Goal: Task Accomplishment & Management: Manage account settings

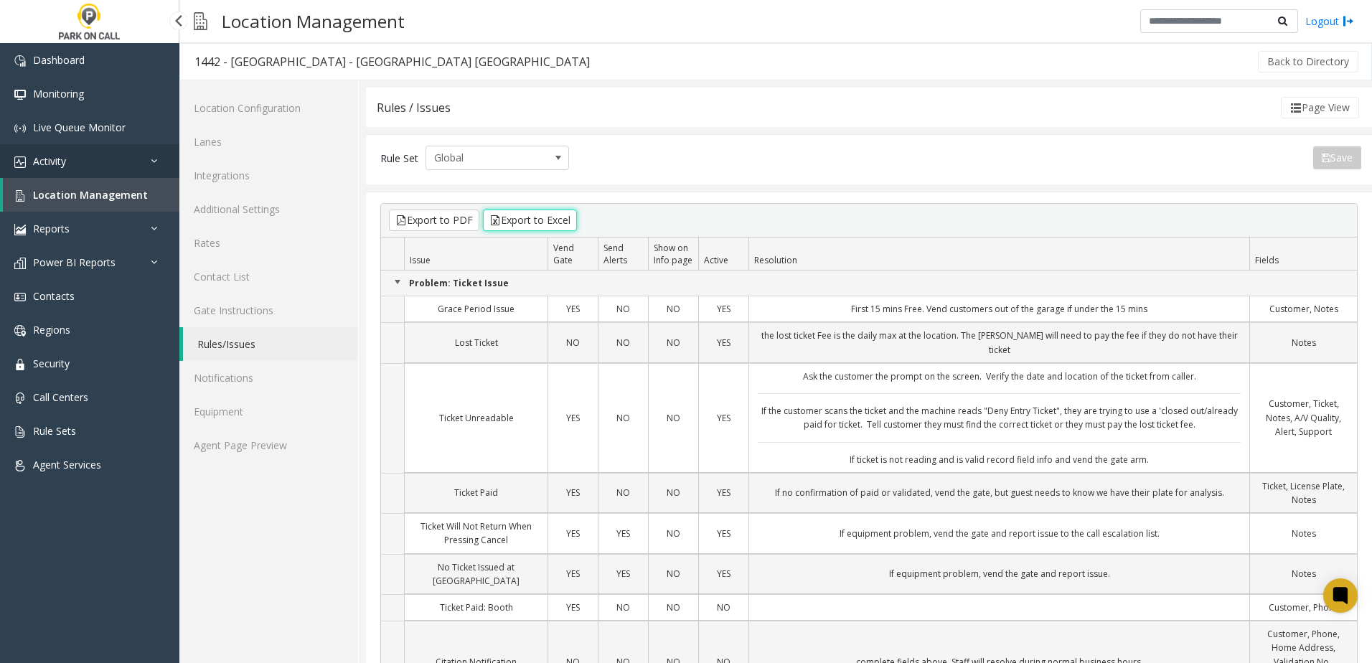
click at [58, 156] on span "Activity" at bounding box center [49, 161] width 33 height 14
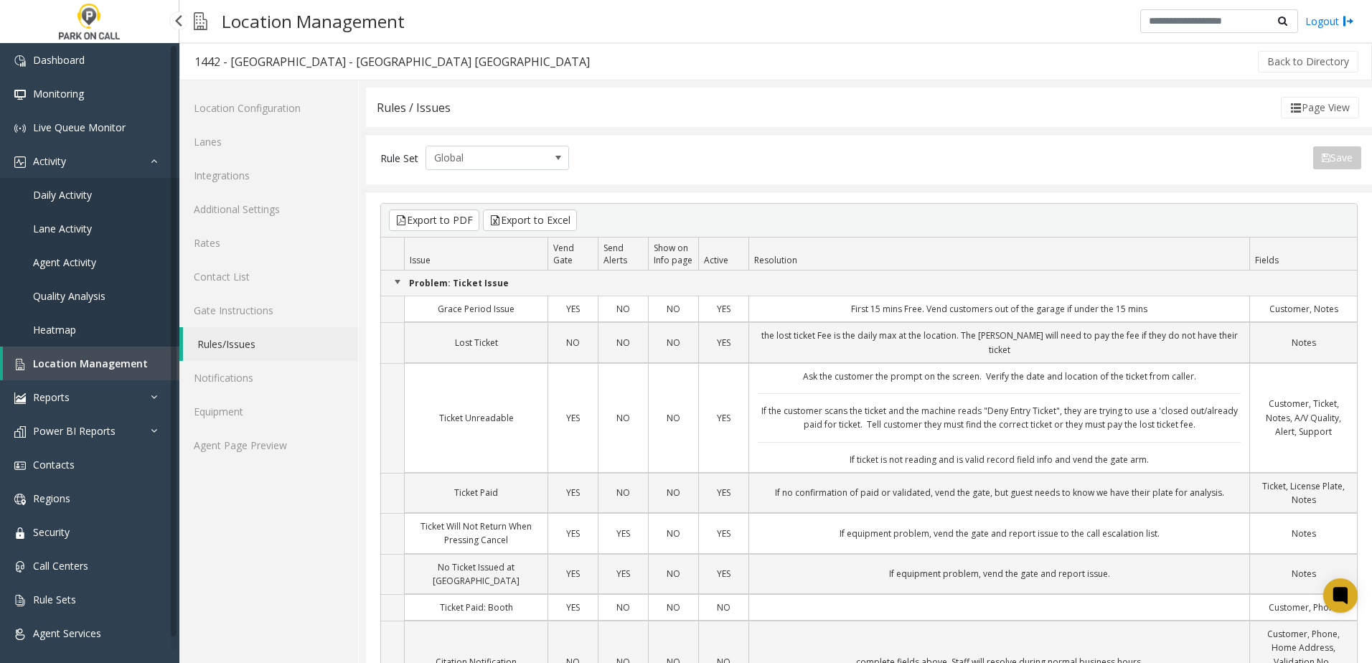
click at [71, 199] on span "Daily Activity" at bounding box center [62, 195] width 59 height 14
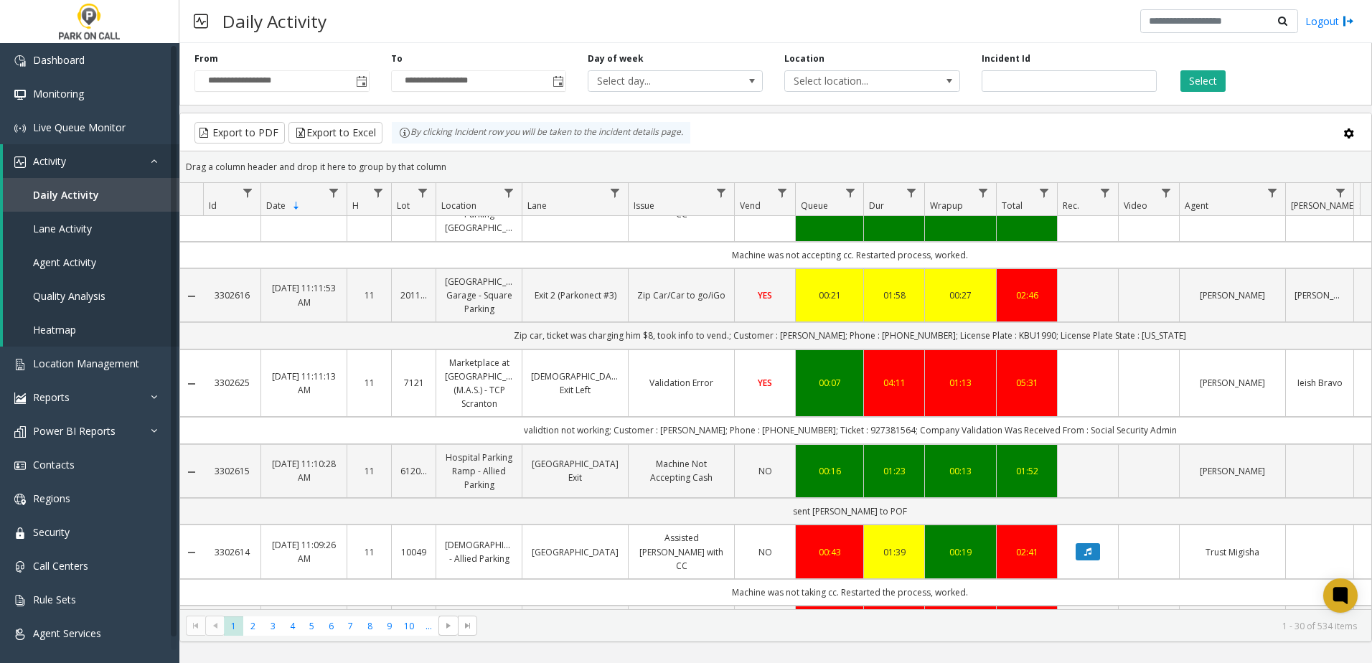
scroll to position [1968, 0]
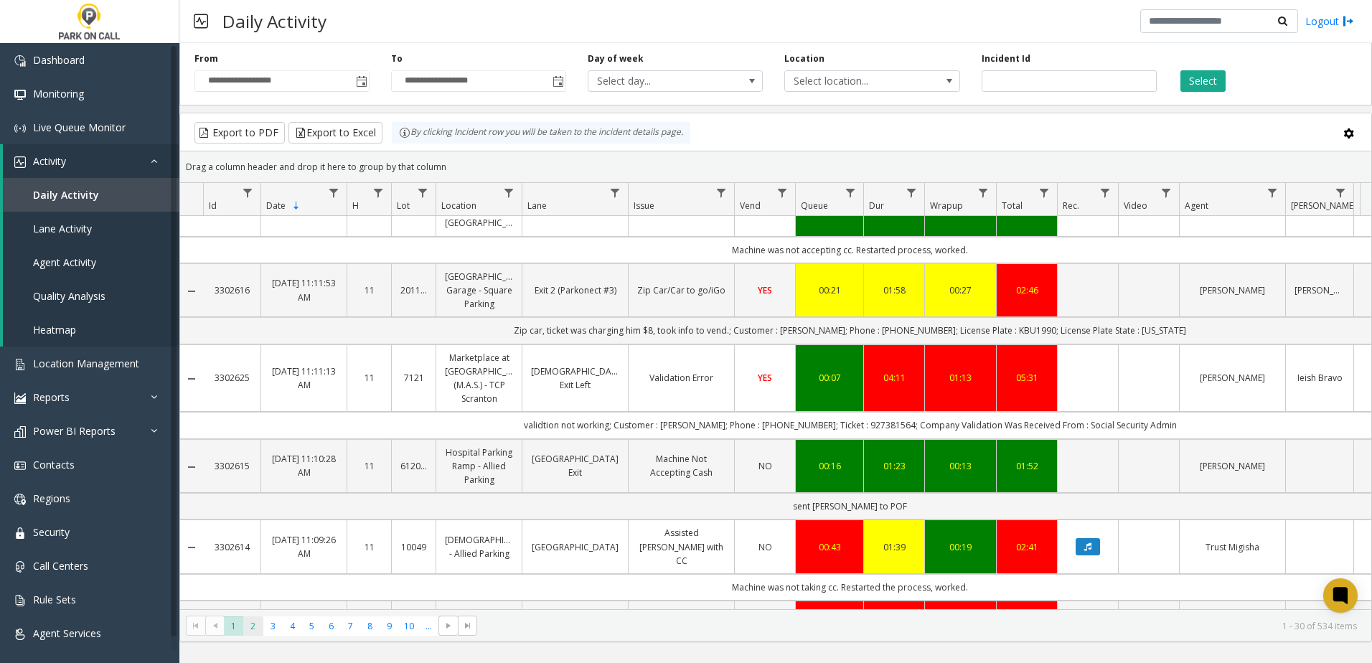
click at [253, 626] on span "2" at bounding box center [252, 625] width 19 height 19
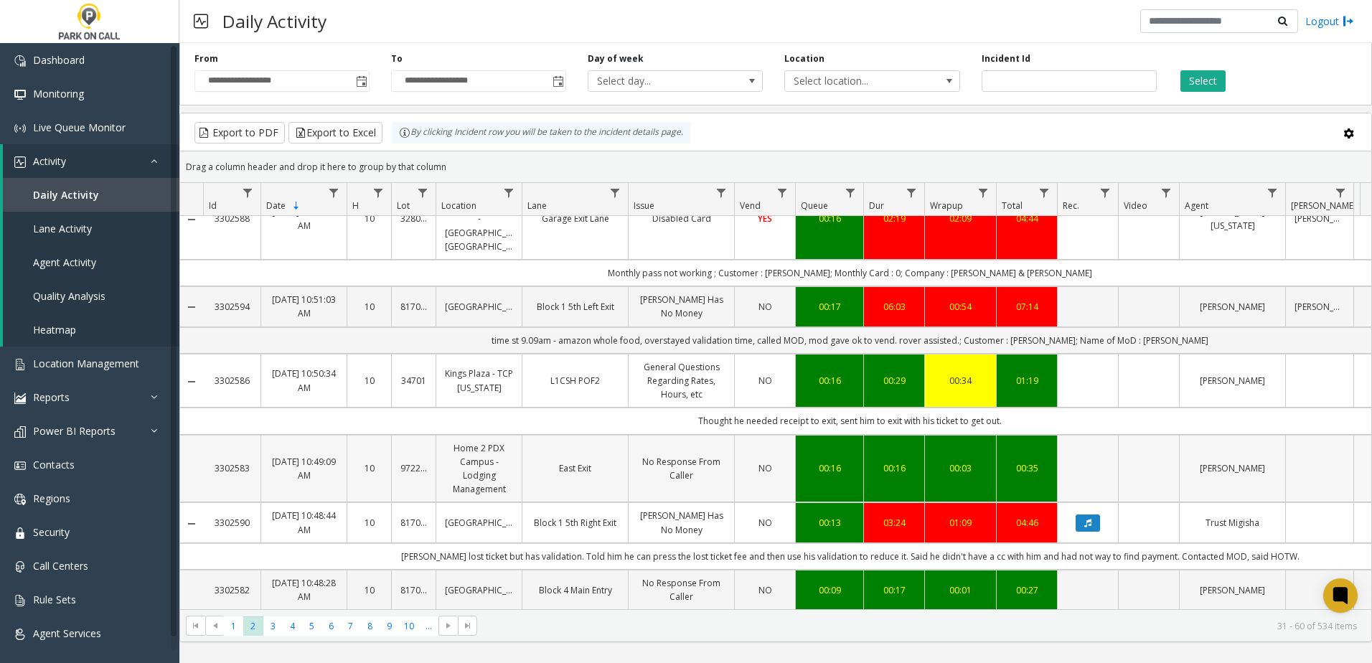
scroll to position [1831, 0]
click at [273, 627] on span "3" at bounding box center [272, 625] width 19 height 19
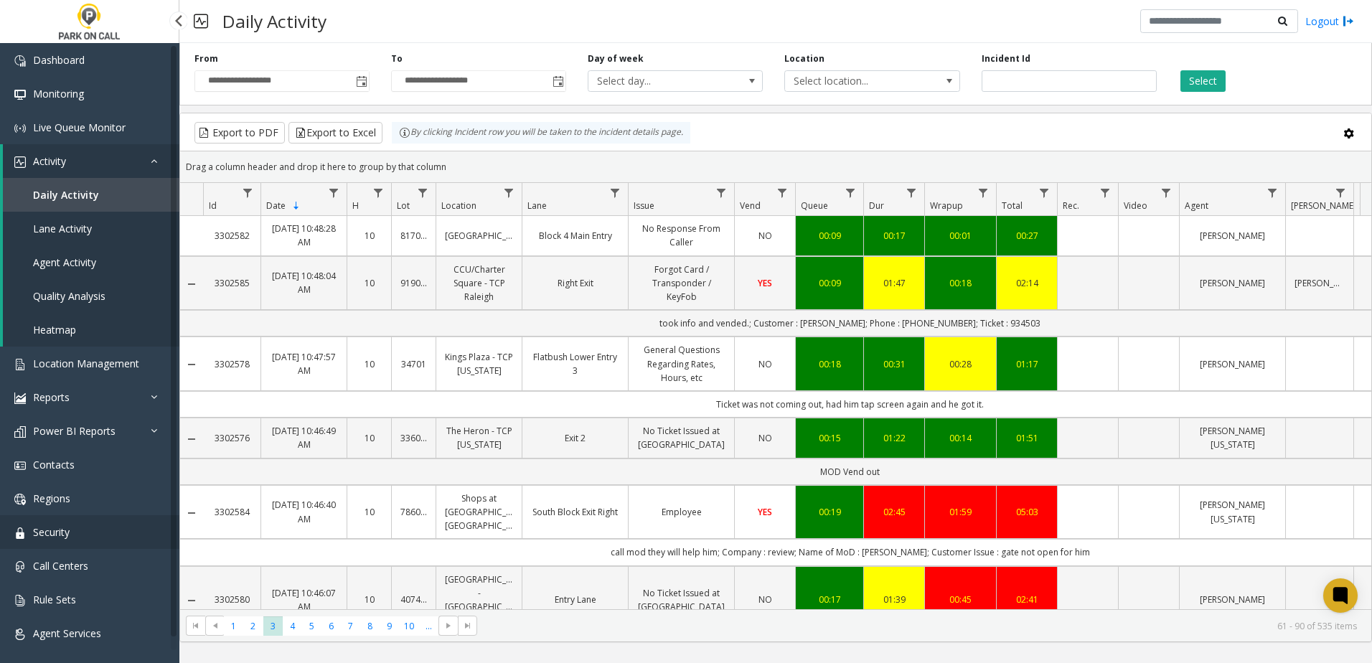
click at [91, 531] on link "Security" at bounding box center [89, 532] width 179 height 34
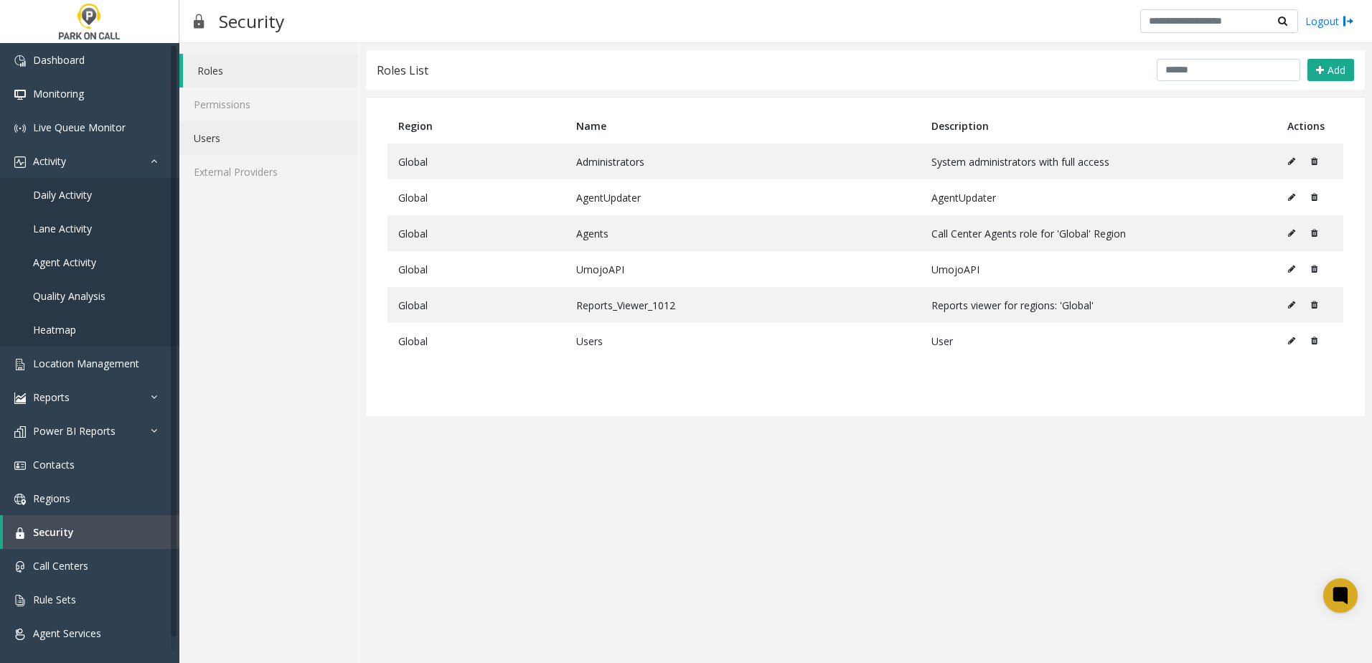
click at [251, 141] on link "Users" at bounding box center [268, 138] width 179 height 34
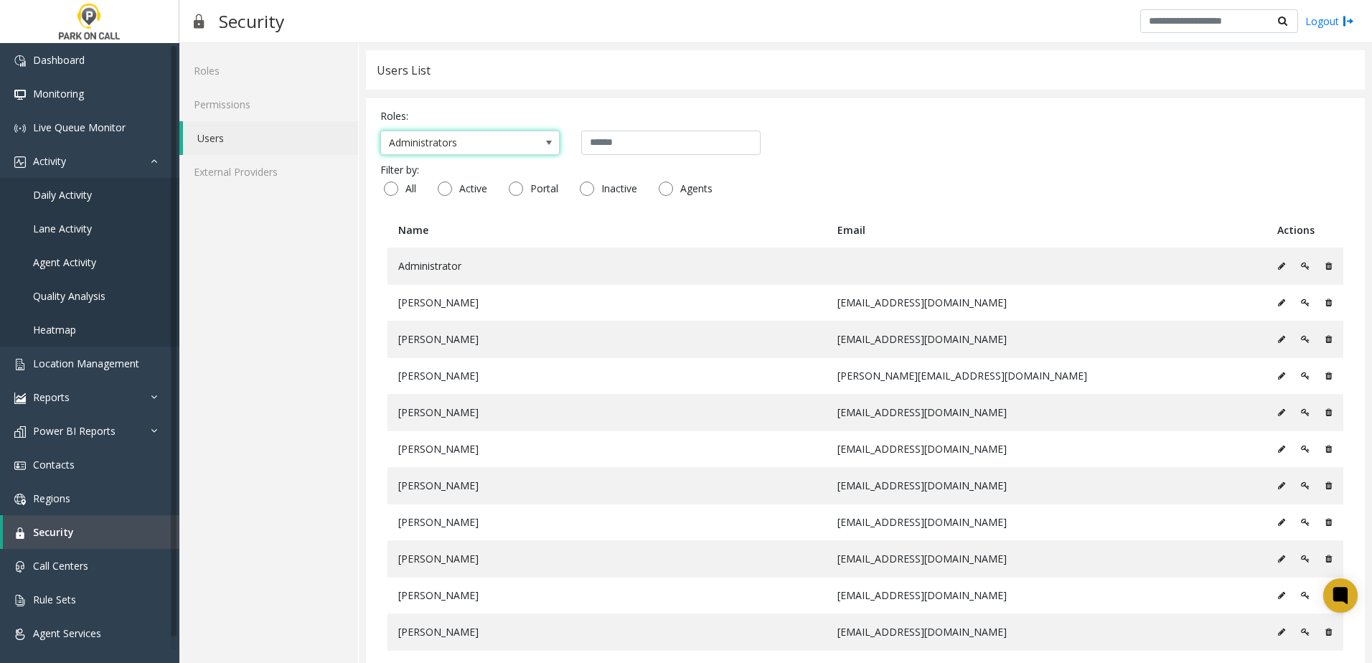
click at [506, 152] on span "Administrators" at bounding box center [452, 142] width 142 height 23
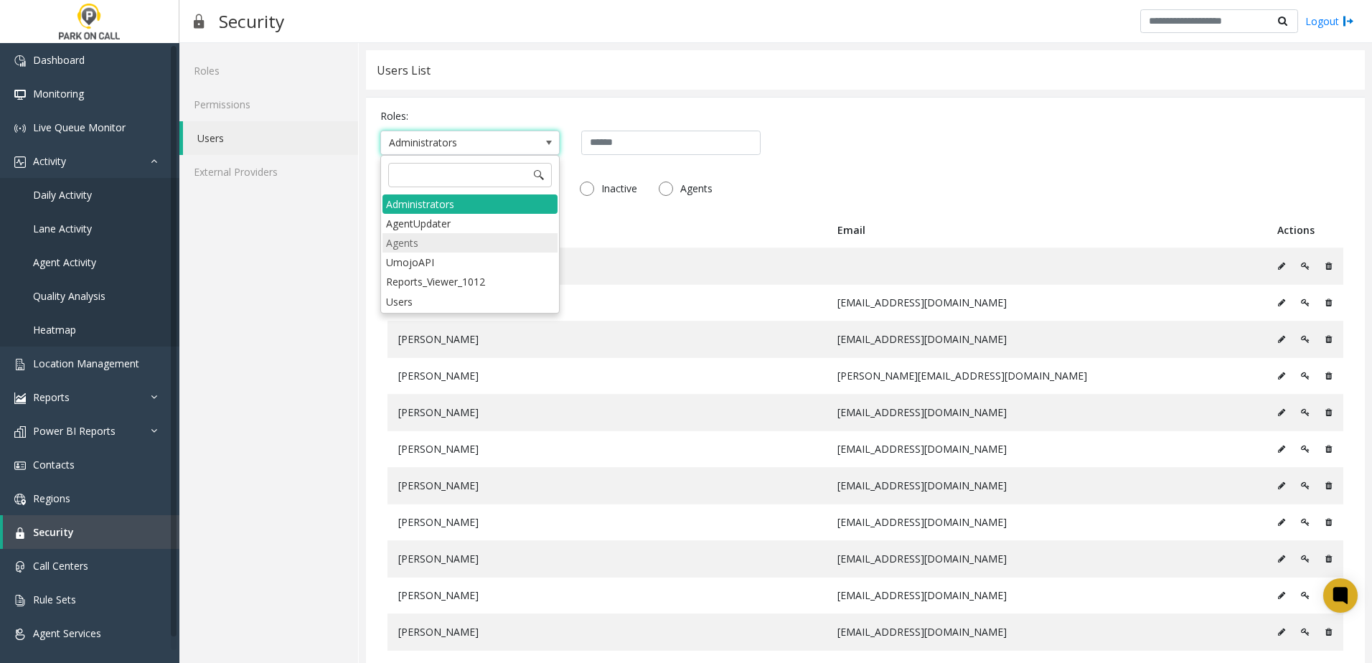
click at [463, 242] on li "Agents" at bounding box center [469, 242] width 175 height 19
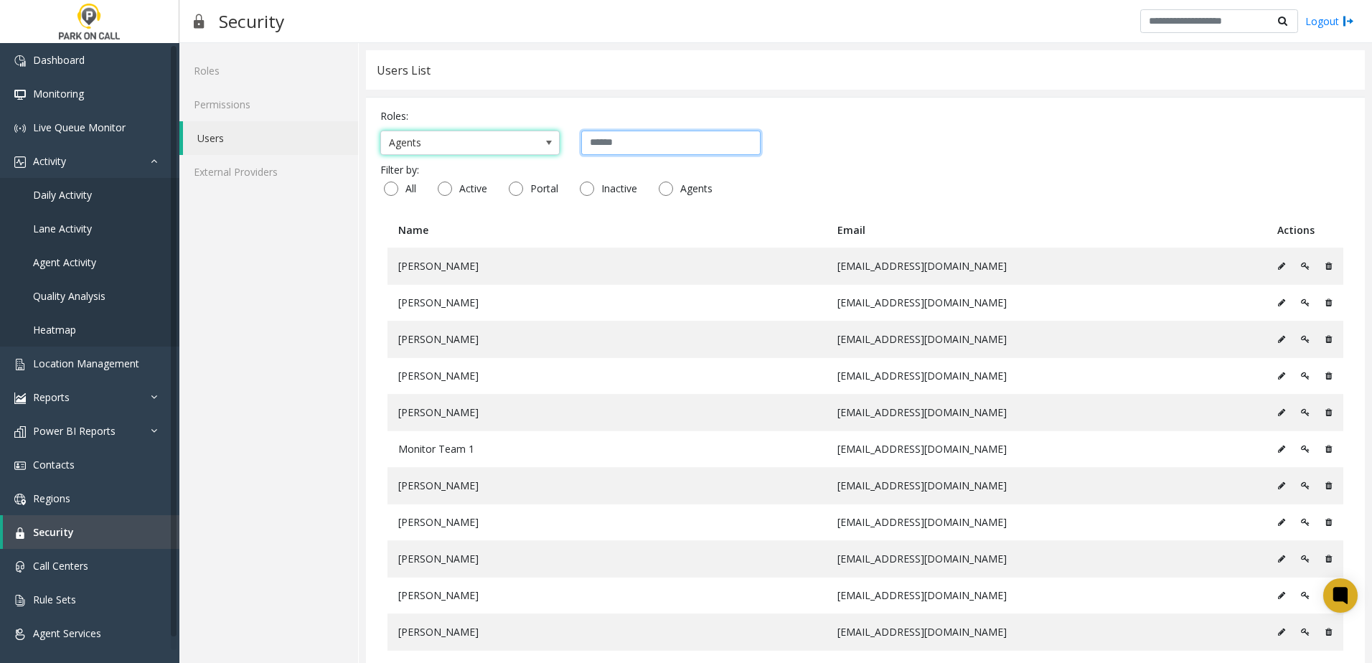
click at [700, 141] on input "text" at bounding box center [670, 143] width 179 height 24
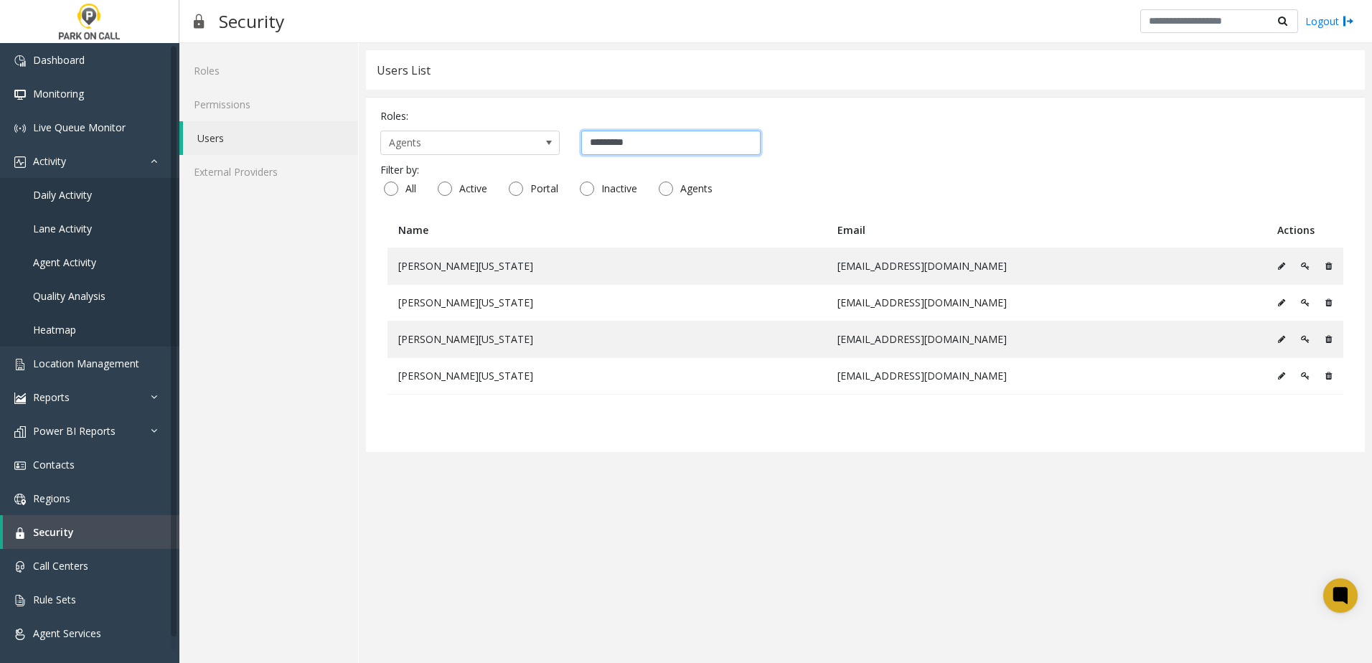
type input "**********"
drag, startPoint x: 709, startPoint y: 139, endPoint x: 448, endPoint y: 141, distance: 261.2
click at [447, 141] on div "**********" at bounding box center [865, 143] width 970 height 24
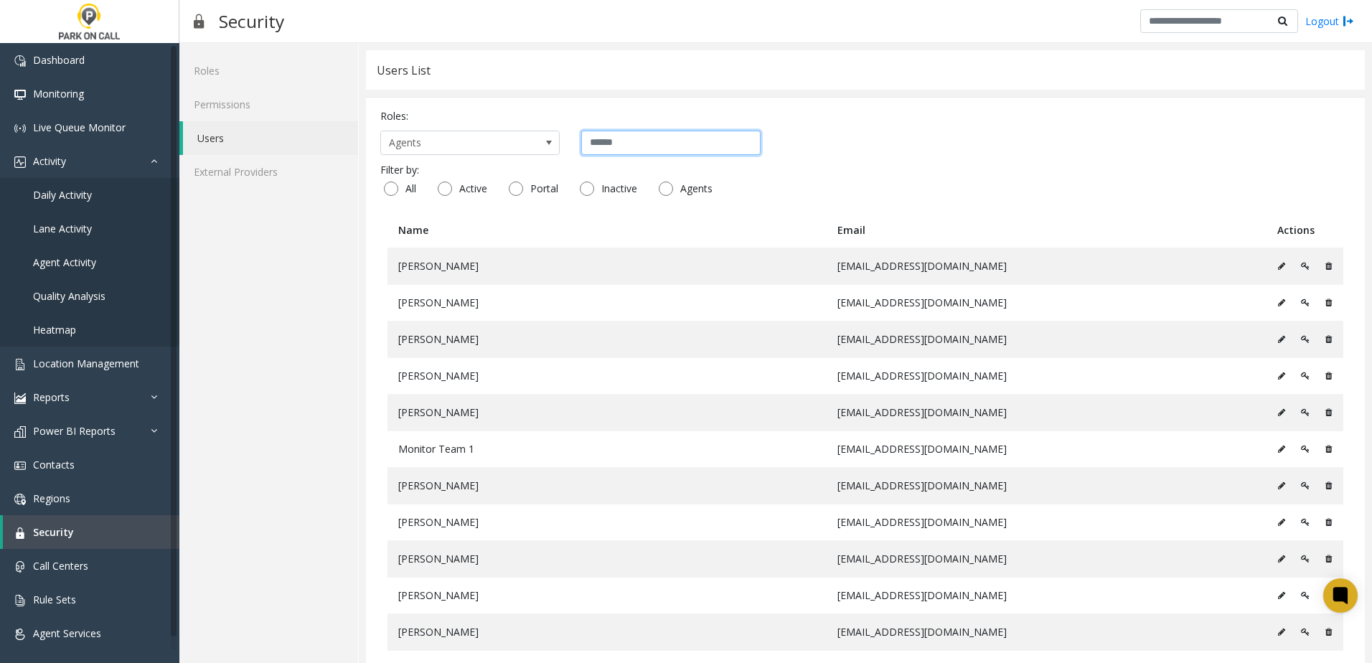
click at [664, 141] on input "text" at bounding box center [670, 143] width 179 height 24
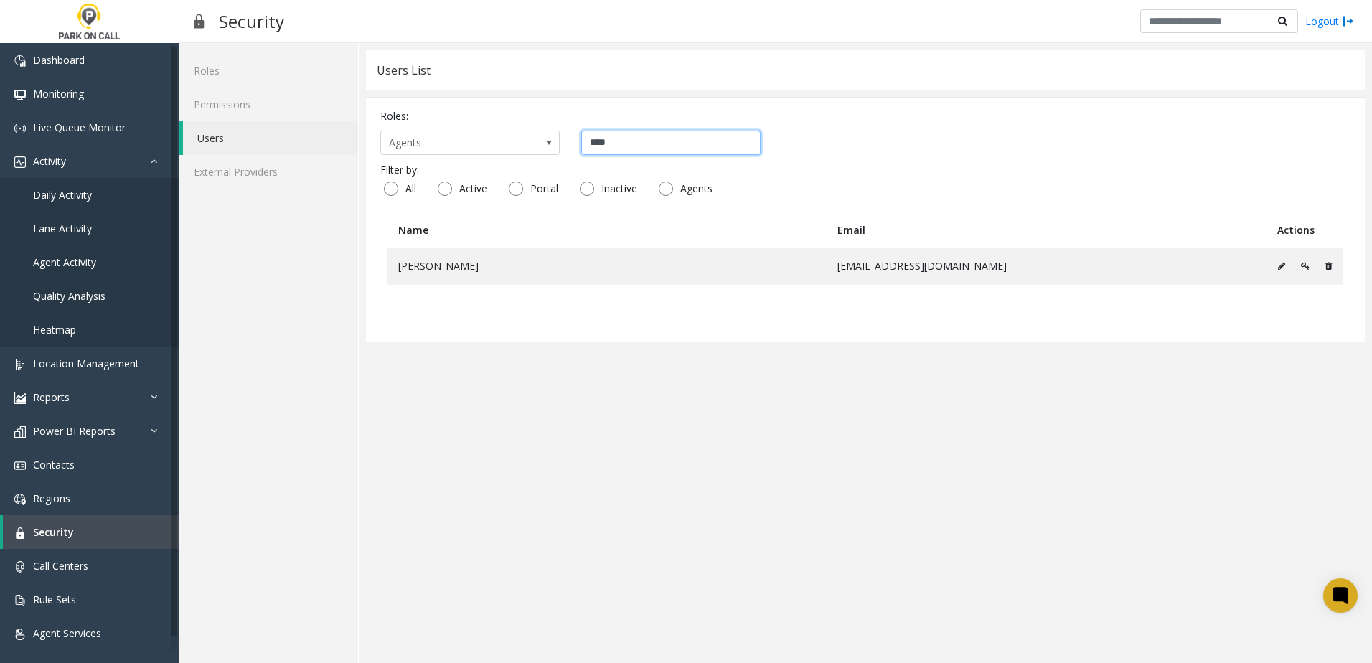
type input "*****"
drag, startPoint x: 611, startPoint y: 143, endPoint x: 352, endPoint y: 112, distance: 260.8
click at [347, 116] on div "Roles Permissions Users External Providers Users List Roles: Agents ***** Filte…" at bounding box center [775, 353] width 1192 height 620
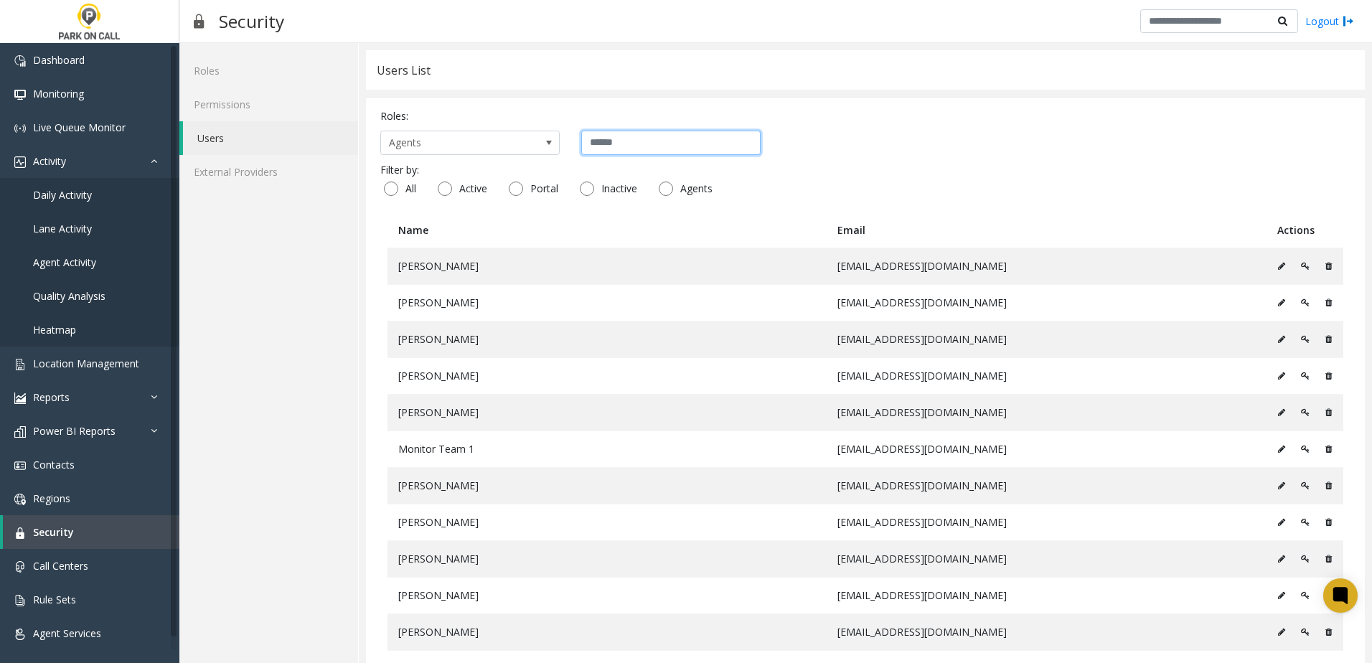
click at [645, 145] on input "text" at bounding box center [670, 143] width 179 height 24
type input "*"
click at [72, 179] on link "Daily Activity" at bounding box center [89, 195] width 179 height 34
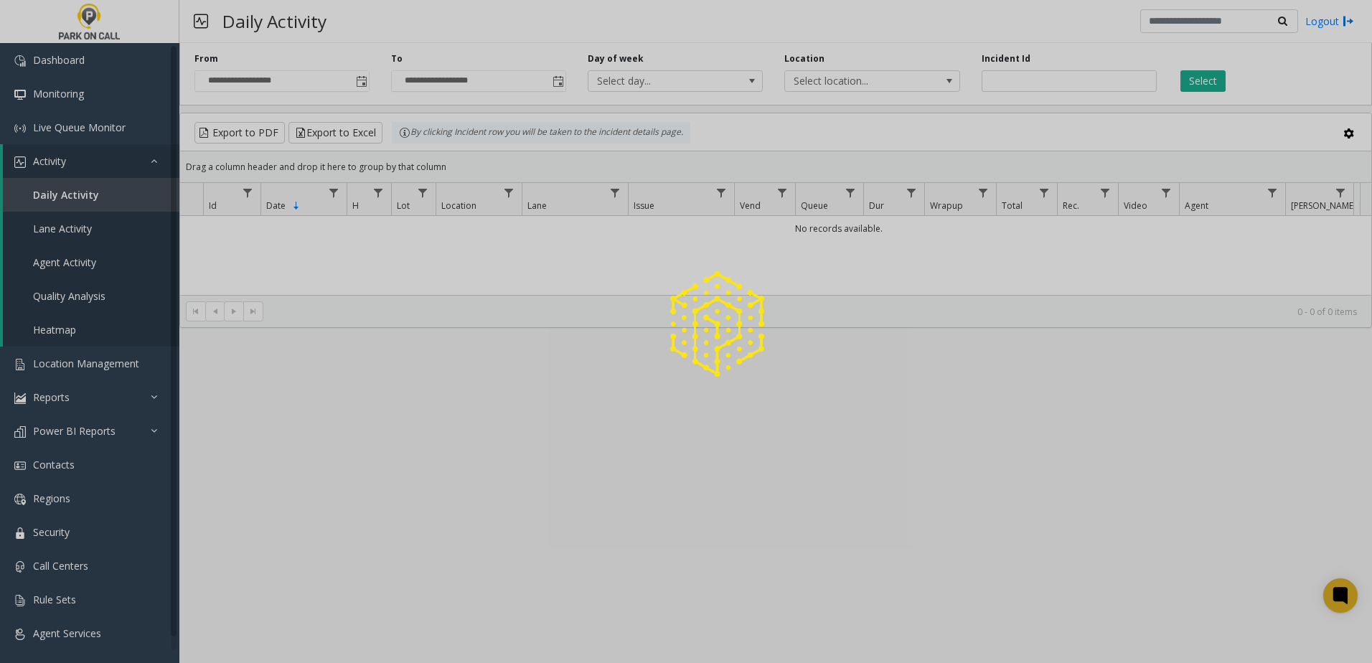
click at [68, 192] on span "Daily Activity" at bounding box center [66, 195] width 66 height 14
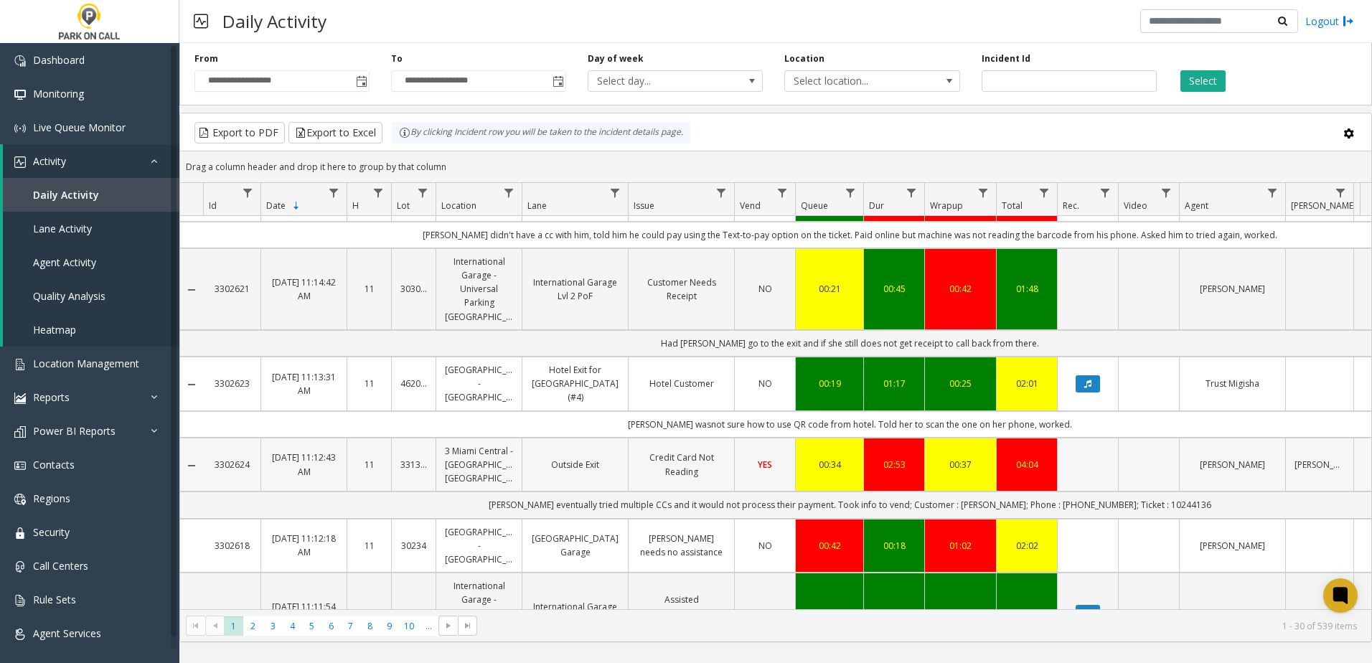
scroll to position [1901, 0]
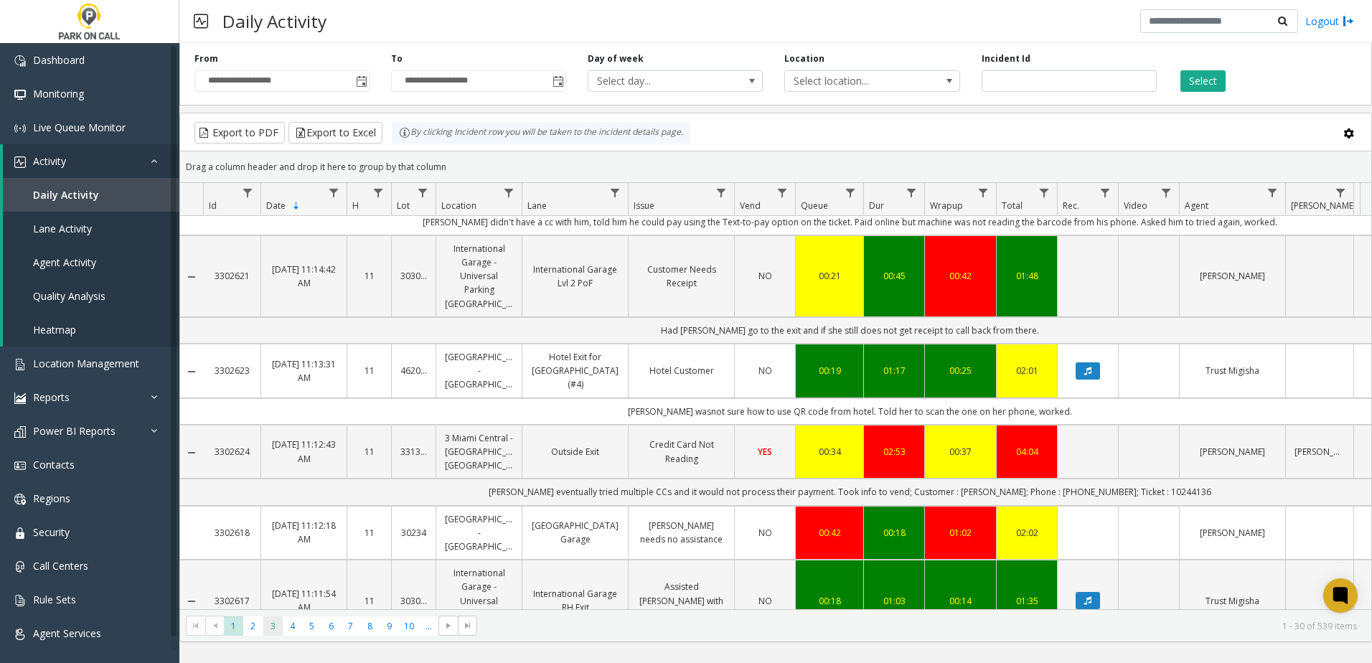
click at [263, 627] on span "3" at bounding box center [272, 625] width 19 height 19
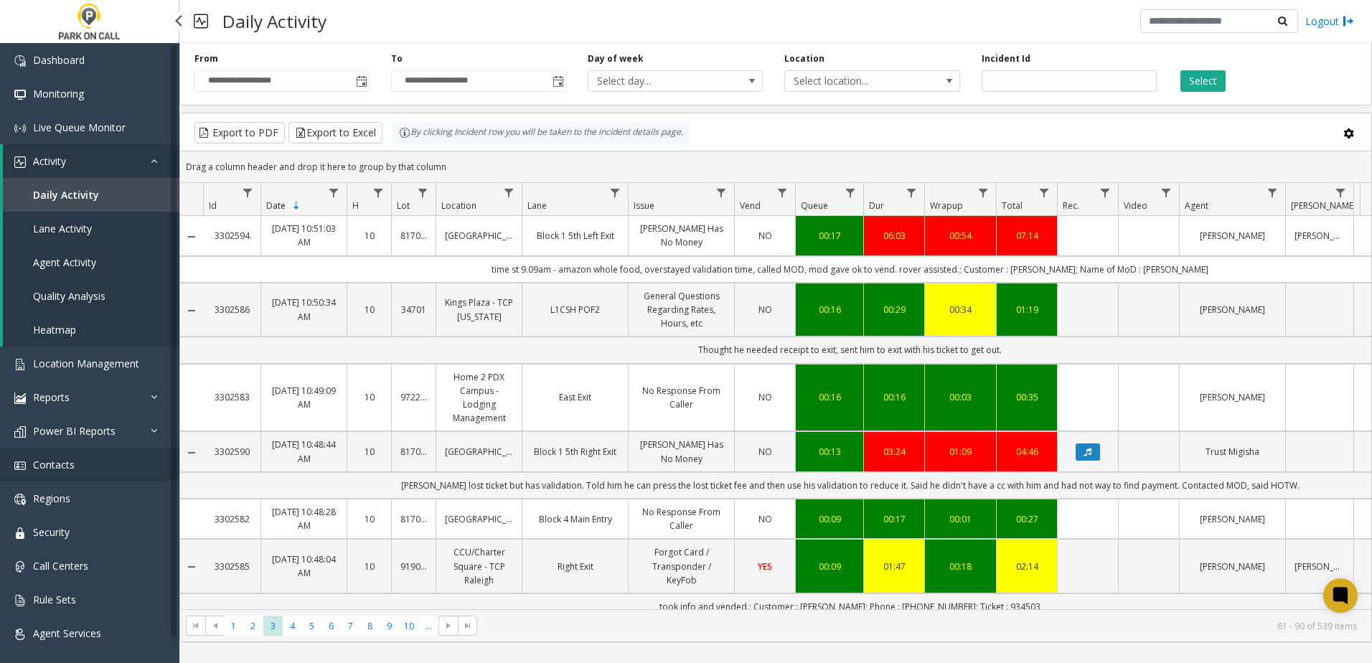
click at [72, 472] on link "Contacts" at bounding box center [89, 465] width 179 height 34
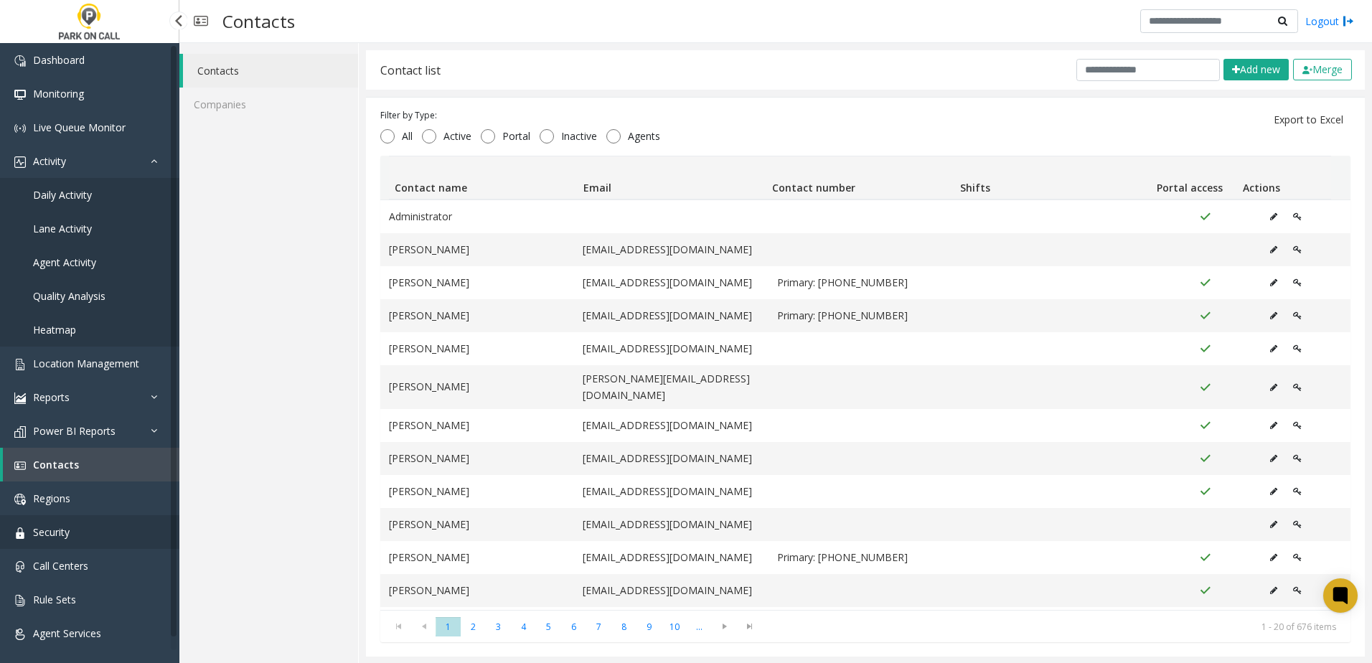
click at [75, 533] on link "Security" at bounding box center [89, 532] width 179 height 34
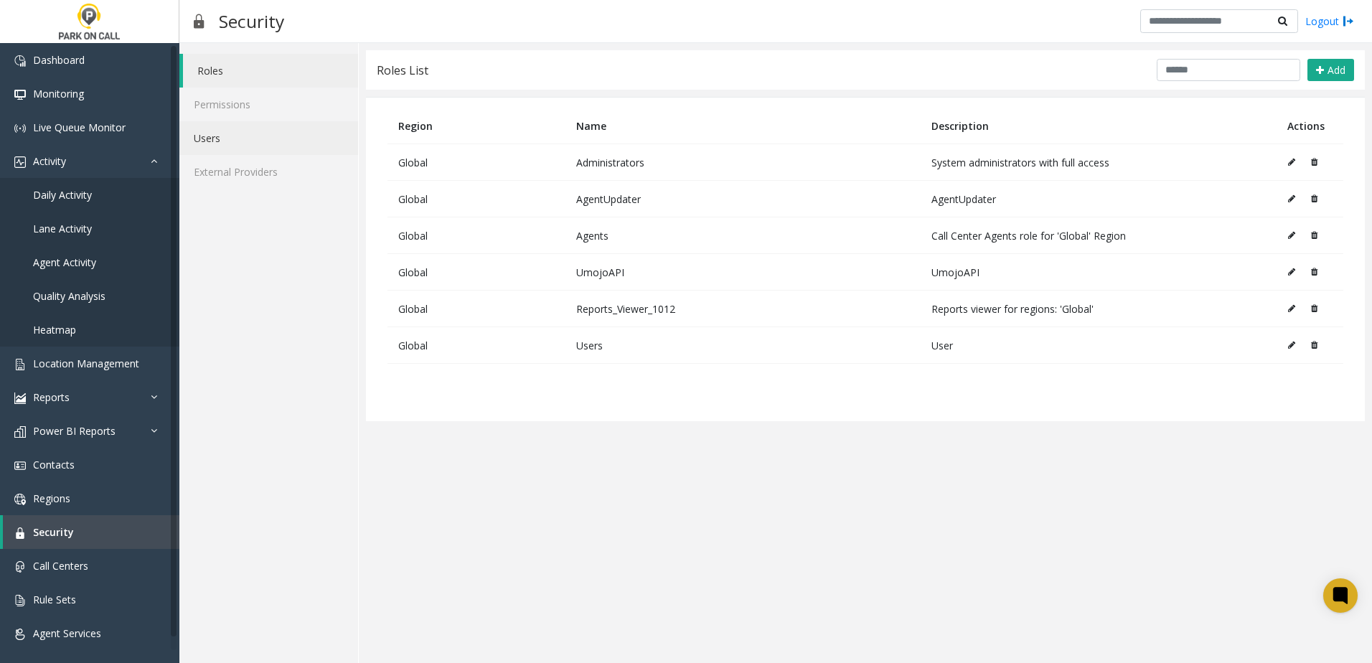
click at [268, 142] on link "Users" at bounding box center [268, 138] width 179 height 34
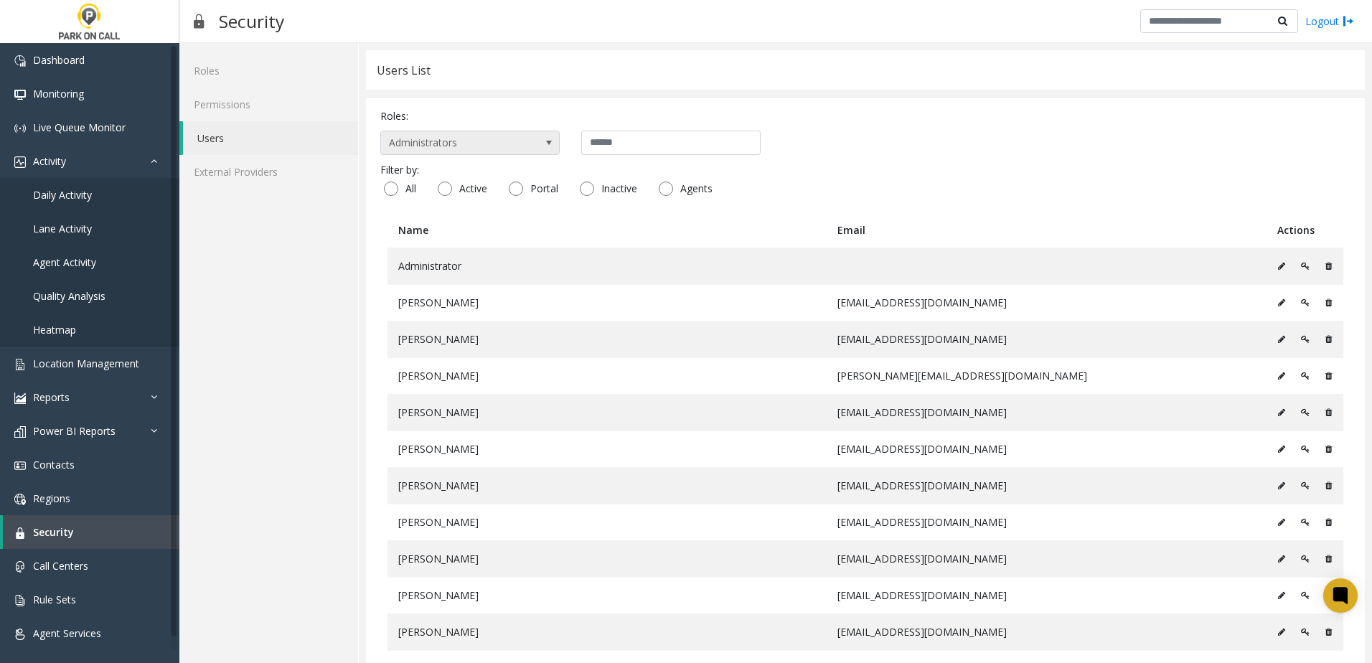
click at [466, 148] on span "Administrators" at bounding box center [452, 142] width 142 height 23
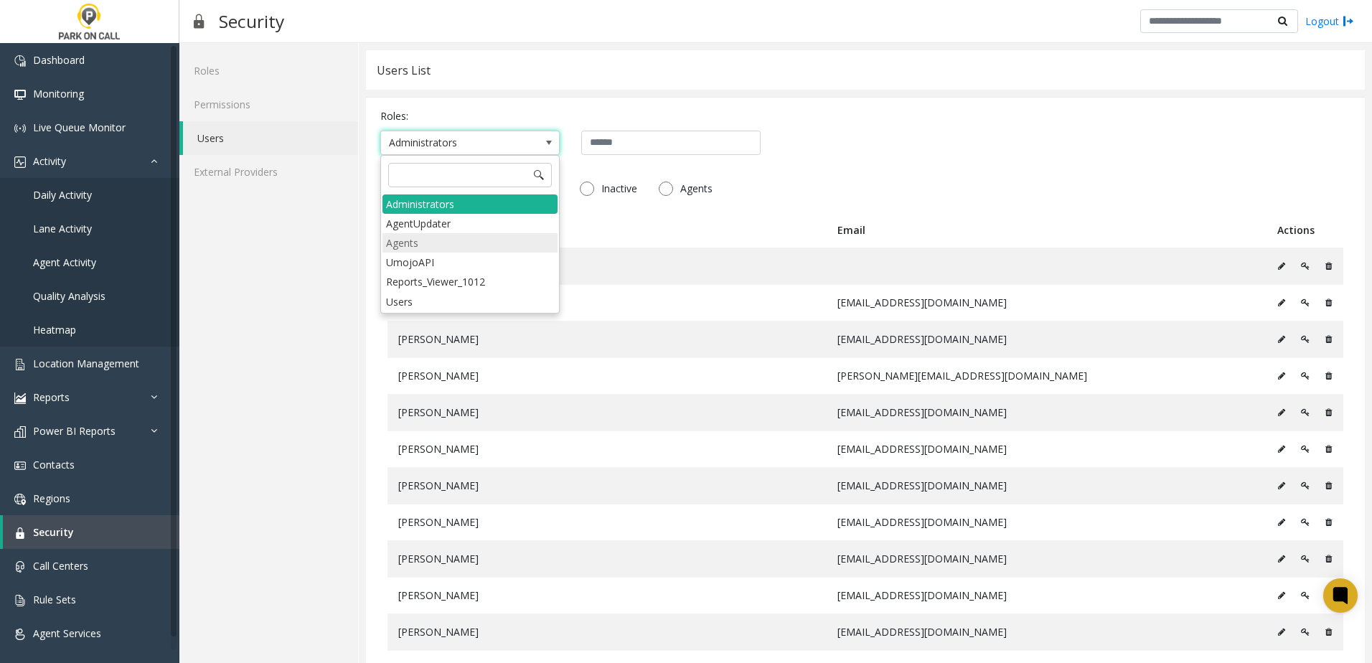
click at [435, 248] on li "Agents" at bounding box center [469, 242] width 175 height 19
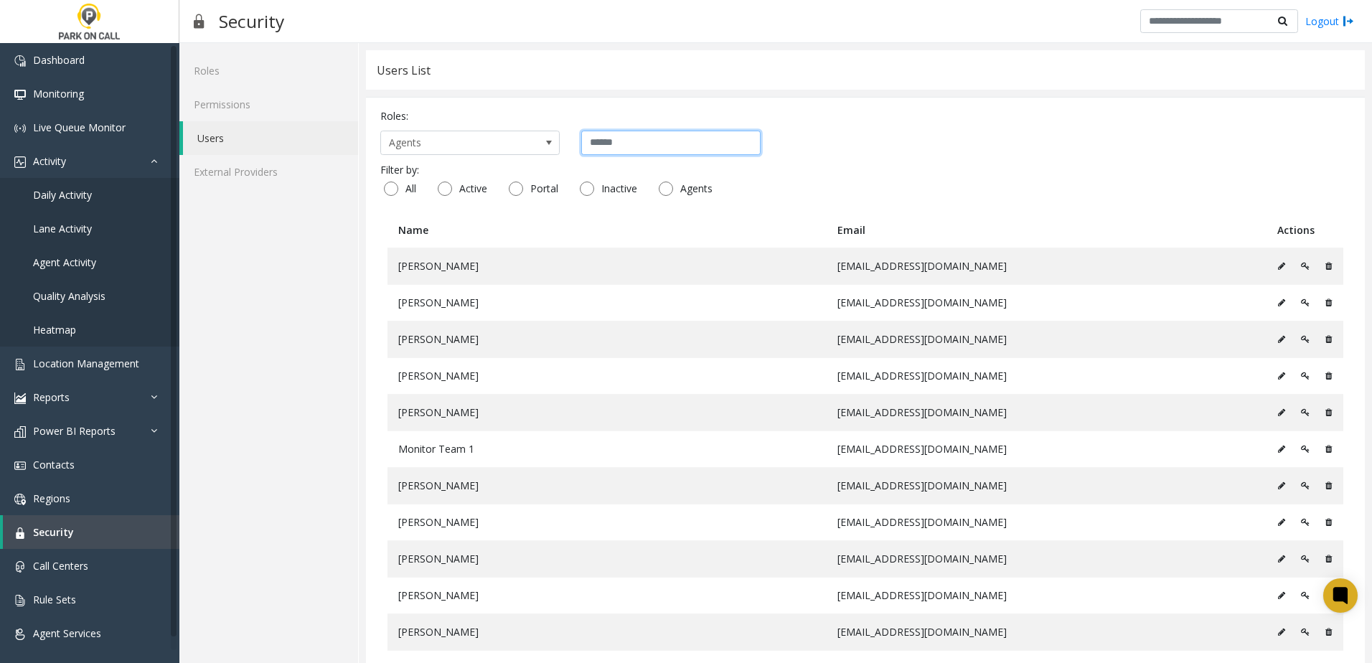
click at [634, 139] on input "text" at bounding box center [670, 143] width 179 height 24
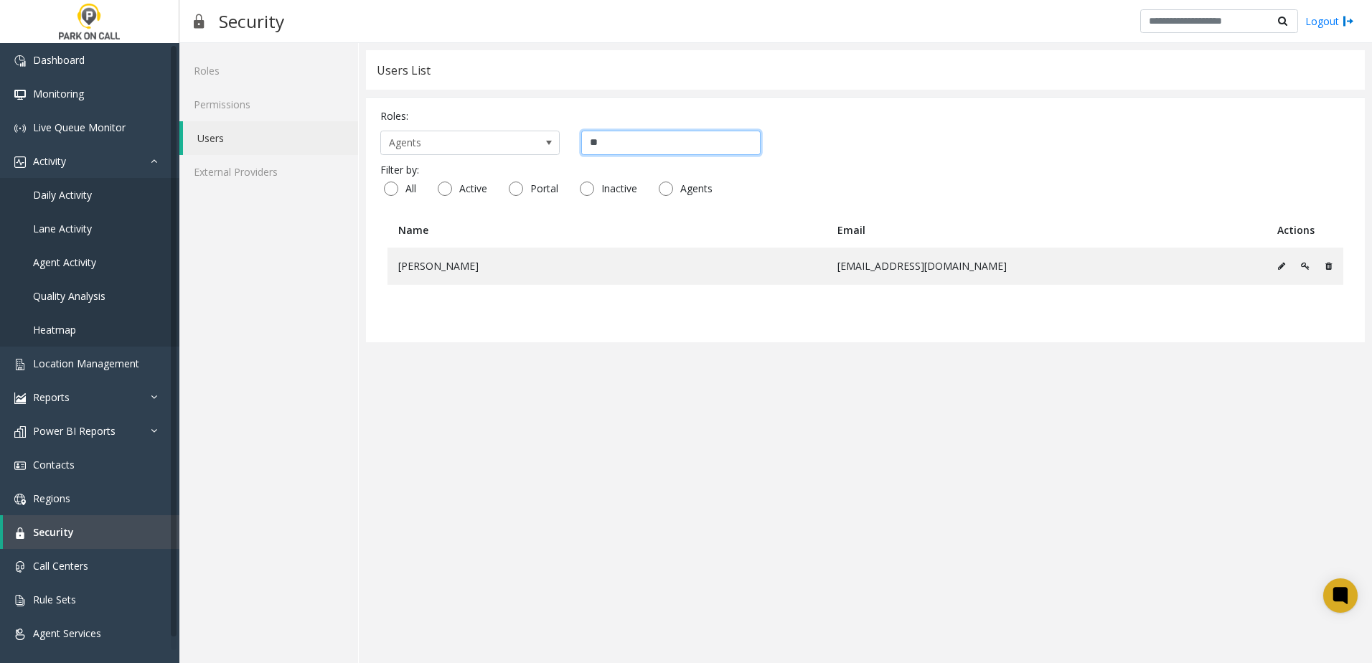
type input "*"
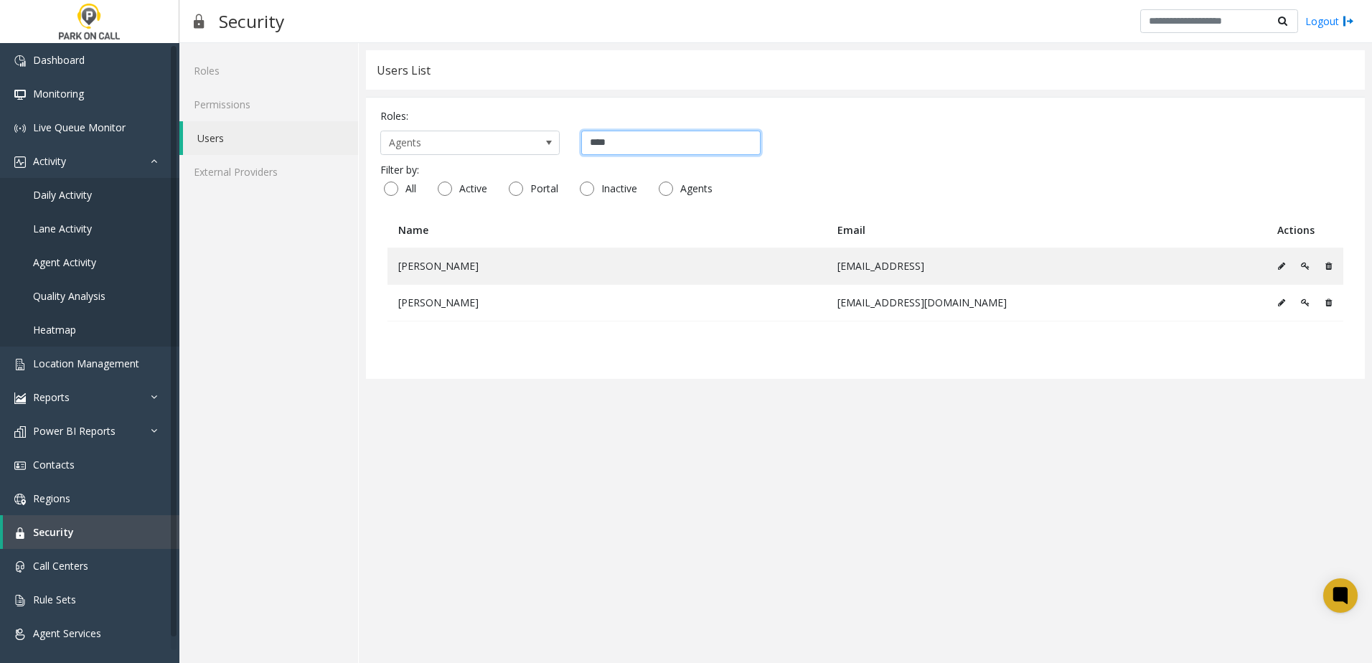
type input "****"
click at [970, 427] on app-users "Users List Roles: Agents **** Filter by: All Active Portal Inactive Agents Name…" at bounding box center [865, 353] width 999 height 606
click at [702, 491] on app-users "Users List Roles: Agents **** Filter by: All Active Portal Inactive Agents Name…" at bounding box center [865, 353] width 999 height 606
click at [682, 476] on app-users "Users List Roles: Agents **** Filter by: All Active Portal Inactive Agents Name…" at bounding box center [865, 353] width 999 height 606
click at [105, 358] on span "Location Management" at bounding box center [86, 364] width 106 height 14
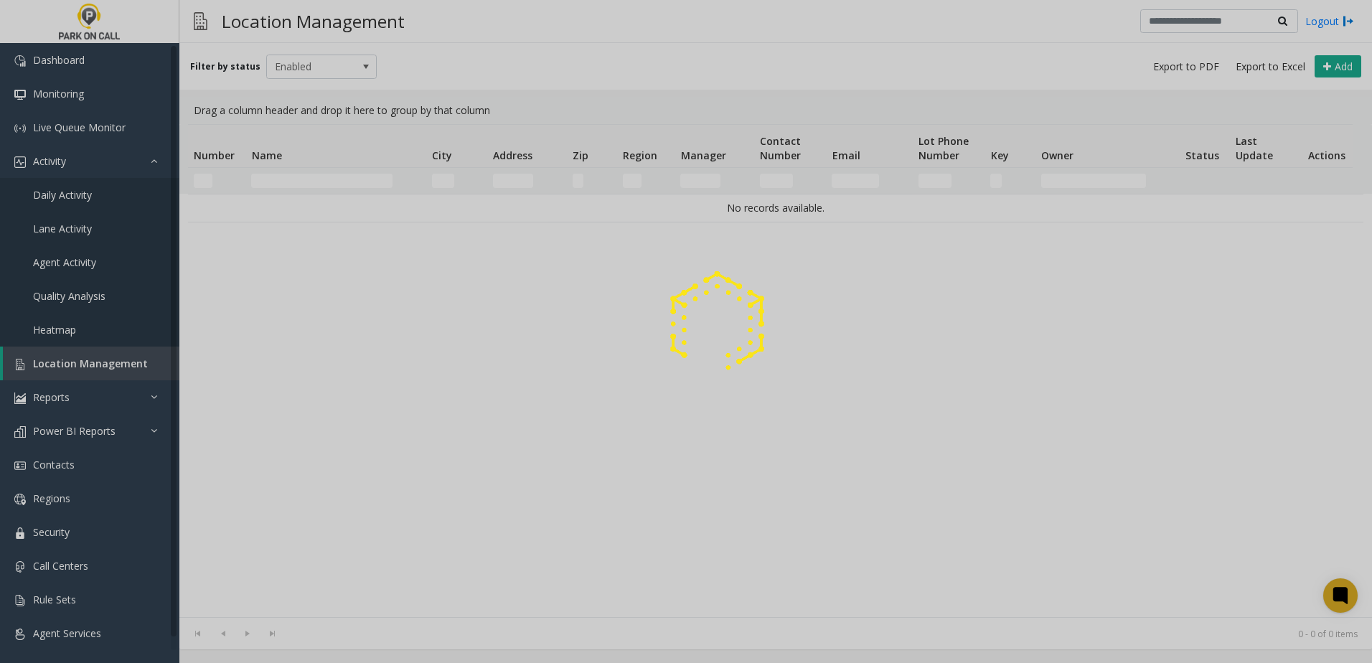
click at [87, 195] on div at bounding box center [686, 331] width 1372 height 663
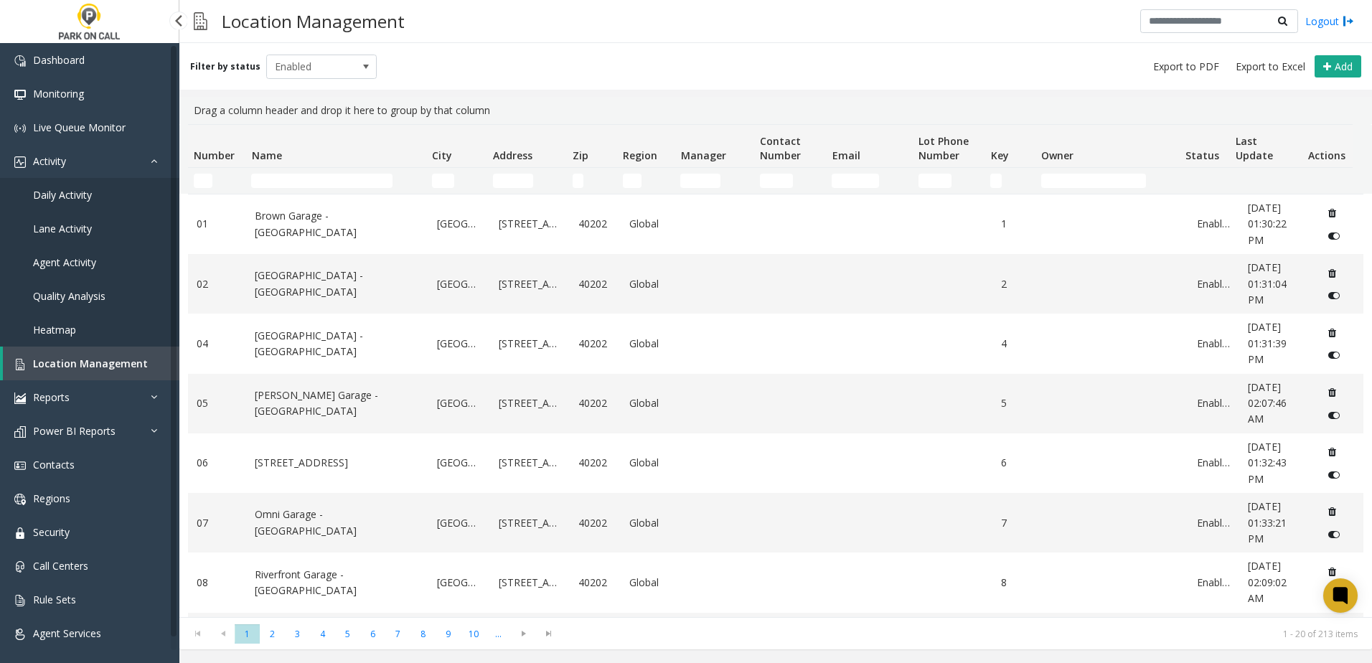
click at [83, 190] on span "Daily Activity" at bounding box center [62, 195] width 59 height 14
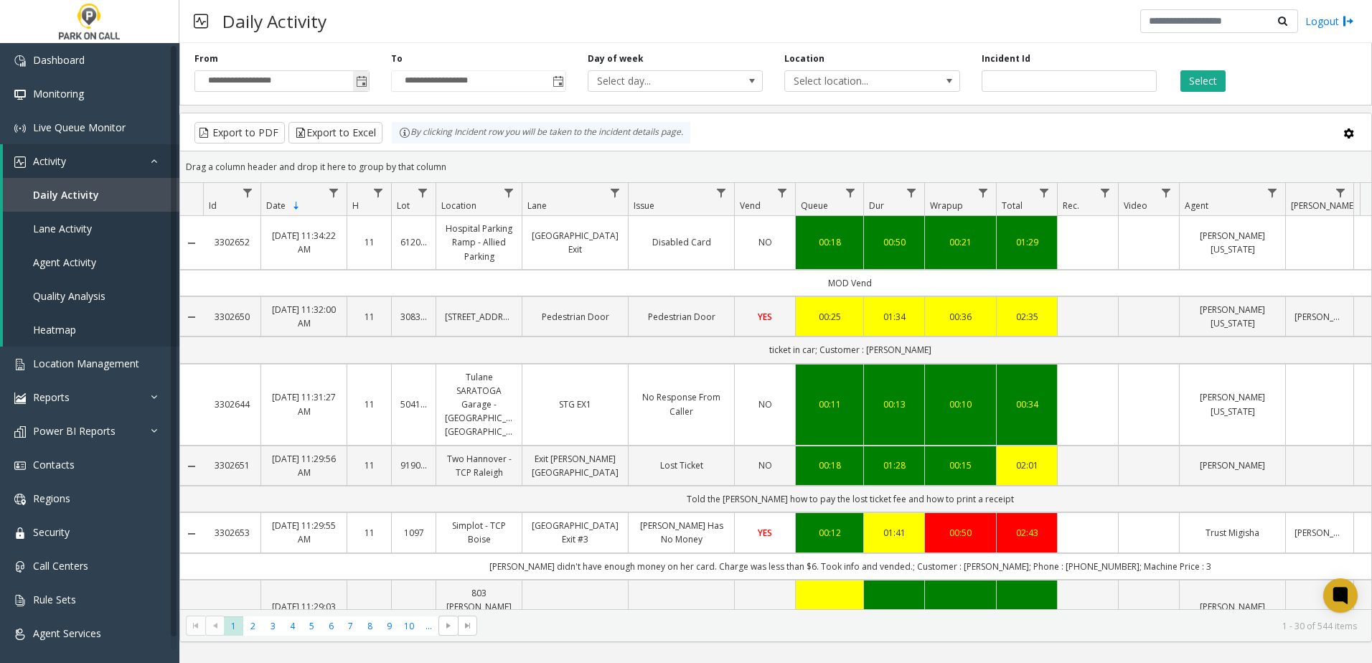
click at [359, 80] on span "Toggle popup" at bounding box center [361, 81] width 11 height 11
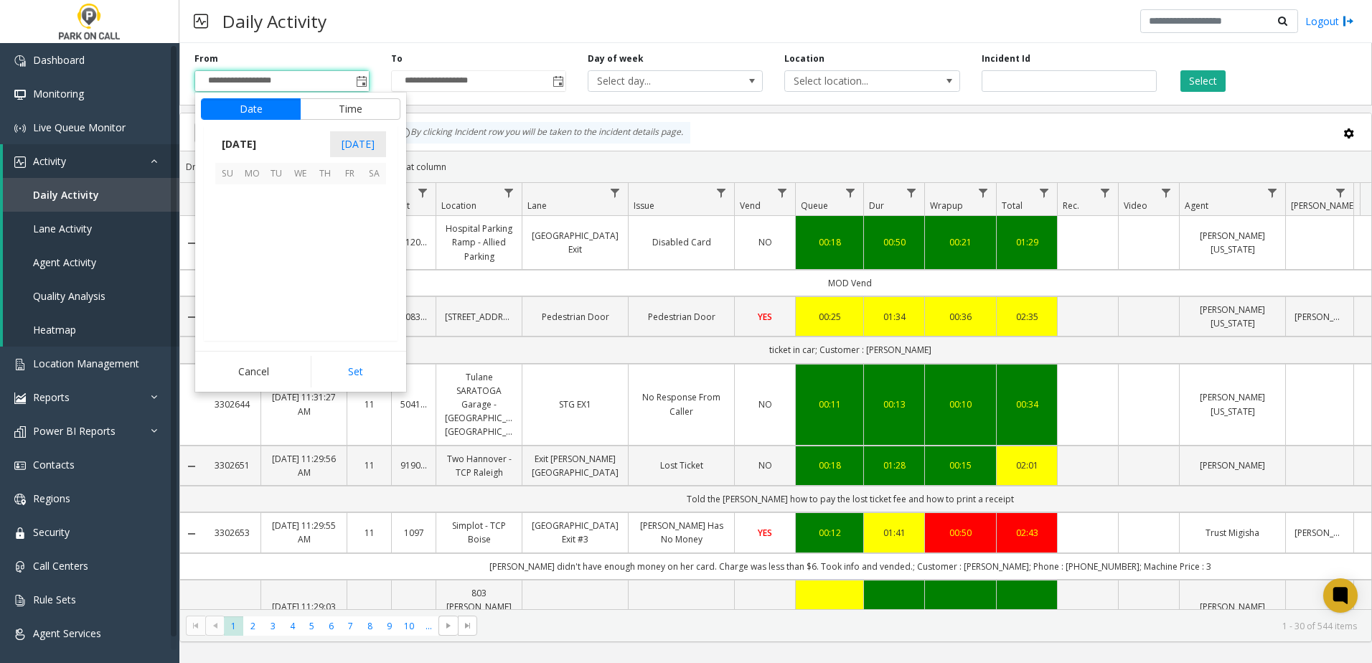
scroll to position [257499, 0]
click at [305, 239] on span "17" at bounding box center [300, 245] width 24 height 24
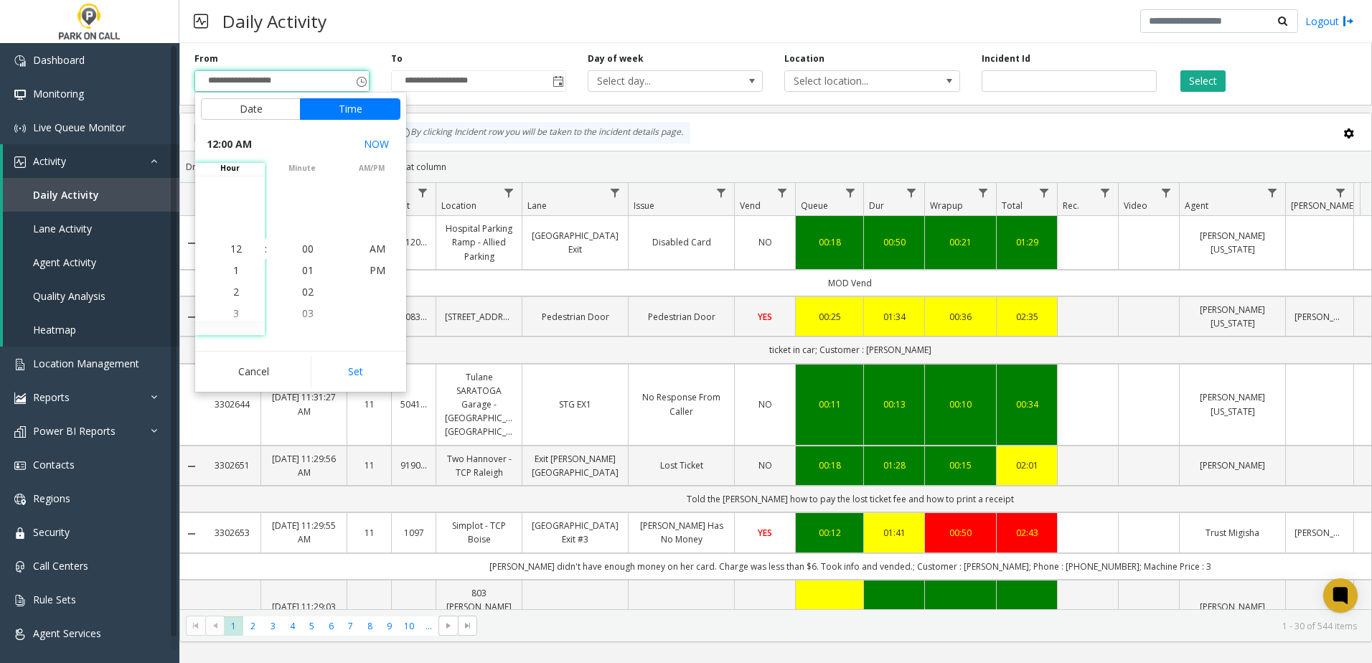
drag, startPoint x: 349, startPoint y: 372, endPoint x: 375, endPoint y: 273, distance: 102.3
click at [351, 371] on button "Set" at bounding box center [356, 372] width 90 height 32
type input "**********"
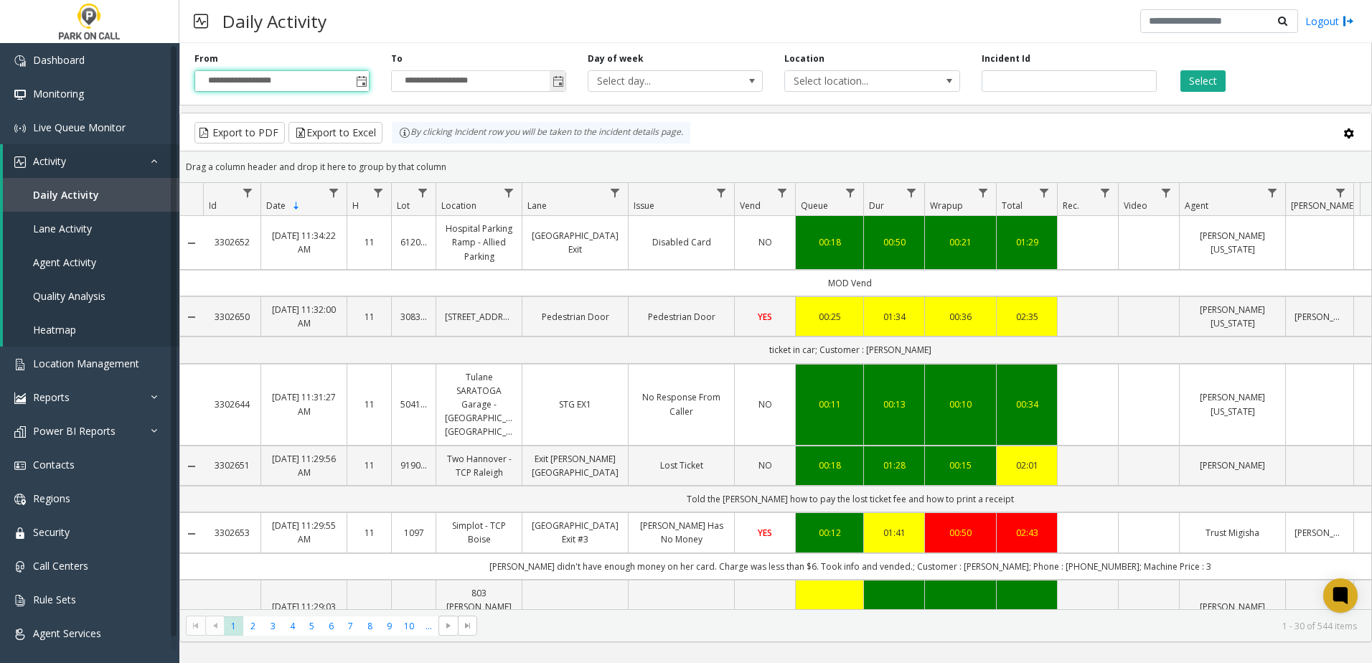
click at [554, 83] on span "Toggle popup" at bounding box center [557, 81] width 11 height 11
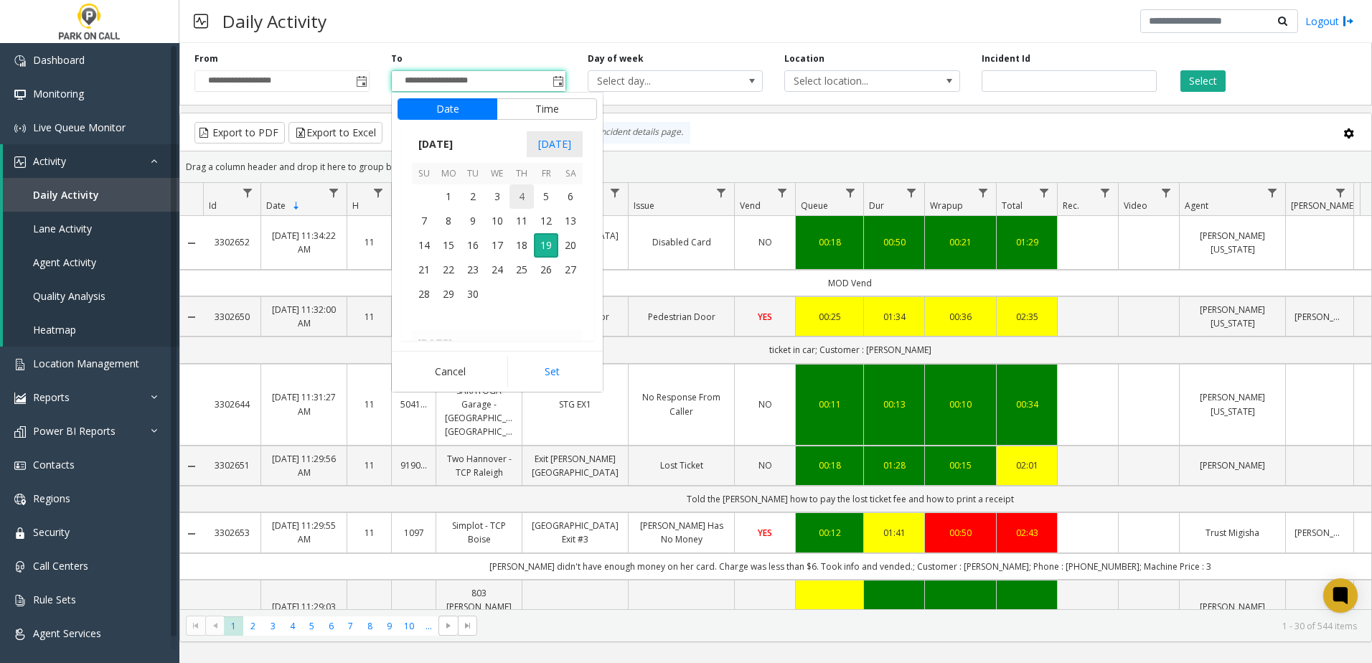
scroll to position [22, 0]
click at [495, 243] on span "17" at bounding box center [497, 245] width 24 height 24
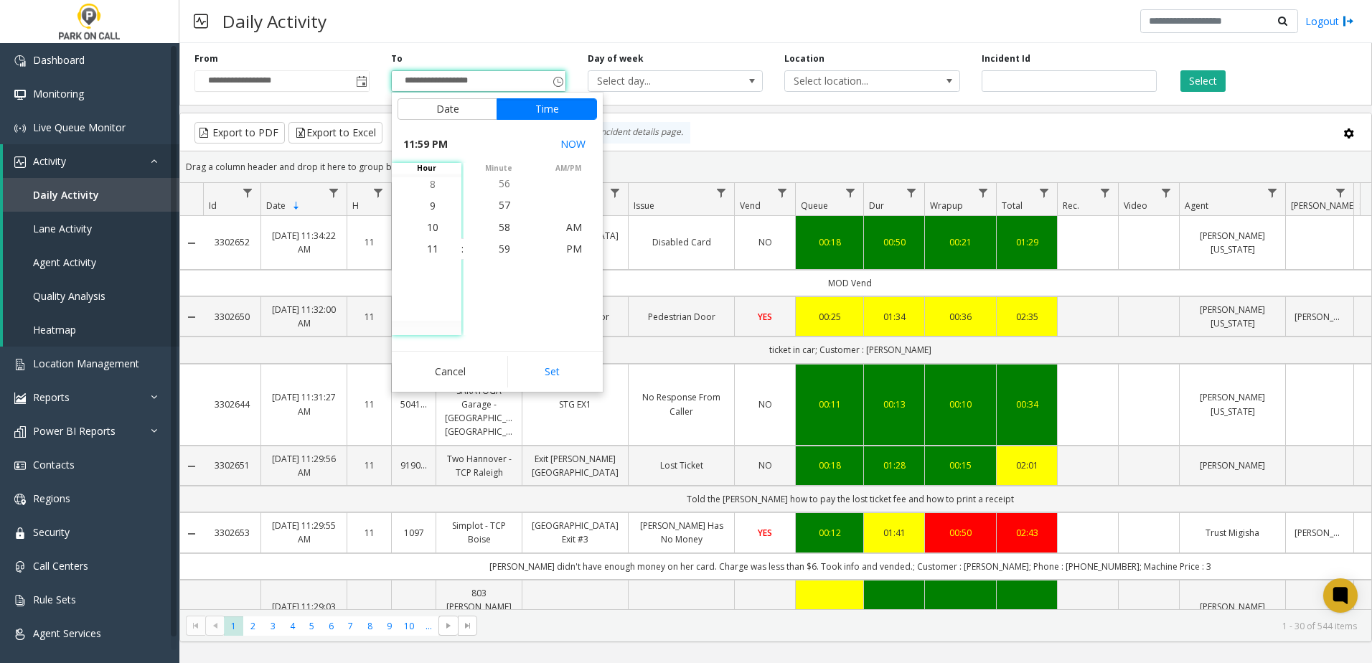
drag, startPoint x: 561, startPoint y: 375, endPoint x: 705, endPoint y: 259, distance: 184.7
click at [563, 371] on button "Set" at bounding box center [552, 372] width 90 height 32
type input "**********"
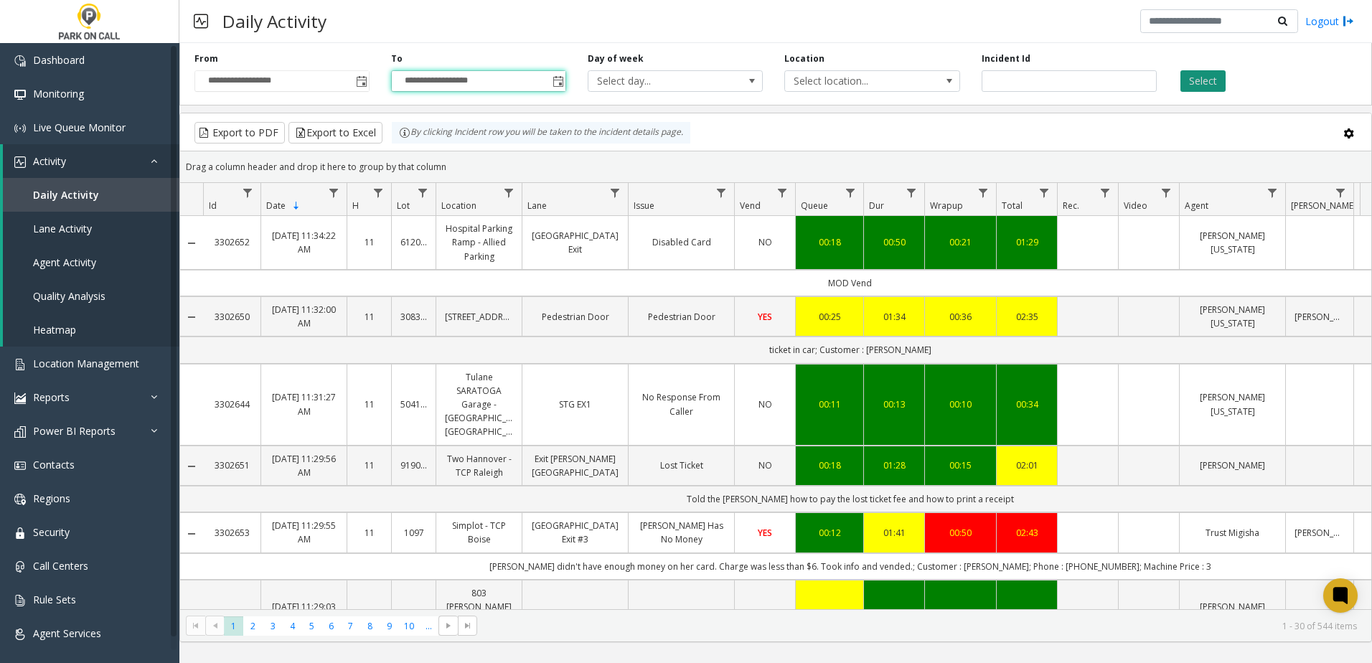
click at [1209, 85] on button "Select" at bounding box center [1202, 81] width 45 height 22
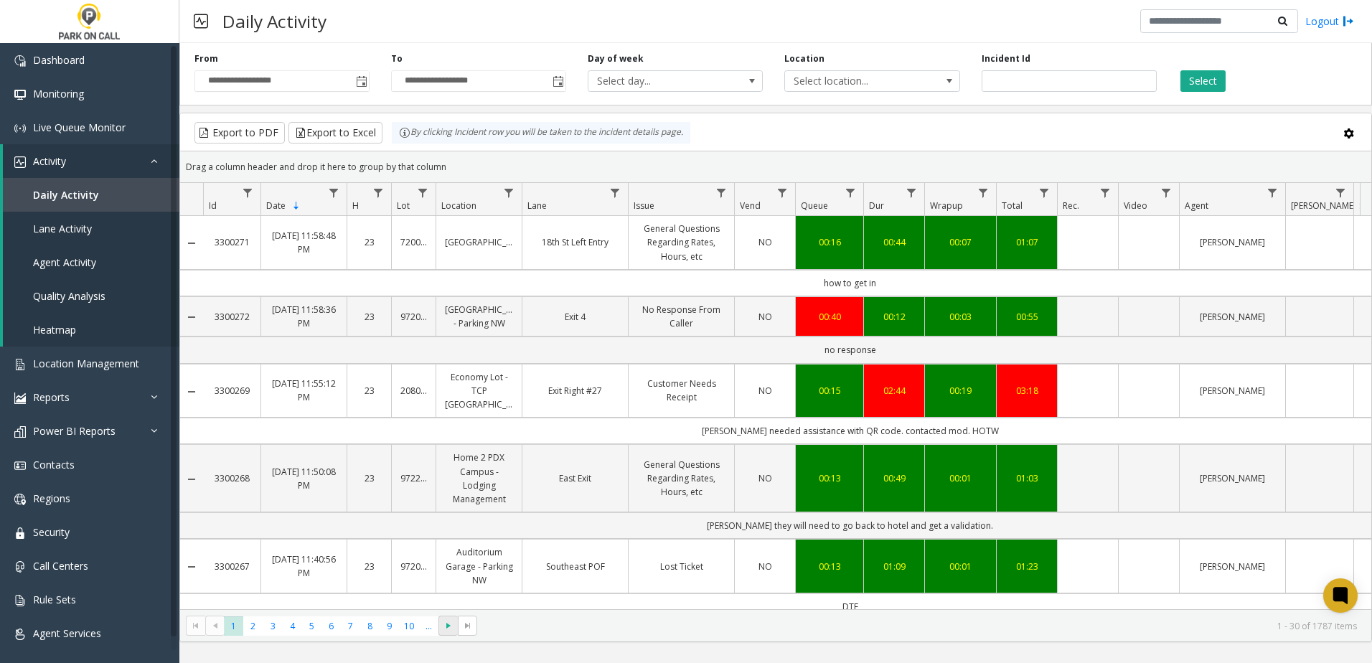
click at [454, 621] on span at bounding box center [447, 626] width 19 height 20
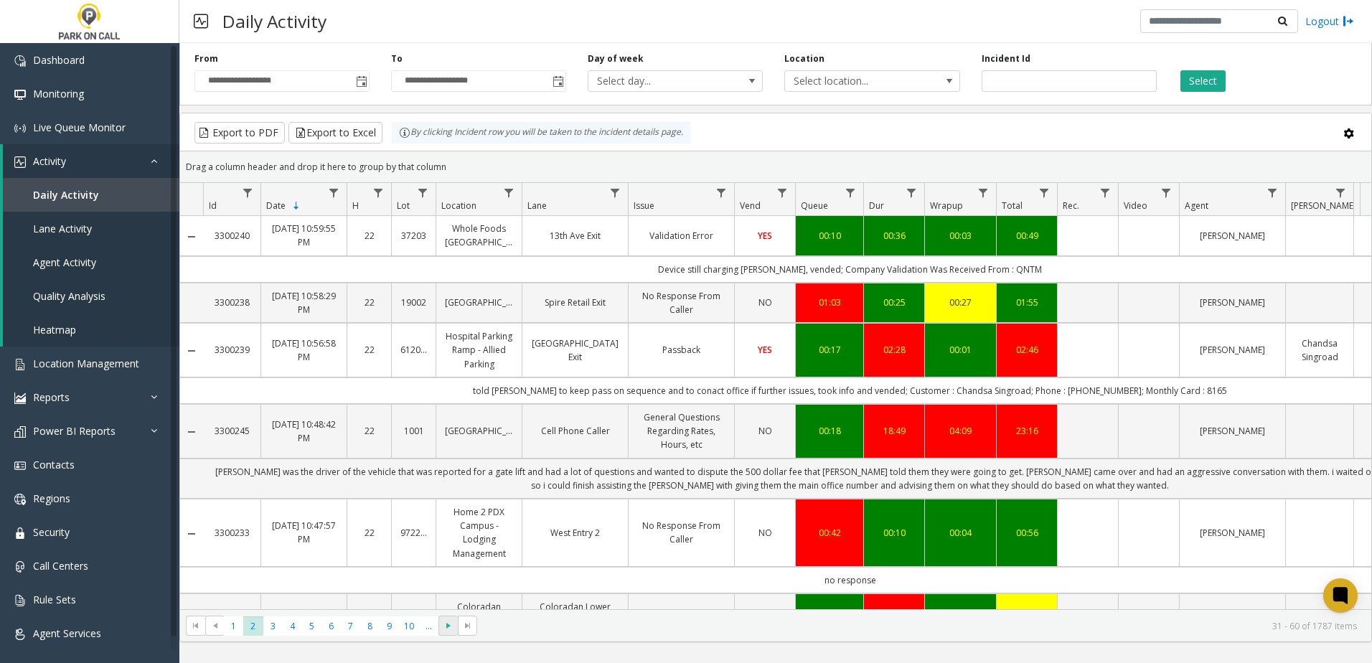
click at [452, 626] on span "Go to the next page" at bounding box center [448, 625] width 11 height 11
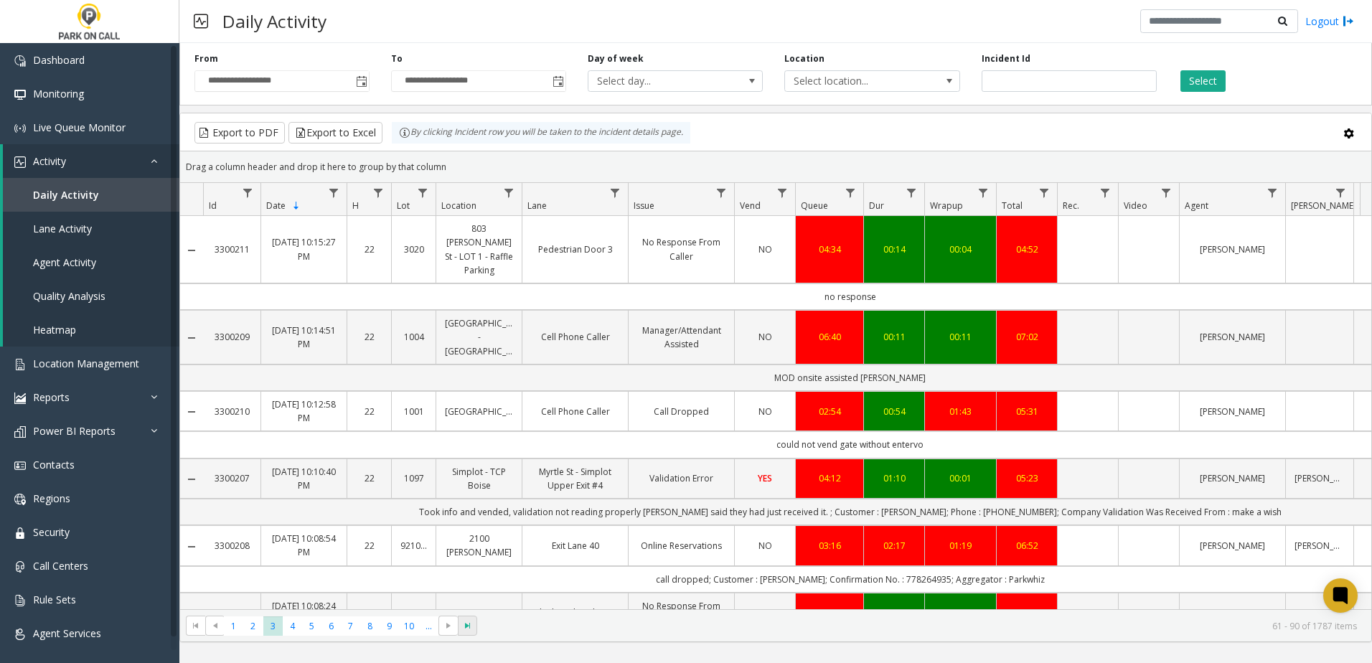
click at [465, 625] on span "Go to the last page" at bounding box center [467, 625] width 11 height 11
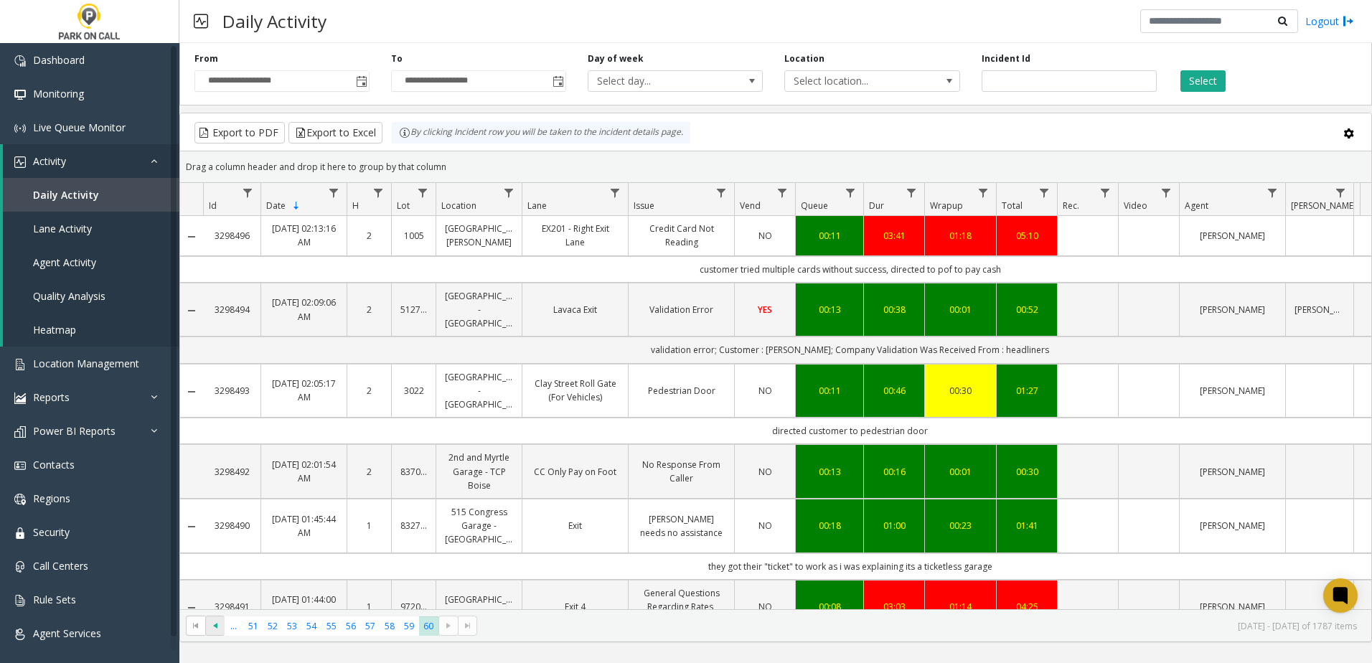
click at [210, 625] on span "Go to the previous page" at bounding box center [214, 625] width 11 height 11
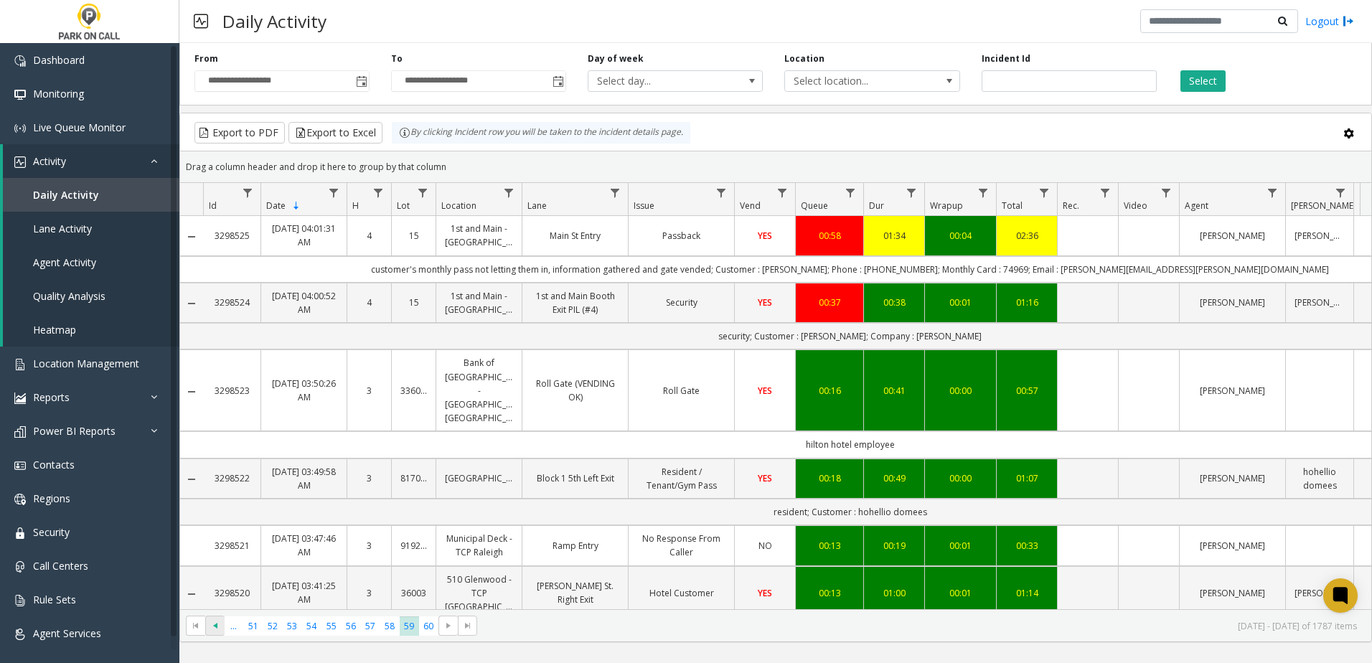
click at [212, 623] on span "Go to the previous page" at bounding box center [214, 625] width 11 height 11
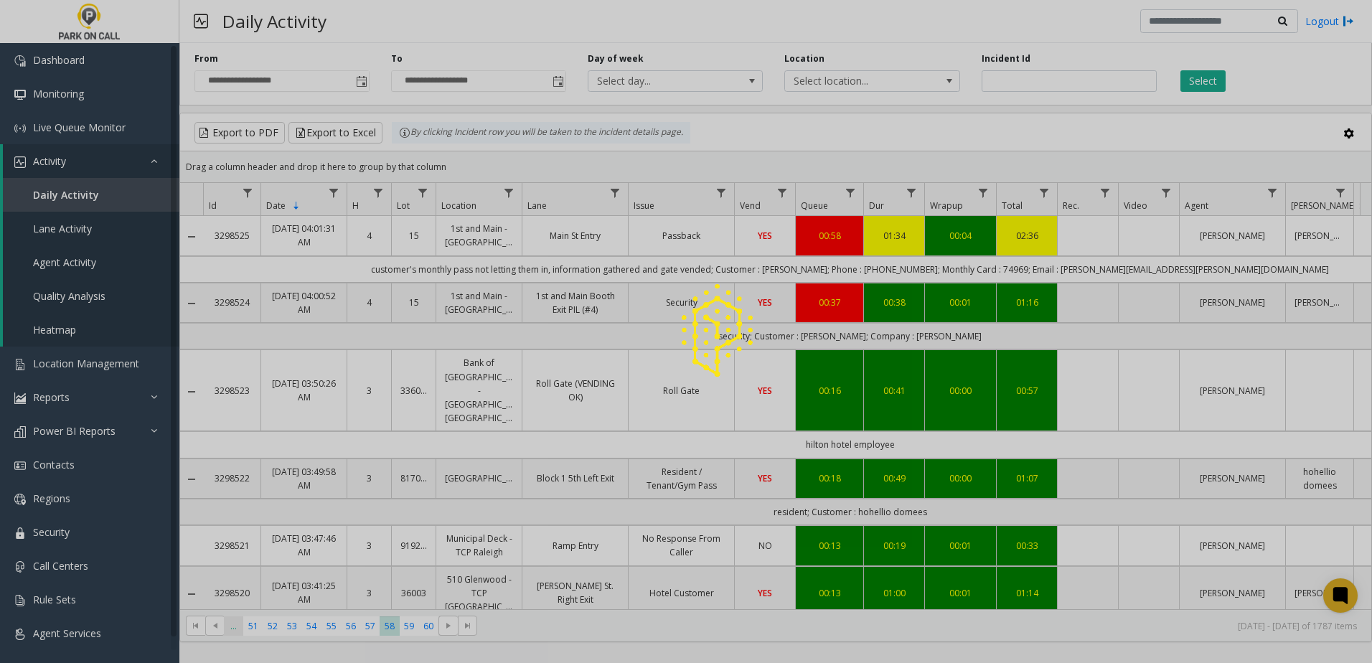
click at [232, 633] on span "..." at bounding box center [233, 625] width 19 height 19
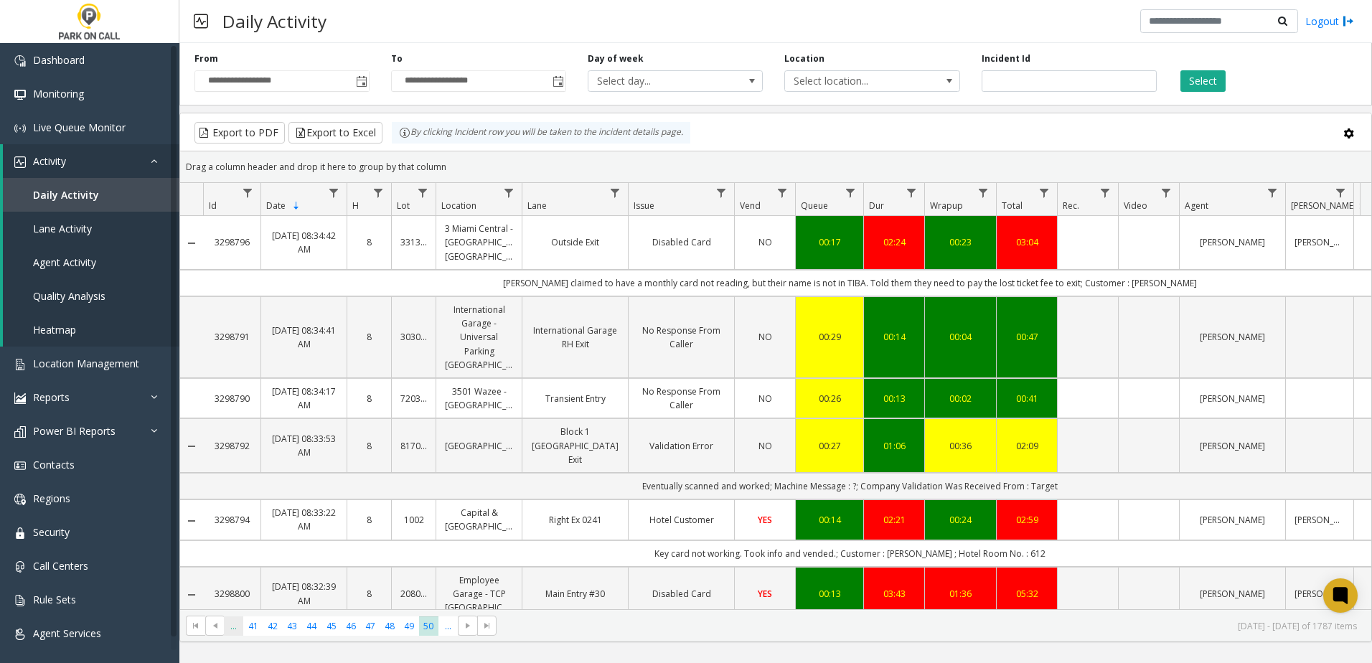
click at [233, 632] on span "..." at bounding box center [233, 625] width 19 height 19
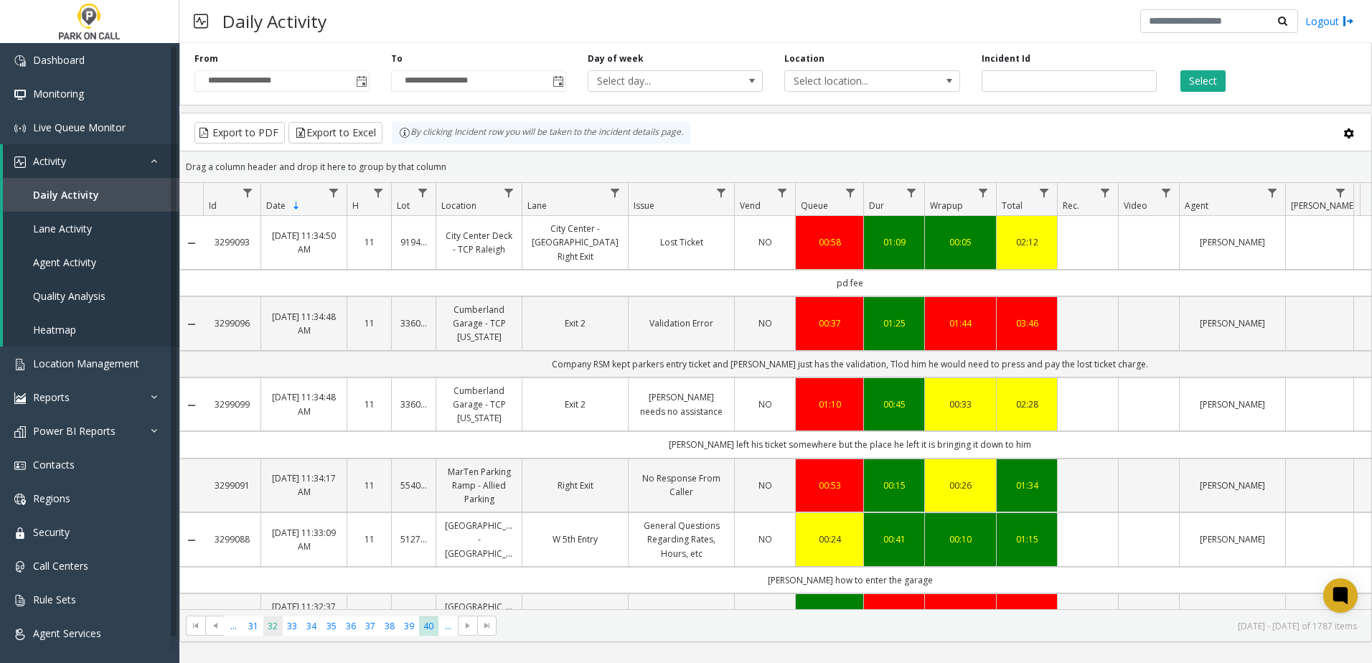
click at [273, 626] on span "32" at bounding box center [272, 625] width 19 height 19
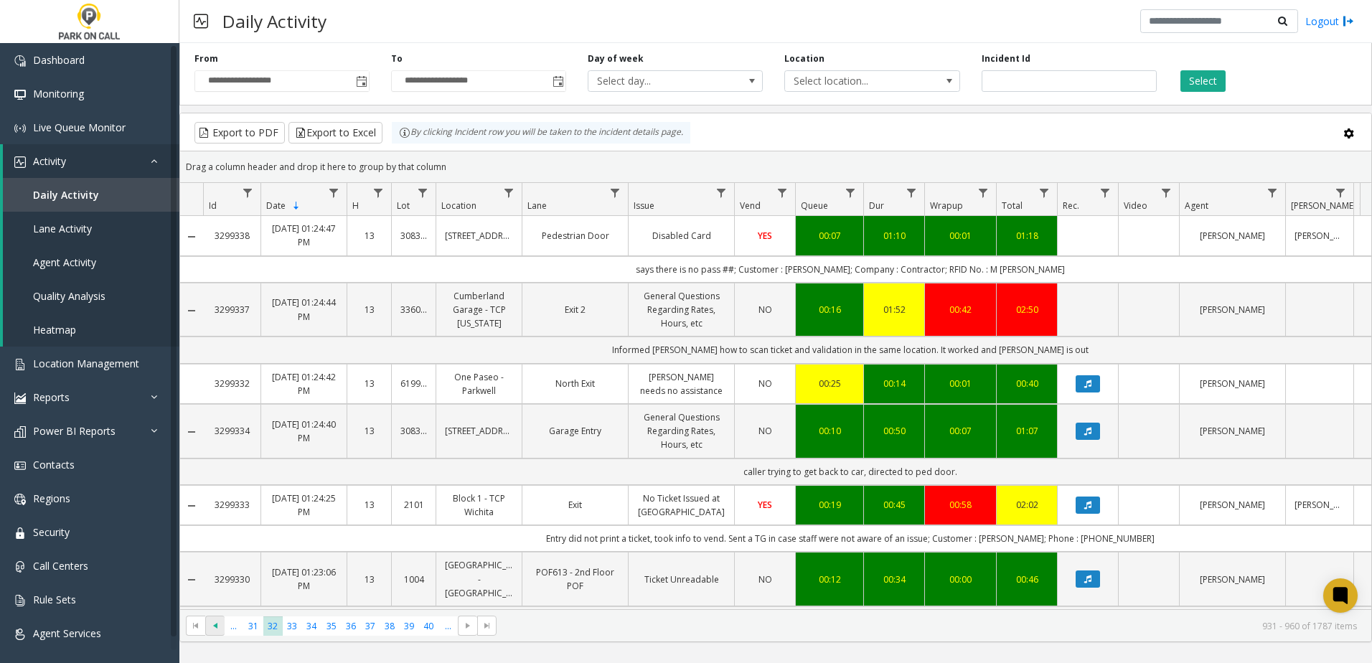
click at [212, 626] on span "Go to the previous page" at bounding box center [214, 625] width 11 height 11
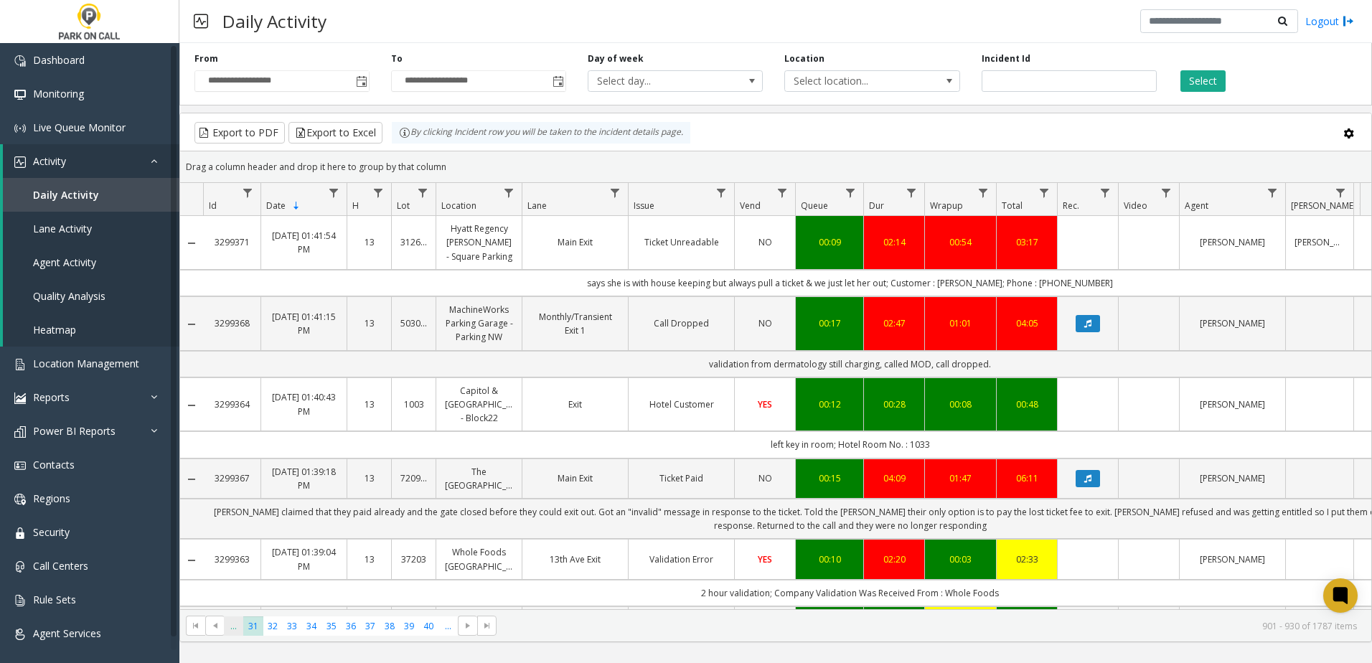
click at [233, 625] on span "..." at bounding box center [233, 625] width 19 height 19
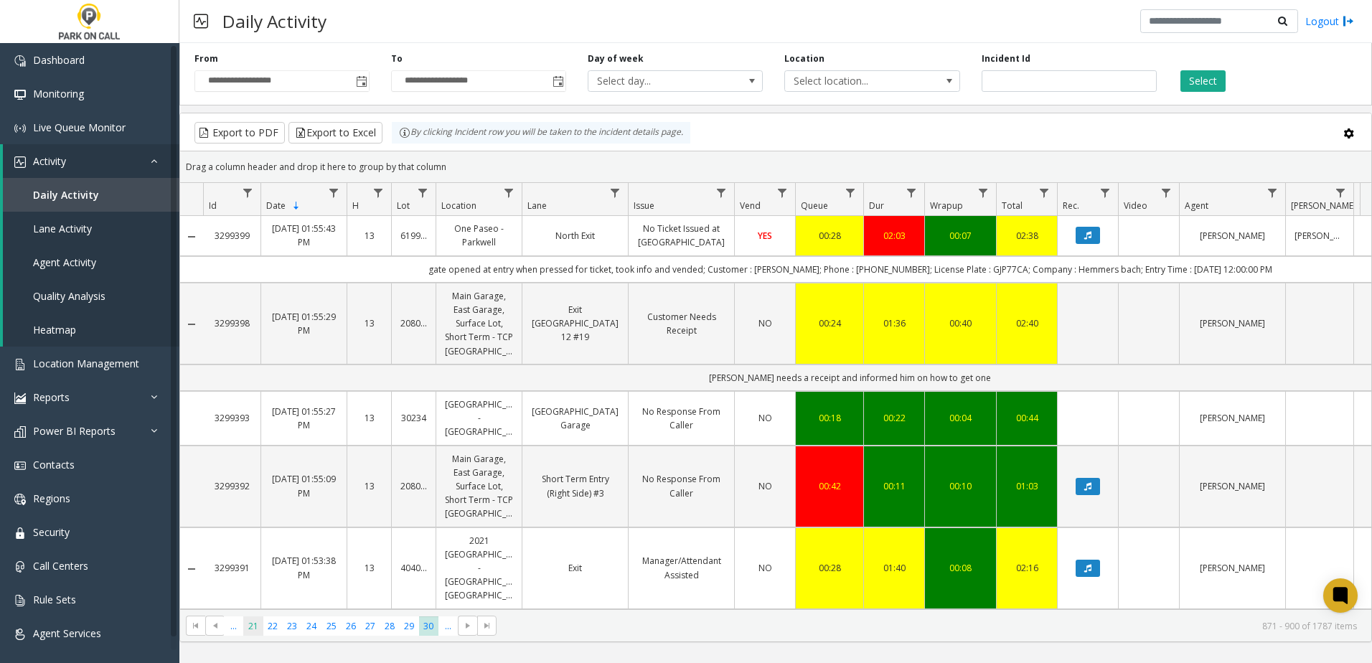
click at [260, 628] on span "21" at bounding box center [252, 625] width 19 height 19
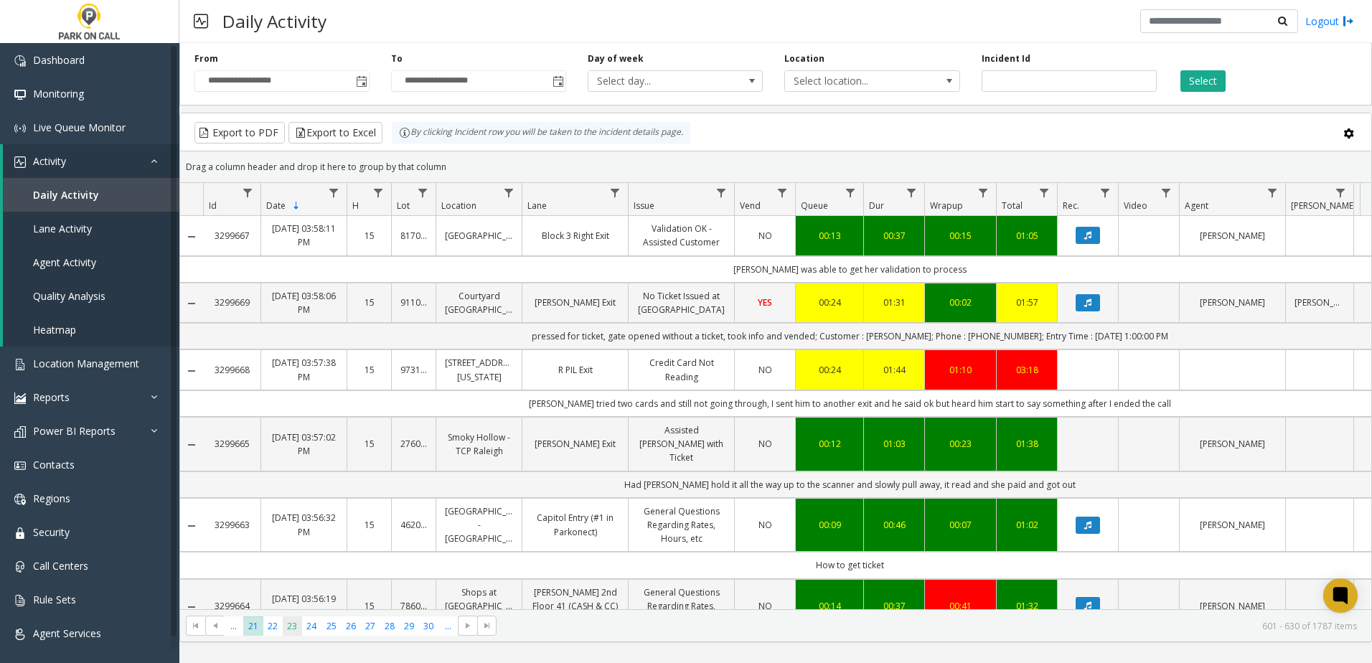
click at [291, 627] on span "23" at bounding box center [292, 625] width 19 height 19
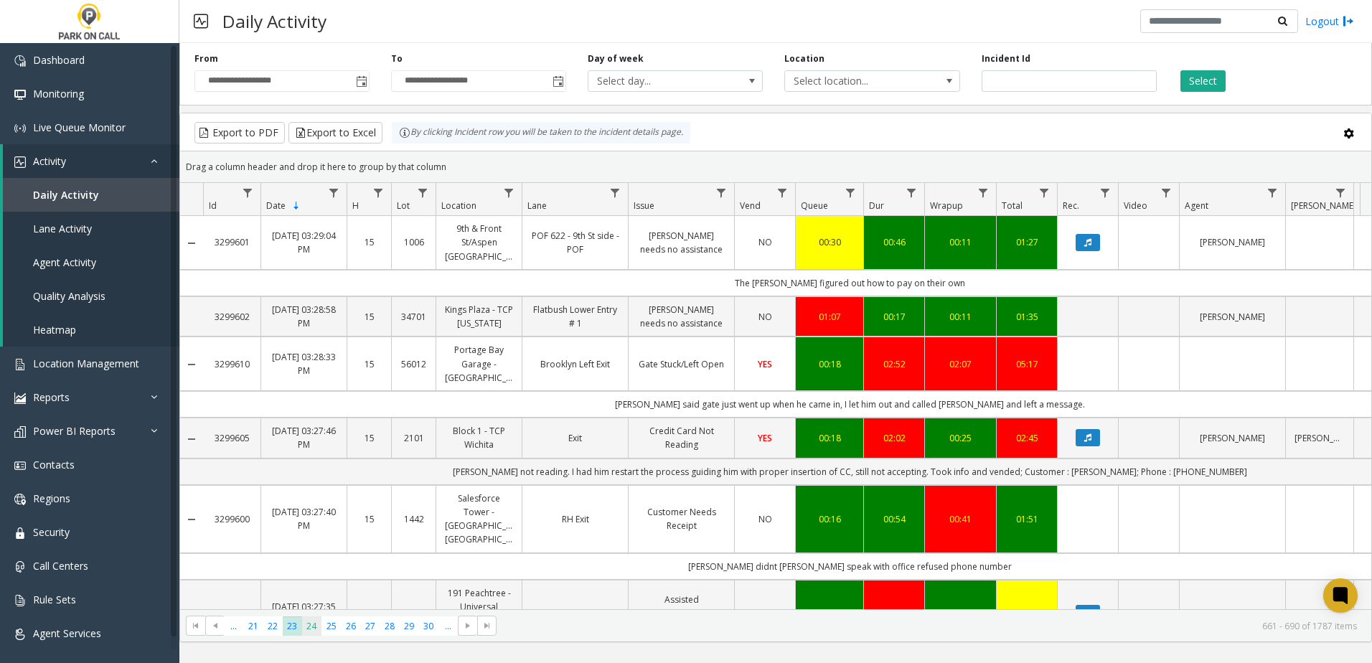
click at [311, 625] on span "24" at bounding box center [311, 625] width 19 height 19
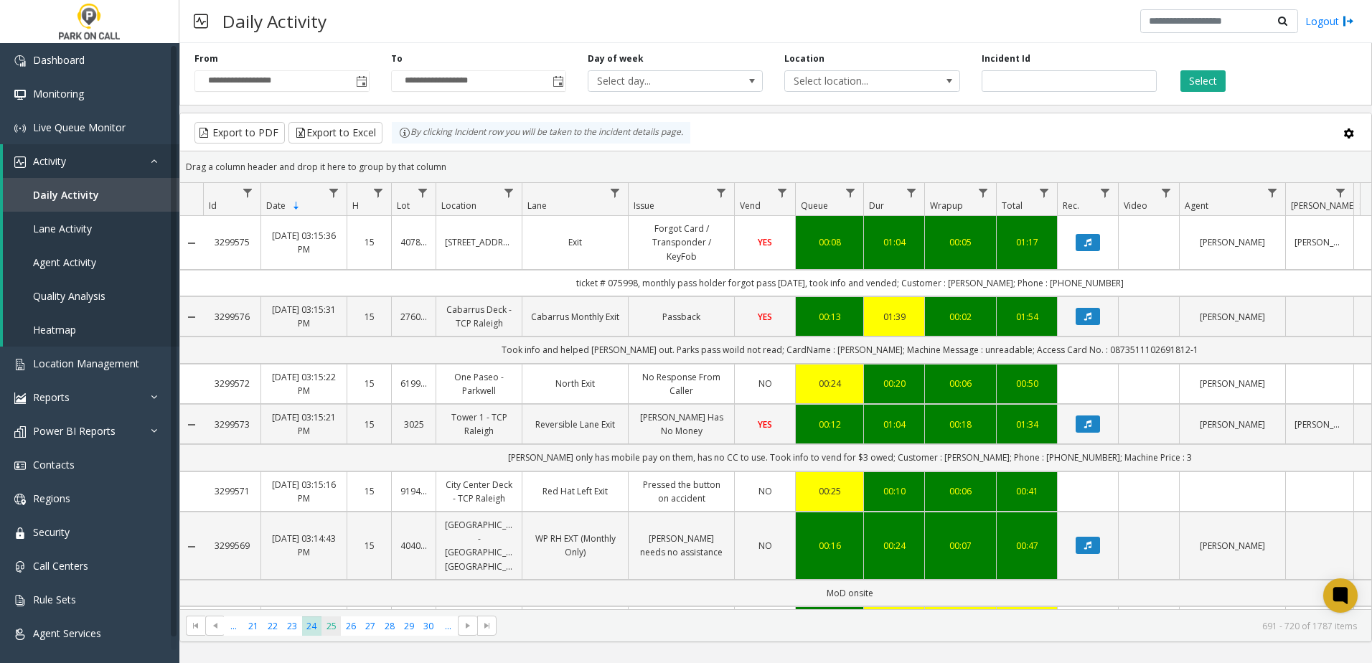
click at [338, 623] on span "25" at bounding box center [330, 625] width 19 height 19
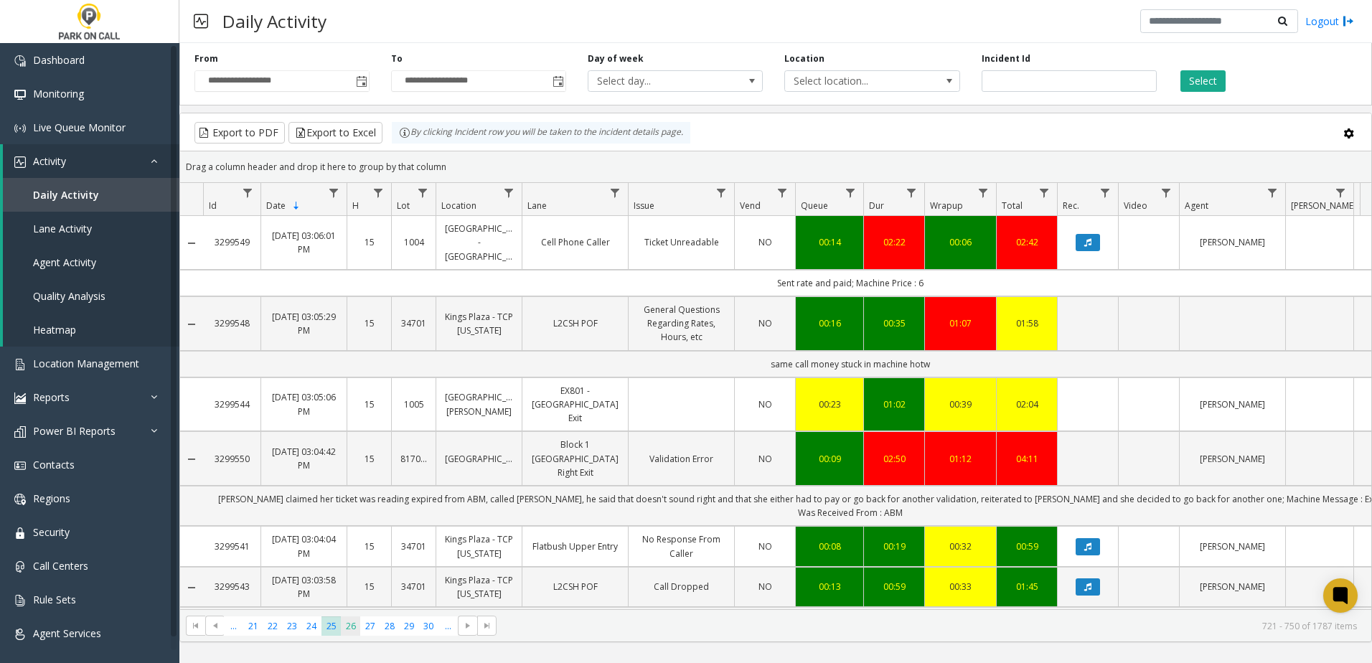
click at [359, 627] on span "26" at bounding box center [350, 625] width 19 height 19
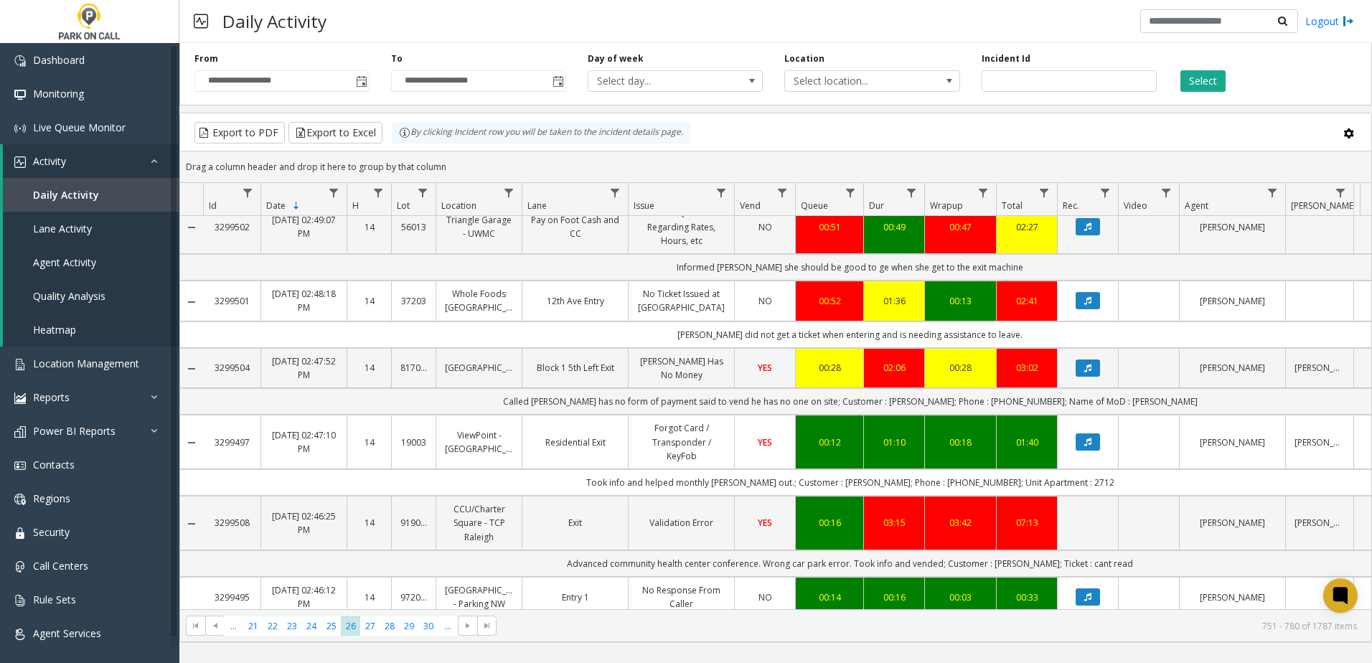
scroll to position [1363, 0]
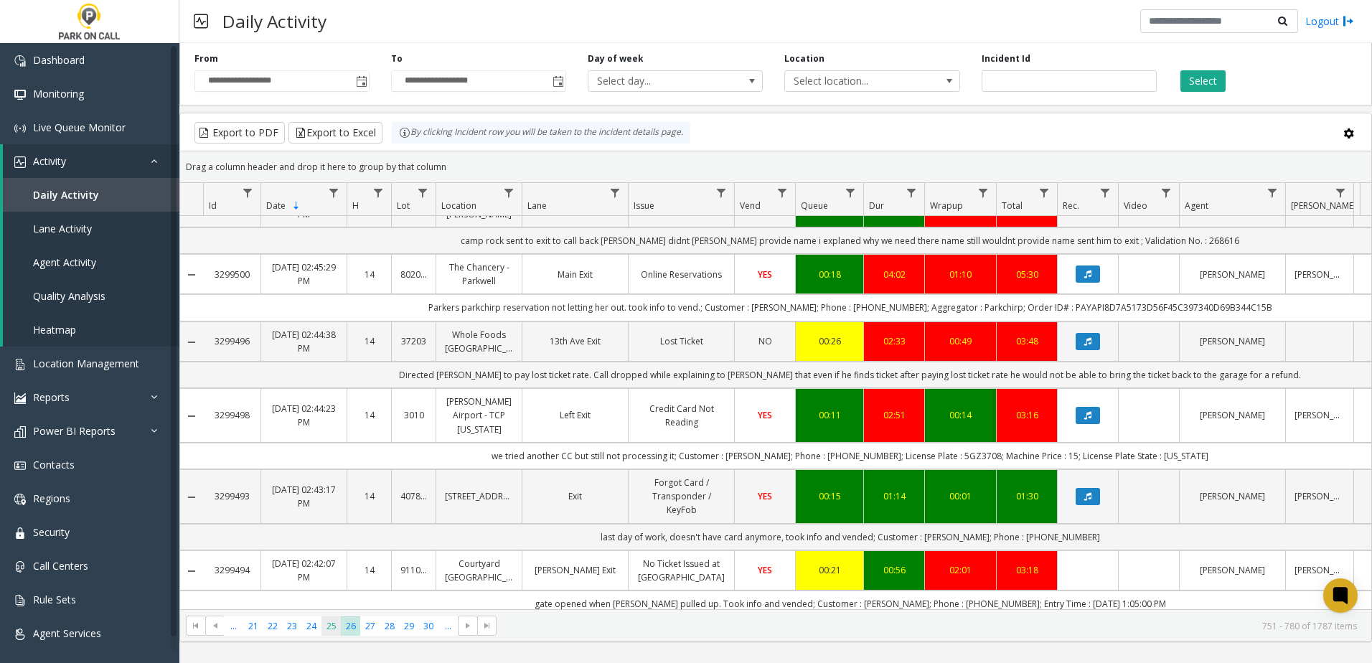
click at [338, 626] on span "25" at bounding box center [330, 625] width 19 height 19
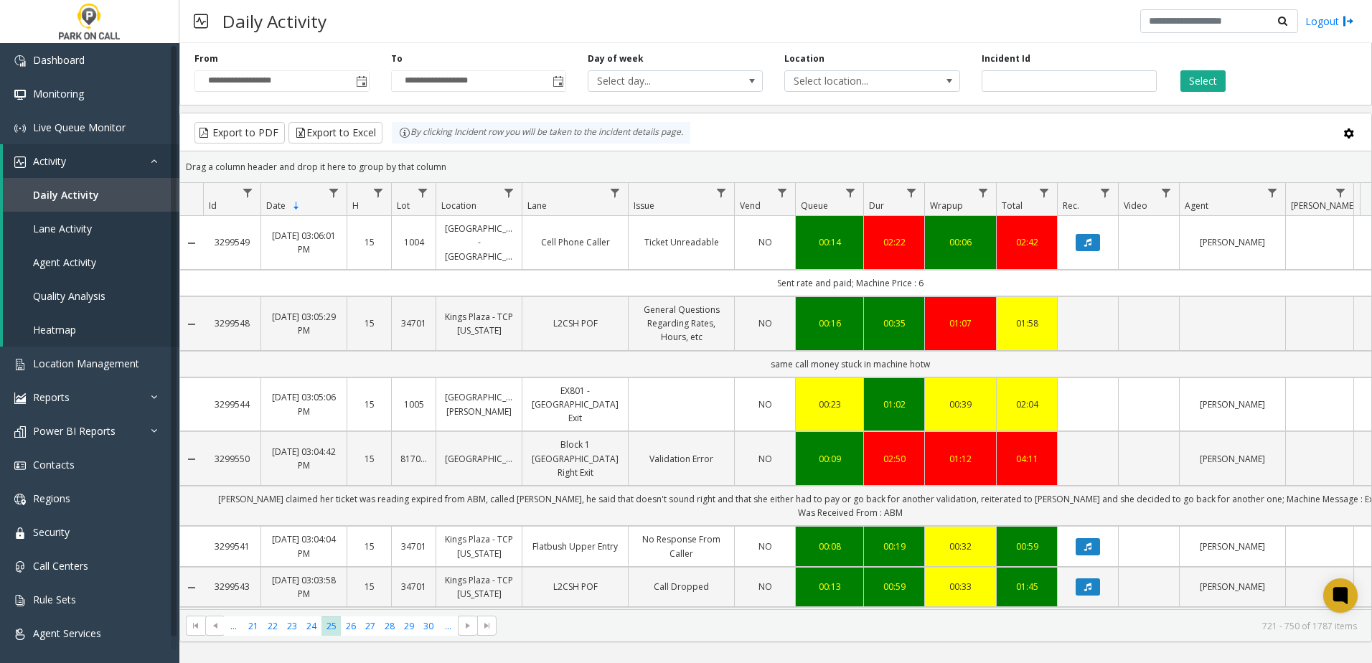
click at [1331, 377] on td "same call money stuck in machine hotw" at bounding box center [850, 364] width 1294 height 27
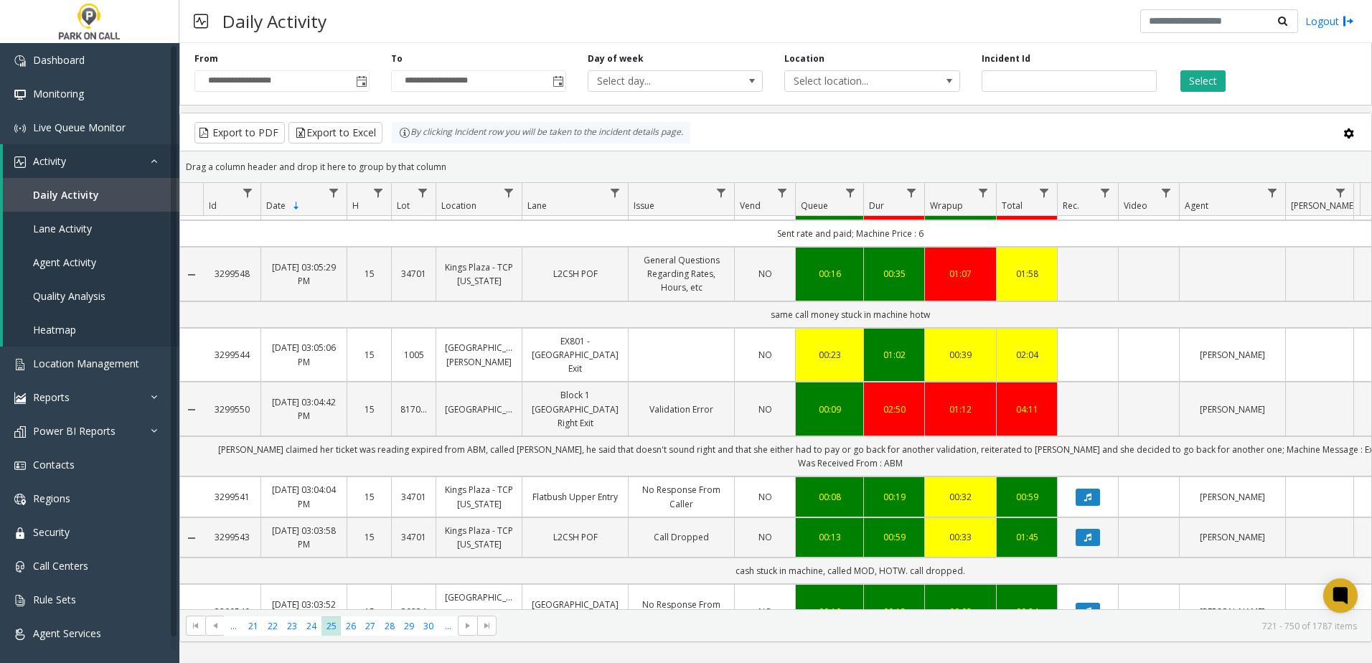
scroll to position [72, 0]
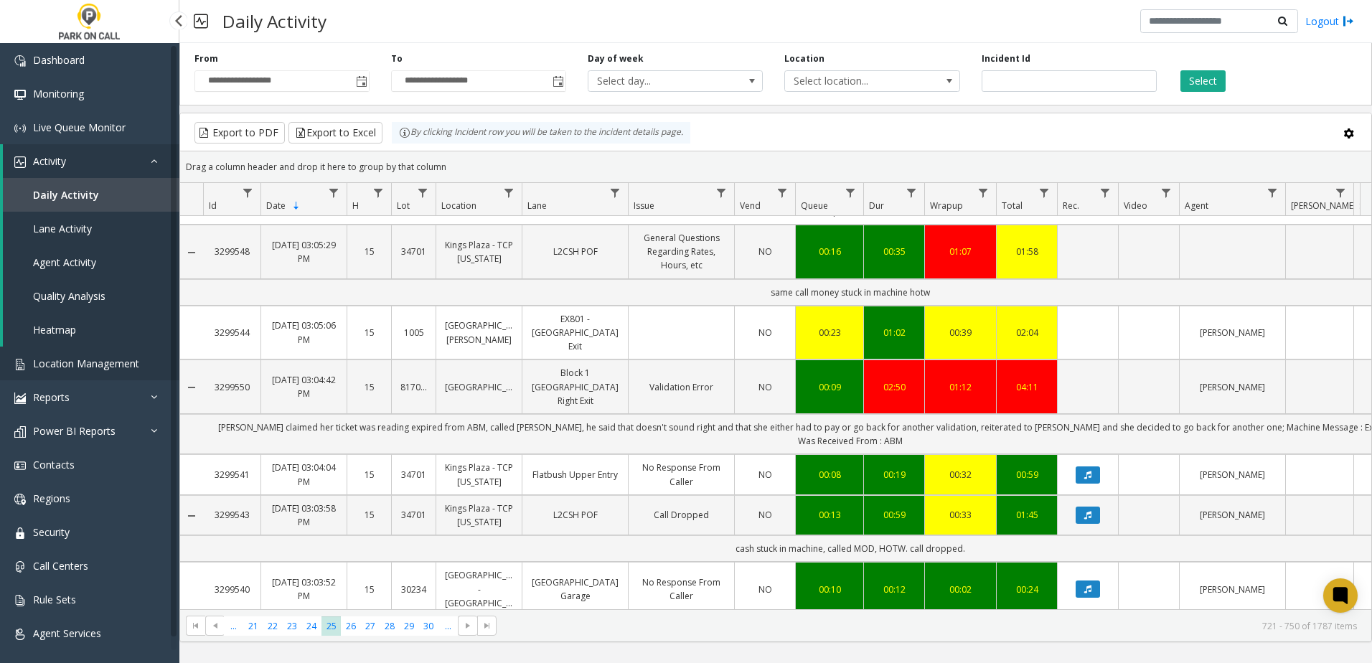
click at [64, 368] on span "Location Management" at bounding box center [86, 364] width 106 height 14
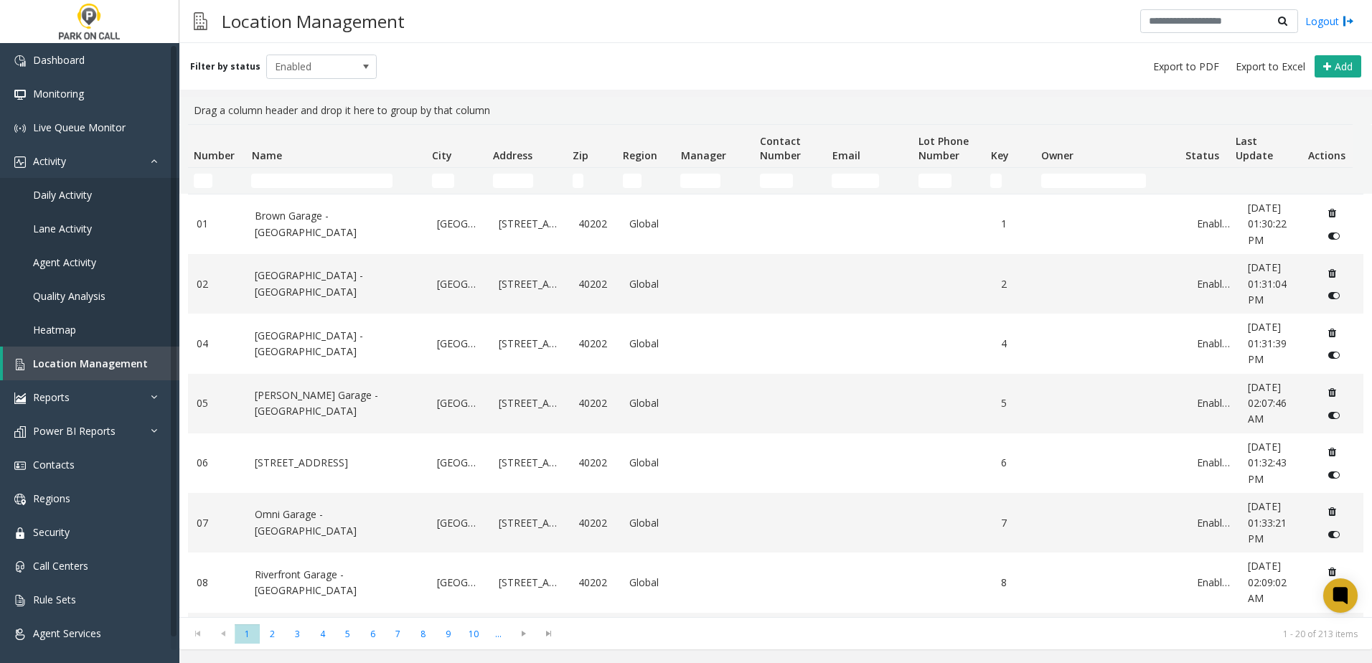
click at [323, 173] on td "Name Filter" at bounding box center [335, 181] width 180 height 26
click at [321, 176] on input "Name Filter" at bounding box center [321, 181] width 141 height 14
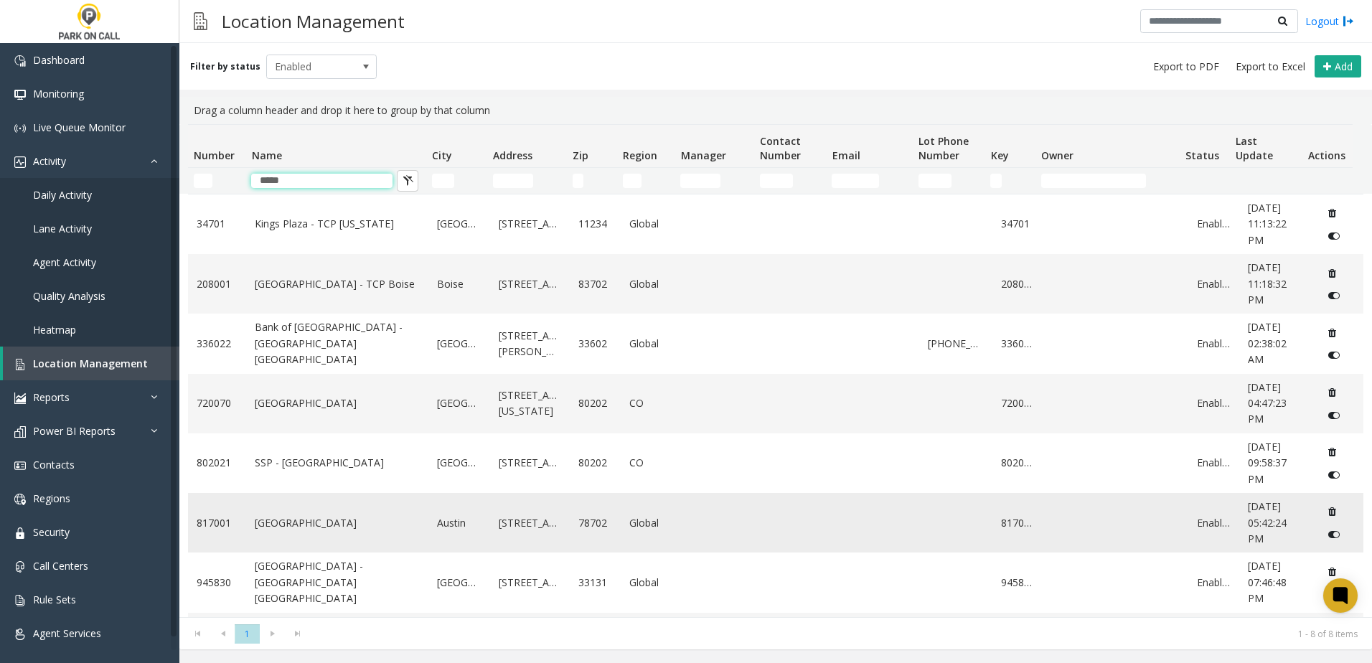
type input "*****"
click at [326, 524] on link "[GEOGRAPHIC_DATA]" at bounding box center [337, 523] width 165 height 16
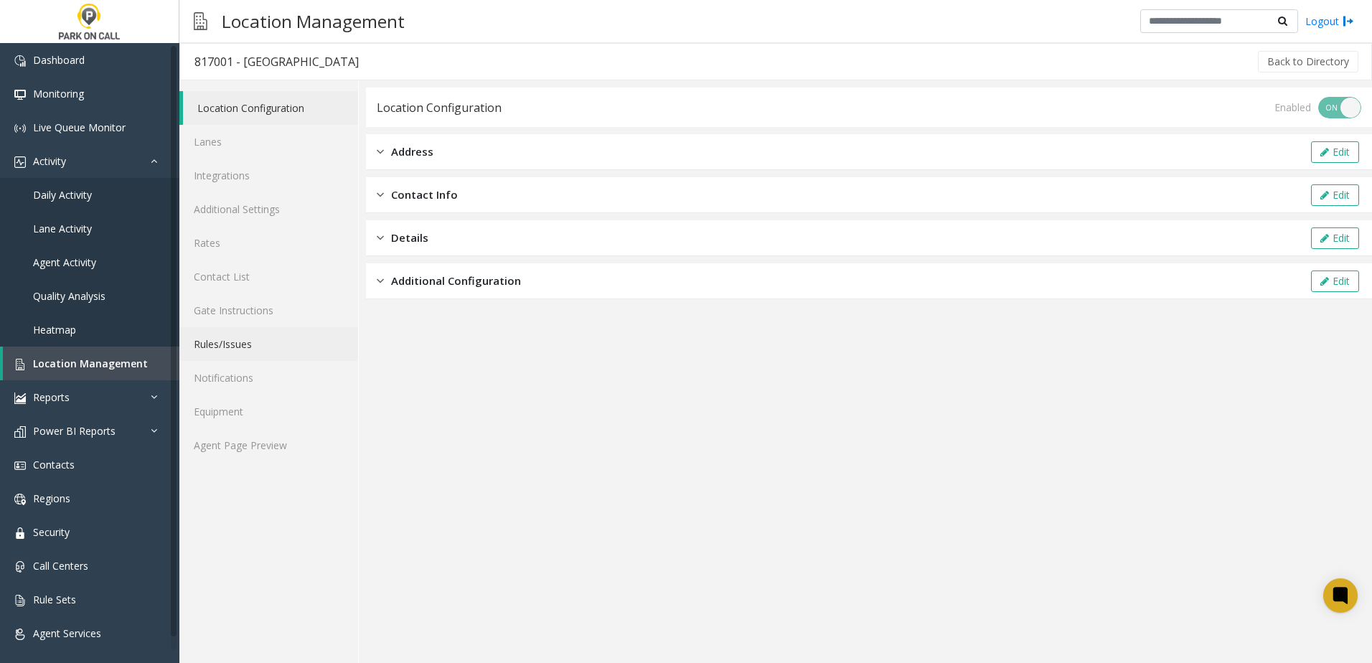
click at [261, 339] on link "Rules/Issues" at bounding box center [268, 344] width 179 height 34
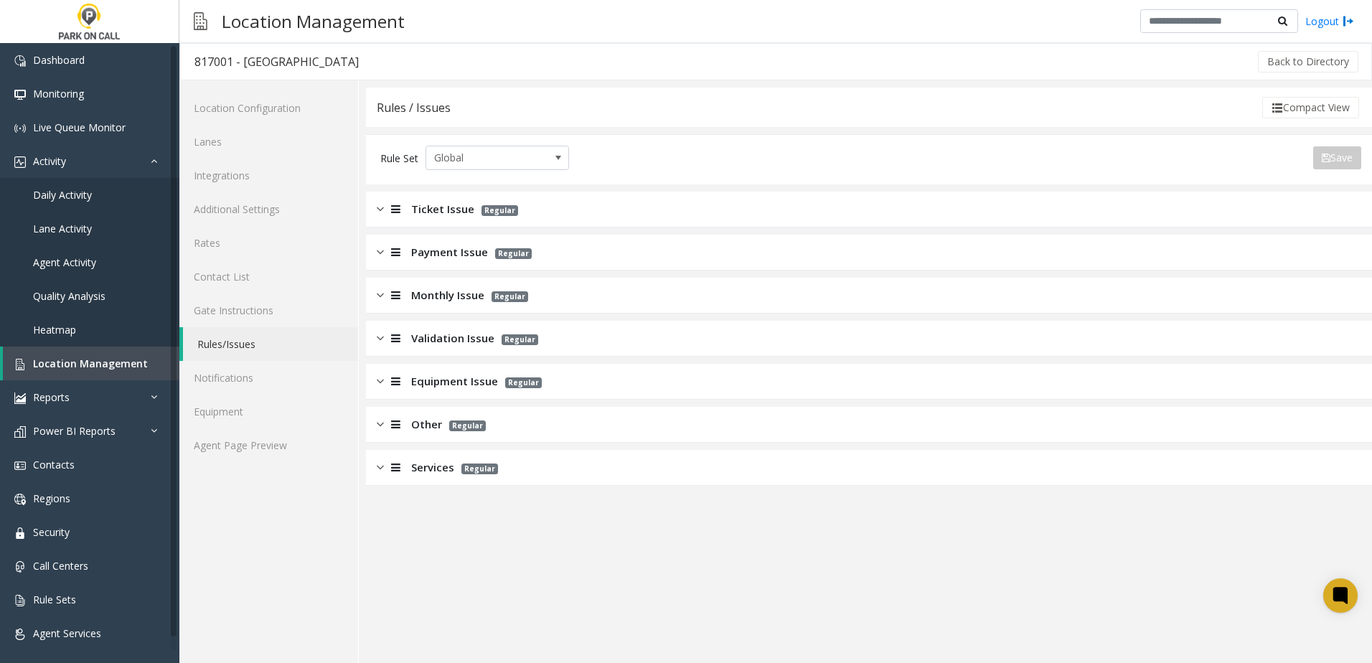
drag, startPoint x: 261, startPoint y: 339, endPoint x: 616, endPoint y: 499, distance: 389.8
click at [626, 527] on app-rules "Rules / Issues Compact View Rule Set Global Save Export to PDF Export to Excel …" at bounding box center [869, 375] width 1006 height 575
click at [458, 326] on div "Validation Issue Regular" at bounding box center [869, 339] width 1006 height 36
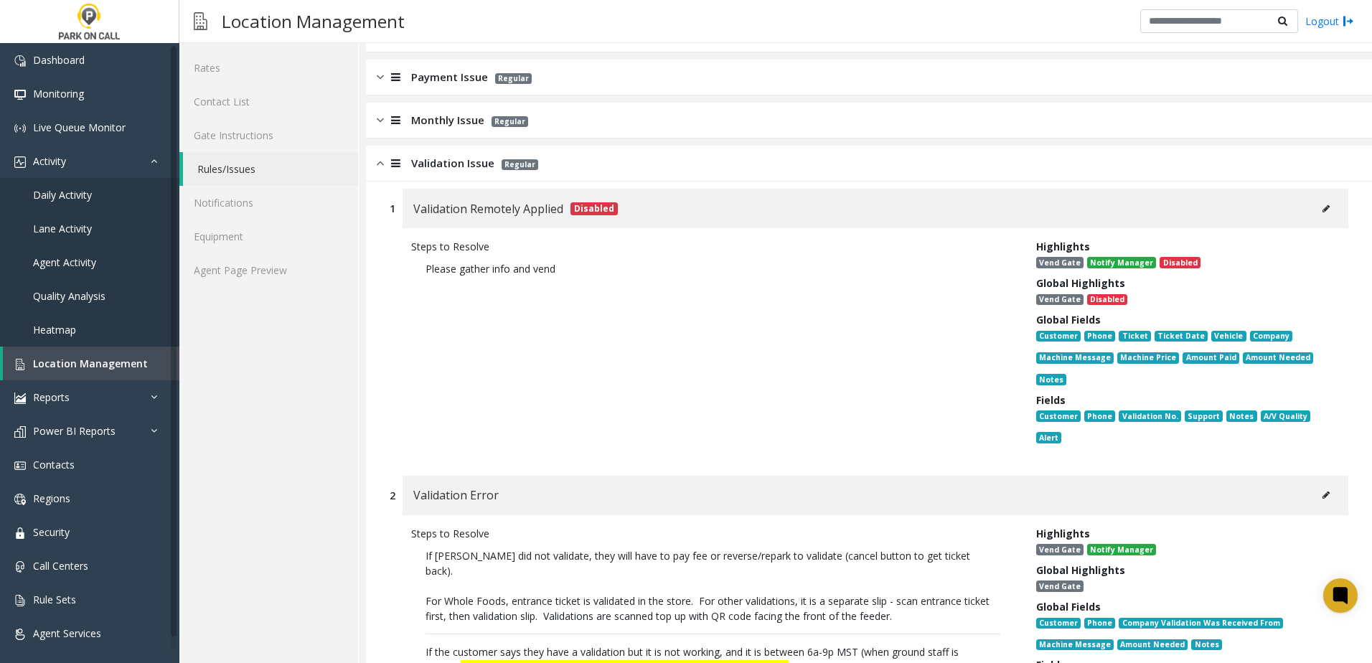
scroll to position [359, 0]
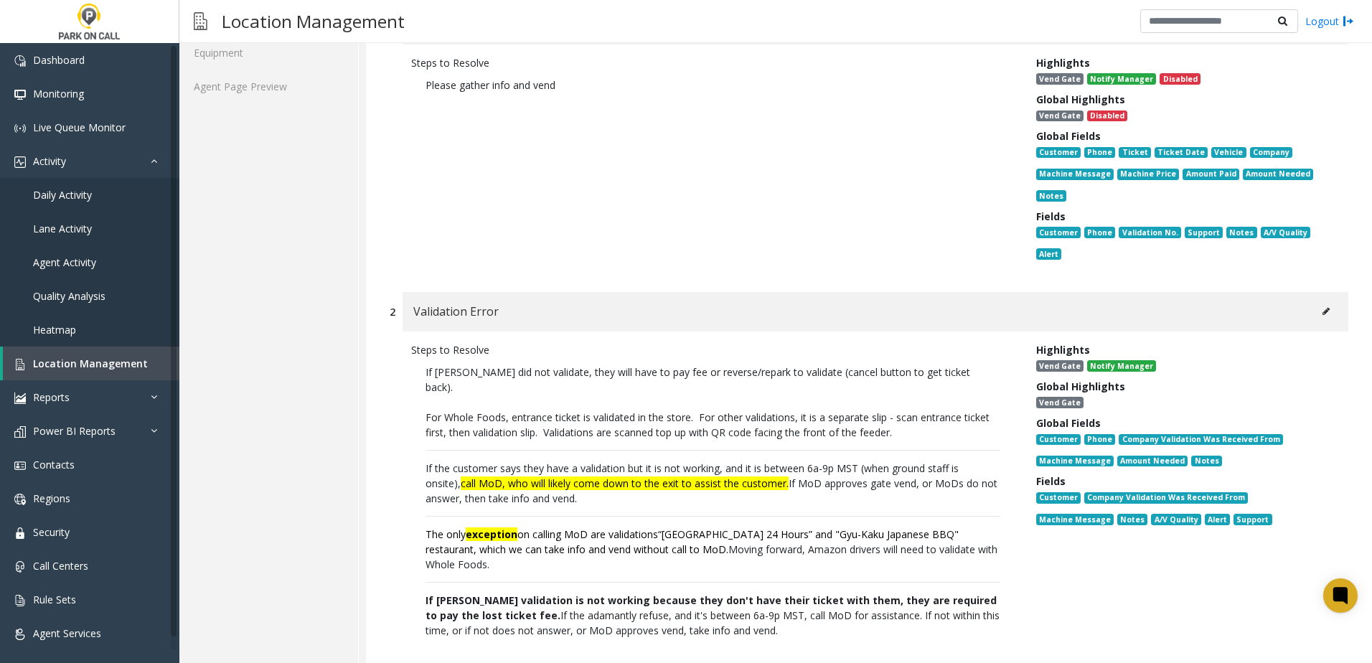
click at [1316, 305] on button at bounding box center [1325, 312] width 23 height 22
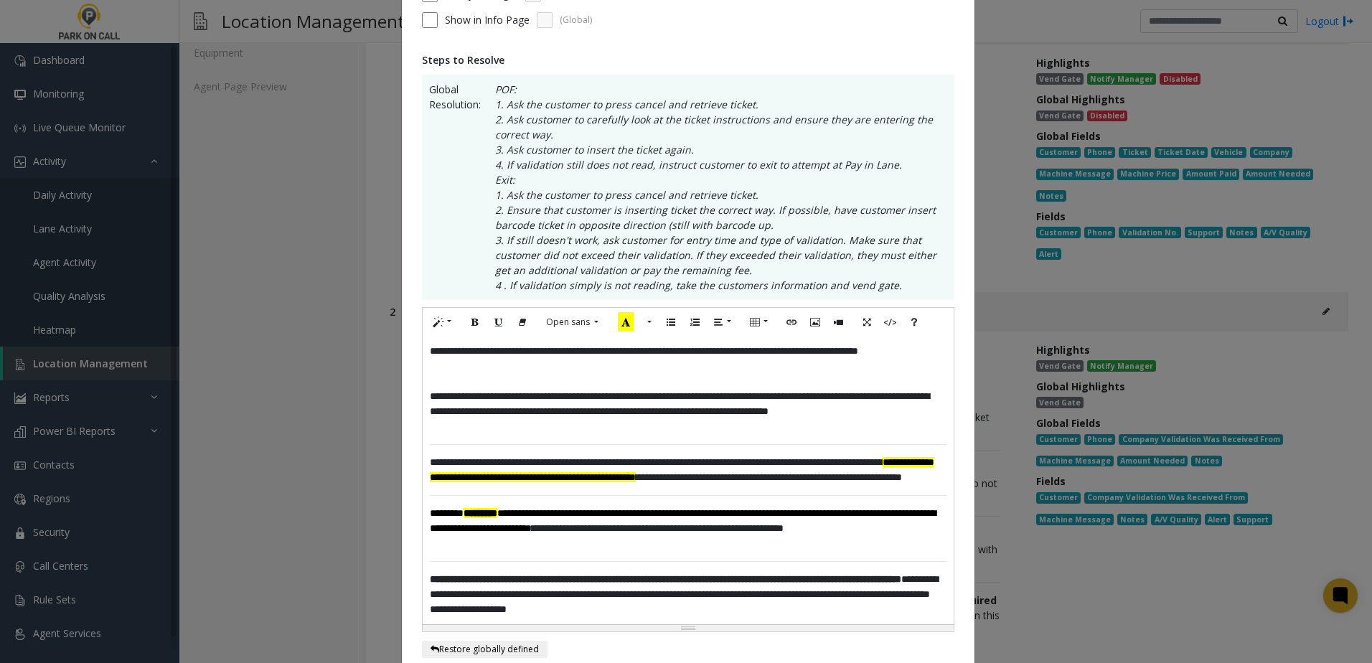
scroll to position [215, 0]
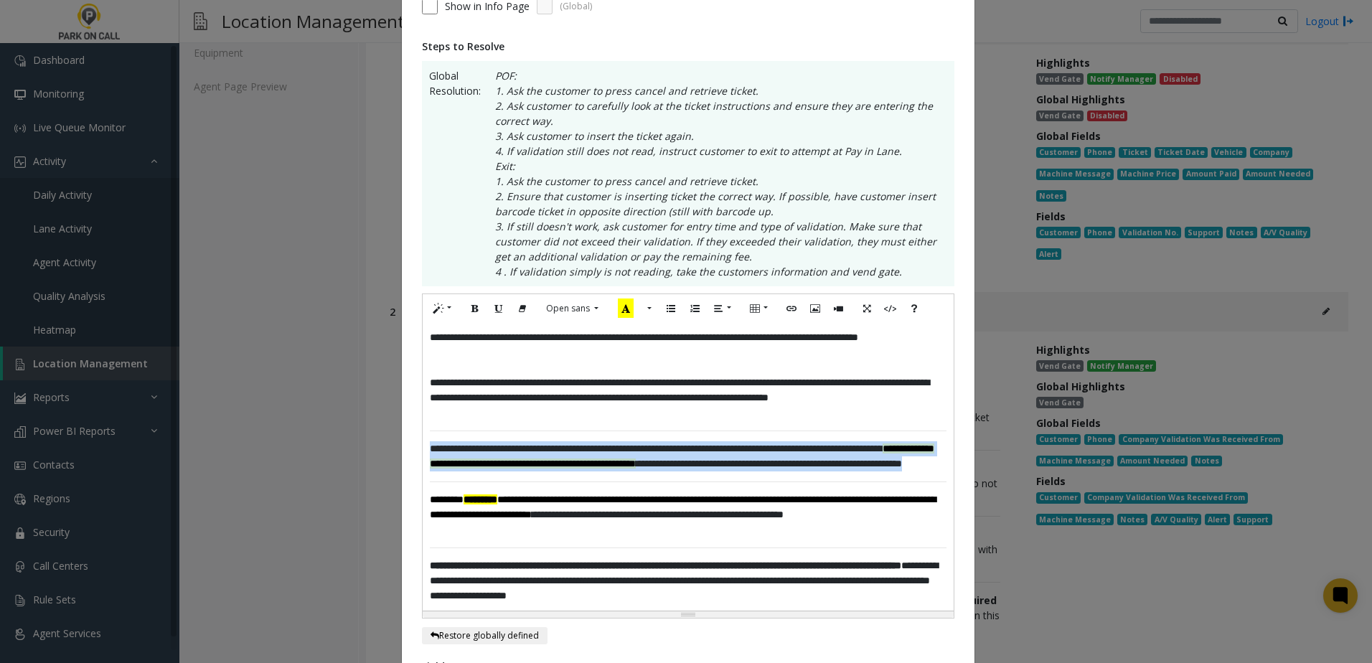
drag, startPoint x: 703, startPoint y: 480, endPoint x: 356, endPoint y: 453, distance: 348.3
click at [356, 453] on div "**********" at bounding box center [686, 331] width 1372 height 663
click at [475, 310] on button "Bold (CTRL+B)" at bounding box center [475, 309] width 24 height 22
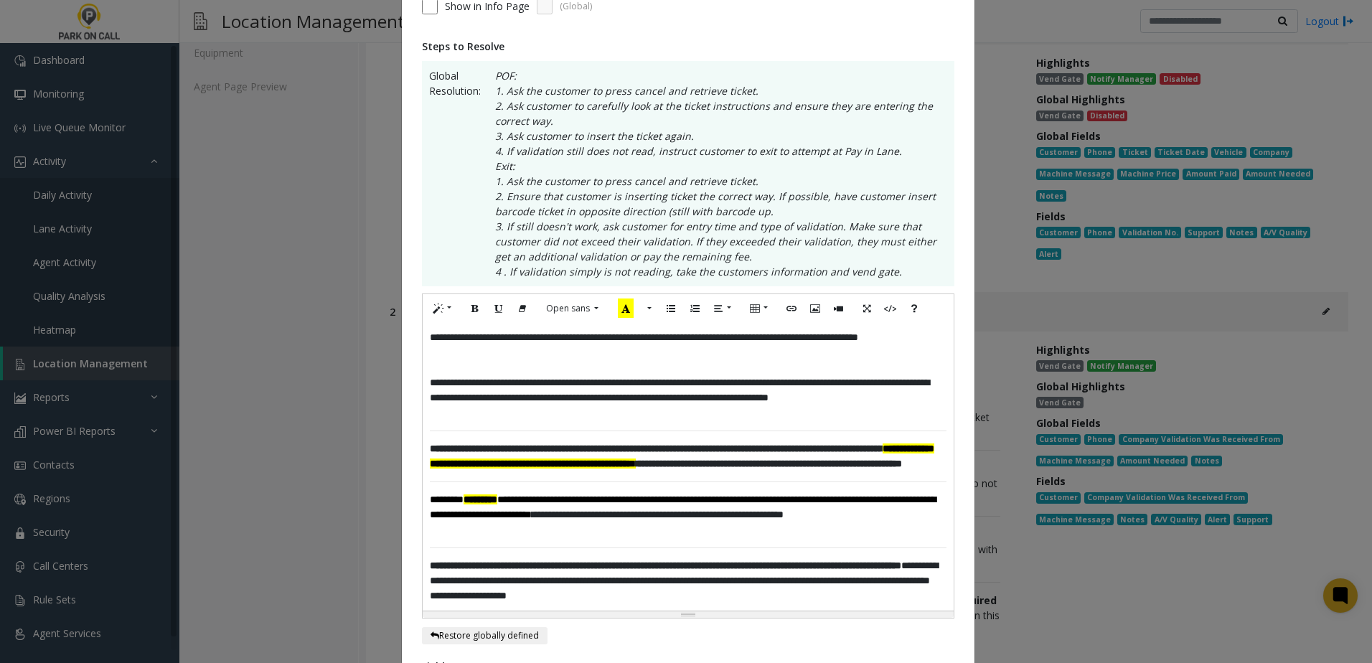
click at [618, 397] on p "**********" at bounding box center [688, 397] width 517 height 45
click at [497, 504] on b "*********" at bounding box center [480, 499] width 34 height 10
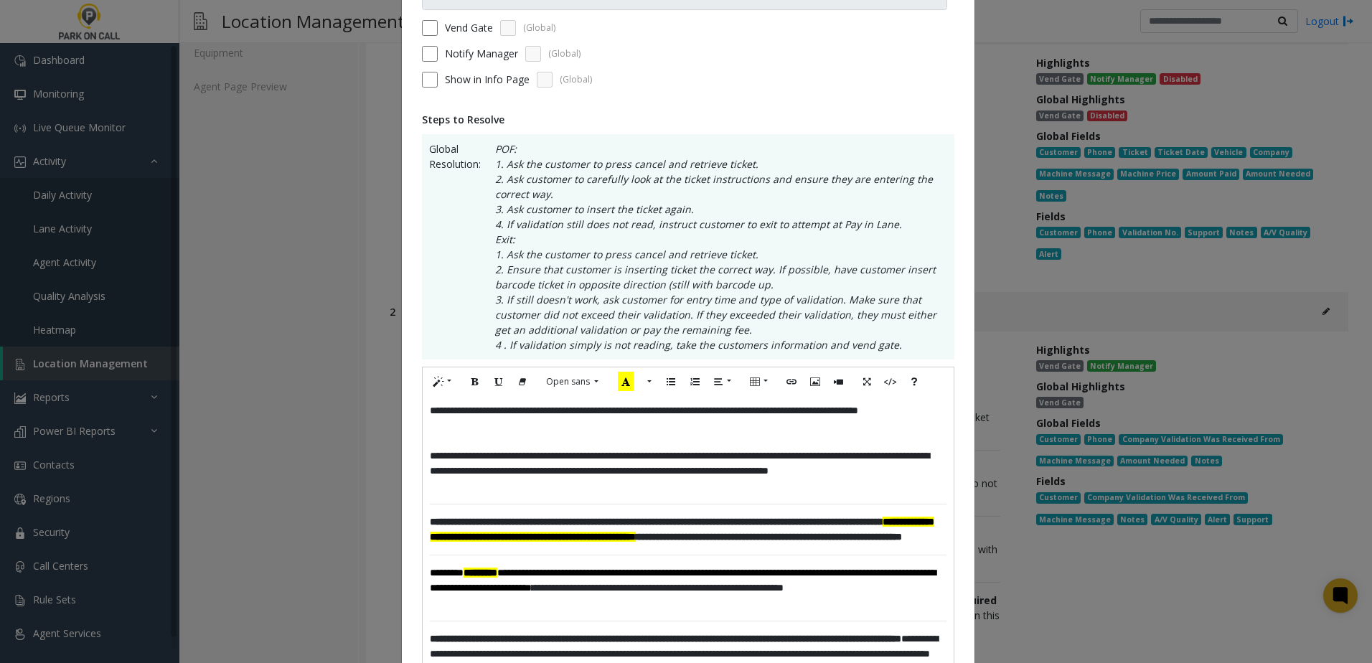
scroll to position [143, 0]
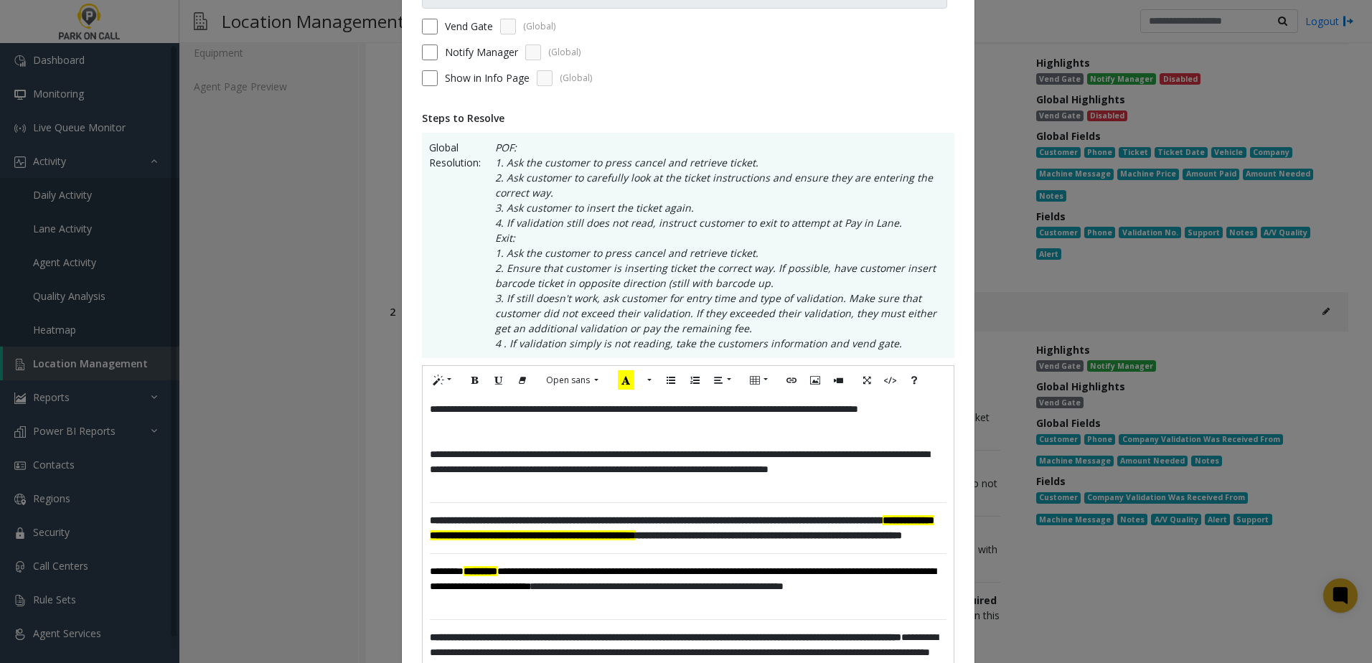
click at [423, 408] on div "**********" at bounding box center [688, 539] width 531 height 288
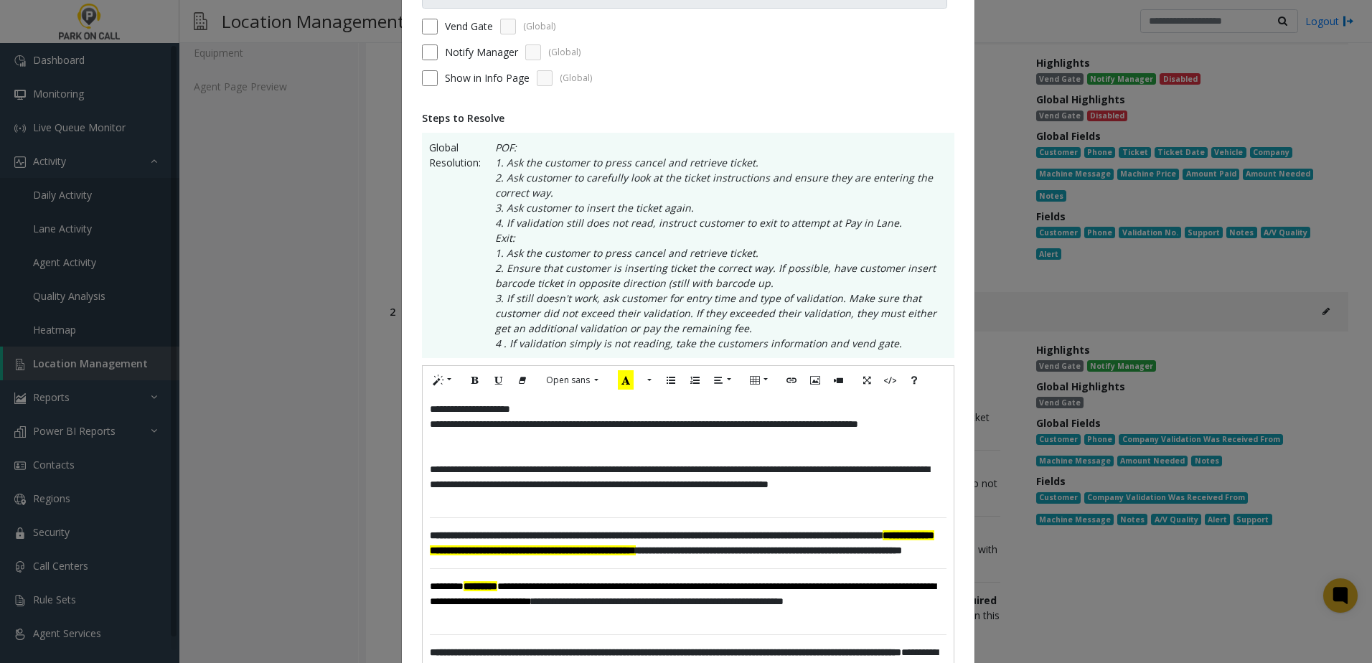
click at [570, 405] on p "**********" at bounding box center [688, 409] width 517 height 15
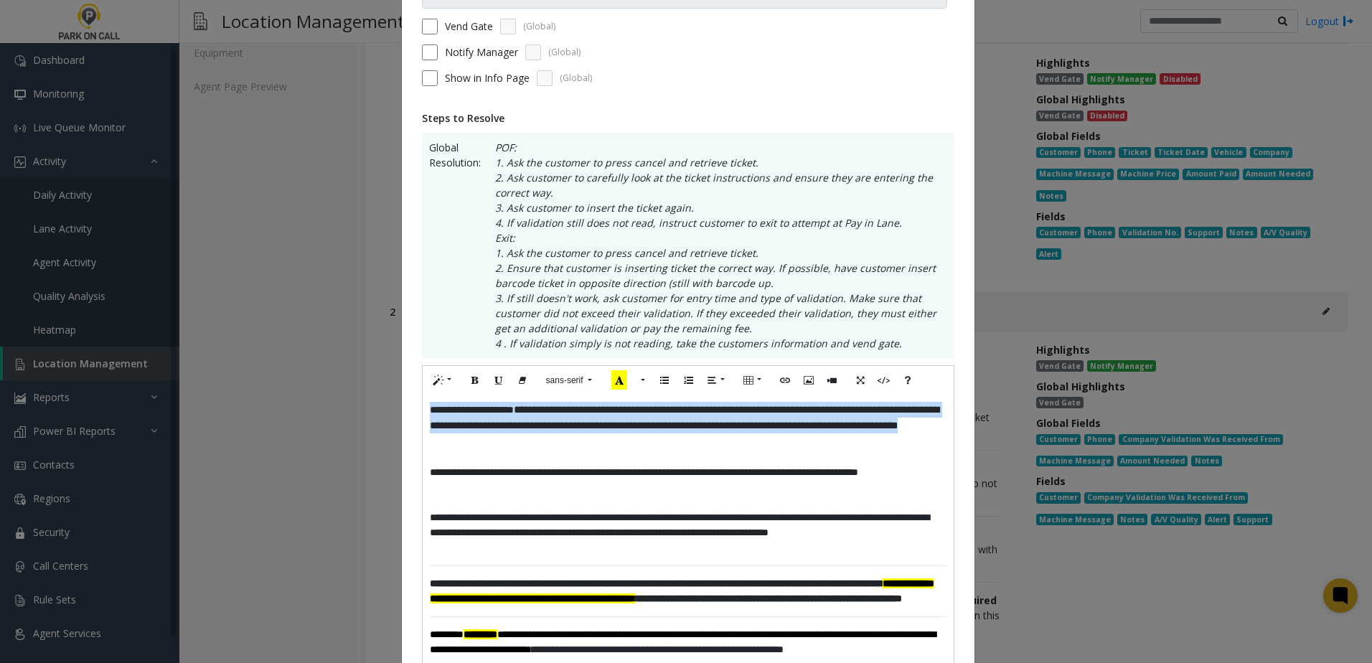
drag, startPoint x: 526, startPoint y: 441, endPoint x: 296, endPoint y: 376, distance: 239.2
click at [296, 376] on div "**********" at bounding box center [686, 331] width 1372 height 663
click at [471, 377] on icon "Bold (CTRL+B)" at bounding box center [475, 380] width 9 height 12
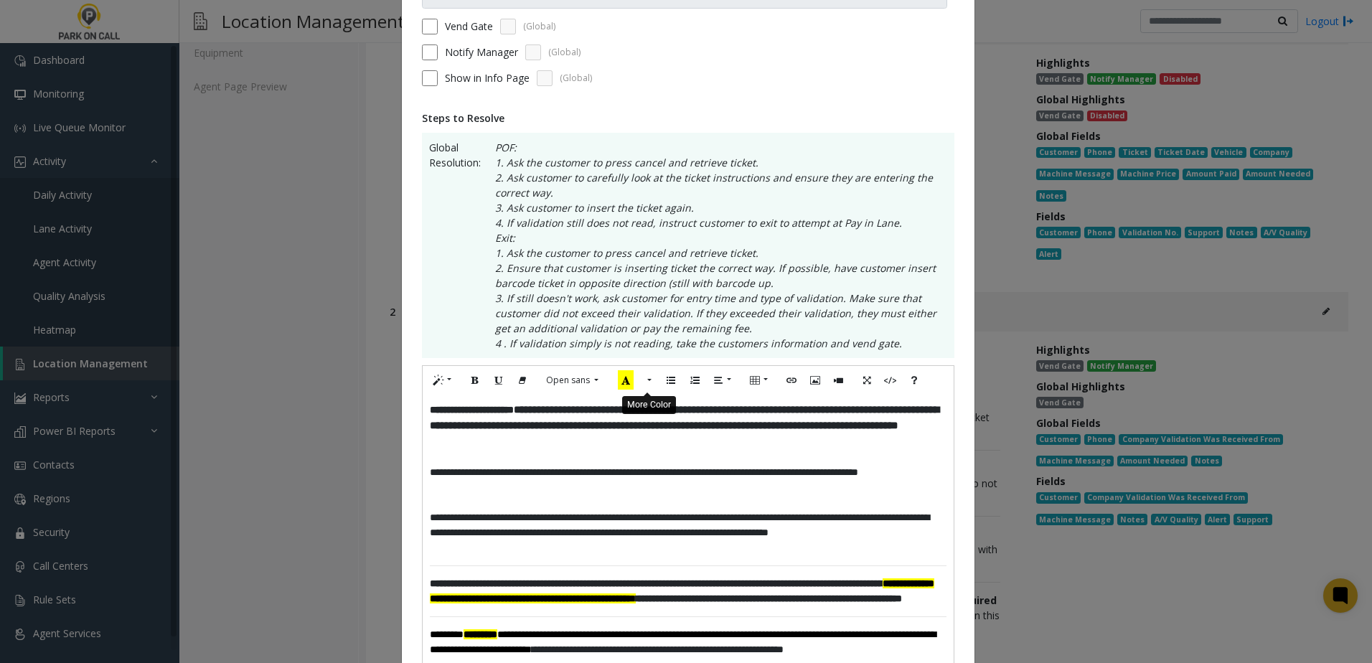
click at [644, 377] on button "More Color" at bounding box center [648, 380] width 14 height 22
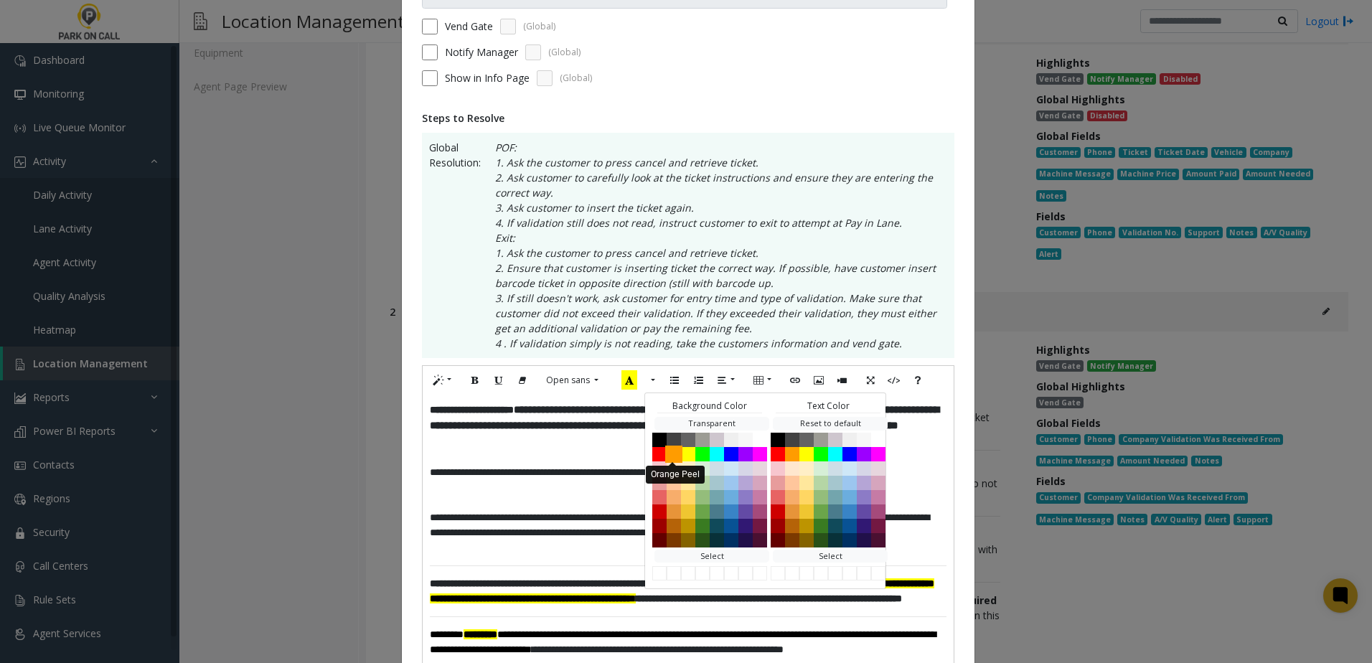
click at [670, 450] on button "Orange Peel" at bounding box center [673, 454] width 17 height 17
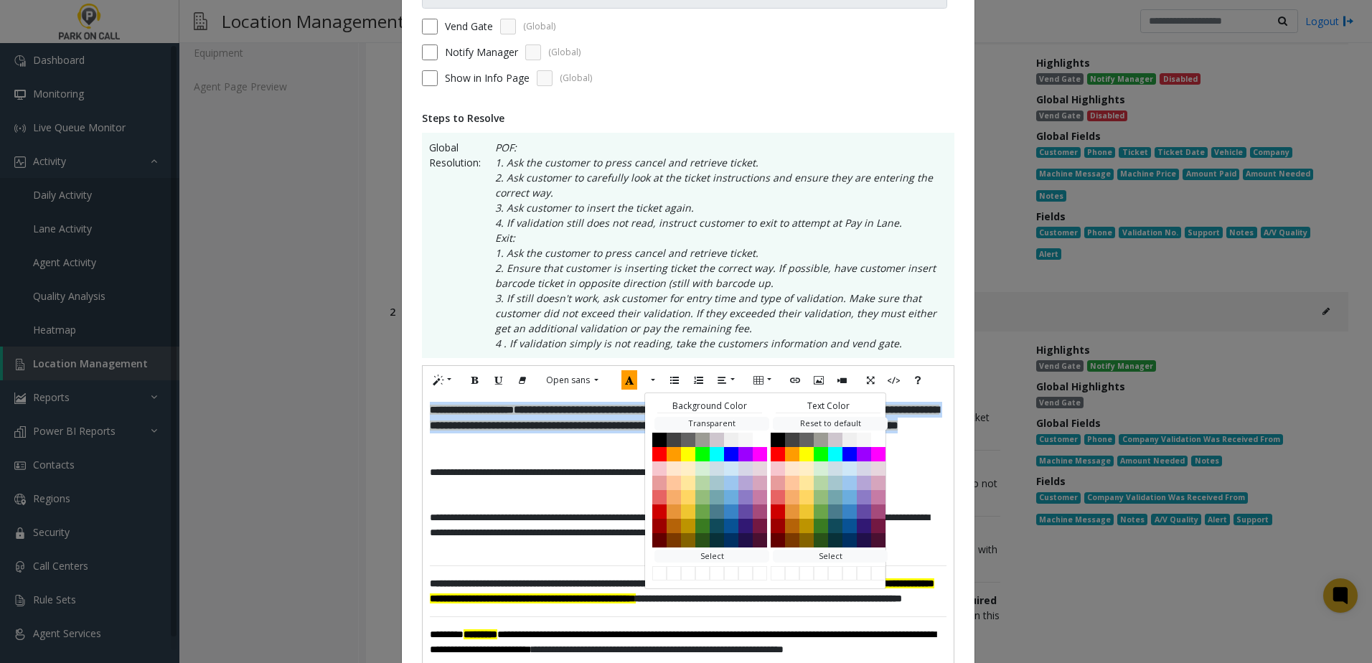
click at [631, 436] on p "**********" at bounding box center [688, 425] width 517 height 47
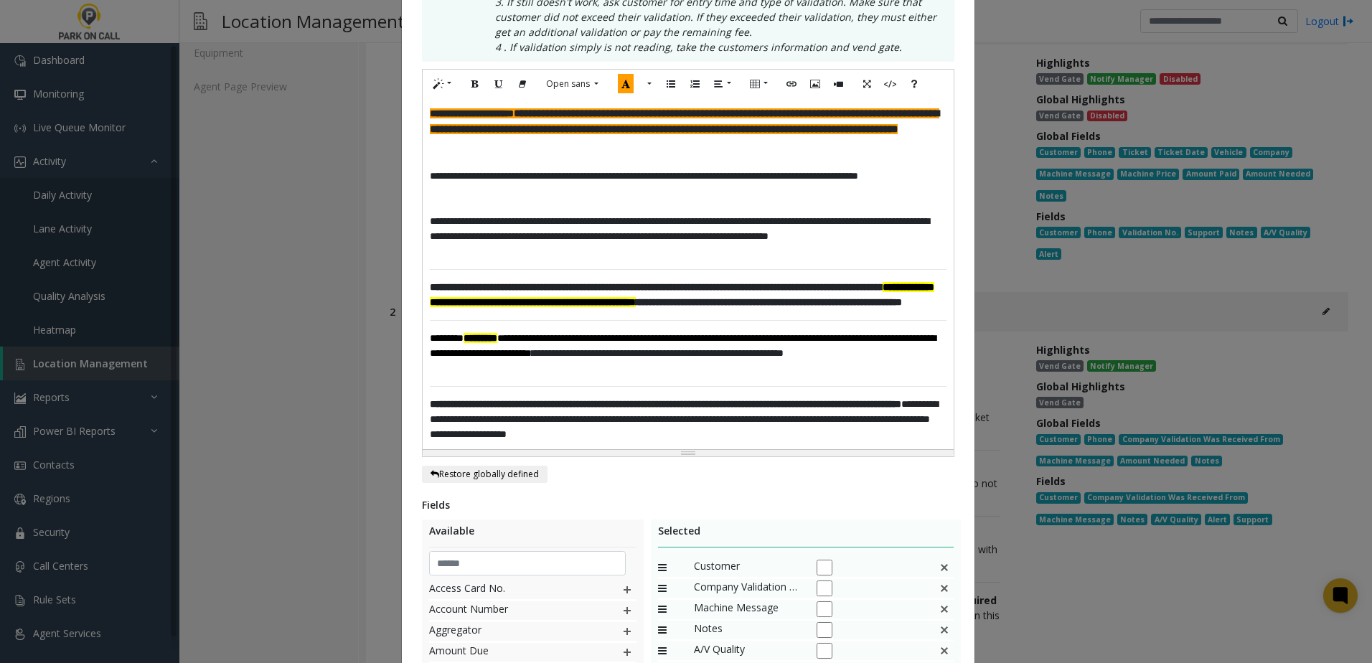
scroll to position [646, 0]
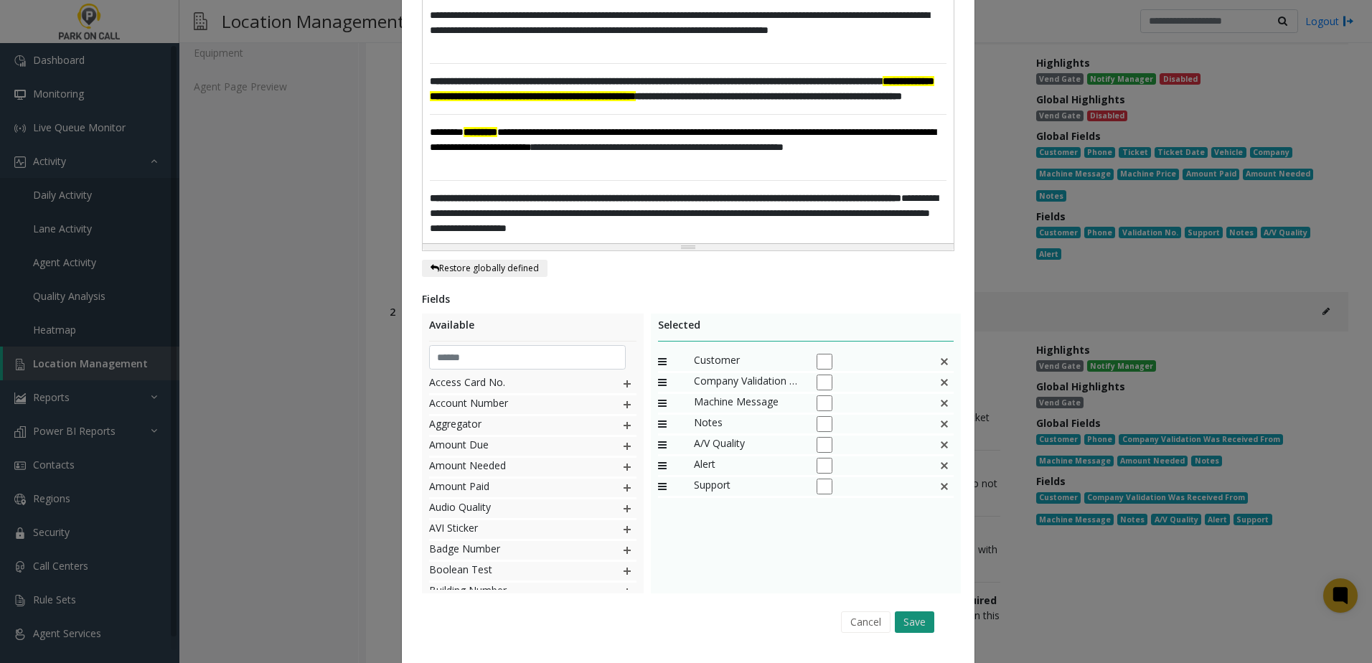
click at [901, 631] on button "Save" at bounding box center [914, 622] width 39 height 22
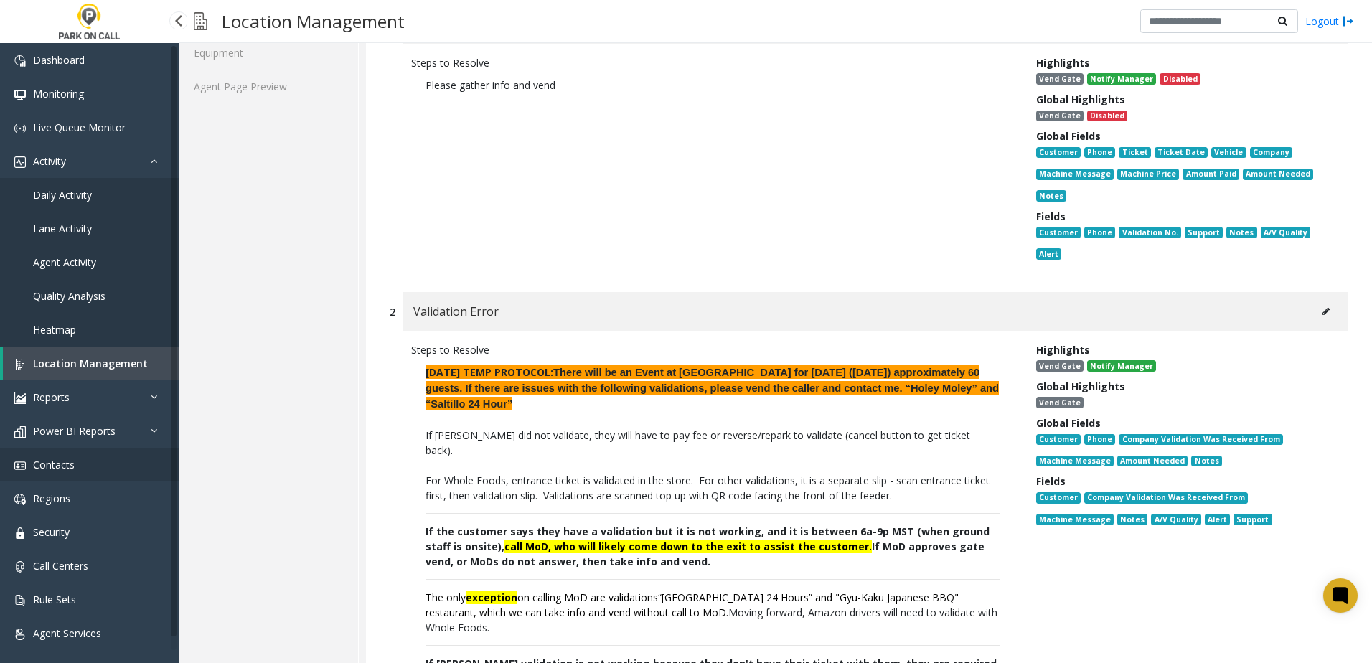
click at [68, 463] on span "Contacts" at bounding box center [54, 465] width 42 height 14
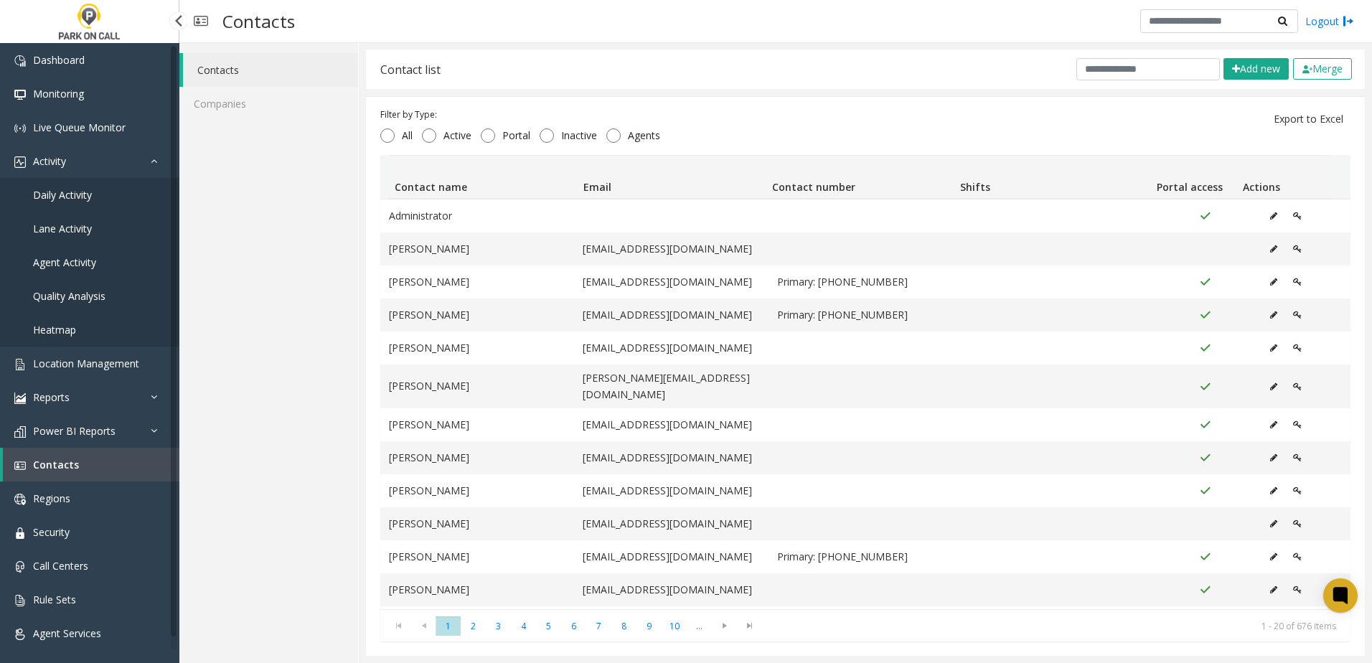
scroll to position [1, 0]
click at [1097, 73] on input "text" at bounding box center [1147, 69] width 143 height 22
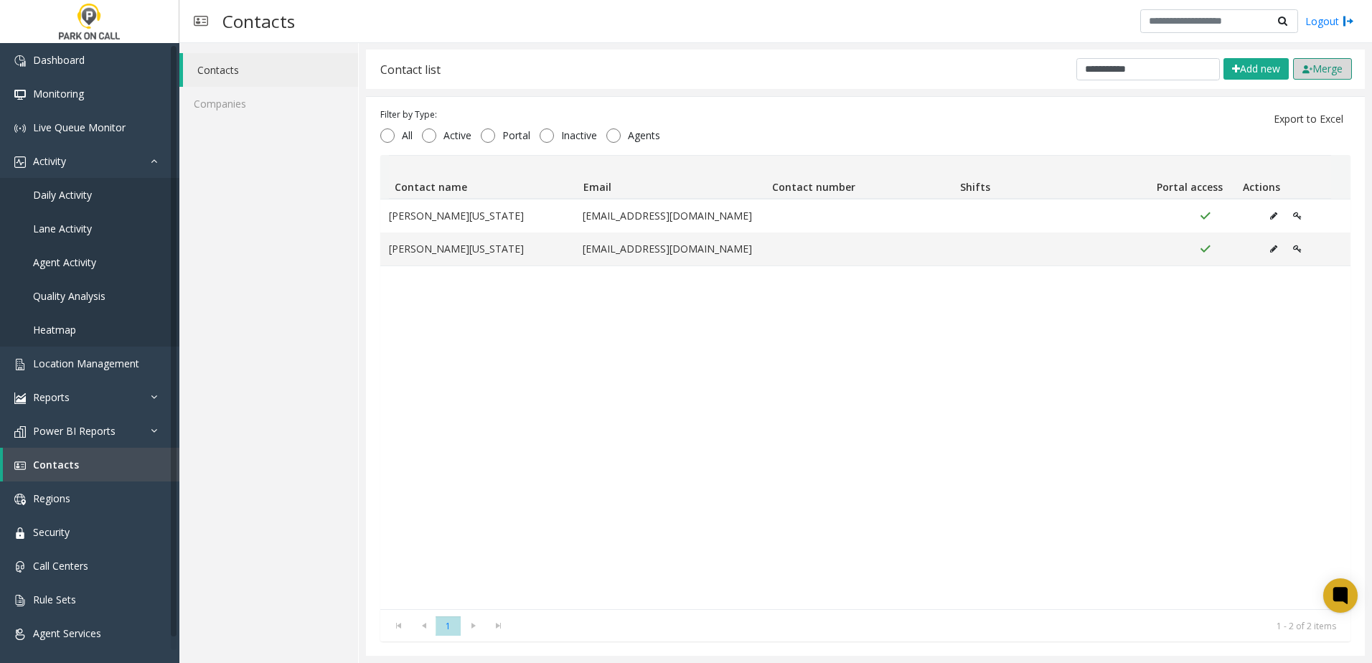
click at [1311, 70] on button "Merge" at bounding box center [1322, 69] width 59 height 22
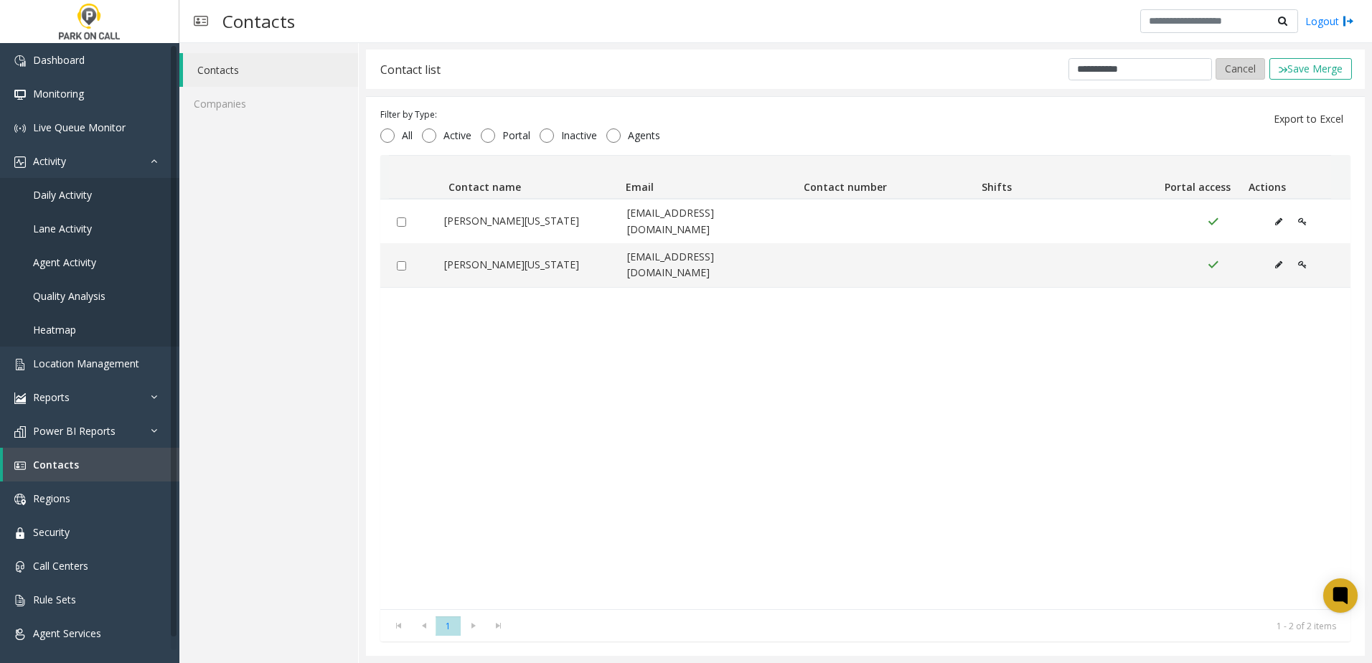
click at [1218, 67] on button "Cancel" at bounding box center [1240, 69] width 50 height 22
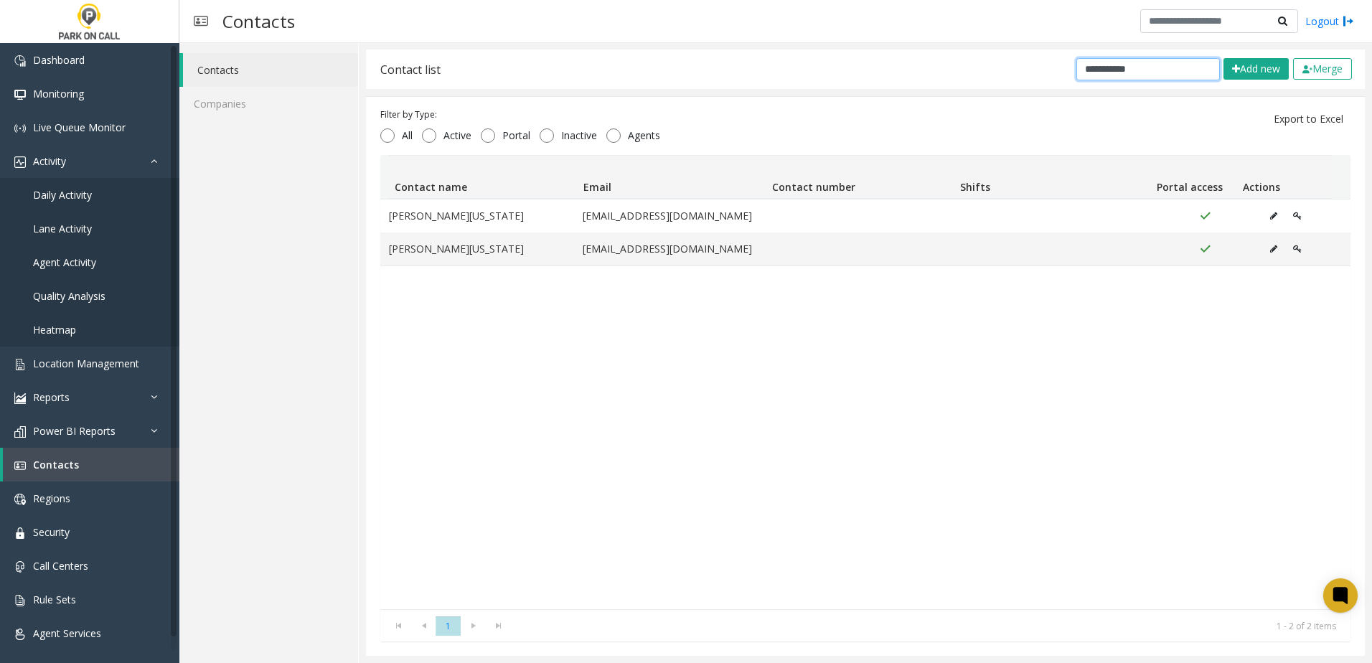
drag, startPoint x: 1159, startPoint y: 71, endPoint x: 867, endPoint y: 78, distance: 292.8
click at [867, 78] on div "**********" at bounding box center [865, 69] width 999 height 39
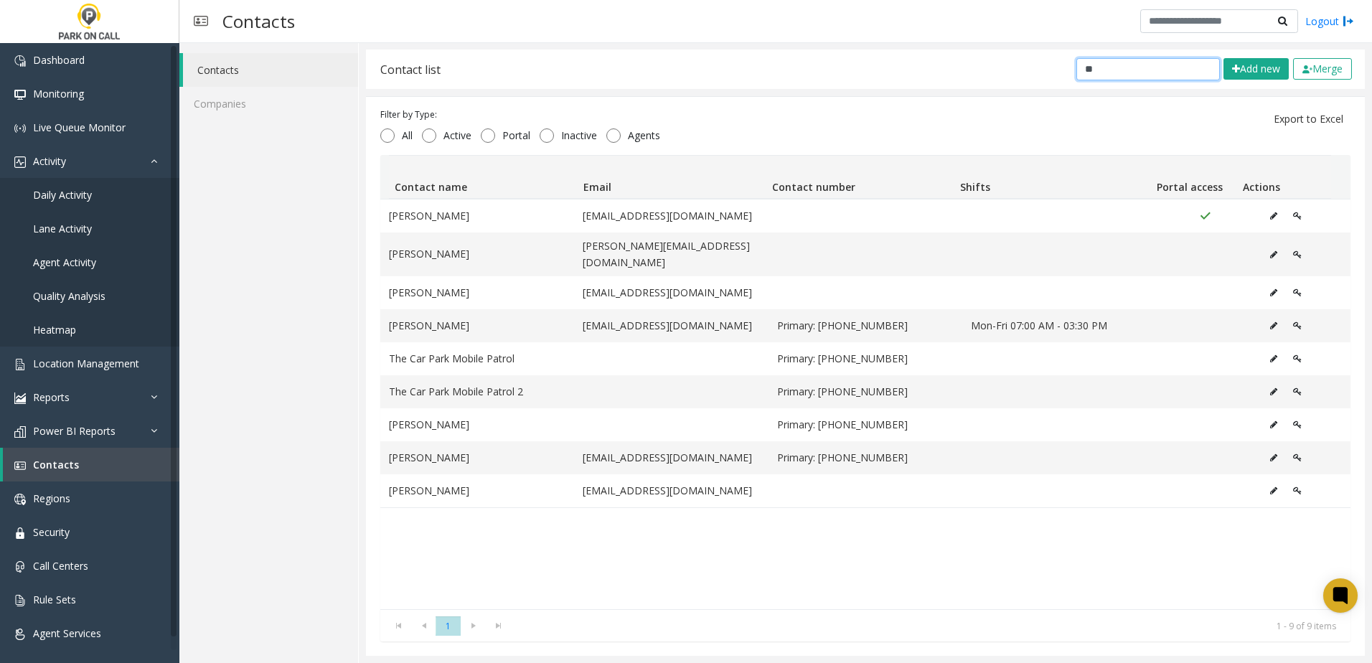
type input "*"
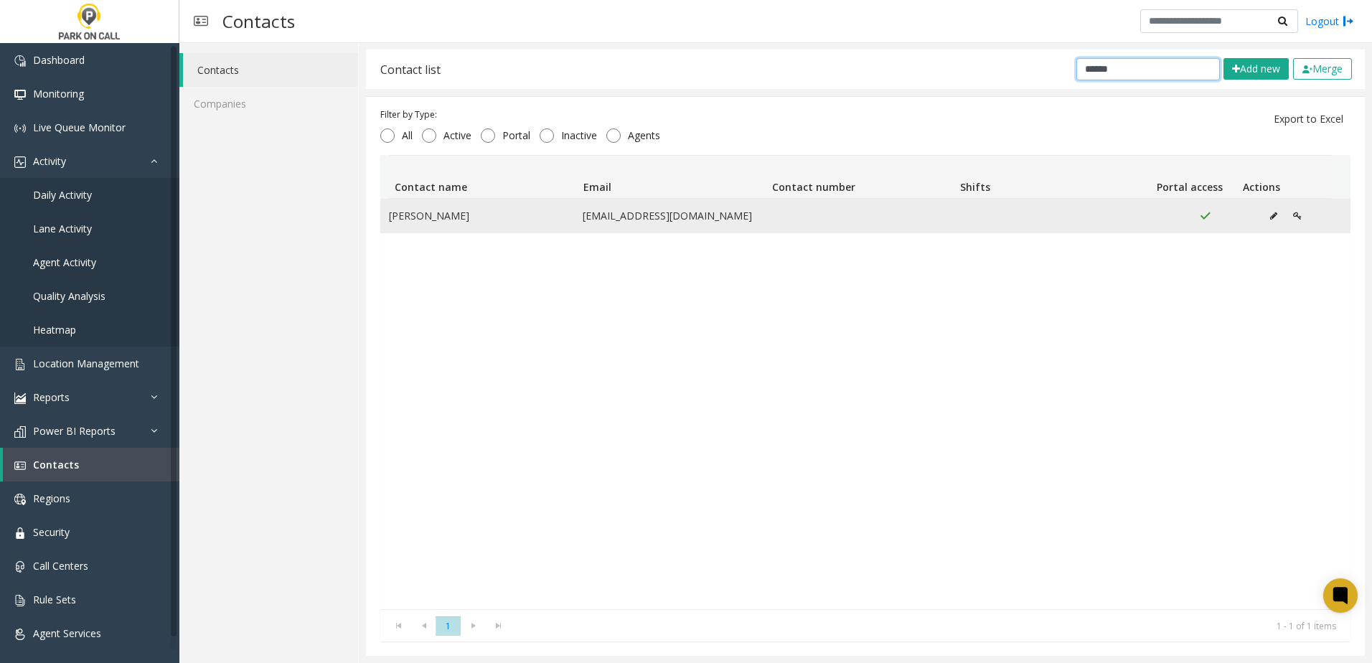
type input "******"
click at [1270, 215] on icon "Data table" at bounding box center [1273, 216] width 7 height 9
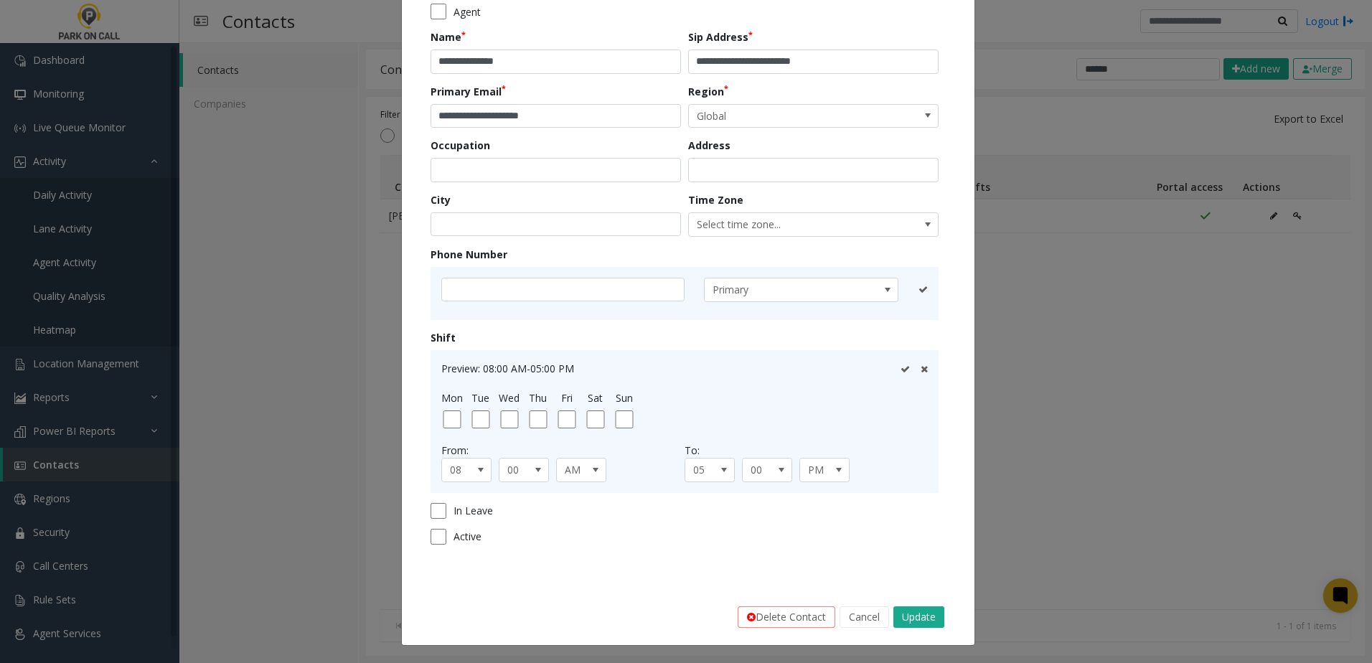
scroll to position [0, 0]
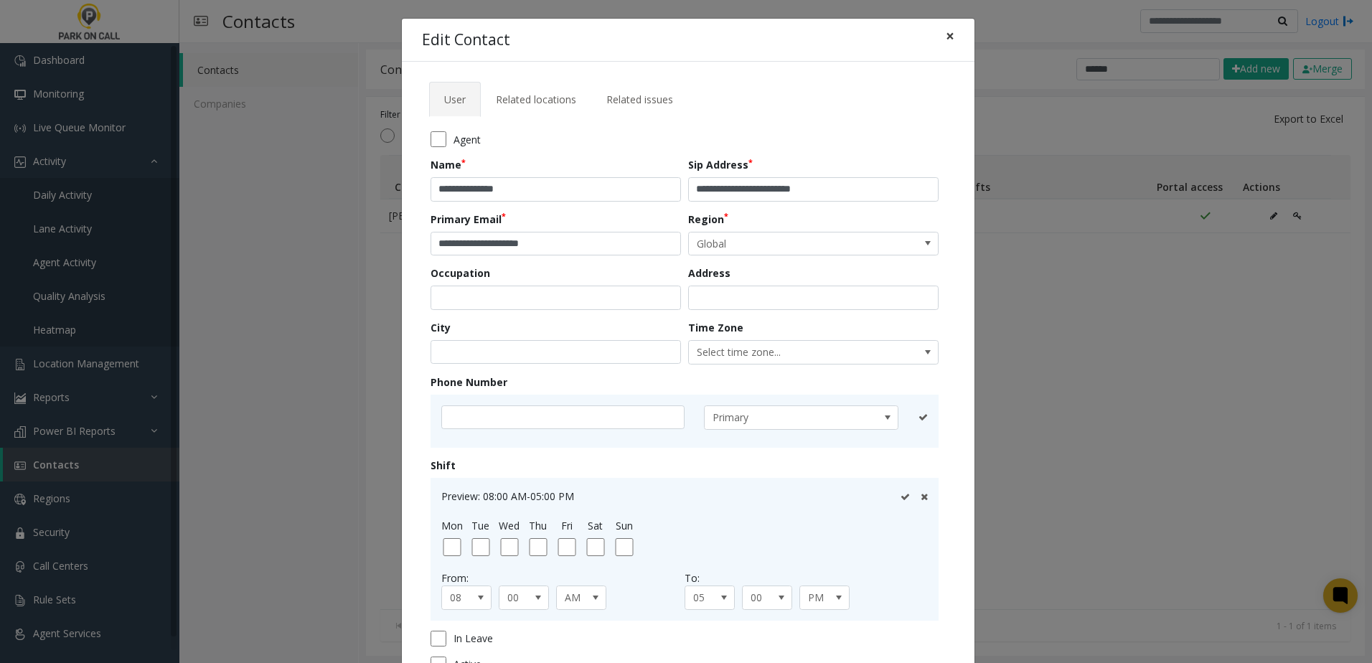
click at [946, 32] on span "×" at bounding box center [950, 36] width 9 height 20
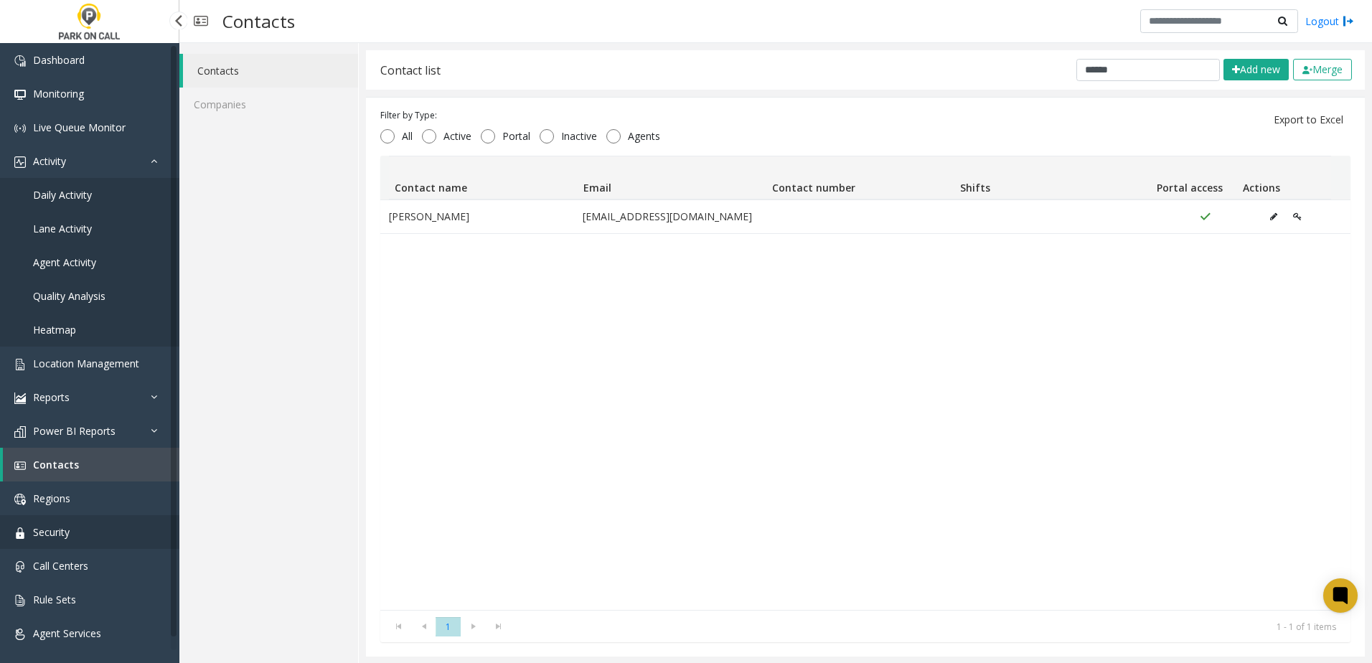
click at [85, 531] on link "Security" at bounding box center [89, 532] width 179 height 34
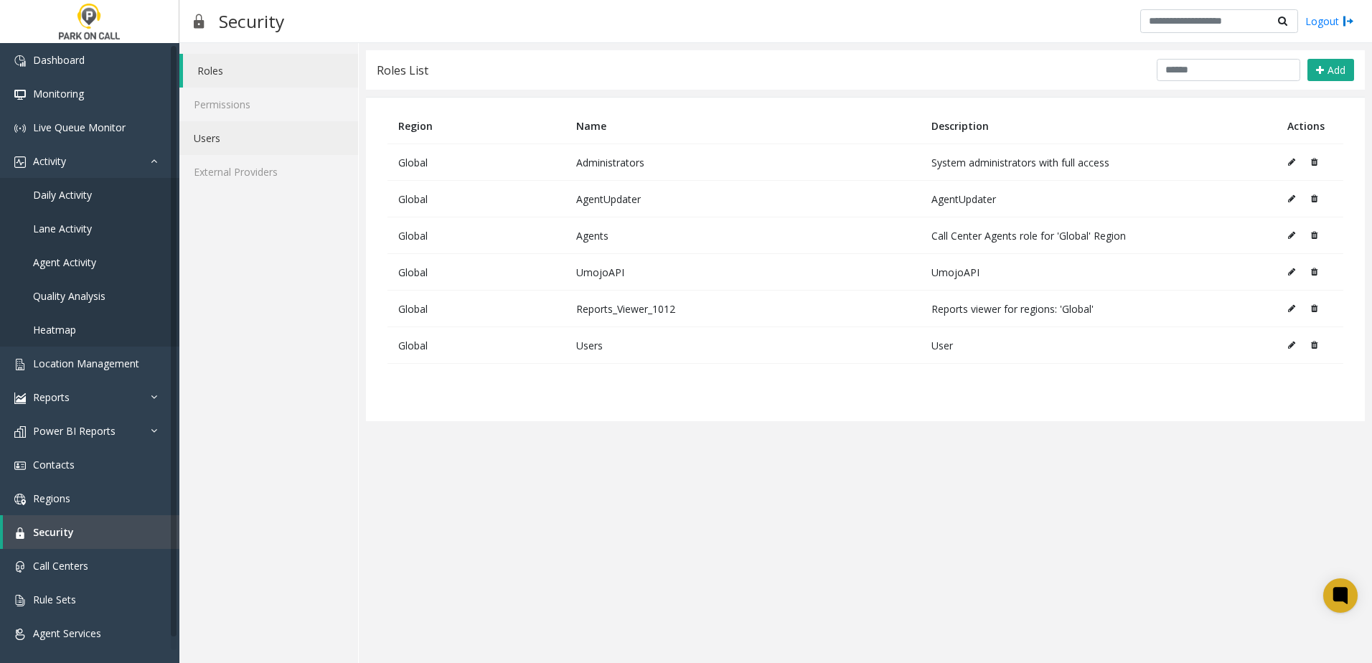
click at [270, 138] on link "Users" at bounding box center [268, 138] width 179 height 34
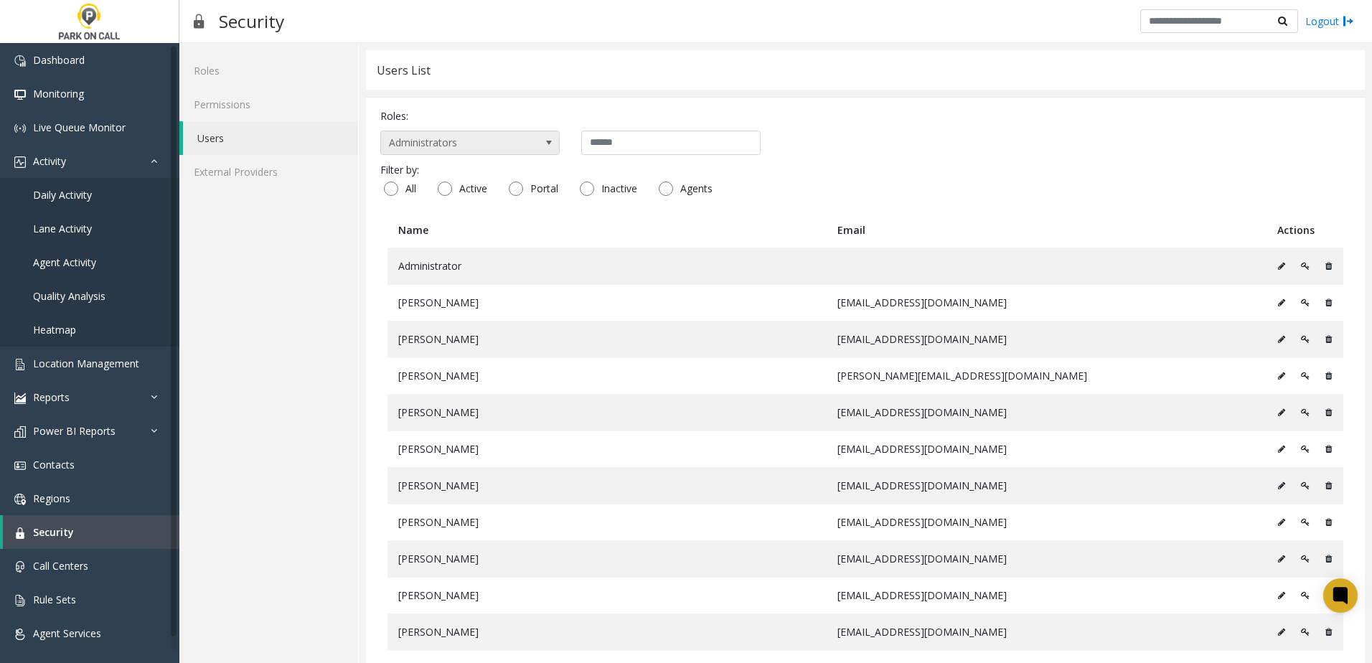
click at [514, 137] on span "Administrators" at bounding box center [452, 142] width 142 height 23
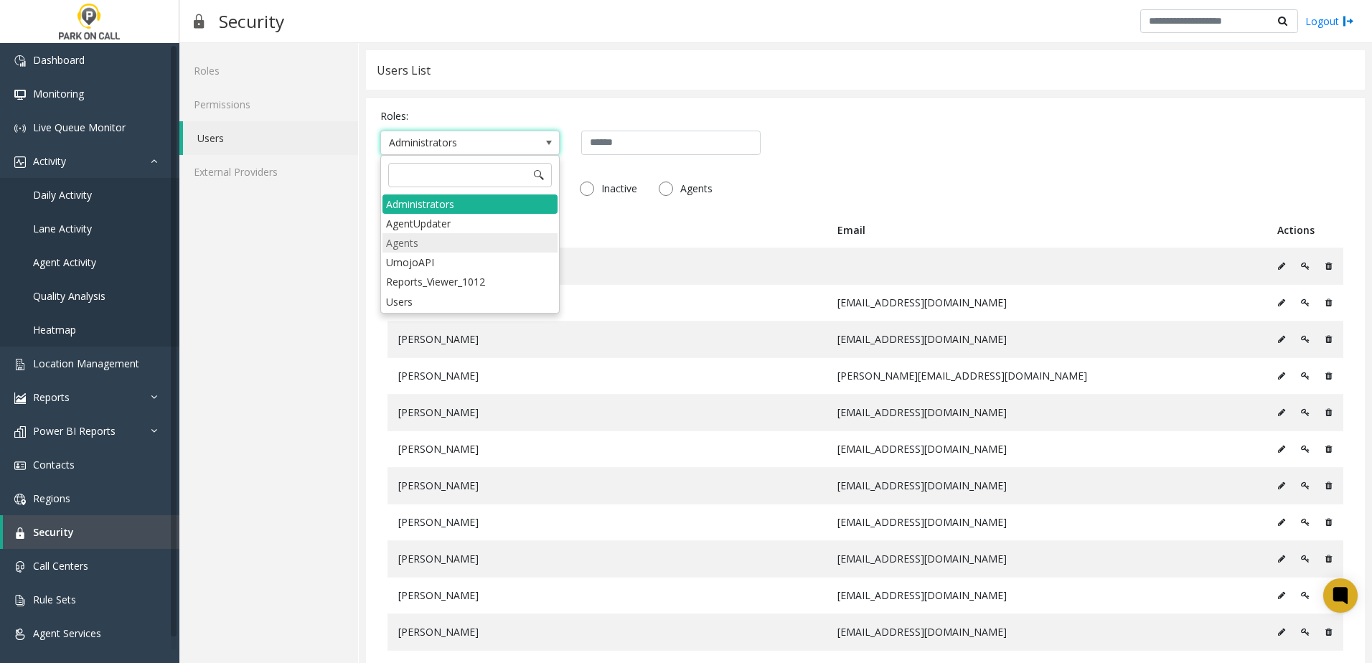
click at [474, 247] on li "Agents" at bounding box center [469, 242] width 175 height 19
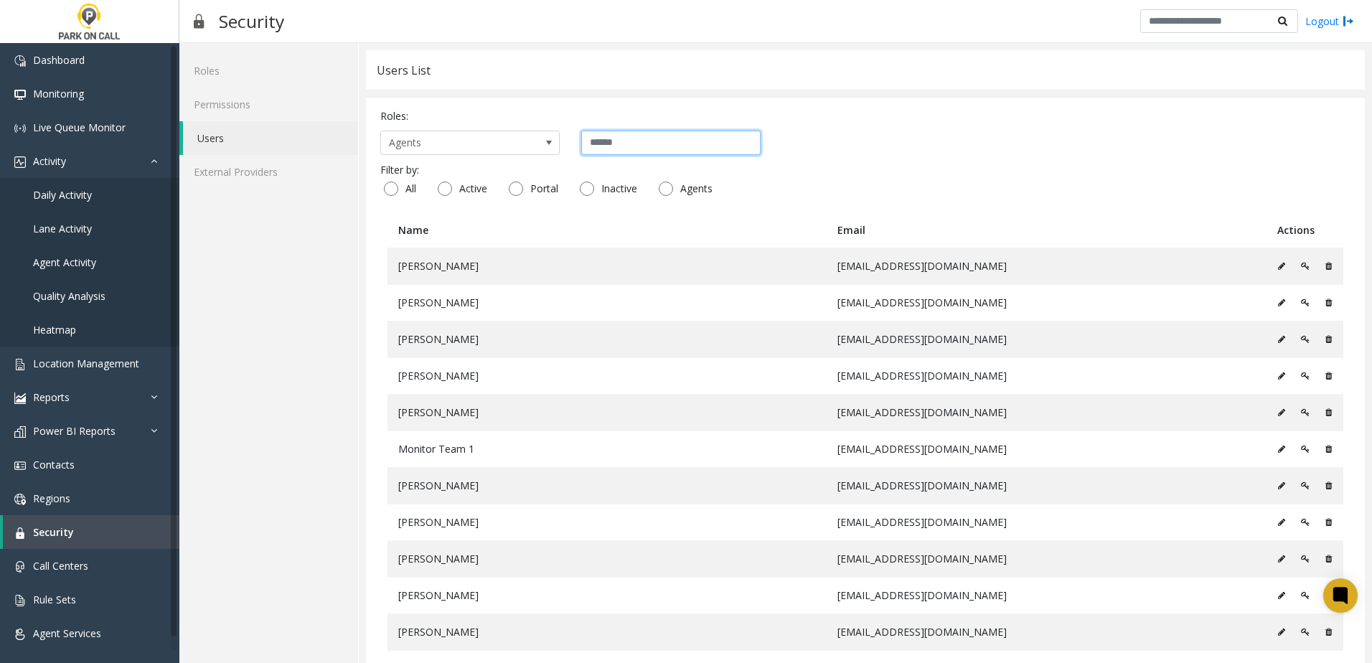
click at [620, 149] on input "text" at bounding box center [670, 143] width 179 height 24
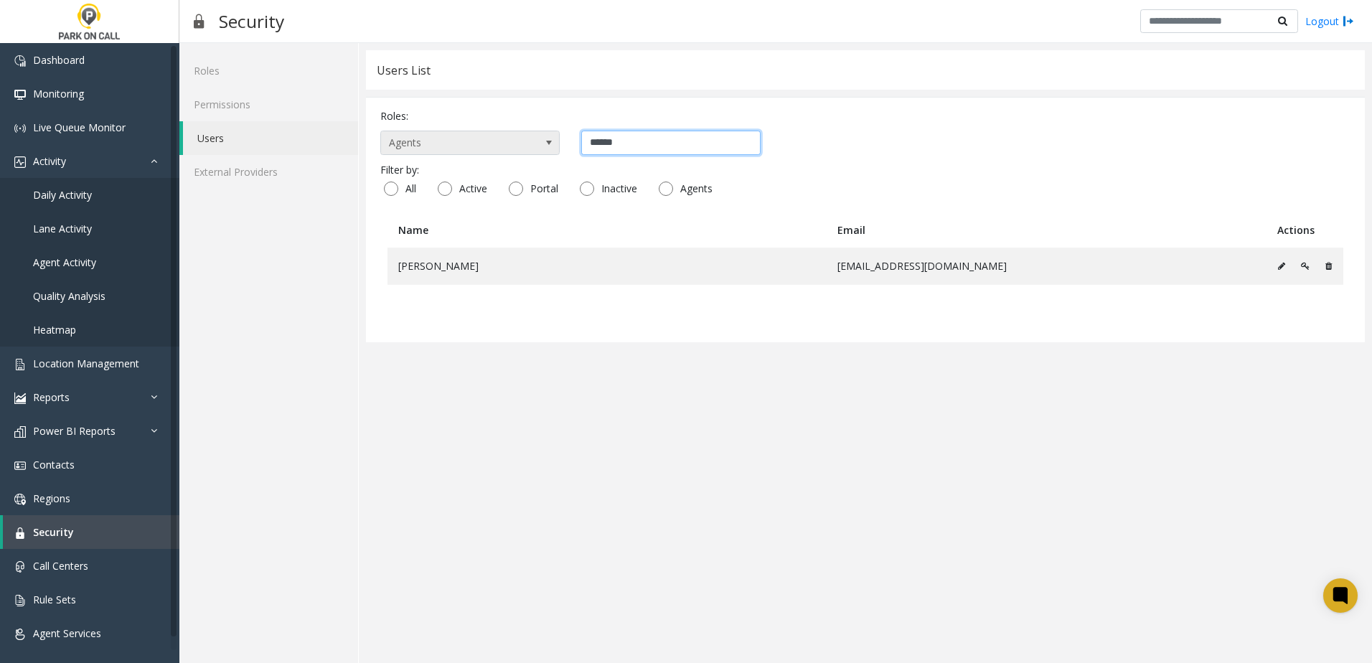
type input "******"
click at [522, 142] on span "Agents" at bounding box center [452, 142] width 142 height 23
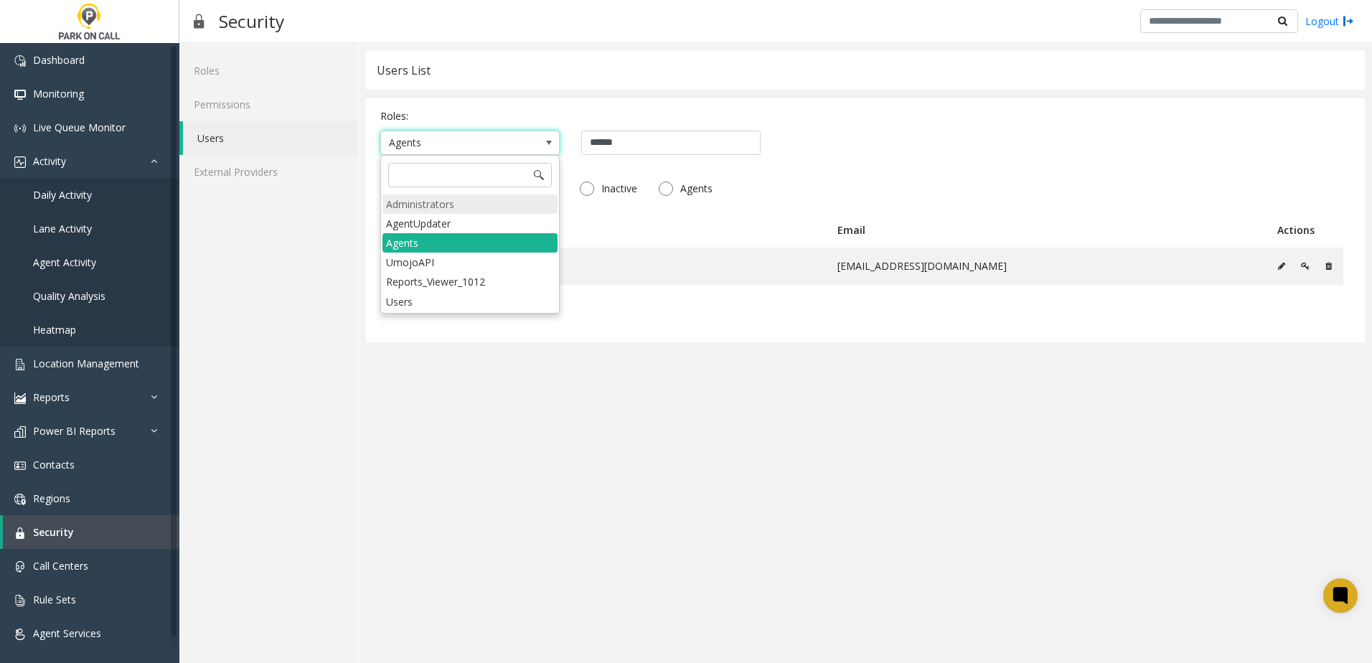
click at [481, 199] on li "Administrators" at bounding box center [469, 203] width 175 height 19
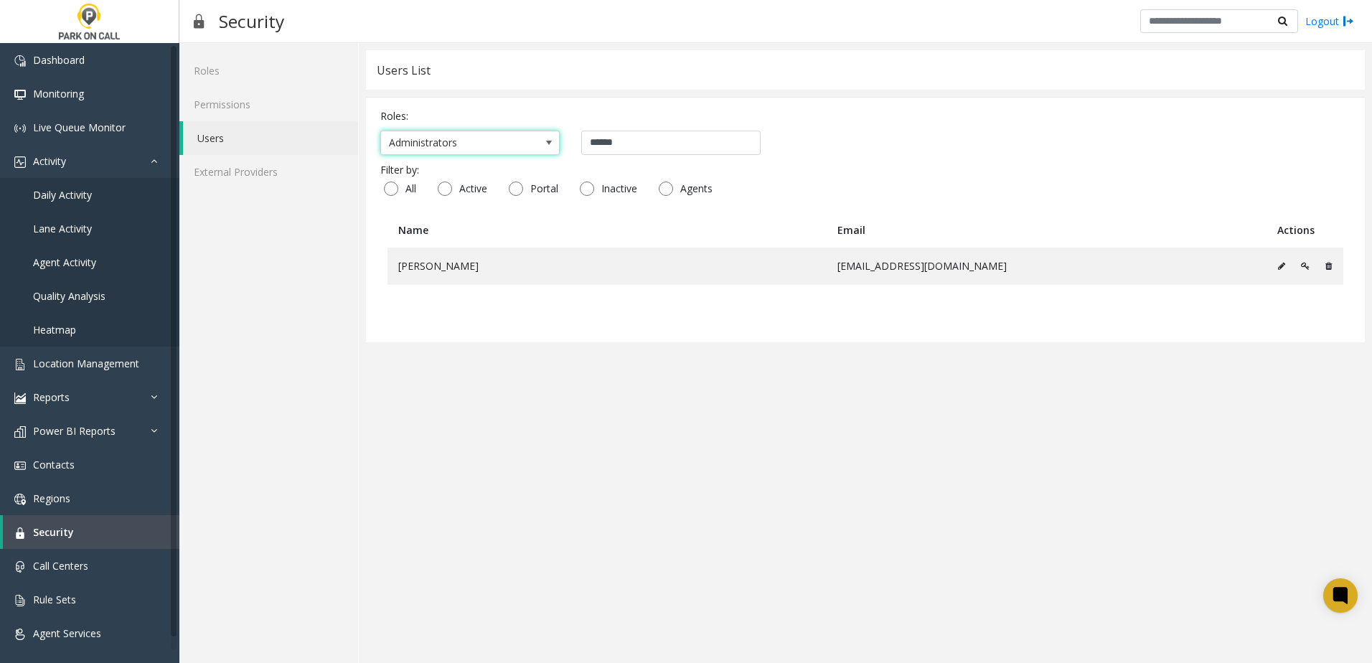
click at [547, 146] on span at bounding box center [548, 142] width 11 height 11
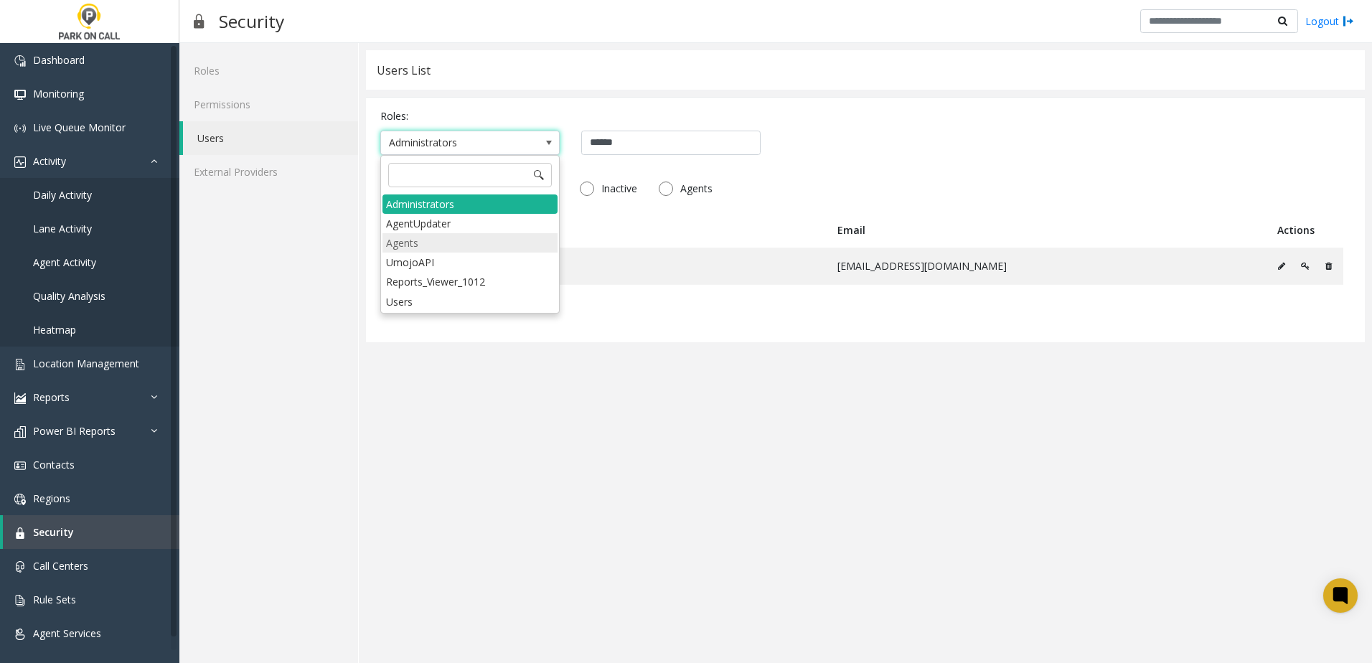
click at [517, 241] on li "Agents" at bounding box center [469, 242] width 175 height 19
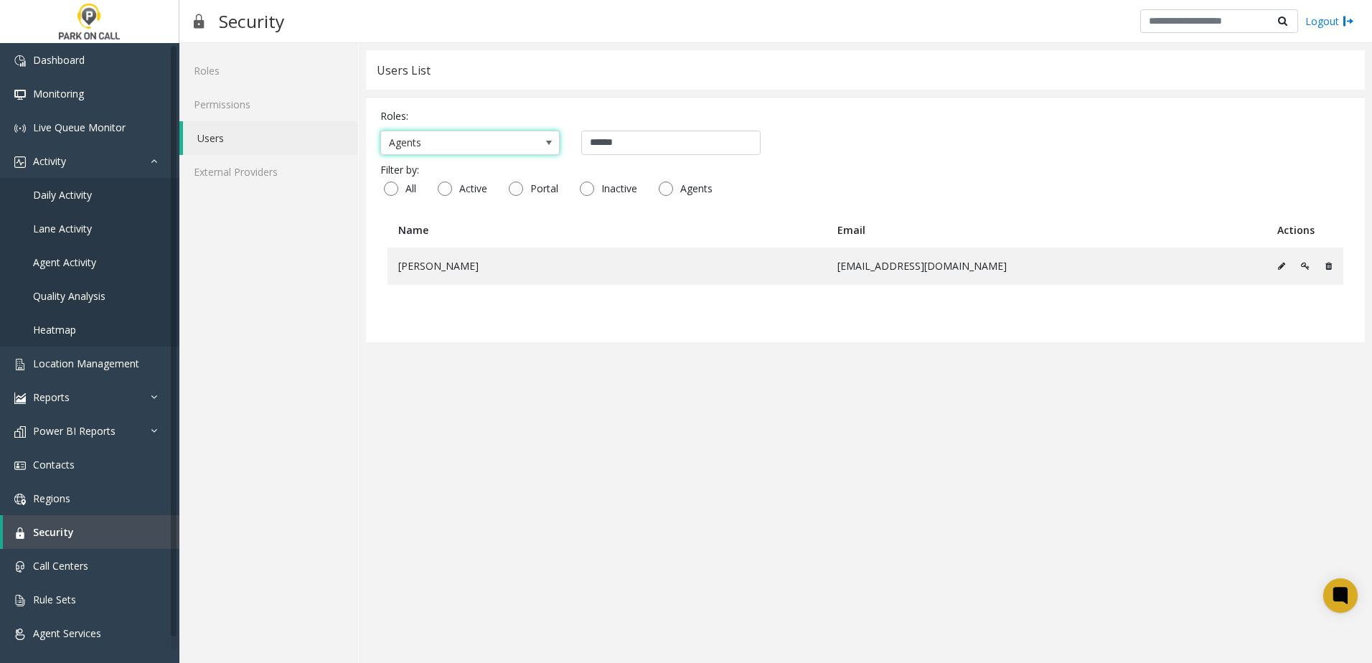
click at [543, 138] on span at bounding box center [548, 142] width 11 height 11
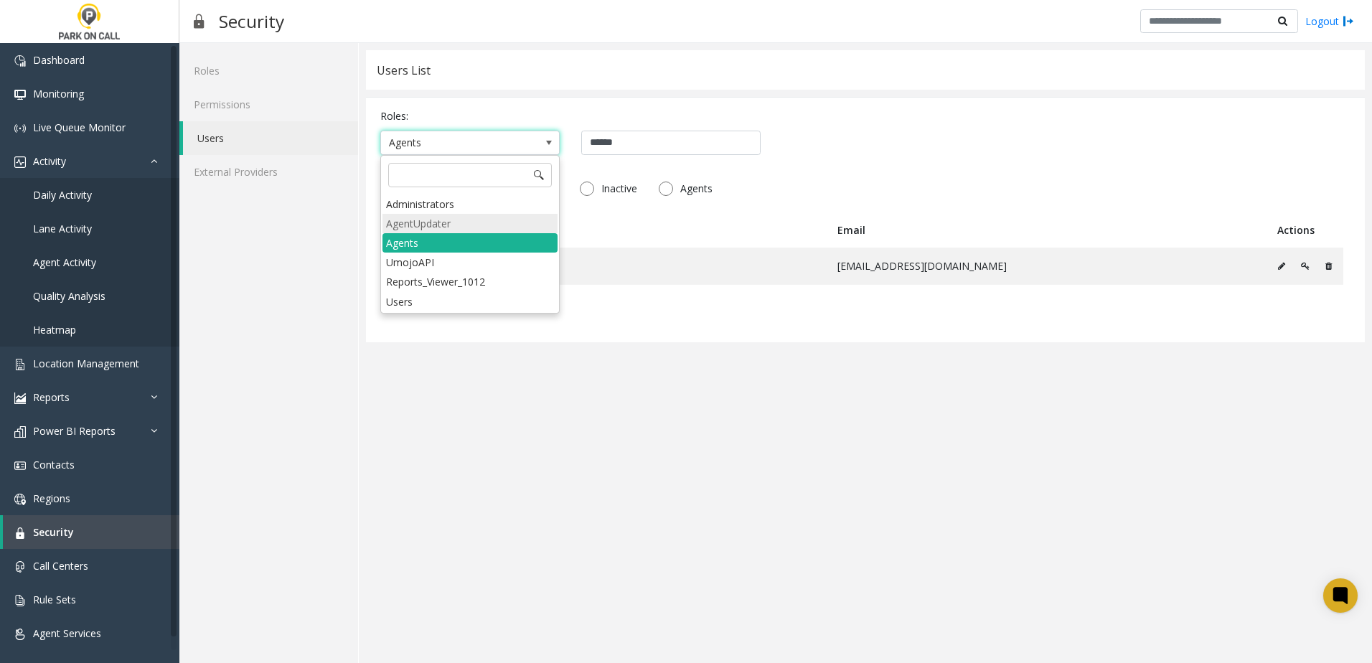
click at [488, 217] on li "AgentUpdater" at bounding box center [469, 223] width 175 height 19
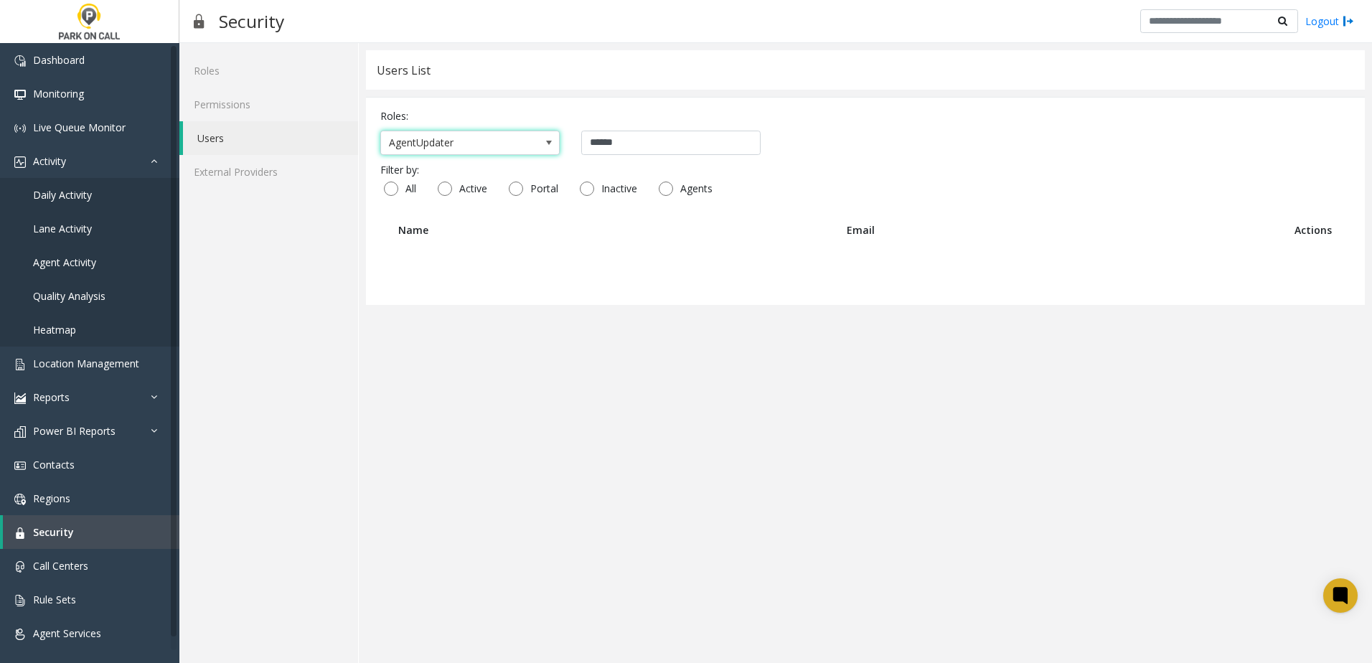
click at [545, 143] on span at bounding box center [548, 142] width 11 height 11
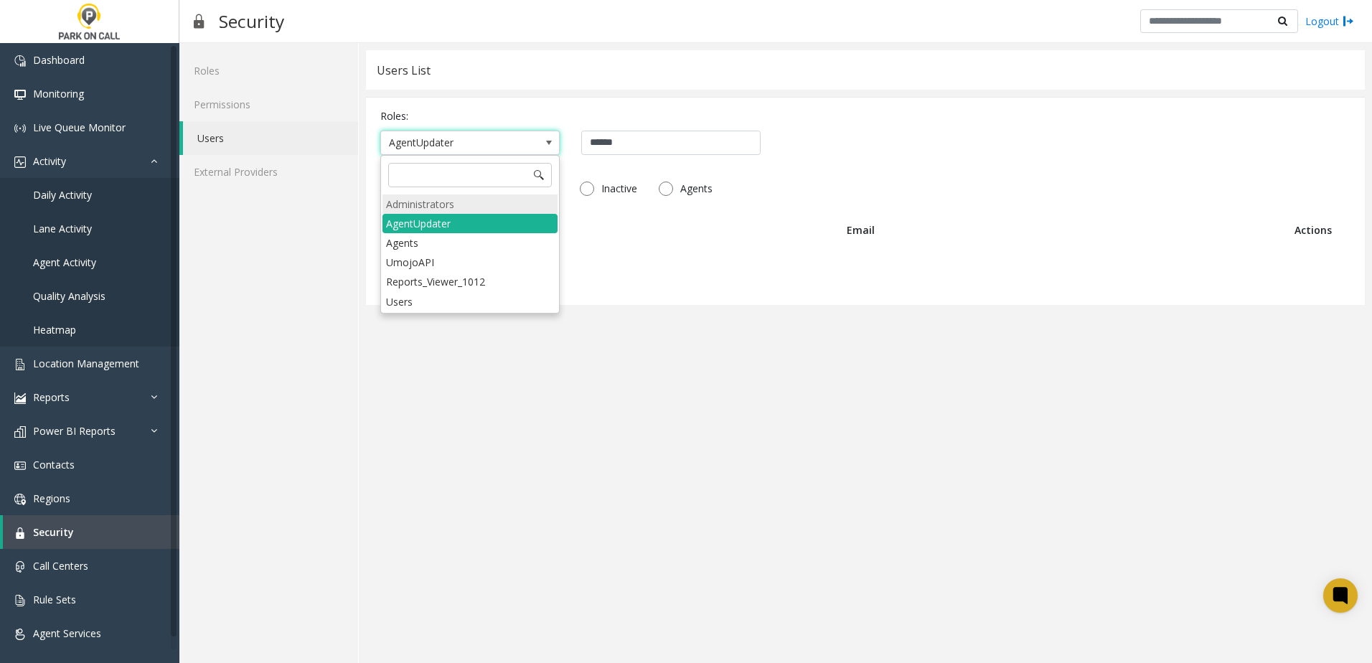
click at [456, 204] on li "Administrators" at bounding box center [469, 203] width 175 height 19
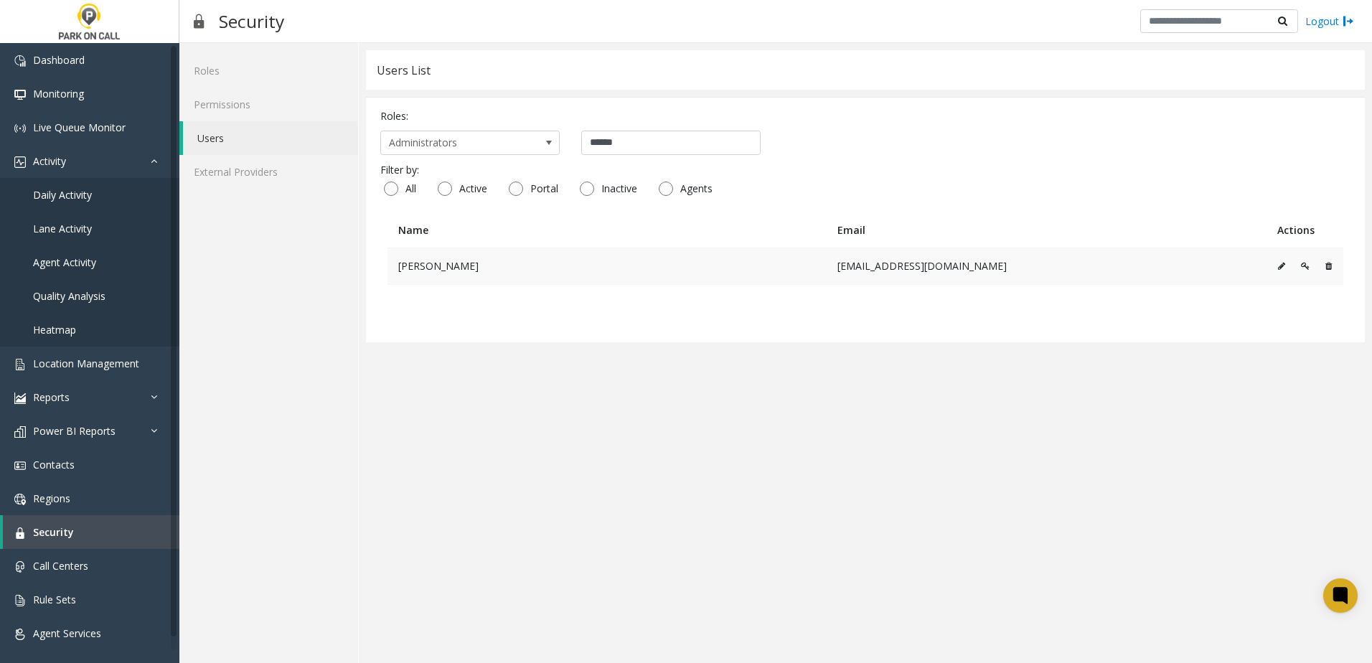
click at [1272, 265] on td at bounding box center [1304, 266] width 77 height 37
click at [1276, 265] on td at bounding box center [1304, 266] width 77 height 37
click at [1280, 265] on icon at bounding box center [1281, 266] width 7 height 9
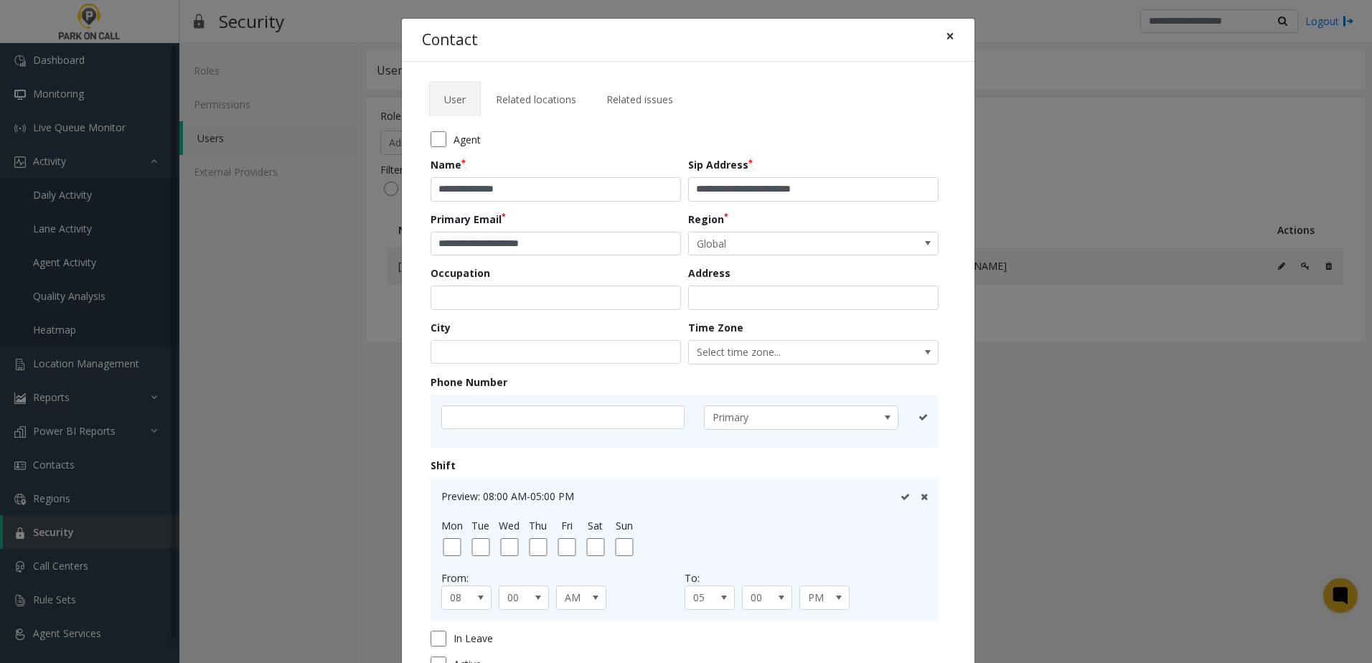
click at [951, 34] on button "×" at bounding box center [950, 36] width 29 height 35
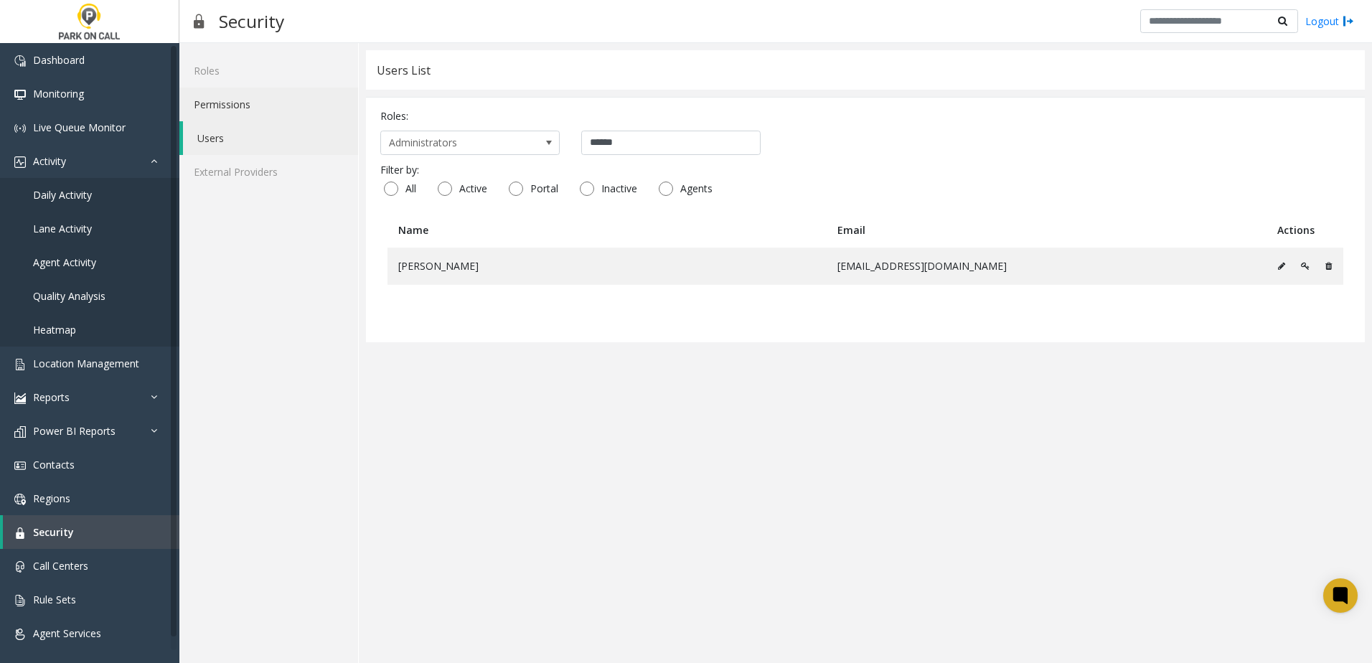
click at [277, 107] on link "Permissions" at bounding box center [268, 105] width 179 height 34
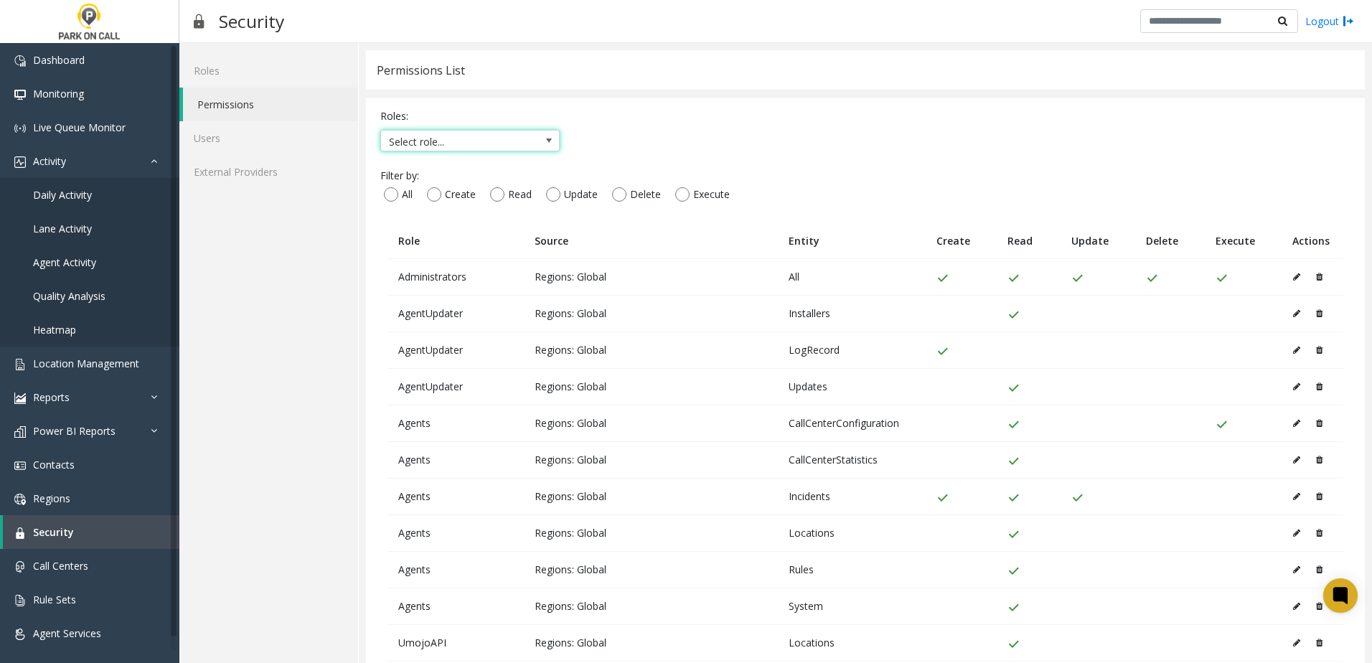
click at [448, 144] on span "Select role..." at bounding box center [452, 142] width 142 height 23
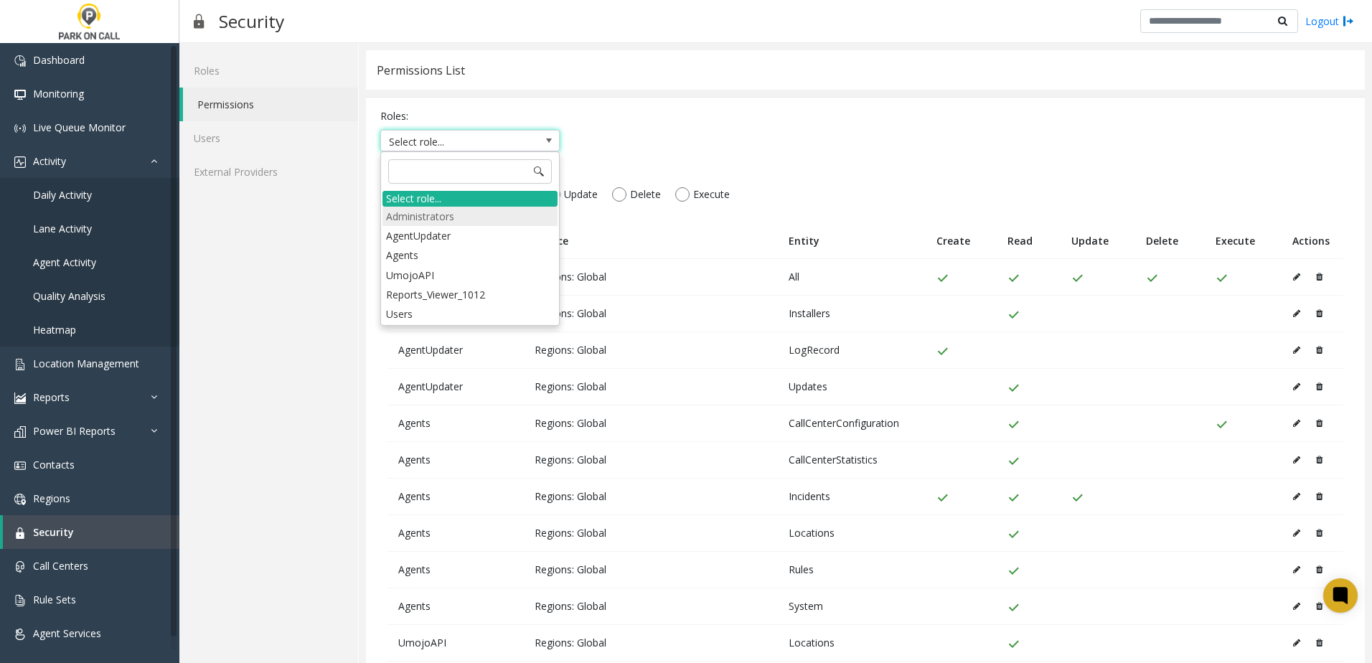
click at [500, 215] on li "Administrators" at bounding box center [469, 216] width 175 height 19
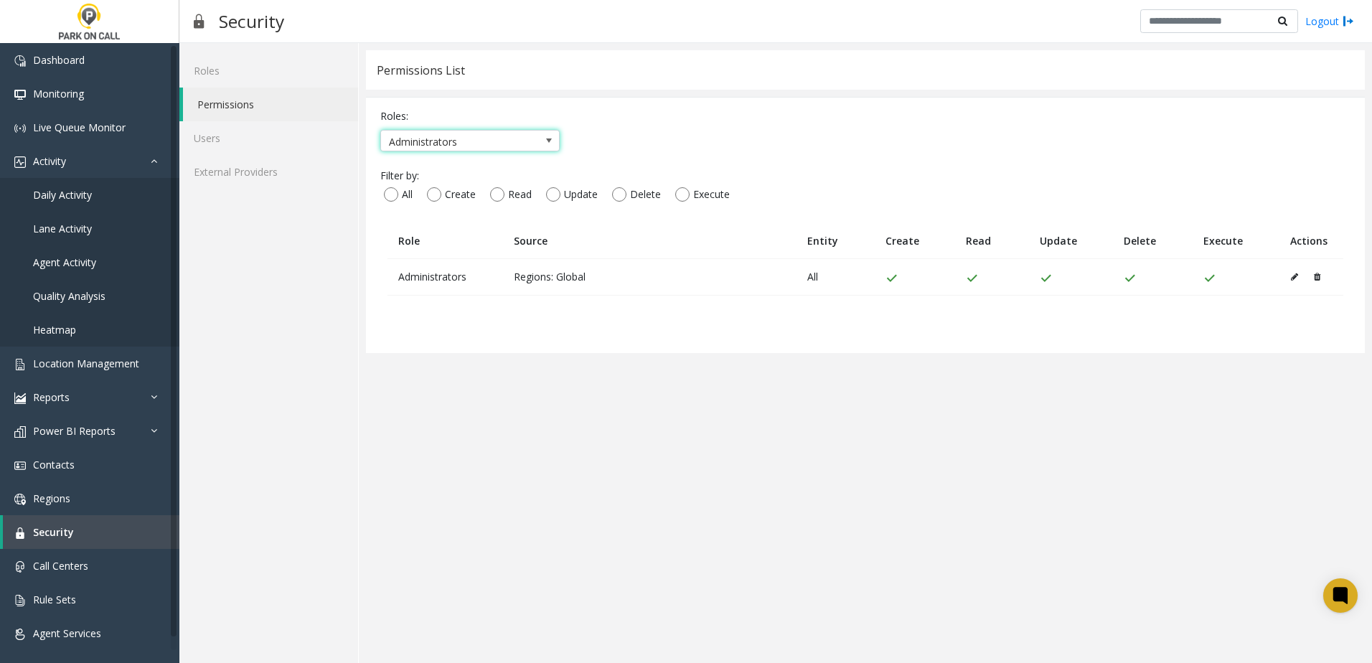
click at [535, 145] on span "Administrators" at bounding box center [469, 141] width 179 height 22
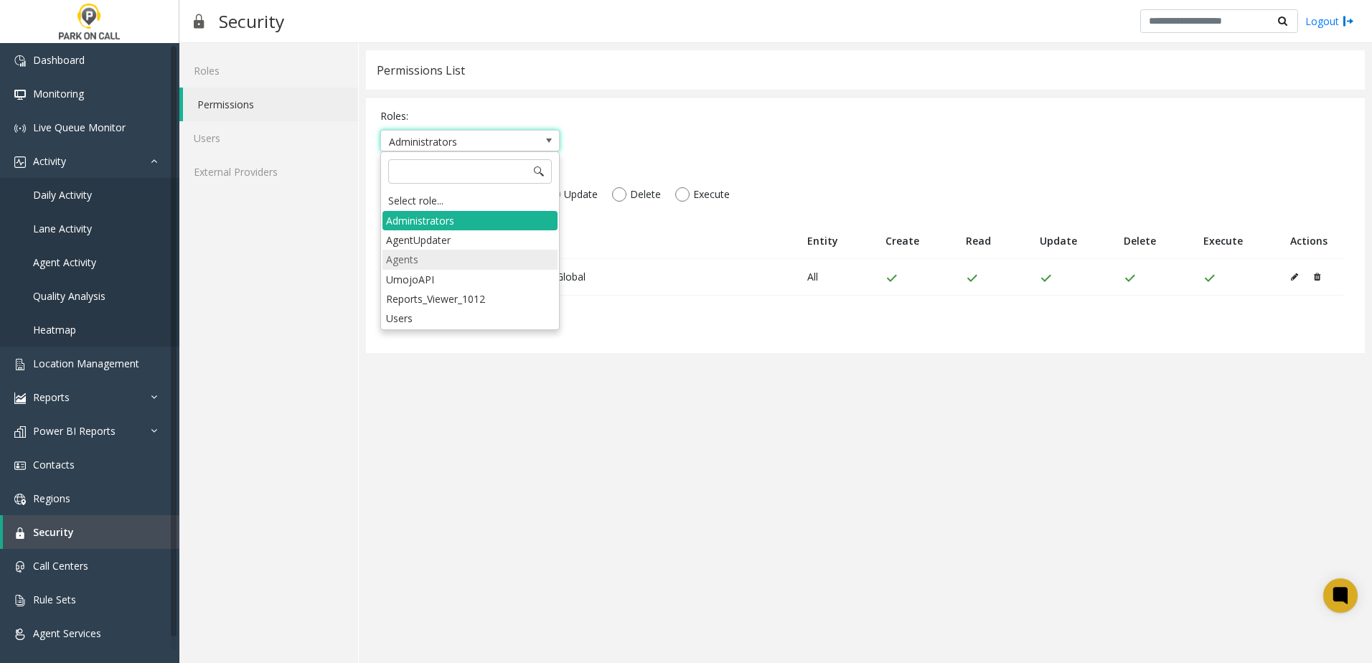
click at [454, 260] on li "Agents" at bounding box center [469, 259] width 175 height 19
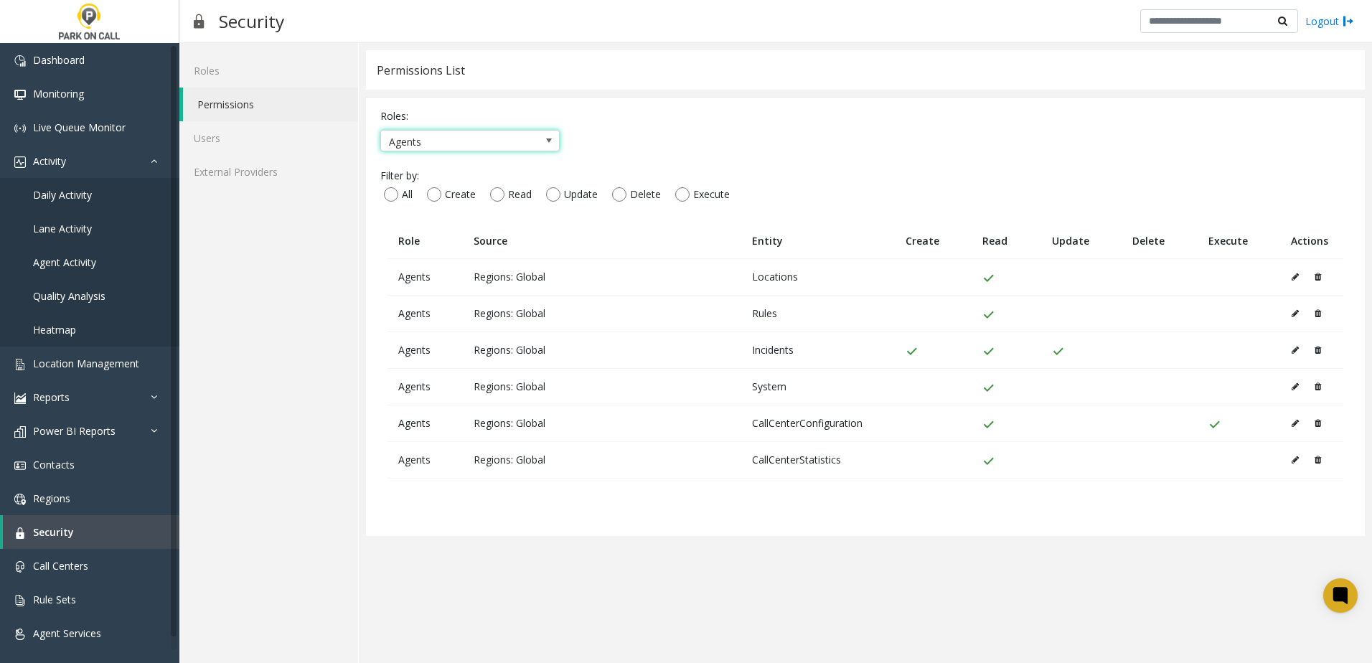
click at [456, 154] on div "Roles: Agents Filter by: All Create Read Update Delete Execute Role Source Enti…" at bounding box center [865, 316] width 999 height 439
click at [461, 138] on span "Agents" at bounding box center [452, 142] width 142 height 23
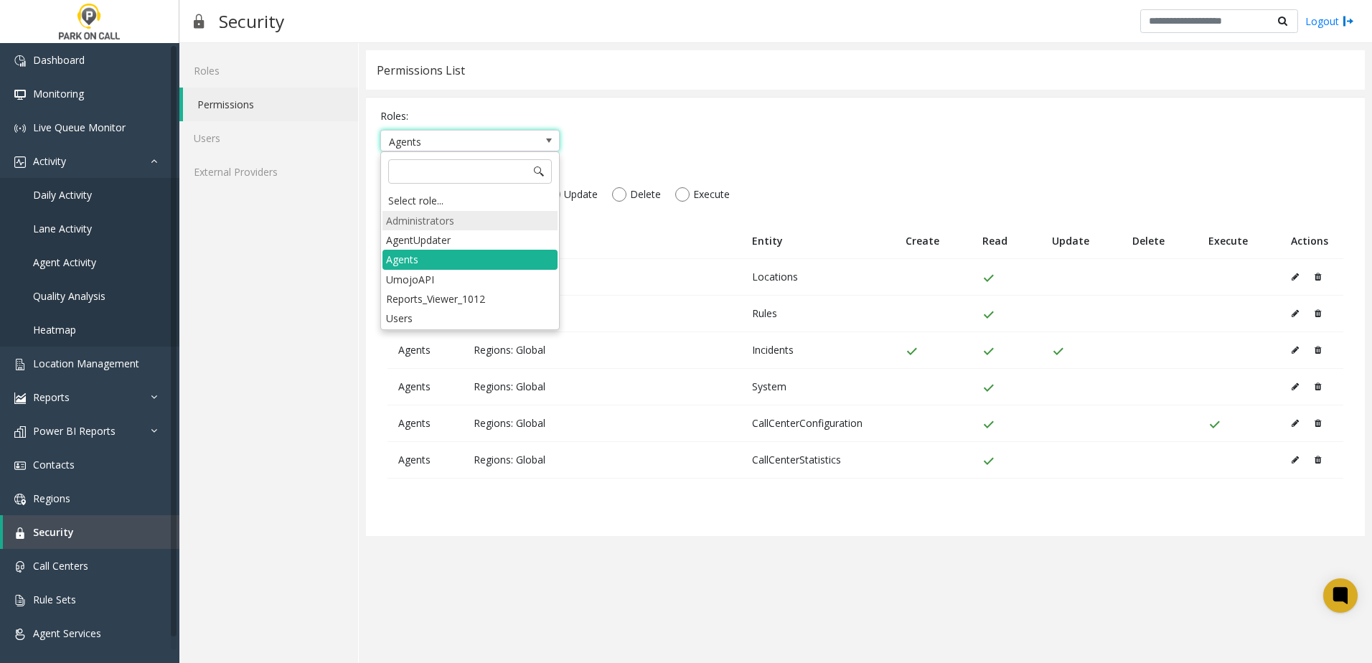
click at [455, 222] on li "Administrators" at bounding box center [469, 220] width 175 height 19
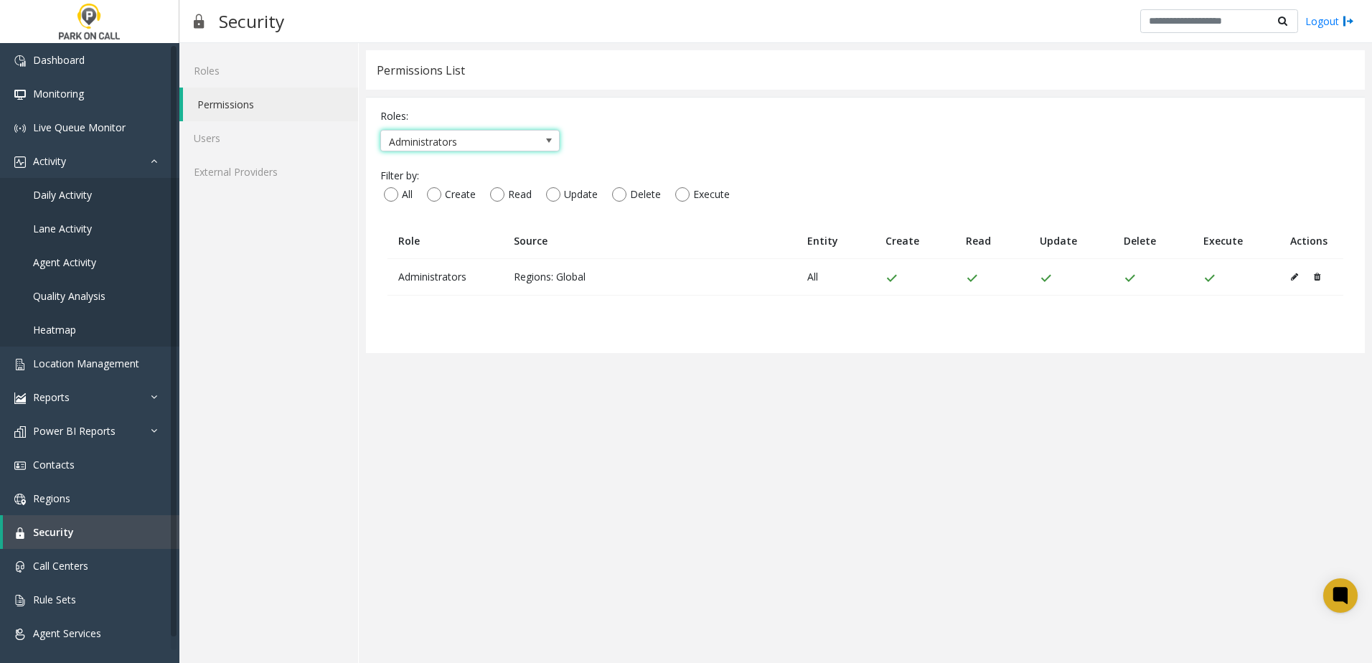
click at [1294, 275] on icon at bounding box center [1294, 277] width 7 height 9
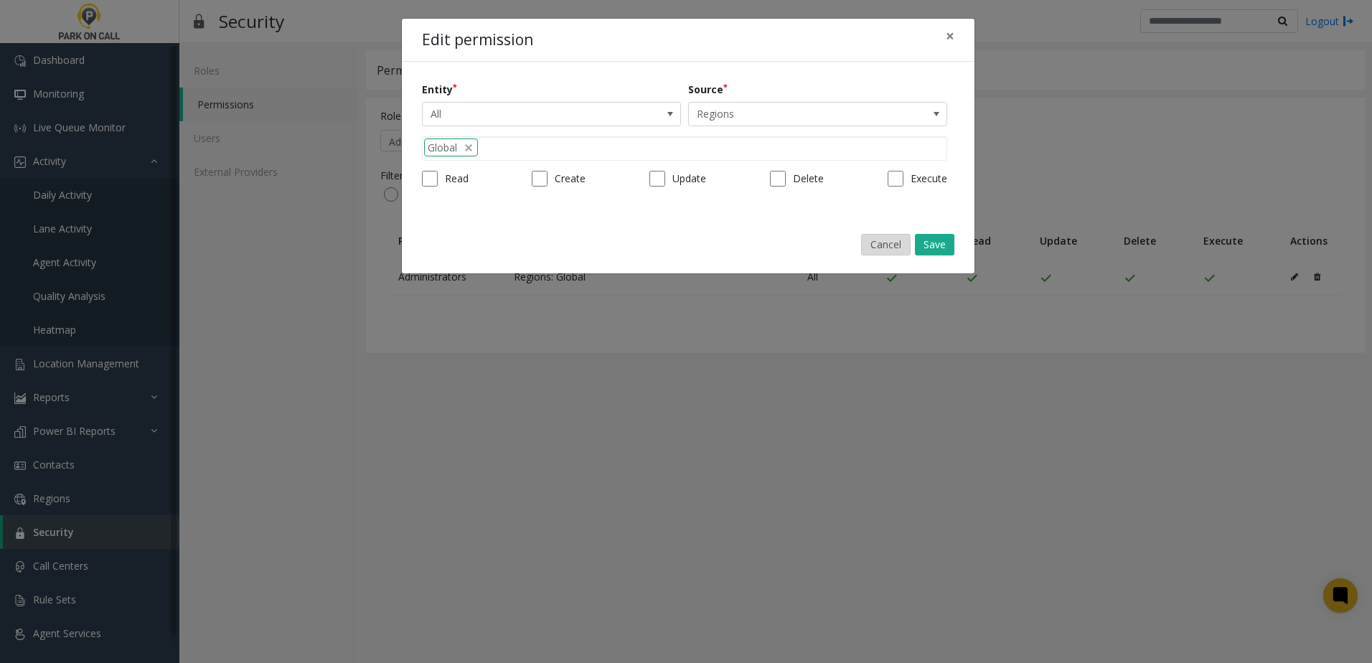
click at [880, 243] on button "Cancel" at bounding box center [886, 245] width 50 height 22
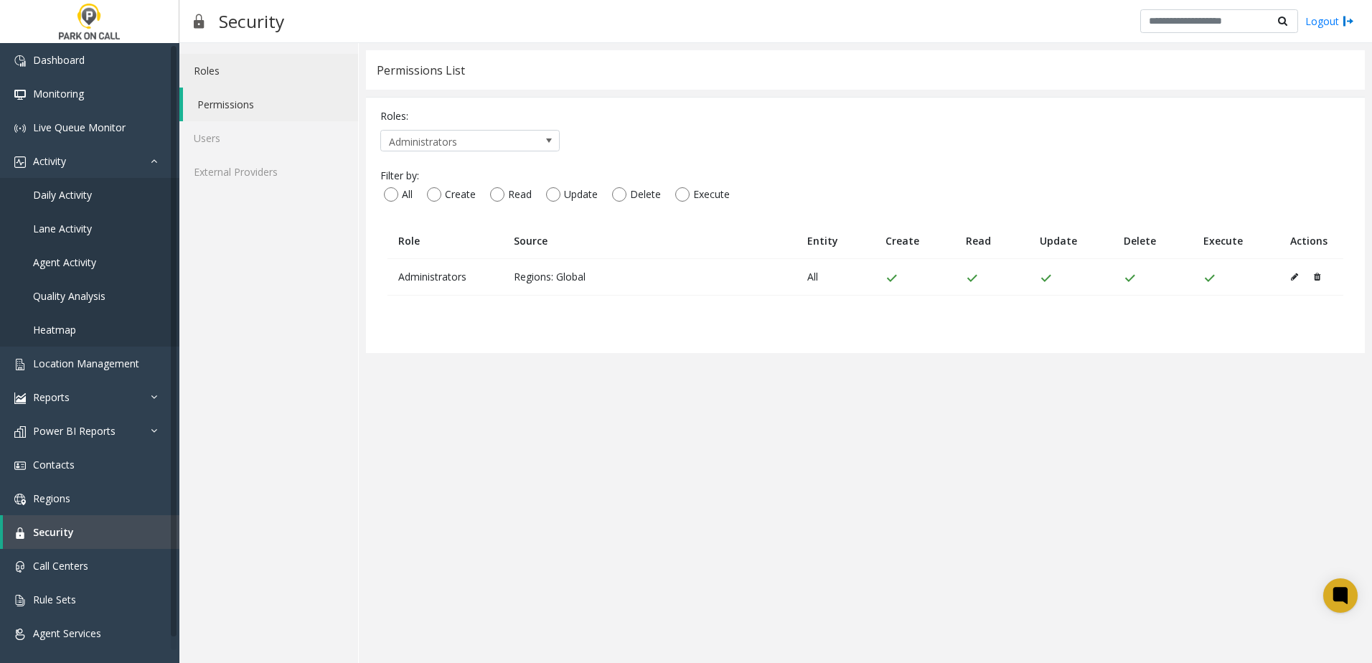
click at [252, 77] on link "Roles" at bounding box center [268, 71] width 179 height 34
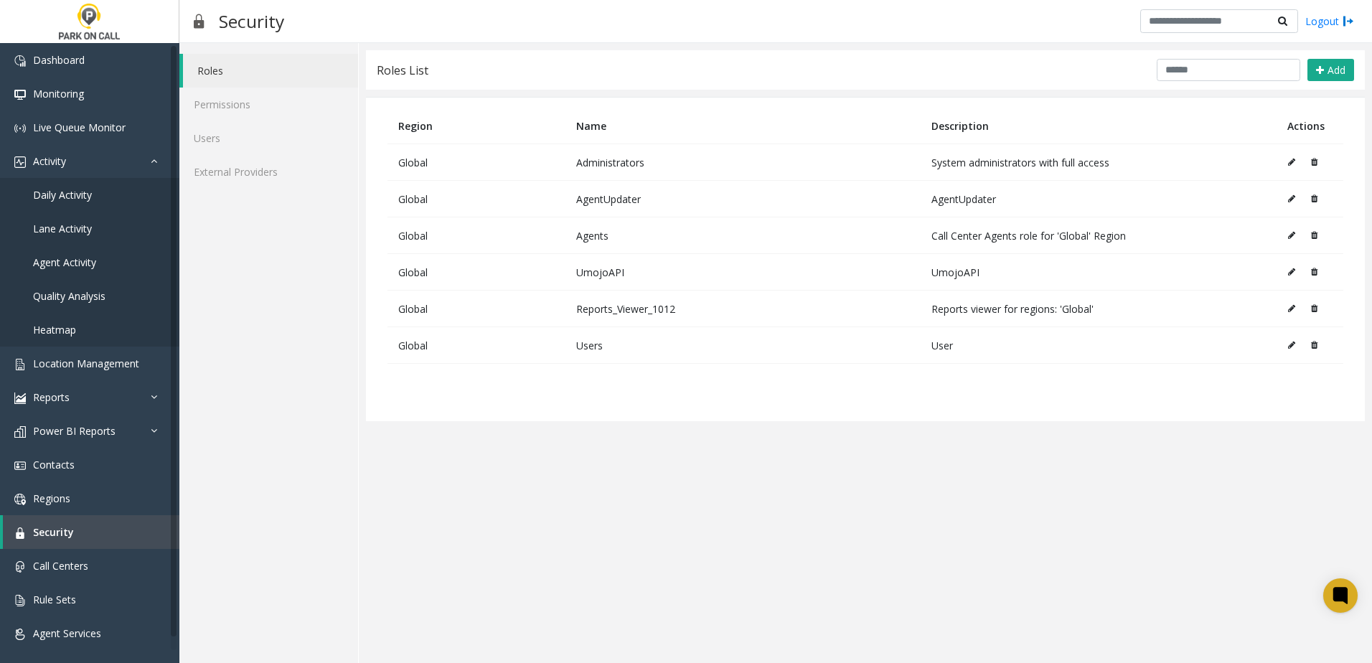
click at [1293, 158] on icon at bounding box center [1291, 162] width 7 height 9
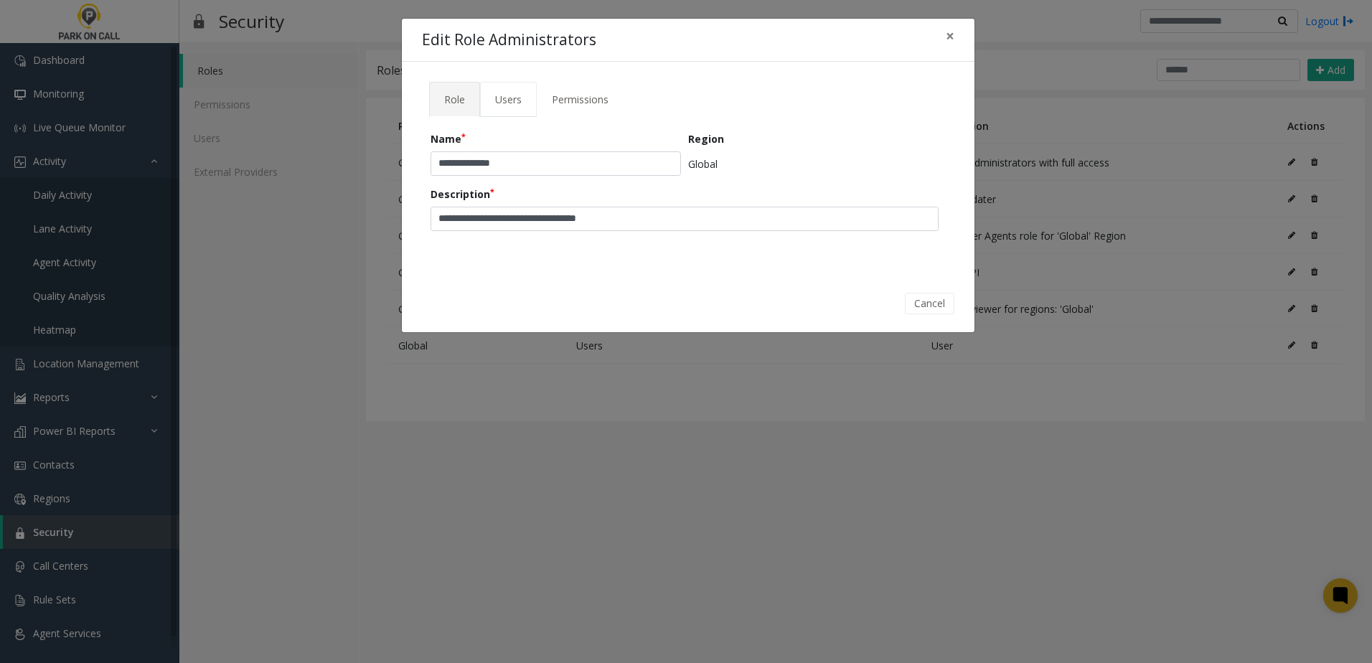
click at [515, 102] on span "Users" at bounding box center [508, 100] width 27 height 14
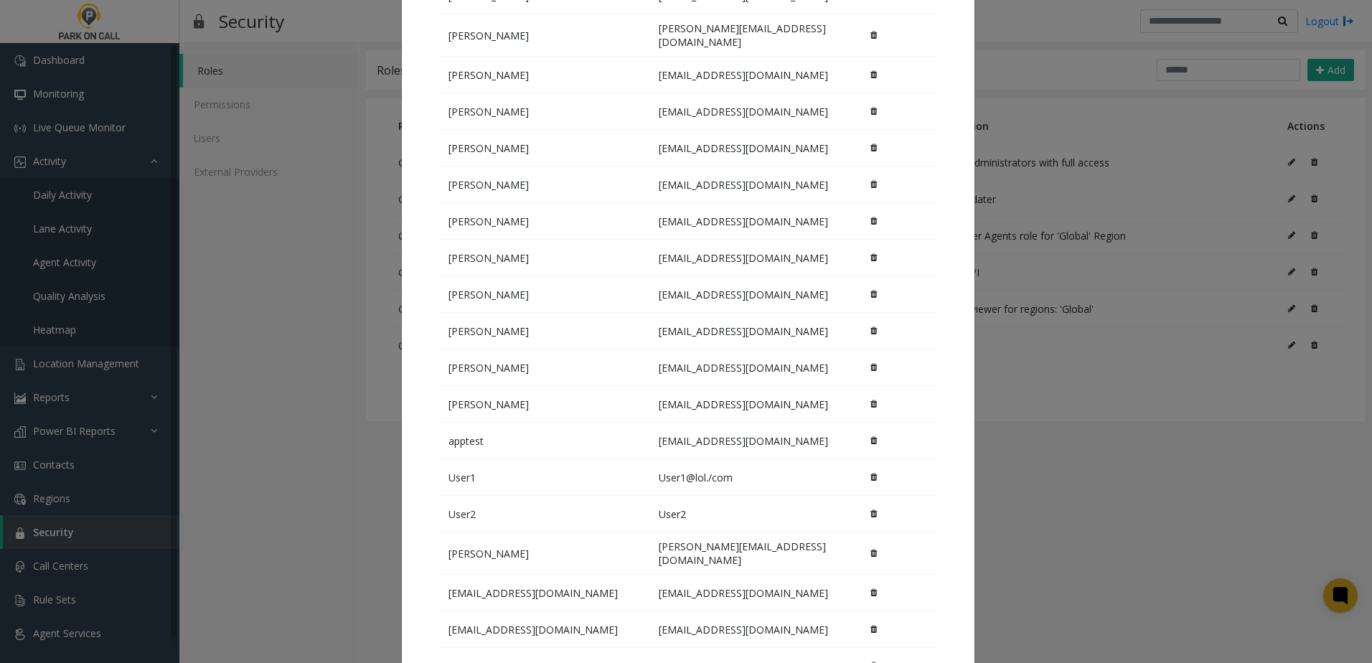
scroll to position [359, 0]
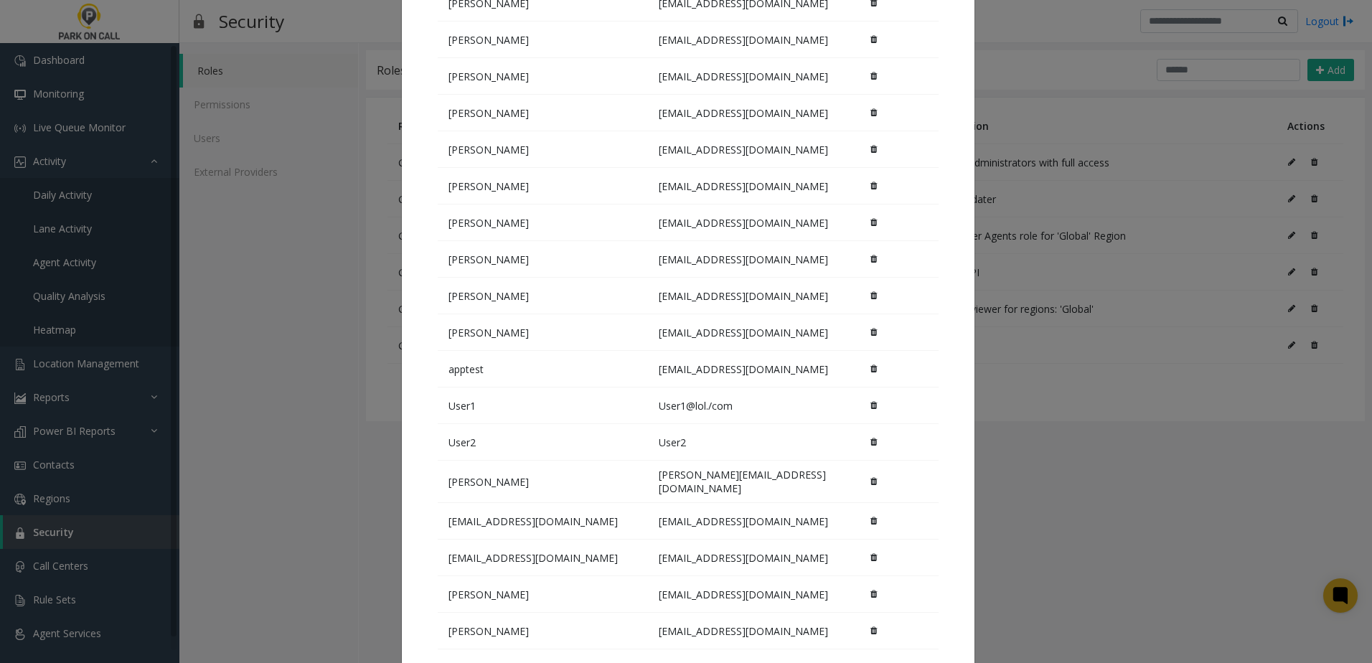
click at [877, 288] on button at bounding box center [874, 296] width 8 height 22
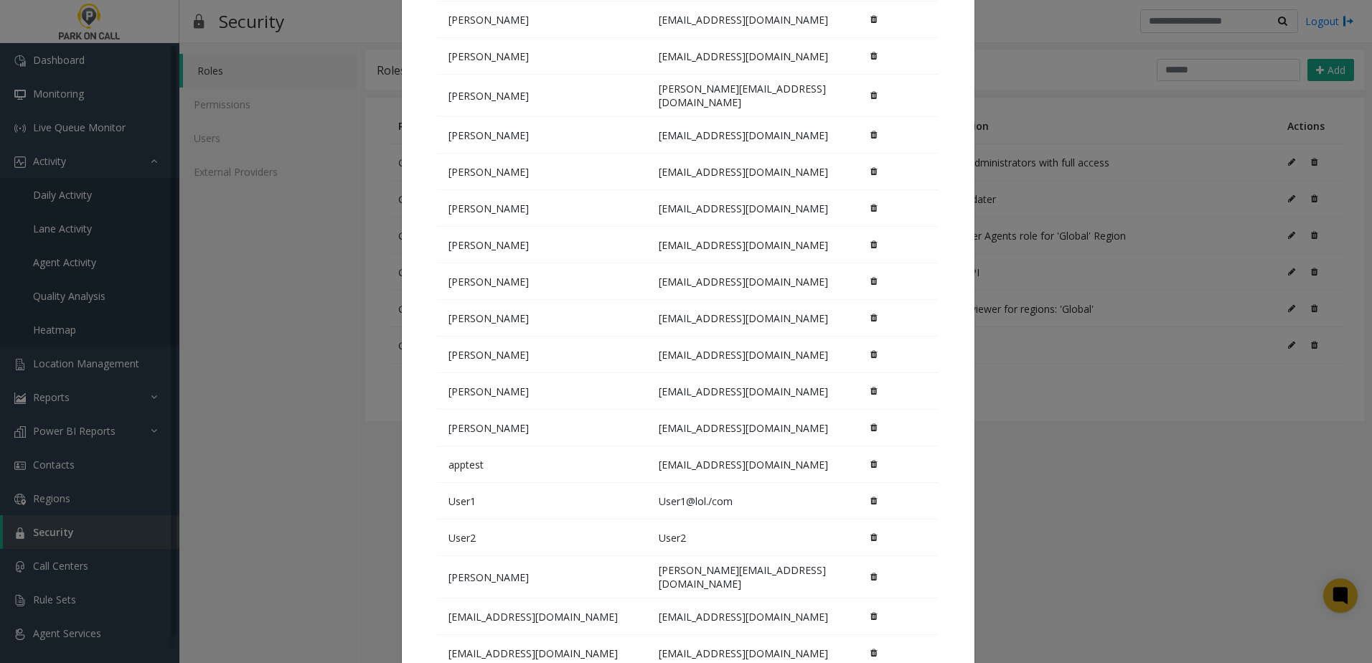
scroll to position [0, 0]
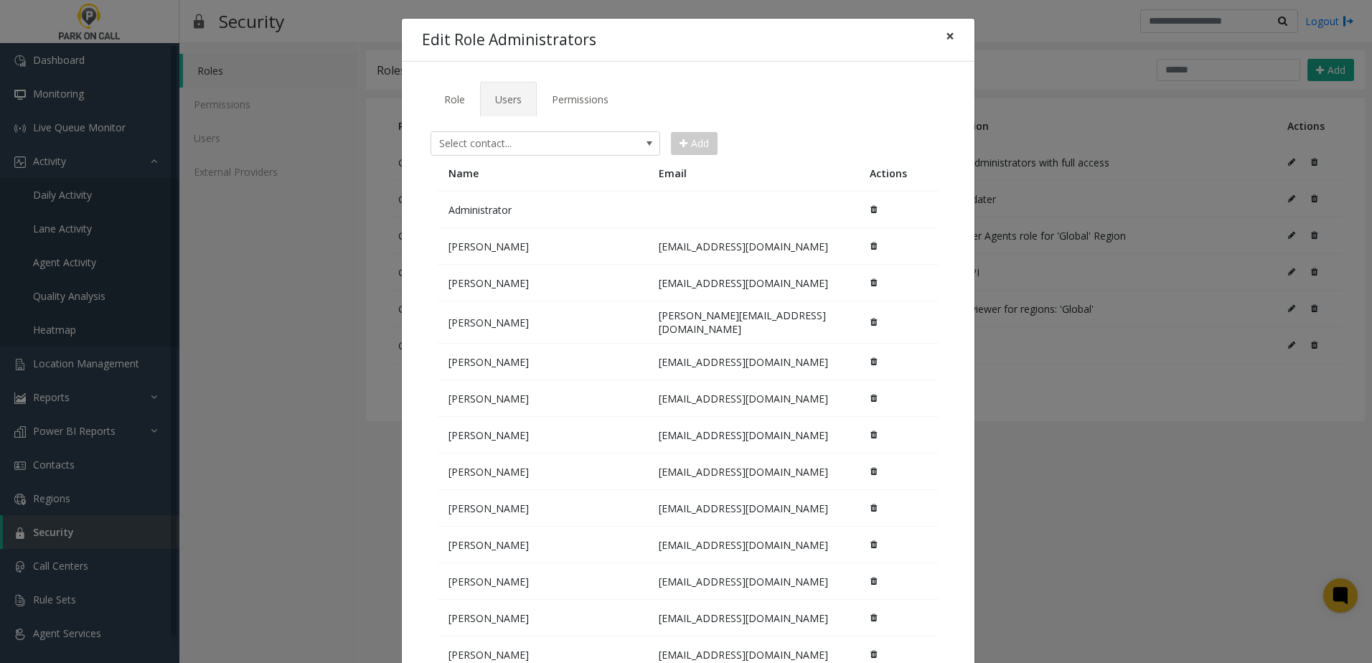
click at [953, 37] on button "×" at bounding box center [950, 36] width 29 height 35
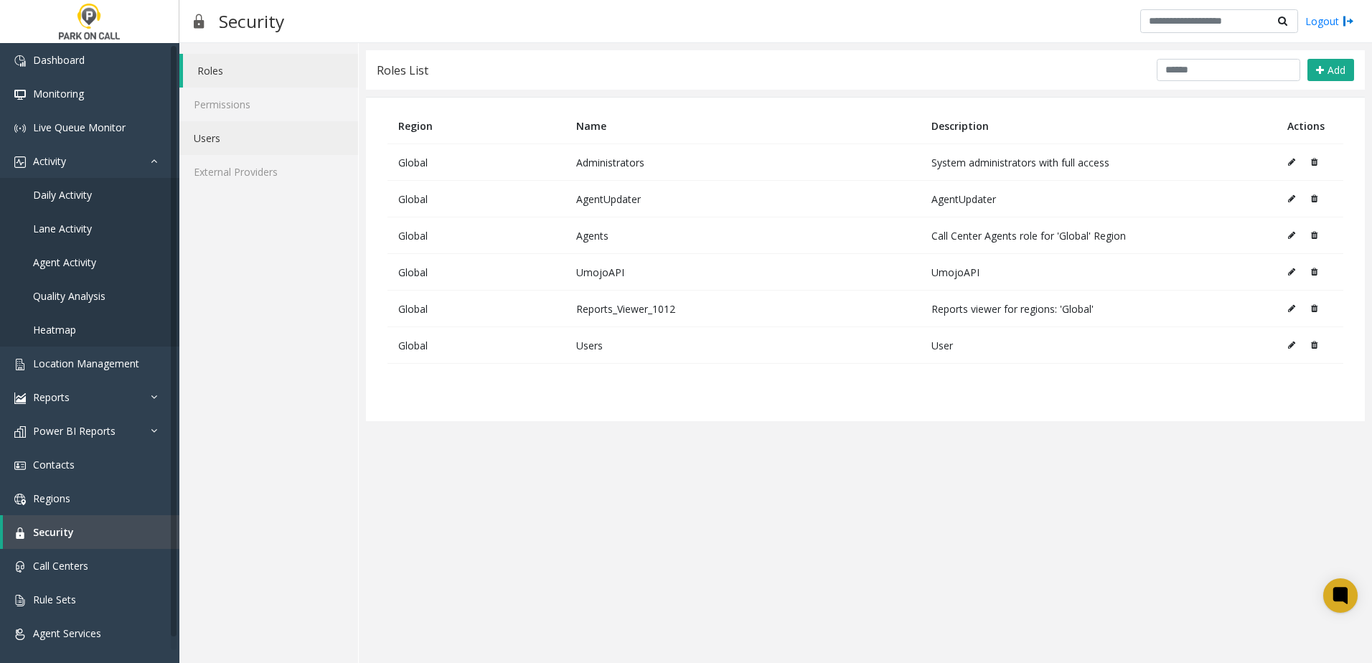
click at [235, 128] on link "Users" at bounding box center [268, 138] width 179 height 34
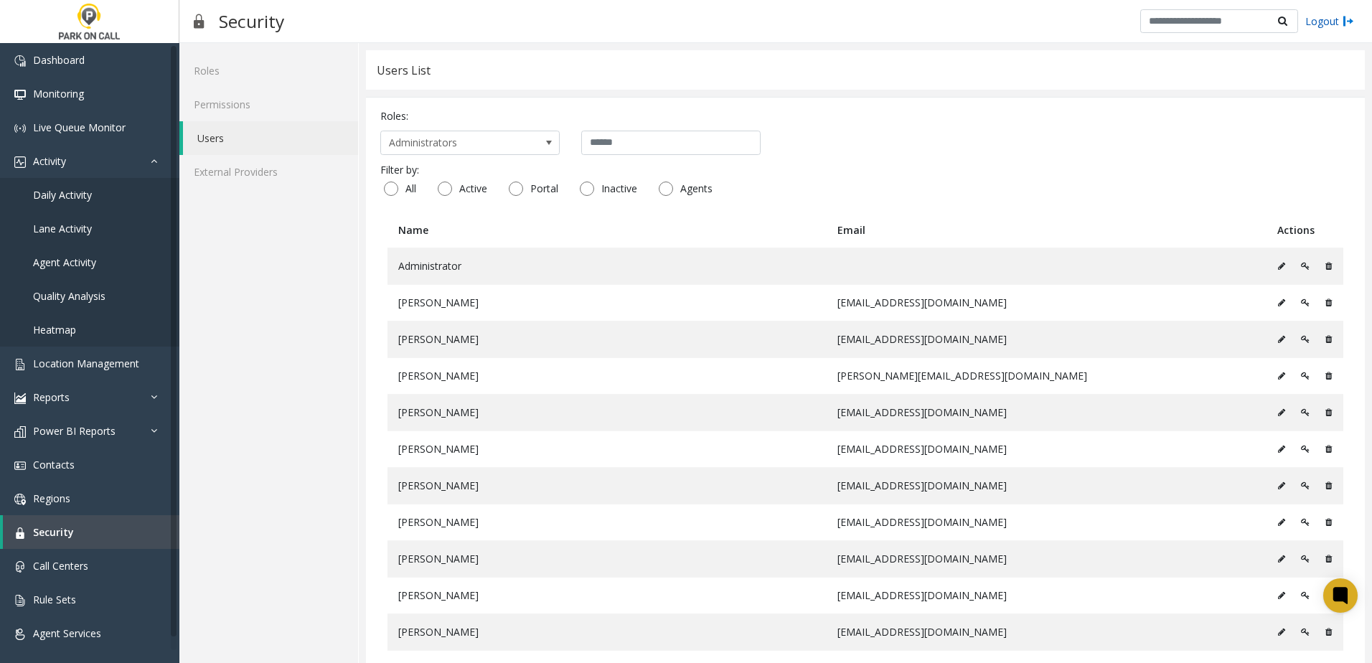
click at [1334, 14] on link "Logout" at bounding box center [1329, 21] width 49 height 15
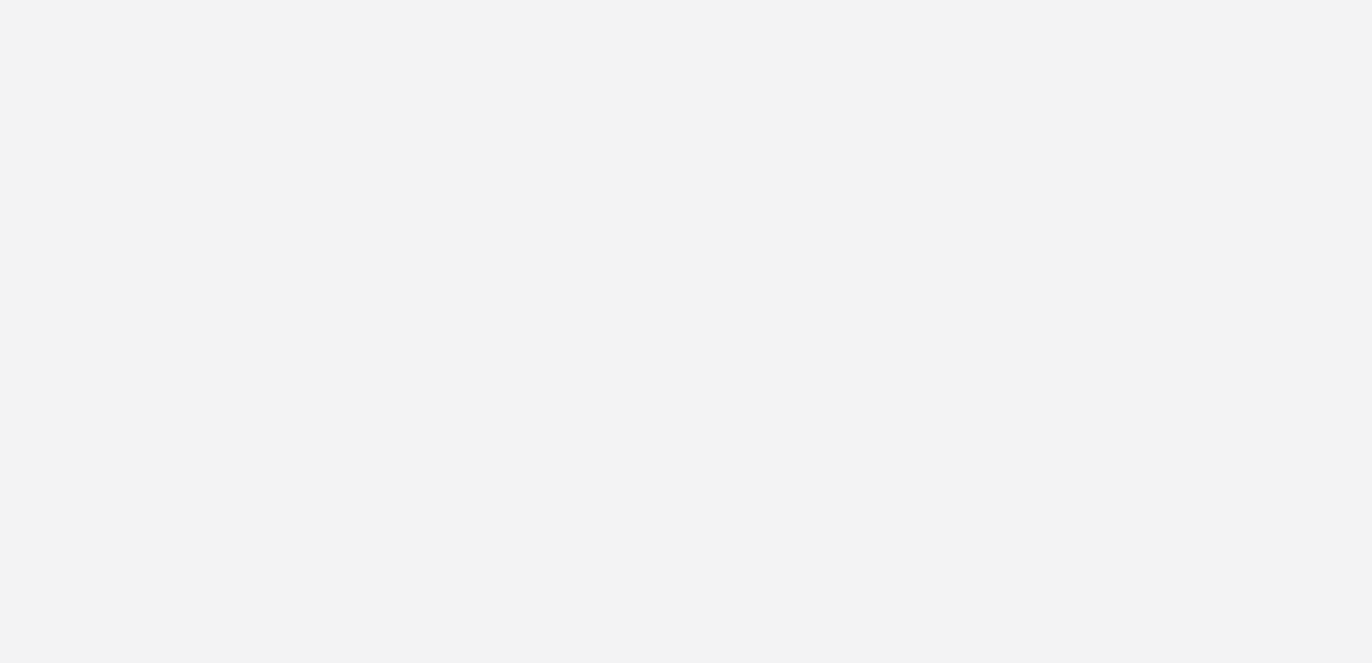
click at [1334, 14] on div at bounding box center [686, 331] width 1372 height 663
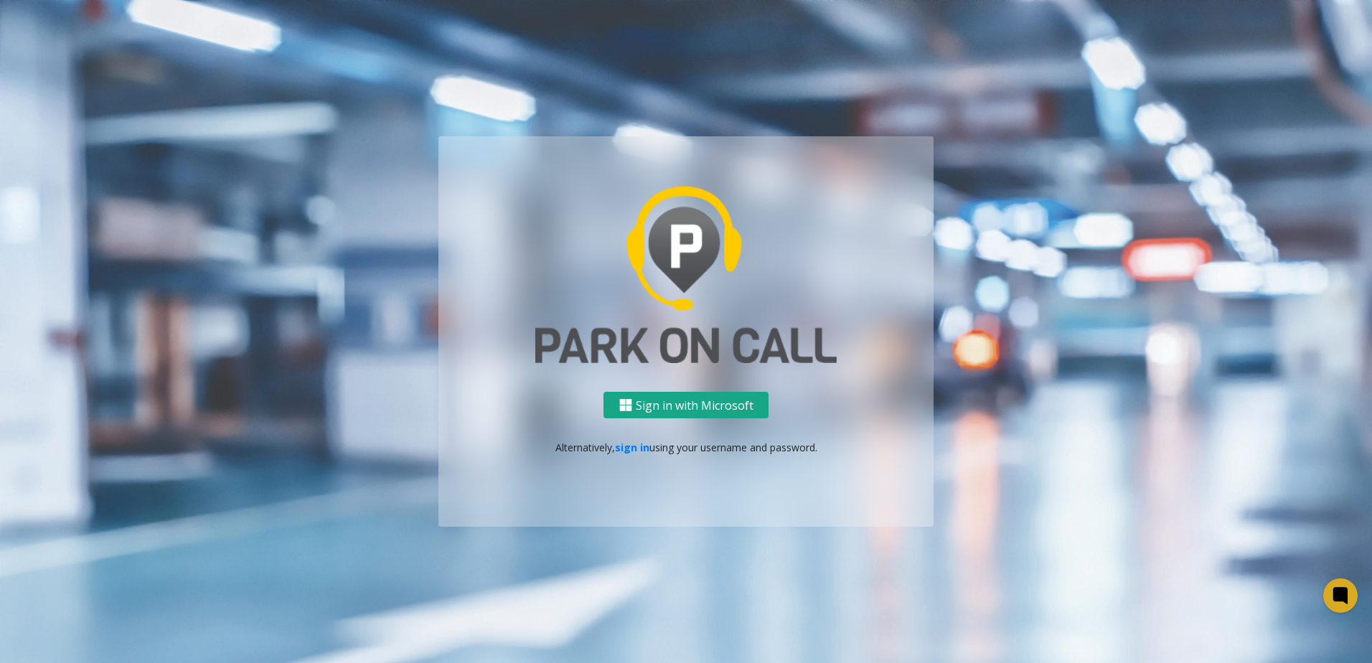
click at [728, 409] on button "Sign in with Microsoft" at bounding box center [685, 405] width 165 height 27
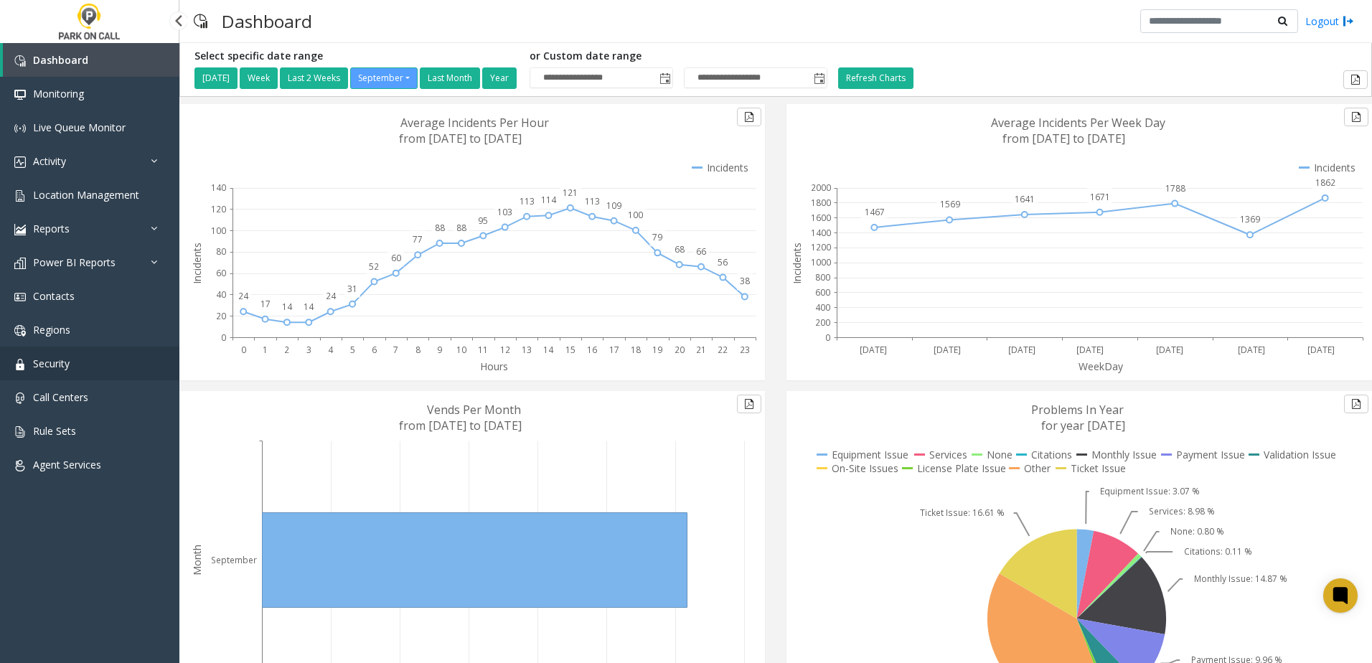
click at [83, 356] on link "Security" at bounding box center [89, 364] width 179 height 34
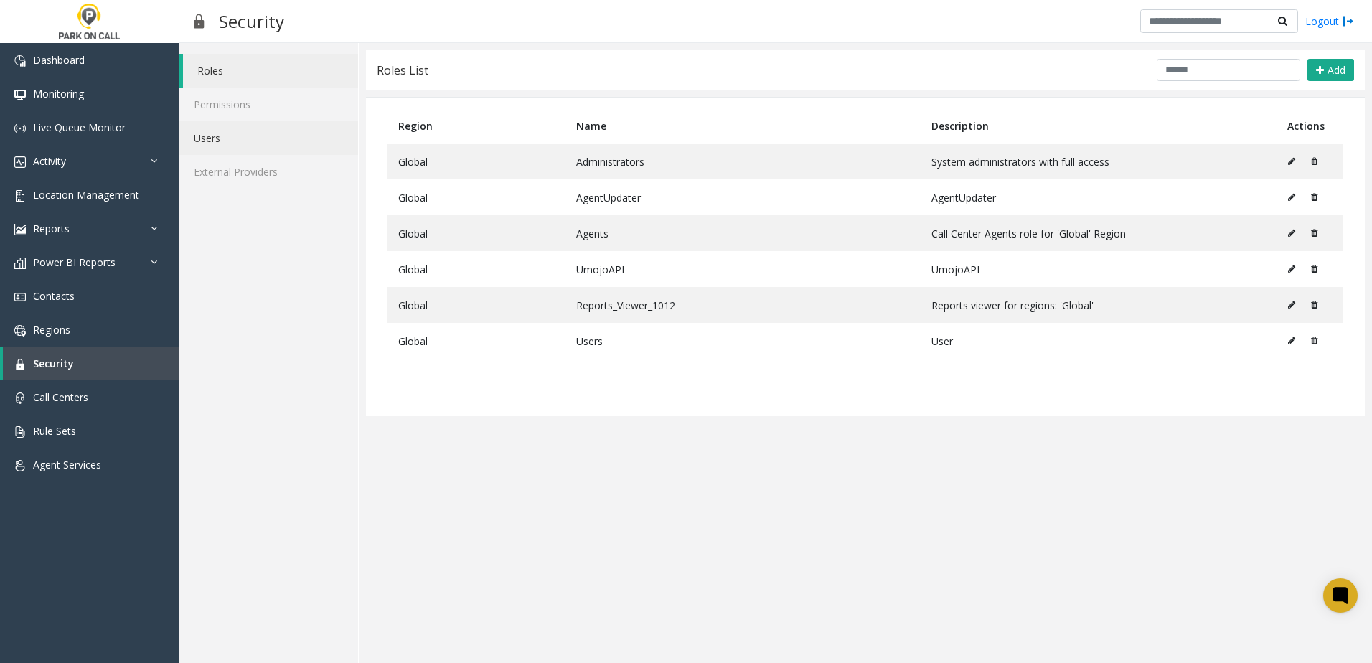
click at [239, 133] on link "Users" at bounding box center [268, 138] width 179 height 34
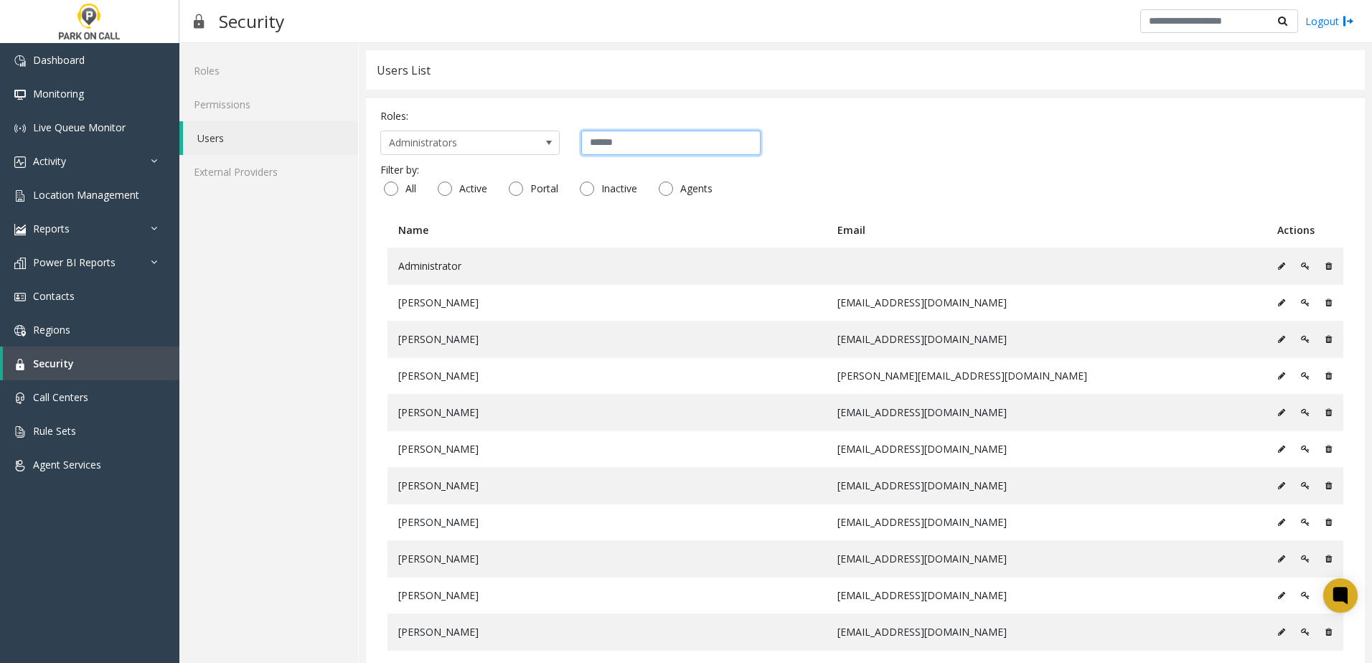
click at [651, 139] on input "text" at bounding box center [670, 143] width 179 height 24
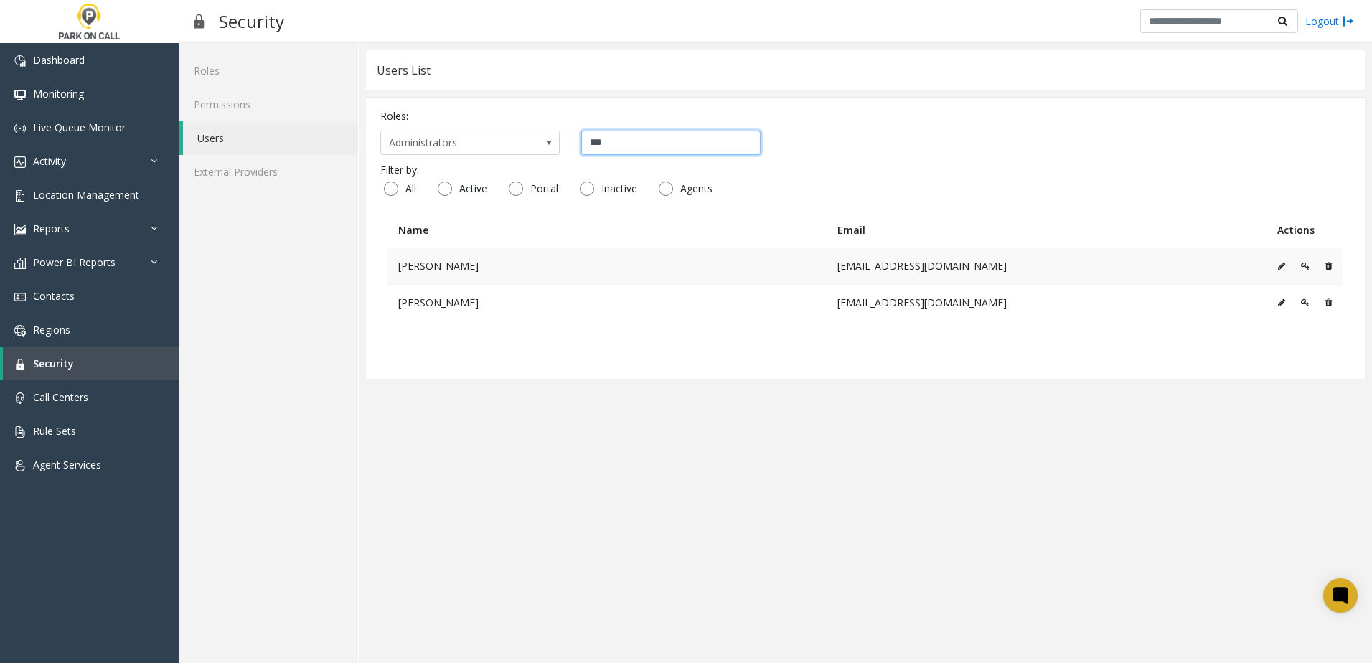
type input "***"
click at [1280, 263] on icon at bounding box center [1281, 266] width 7 height 9
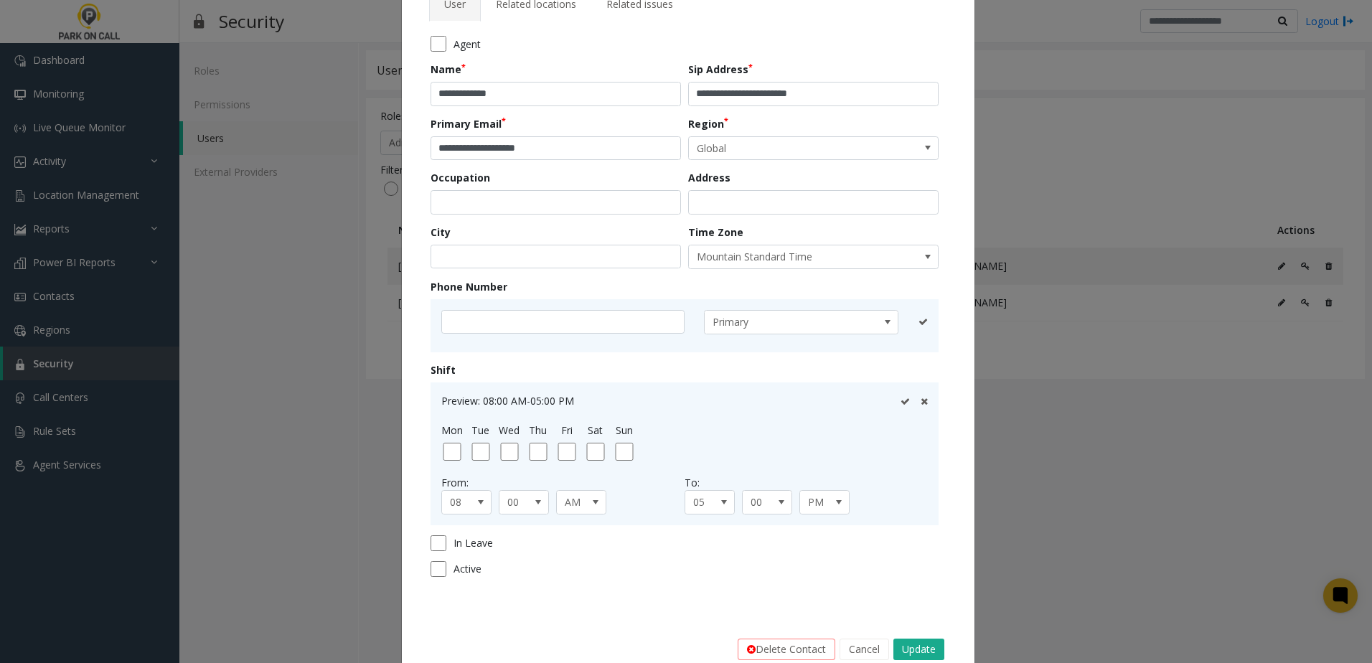
scroll to position [128, 0]
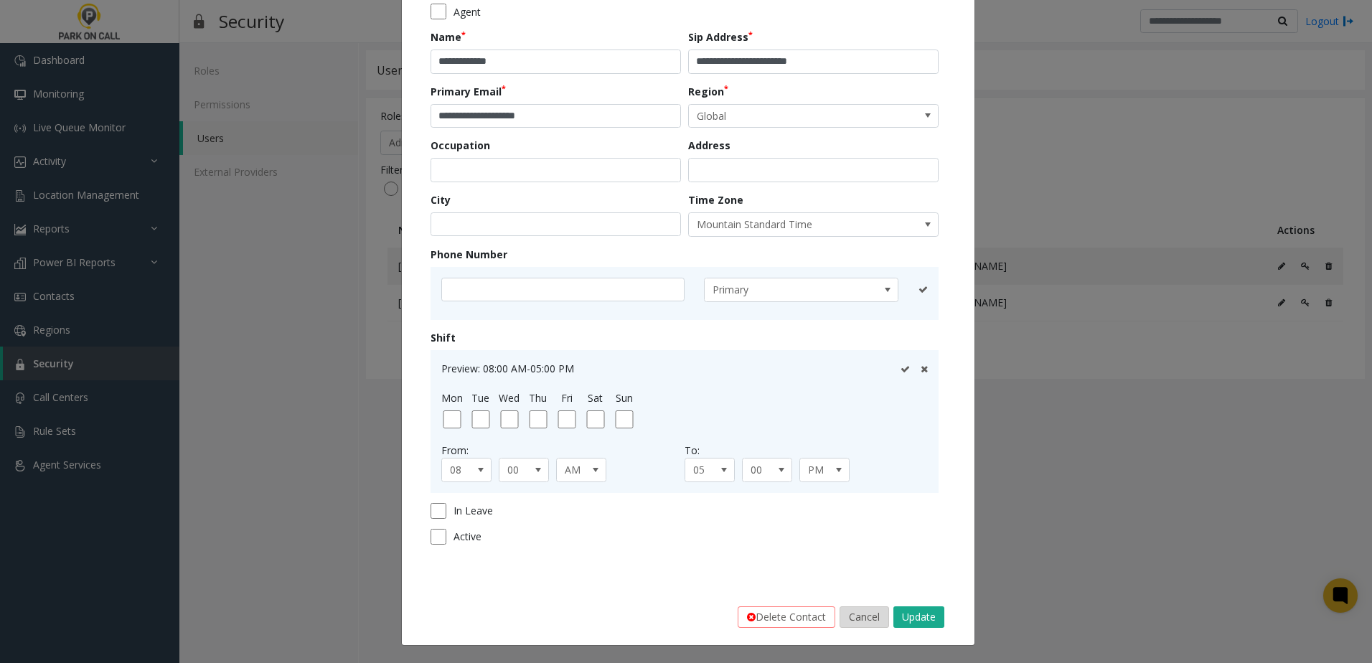
drag, startPoint x: 918, startPoint y: 616, endPoint x: 845, endPoint y: 616, distance: 73.2
click at [842, 623] on div "Delete Contact Cancel Update" at bounding box center [688, 617] width 552 height 36
drag, startPoint x: 845, startPoint y: 616, endPoint x: 846, endPoint y: 591, distance: 25.1
click at [847, 616] on button "Cancel" at bounding box center [864, 617] width 50 height 22
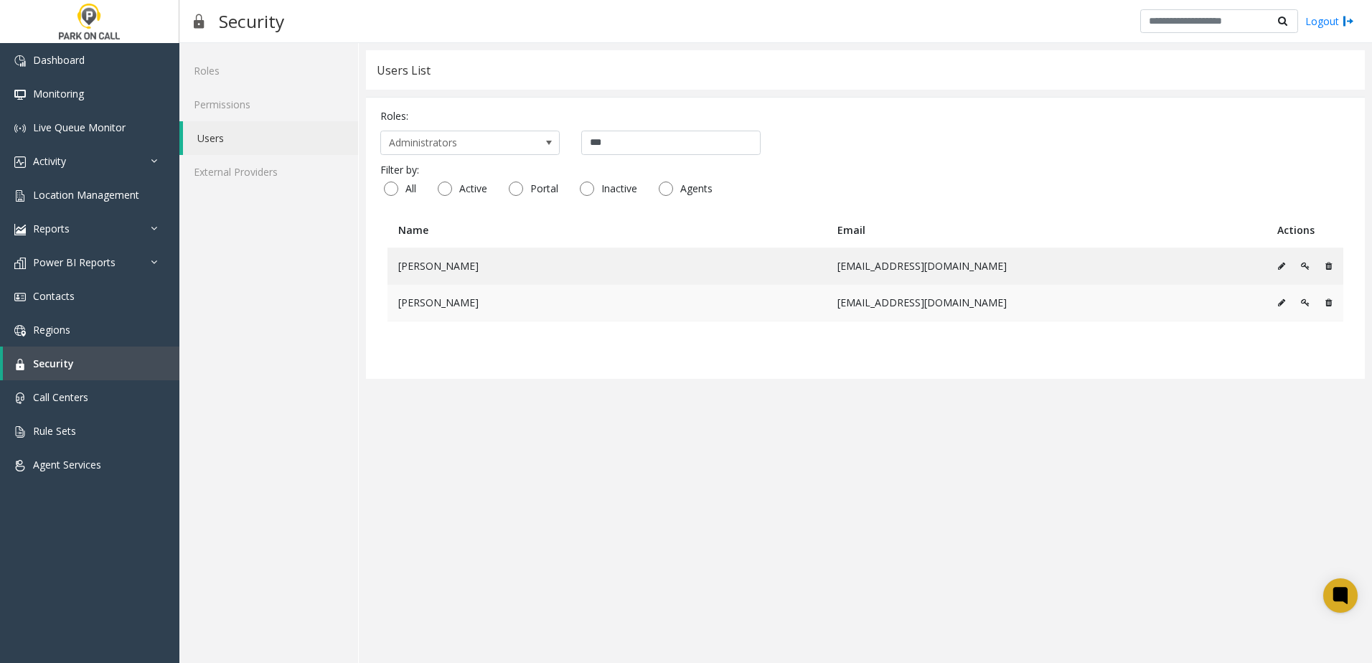
click at [1282, 301] on icon at bounding box center [1281, 302] width 7 height 9
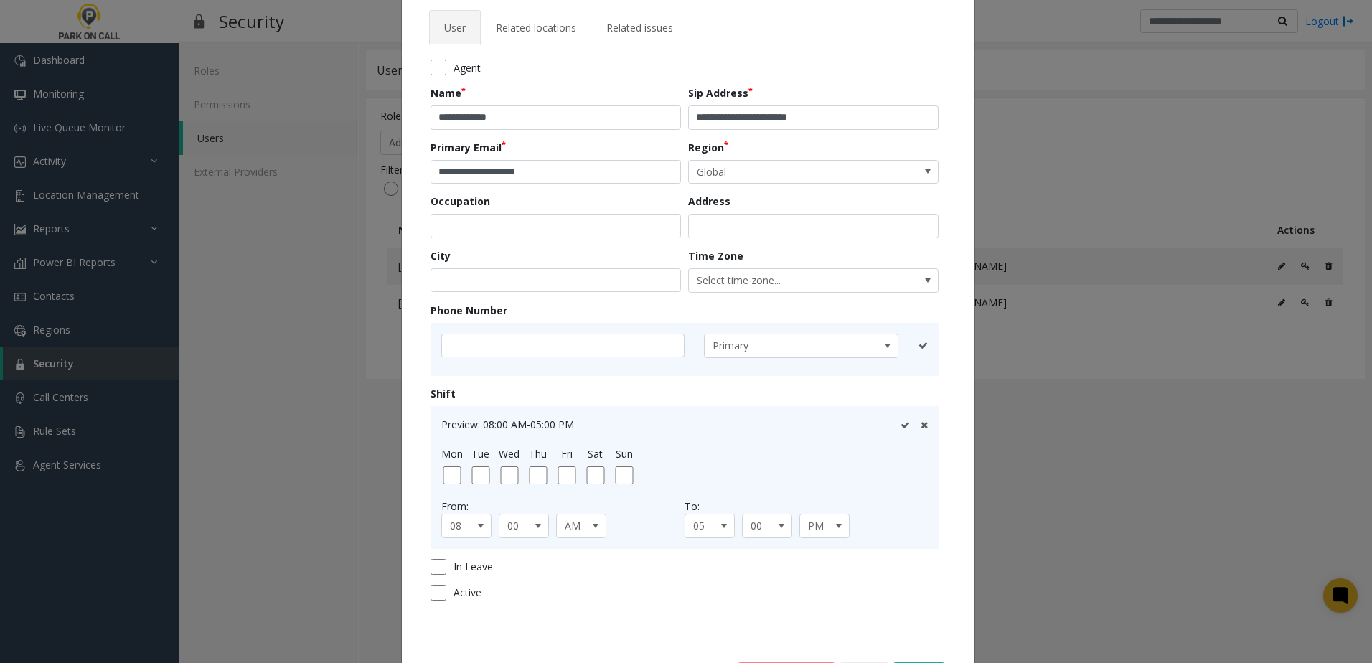
scroll to position [0, 0]
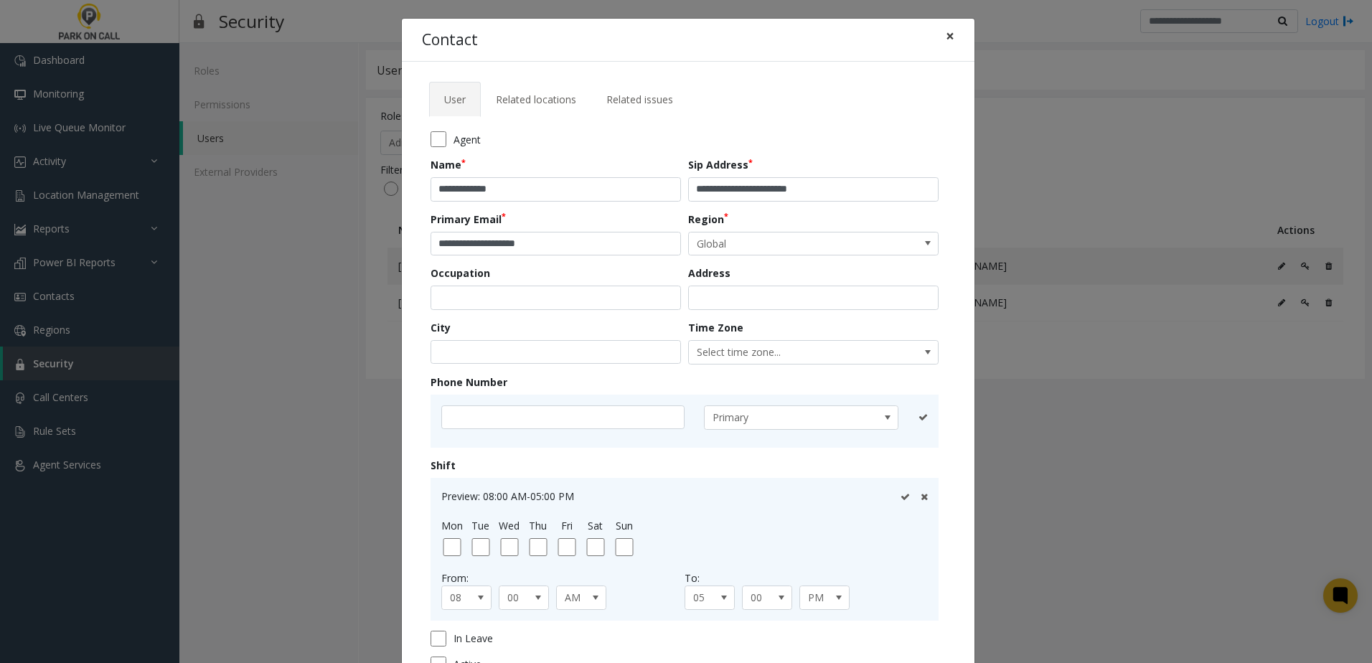
click at [946, 44] on span "×" at bounding box center [950, 36] width 9 height 20
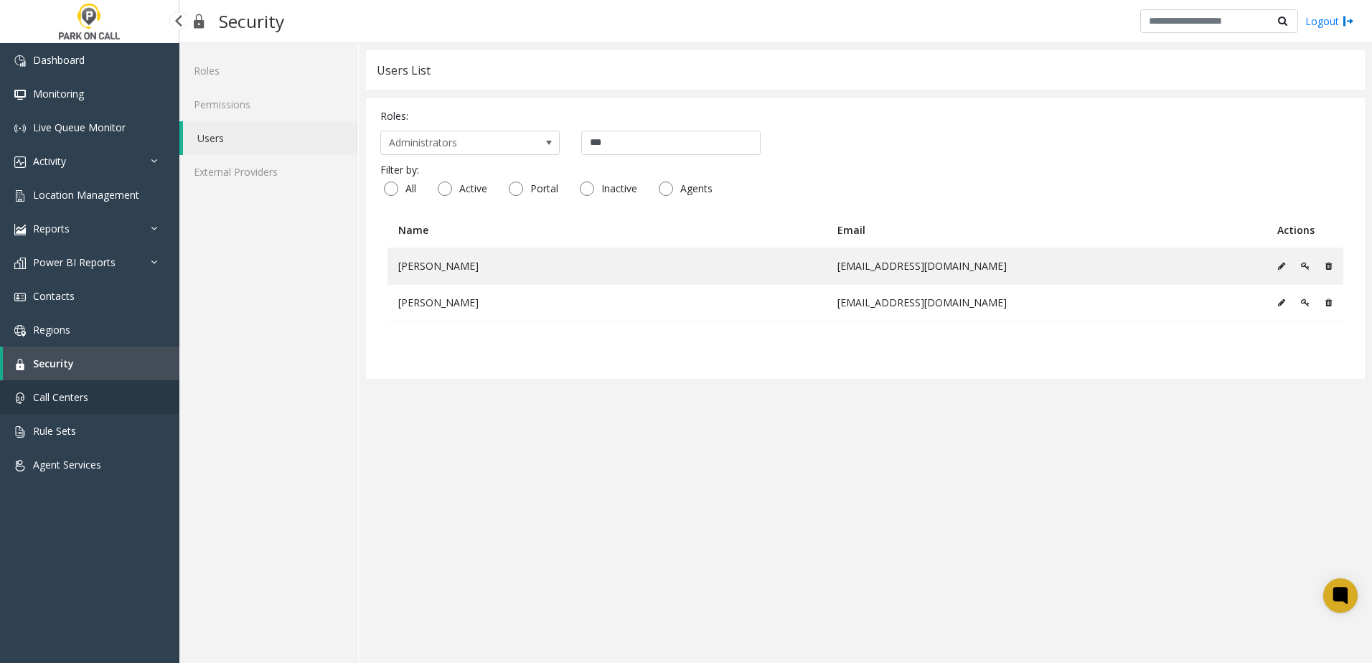
click at [101, 392] on link "Call Centers" at bounding box center [89, 397] width 179 height 34
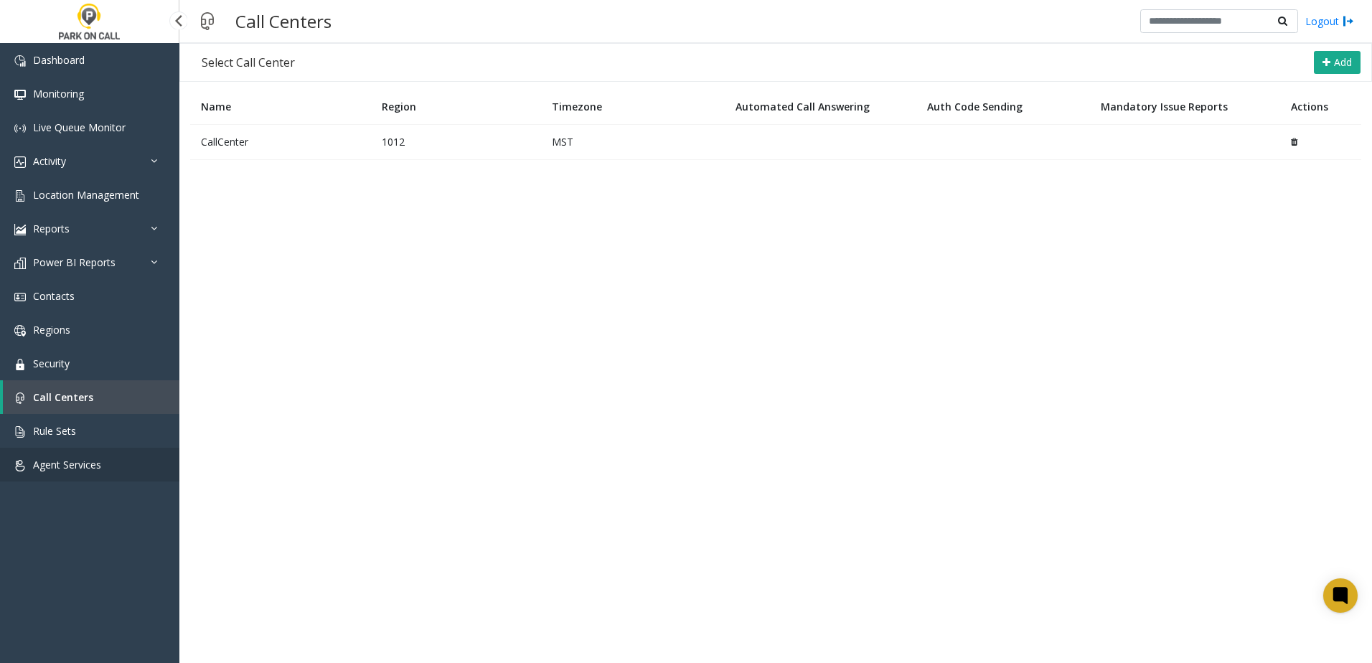
click at [60, 463] on span "Agent Services" at bounding box center [67, 465] width 68 height 14
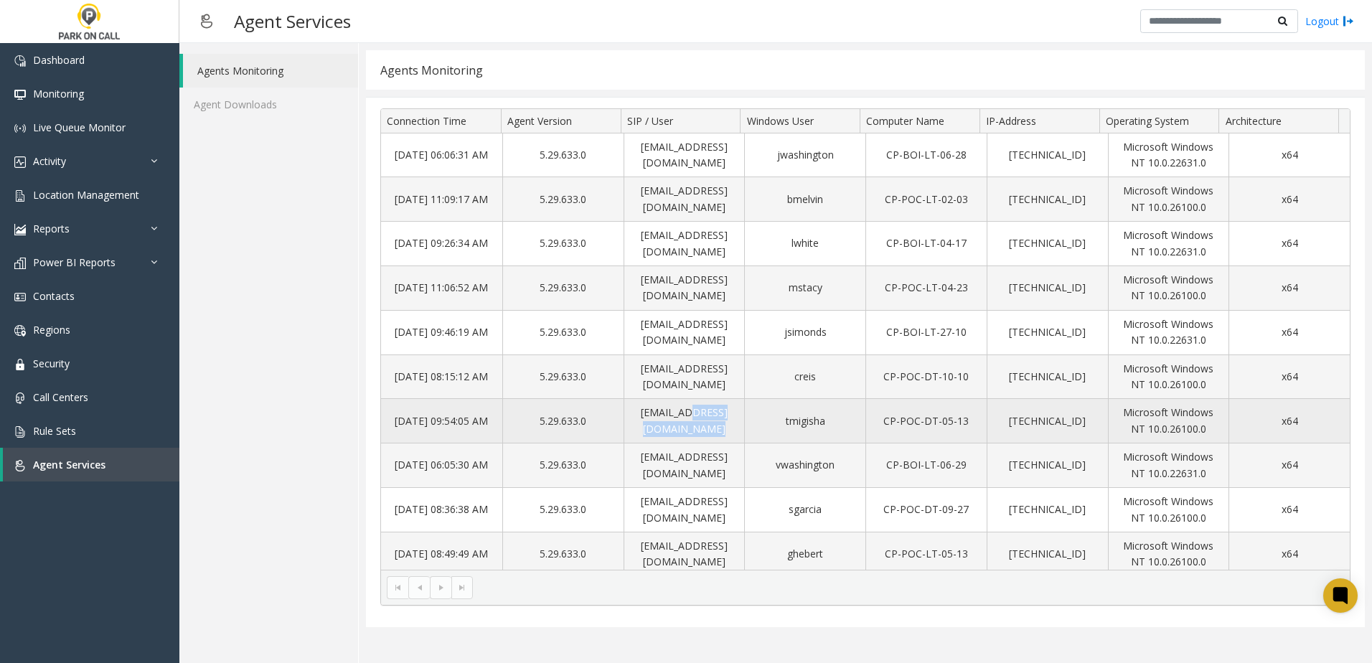
drag, startPoint x: 675, startPoint y: 427, endPoint x: 748, endPoint y: 413, distance: 74.4
click at [748, 413] on tr "Sep 19 09:54:05 AM 5.29.633.0 tmigishi@parkoncall.com tmigisha CP-POC-DT-05-13 …" at bounding box center [865, 421] width 969 height 44
click at [628, 425] on td "tmigishi@parkoncall.com" at bounding box center [683, 421] width 121 height 44
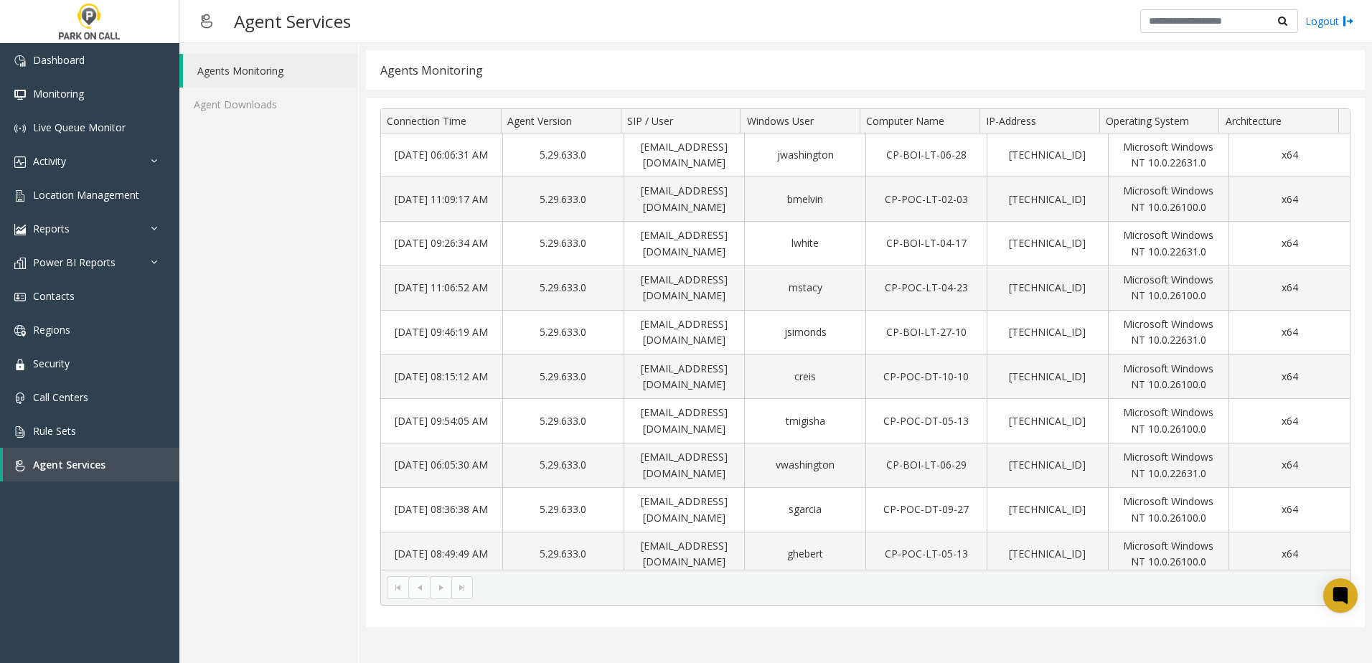
click at [261, 443] on div "Agents Monitoring Agent Downloads" at bounding box center [268, 353] width 179 height 620
click at [288, 461] on div "Agents Monitoring Agent Downloads" at bounding box center [268, 353] width 179 height 620
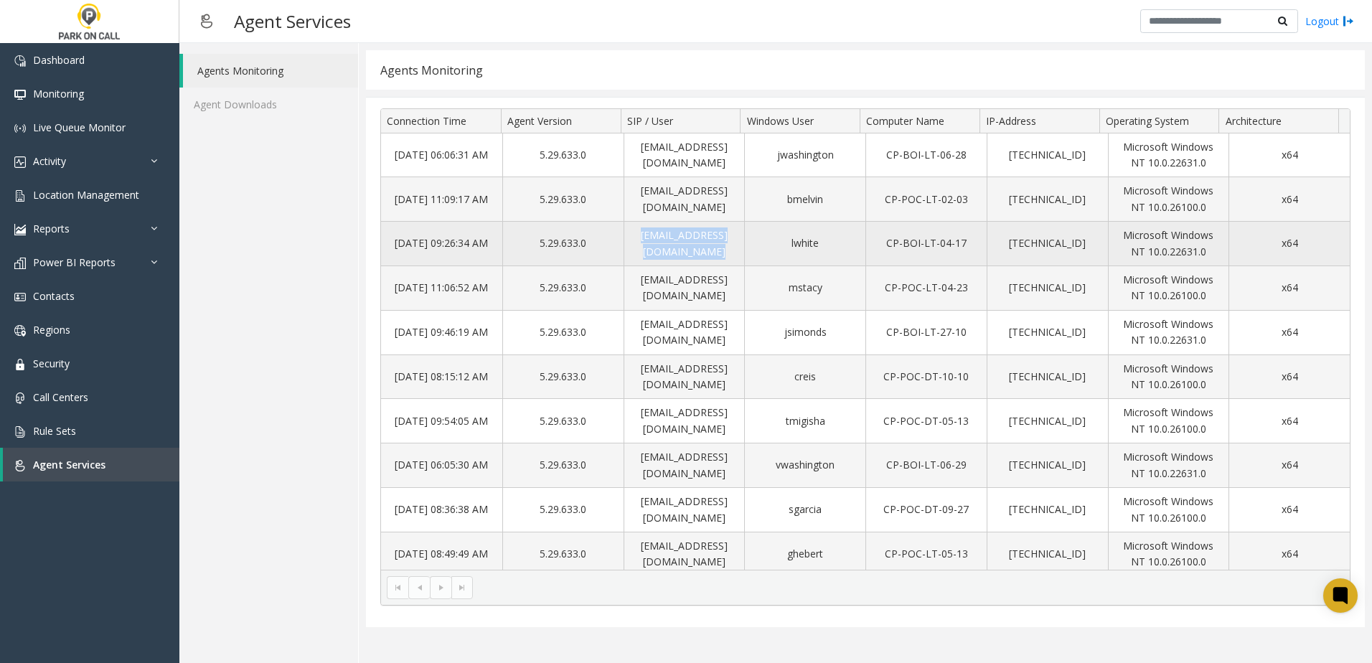
drag, startPoint x: 626, startPoint y: 245, endPoint x: 745, endPoint y: 240, distance: 119.2
click at [745, 240] on tr "Sep 19 09:26:34 AM 5.29.633.0 lwhite@thecarpark.com lwhite CP-BOI-LT-04-17 10.1…" at bounding box center [865, 244] width 969 height 44
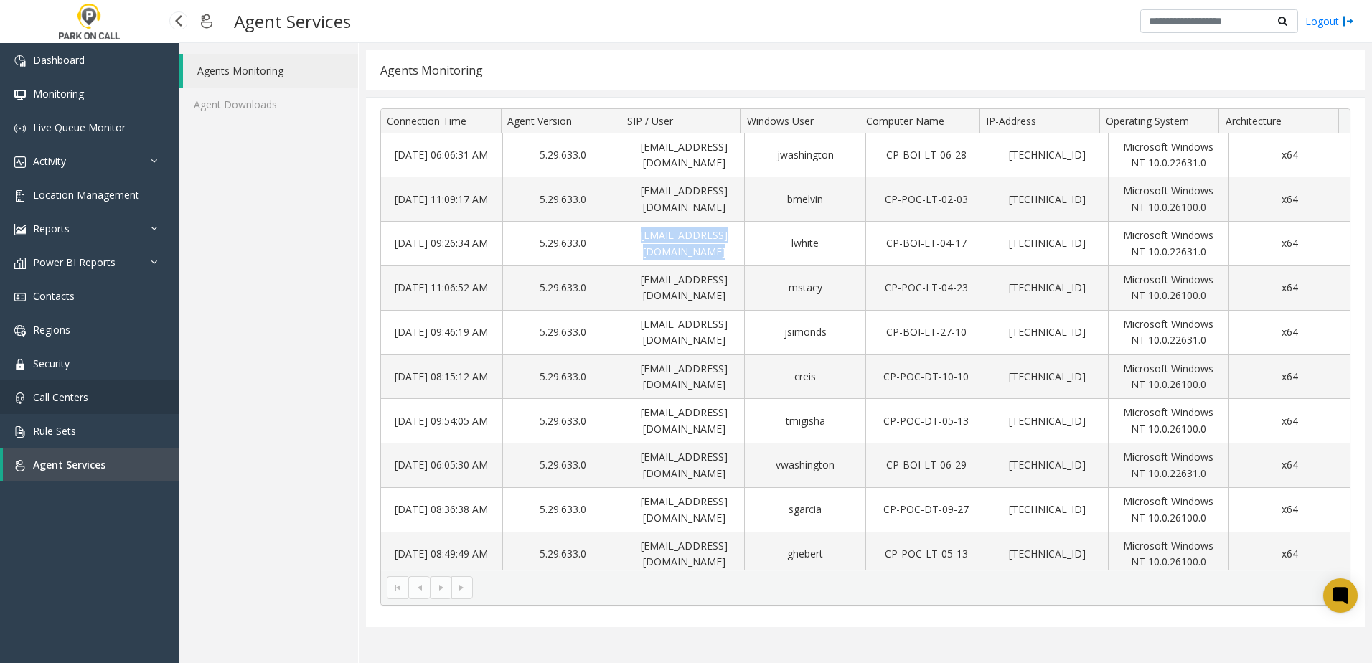
click at [90, 399] on link "Call Centers" at bounding box center [89, 397] width 179 height 34
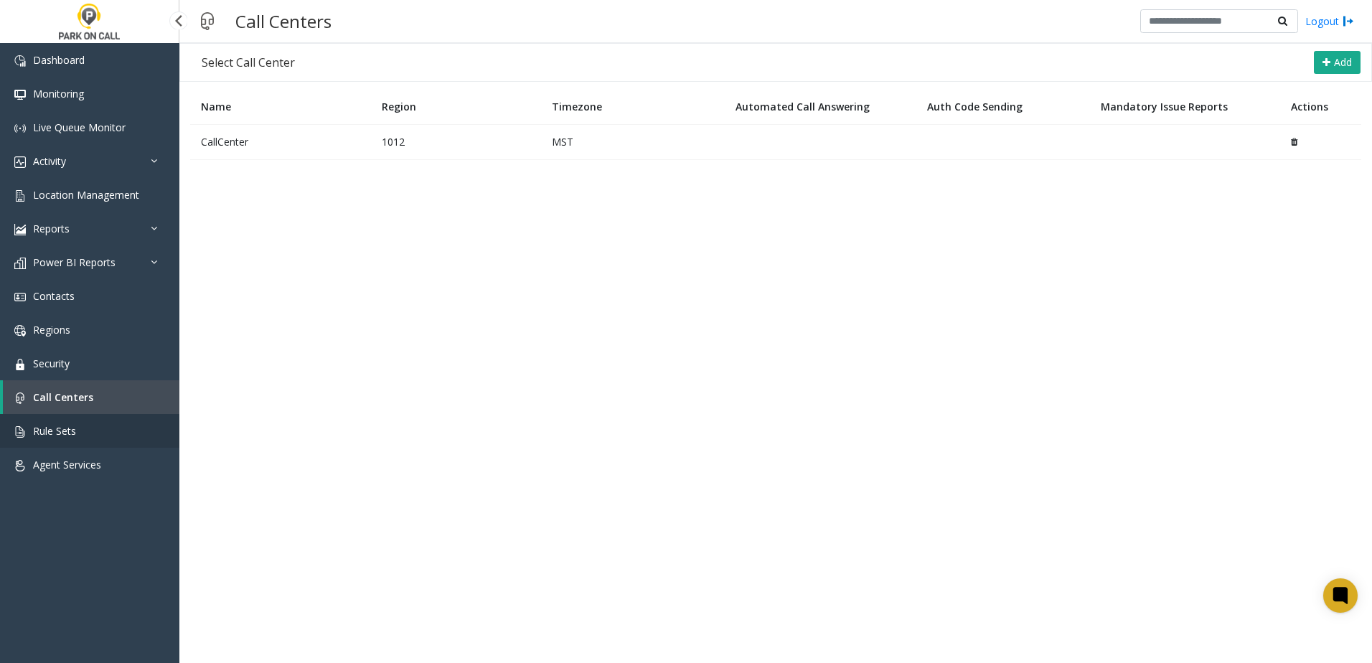
click at [68, 429] on span "Rule Sets" at bounding box center [54, 431] width 43 height 14
click at [80, 298] on app-root "Dashboard Monitoring Live Queue Monitor Activity Daily Activity Lane Activity A…" at bounding box center [686, 331] width 1372 height 663
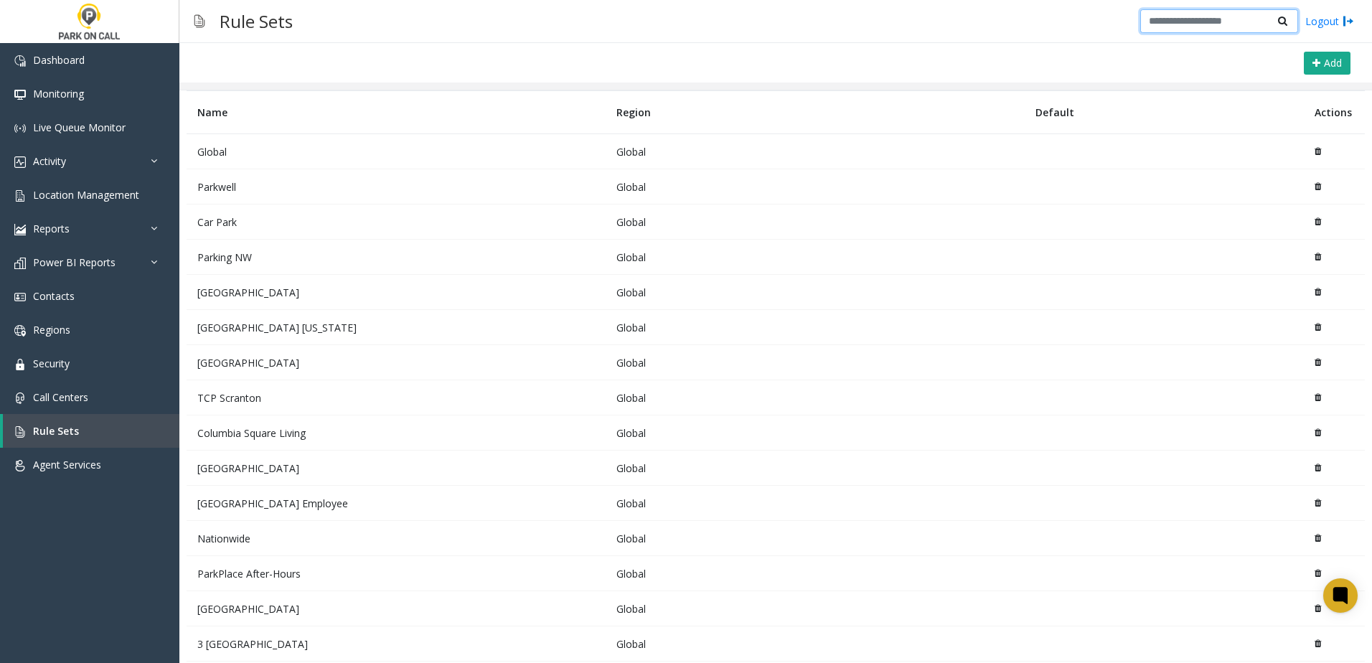
click at [1199, 26] on input "text" at bounding box center [1219, 21] width 158 height 24
drag, startPoint x: 712, startPoint y: 61, endPoint x: 700, endPoint y: 65, distance: 12.7
click at [712, 61] on div "Add" at bounding box center [770, 62] width 1160 height 37
click at [67, 301] on span "Contacts" at bounding box center [54, 296] width 42 height 14
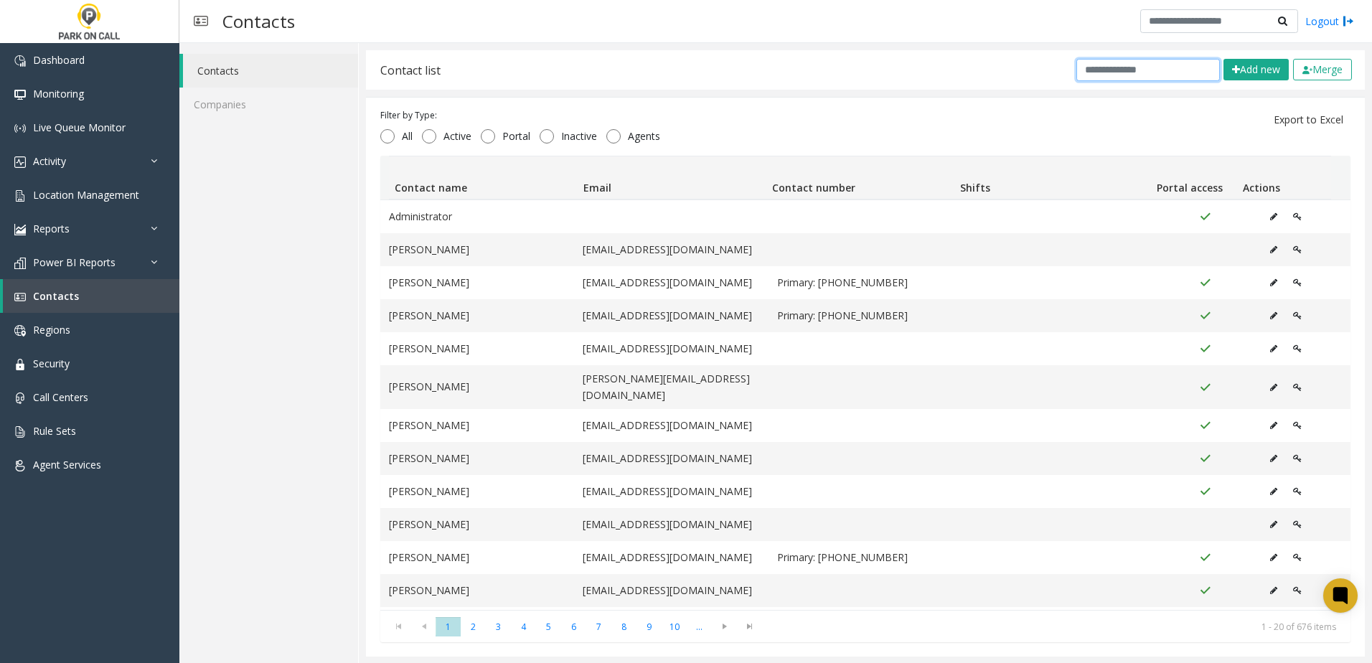
click at [1149, 73] on input "text" at bounding box center [1147, 70] width 143 height 22
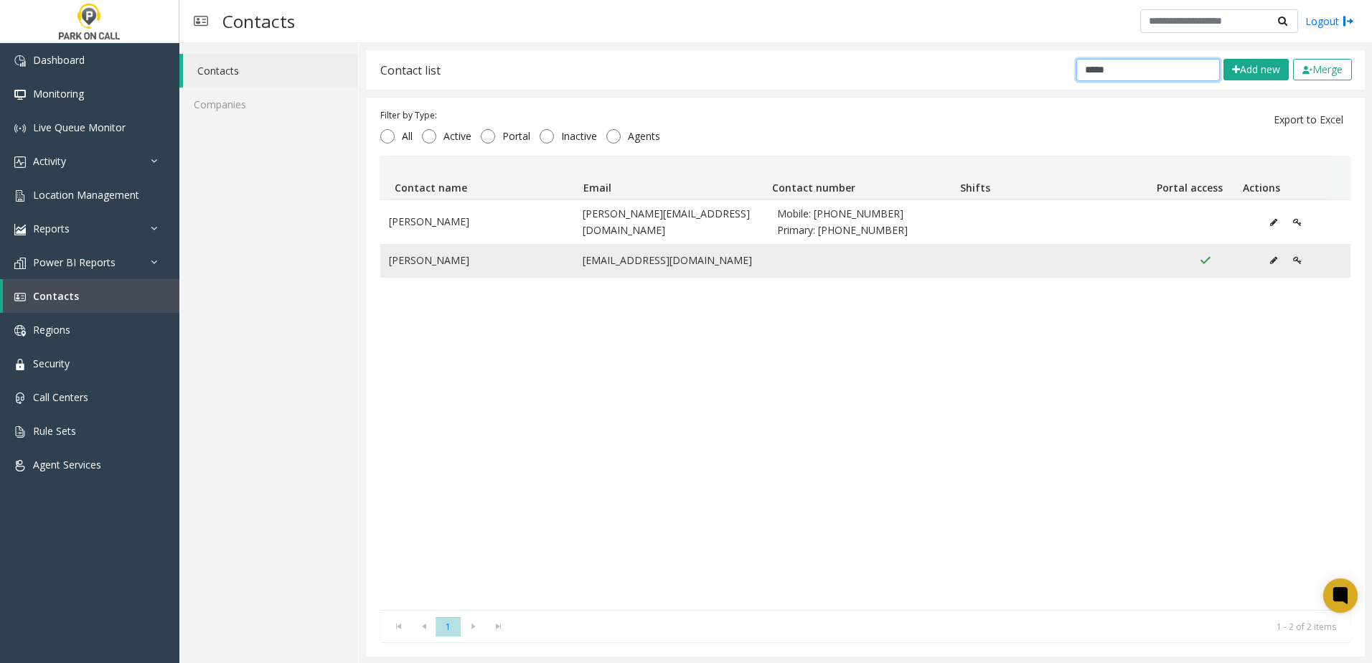
type input "*****"
click at [1262, 262] on button "Data table" at bounding box center [1273, 261] width 23 height 22
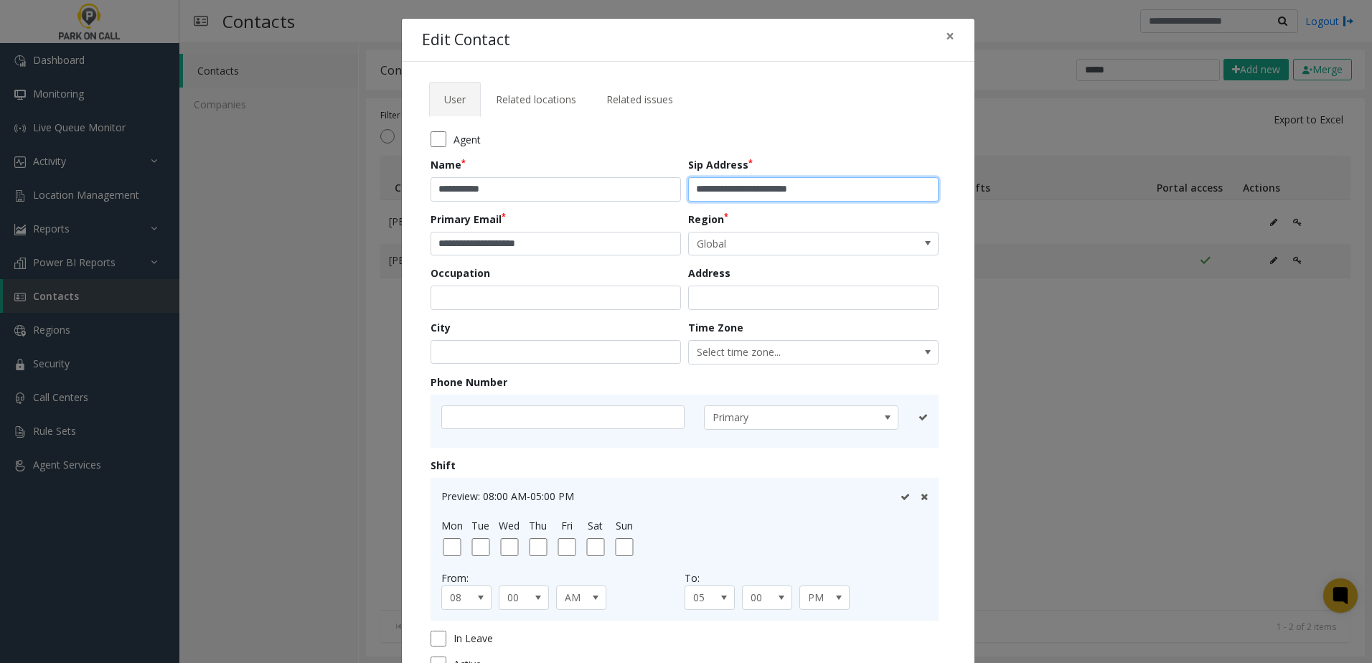
drag, startPoint x: 836, startPoint y: 185, endPoint x: 745, endPoint y: 196, distance: 91.8
click at [745, 196] on input "**********" at bounding box center [813, 189] width 250 height 24
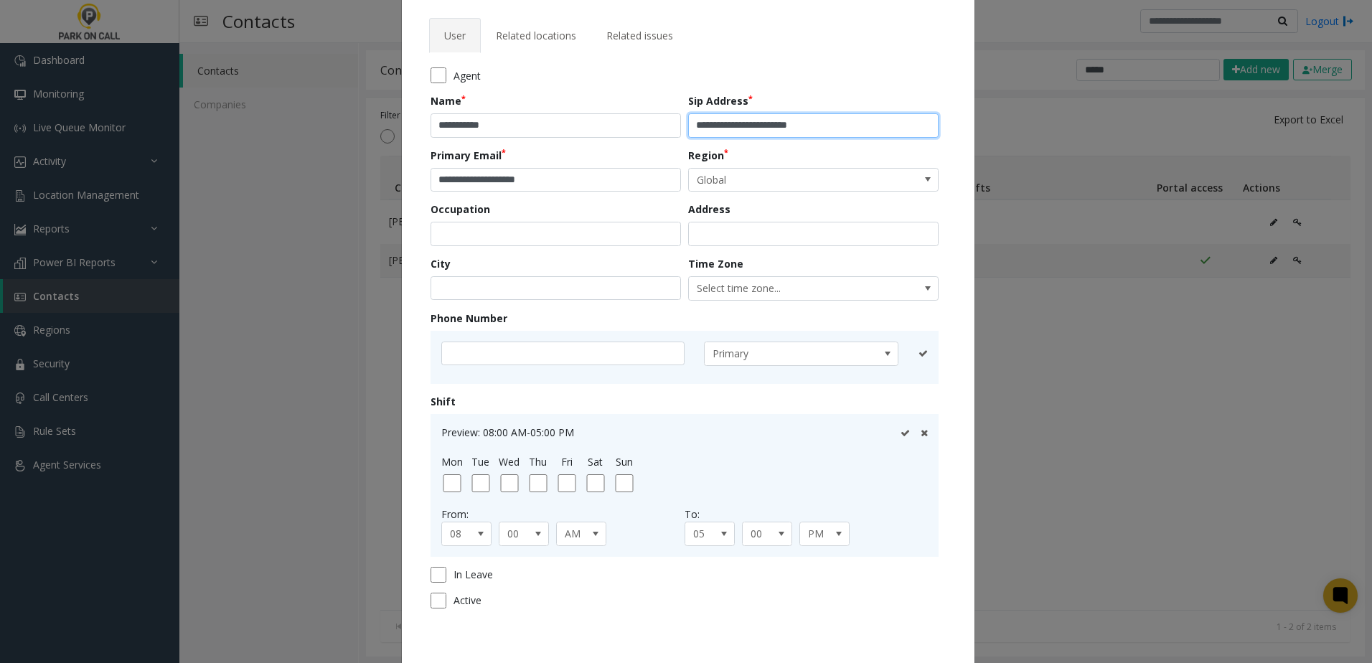
scroll to position [128, 0]
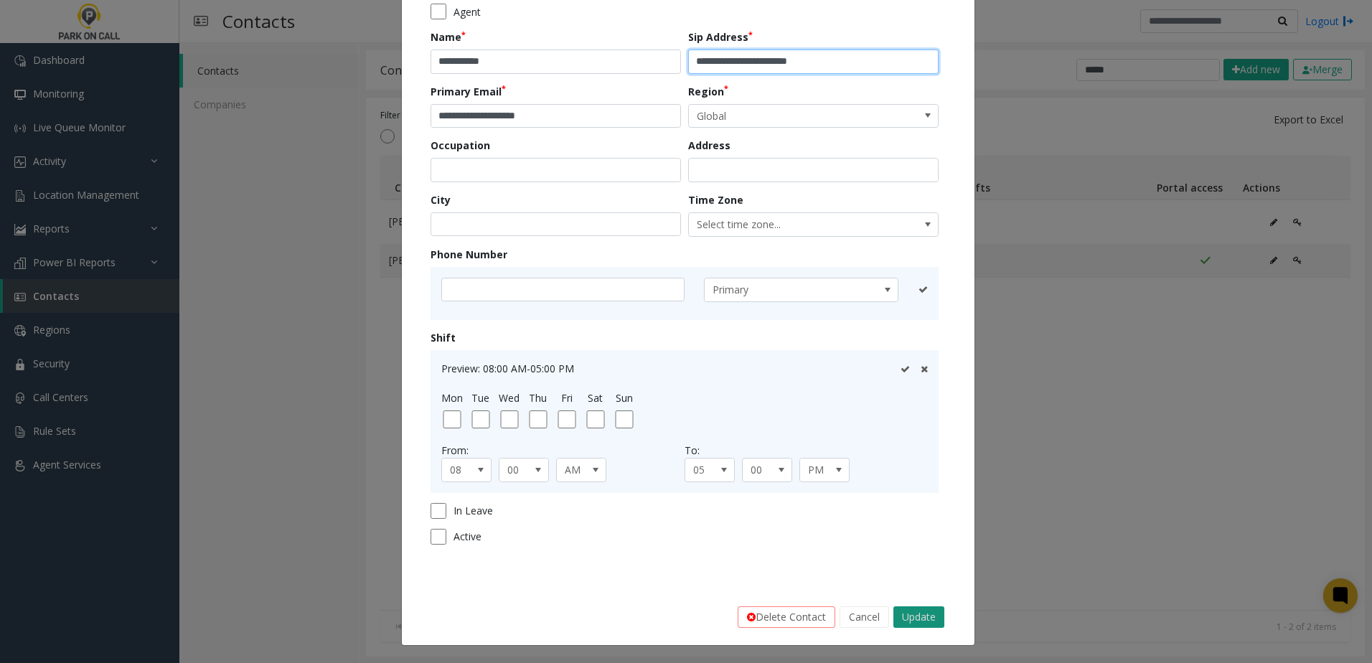
type input "**********"
click at [923, 621] on button "Update" at bounding box center [918, 617] width 51 height 22
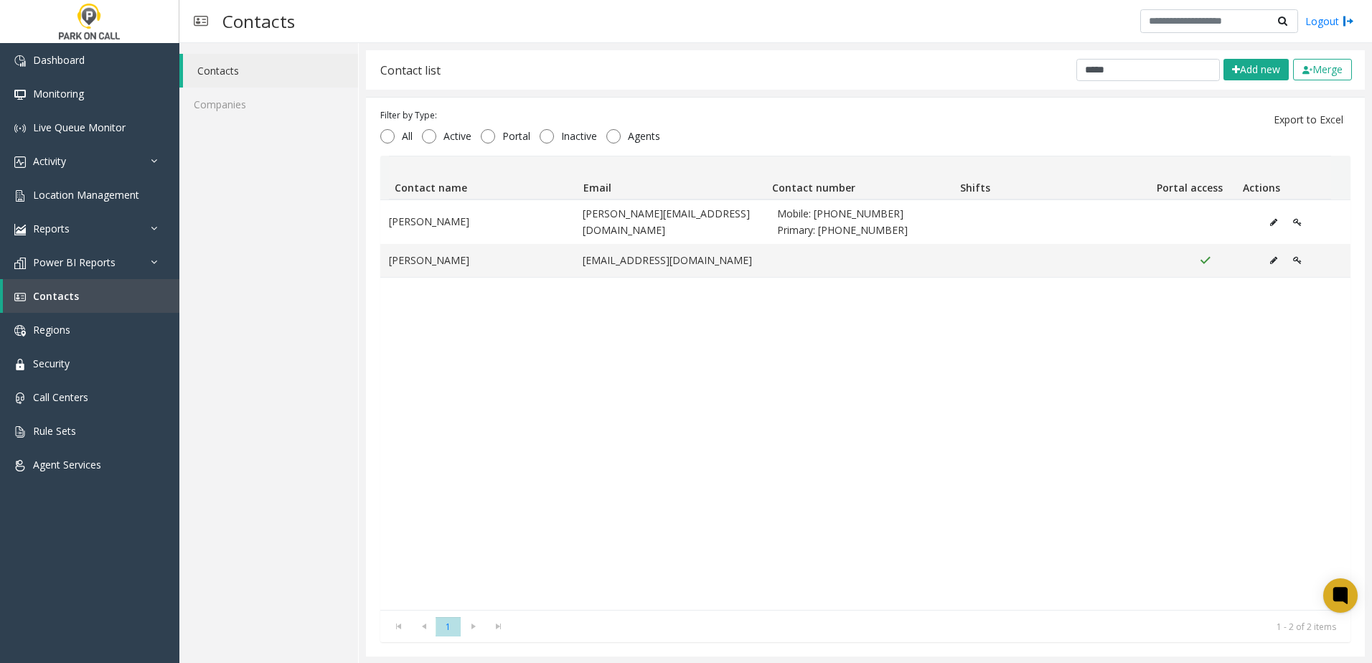
click at [543, 331] on div "Ryan Whitehurst ryan@goparkwell.com Mobile: +1 303-518-5544 Primary: +1 720-504…" at bounding box center [865, 404] width 970 height 410
click at [56, 400] on span "Call Centers" at bounding box center [60, 397] width 55 height 14
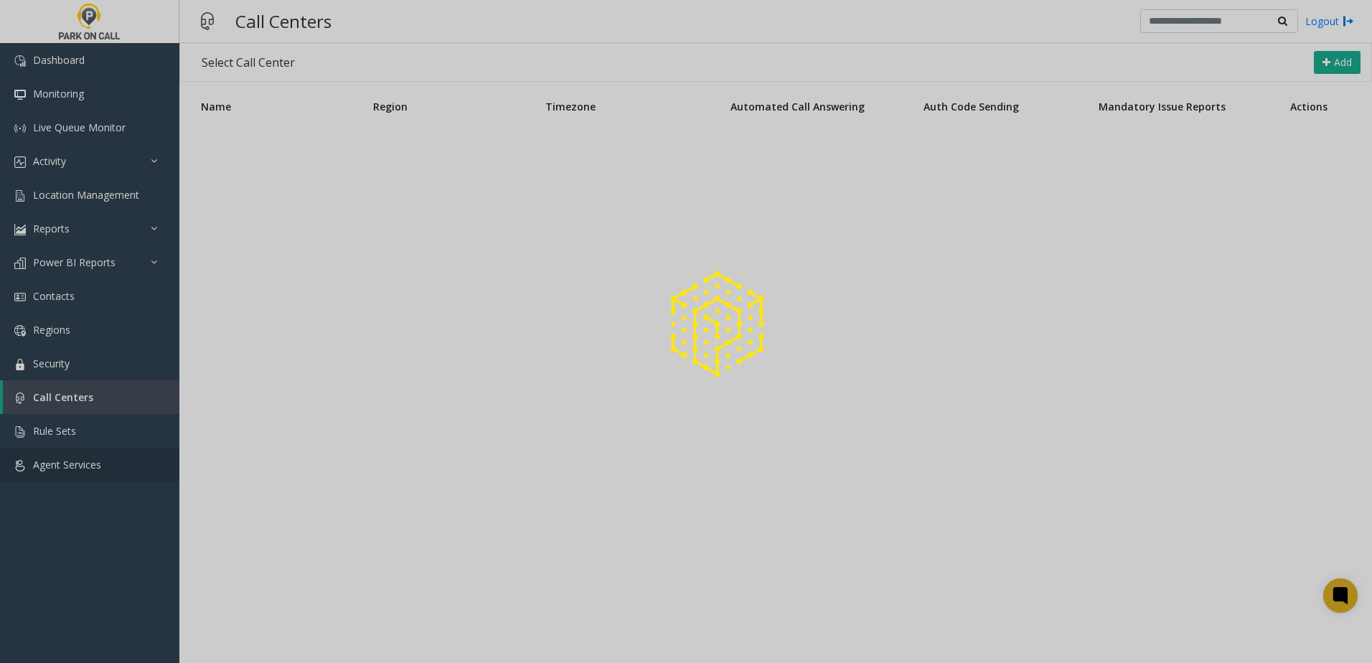
click at [68, 459] on span "Agent Services" at bounding box center [67, 465] width 68 height 14
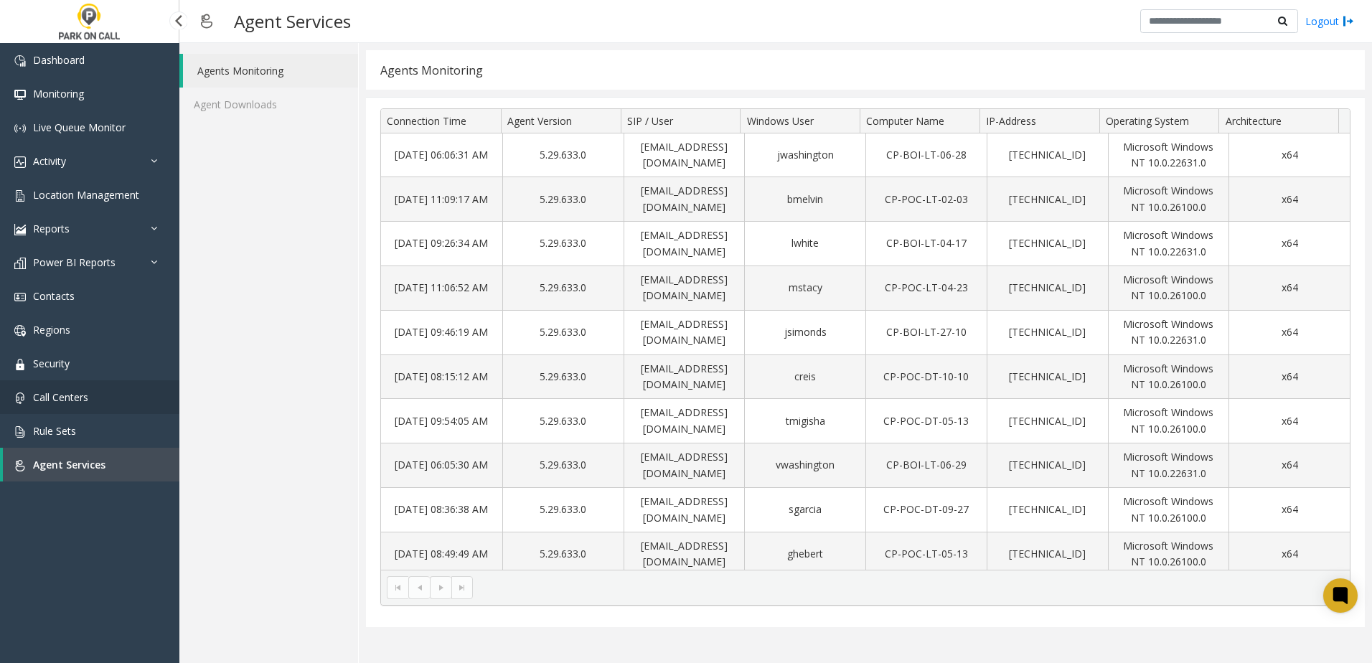
click at [73, 398] on span "Call Centers" at bounding box center [60, 397] width 55 height 14
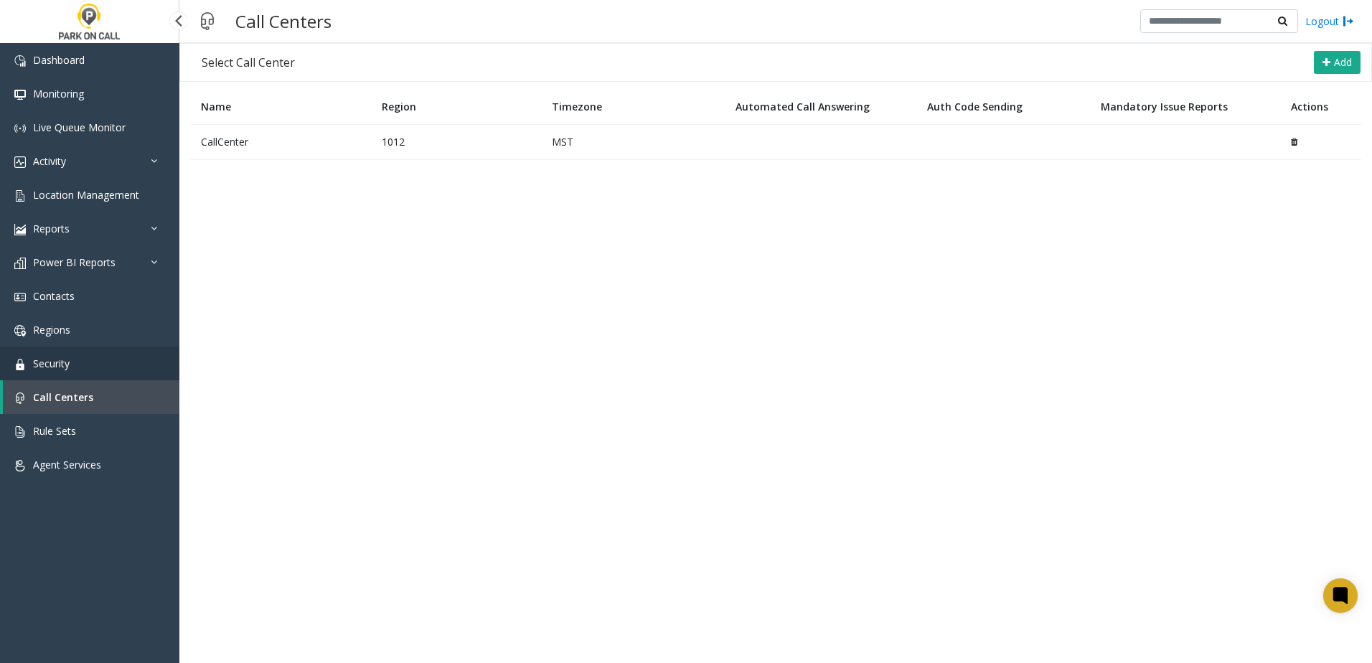
click at [88, 367] on link "Security" at bounding box center [89, 364] width 179 height 34
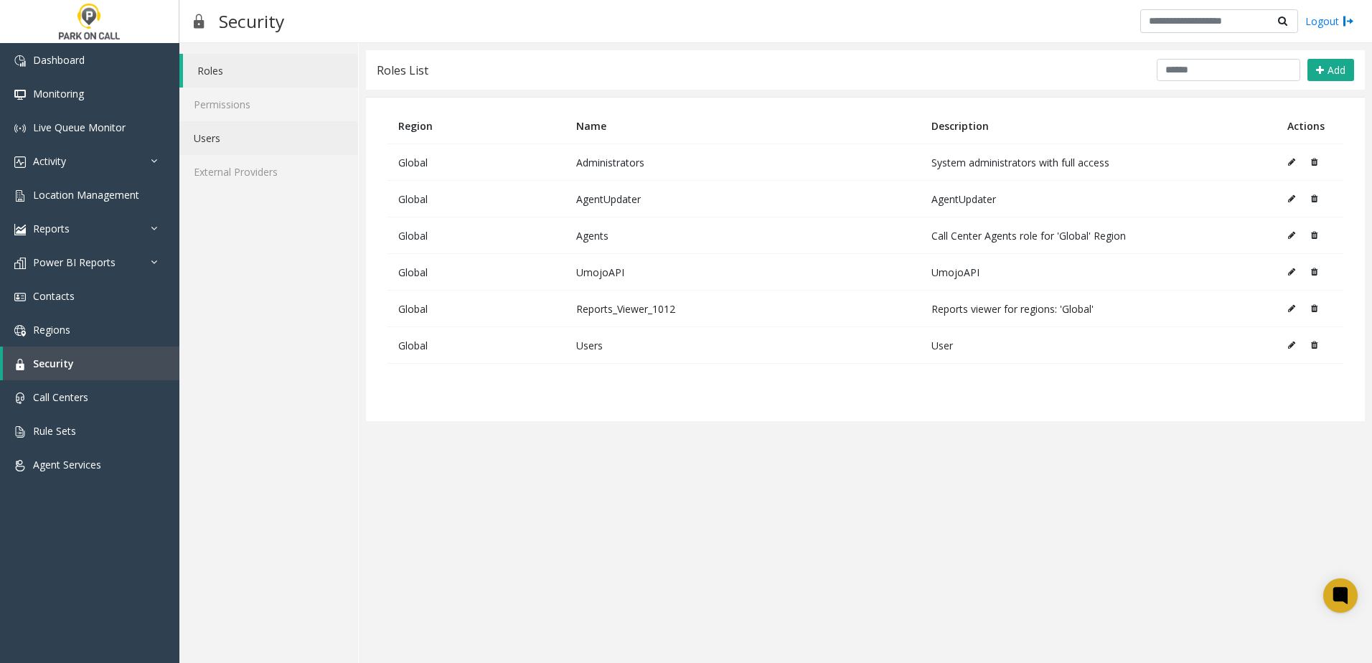
click at [234, 133] on link "Users" at bounding box center [268, 138] width 179 height 34
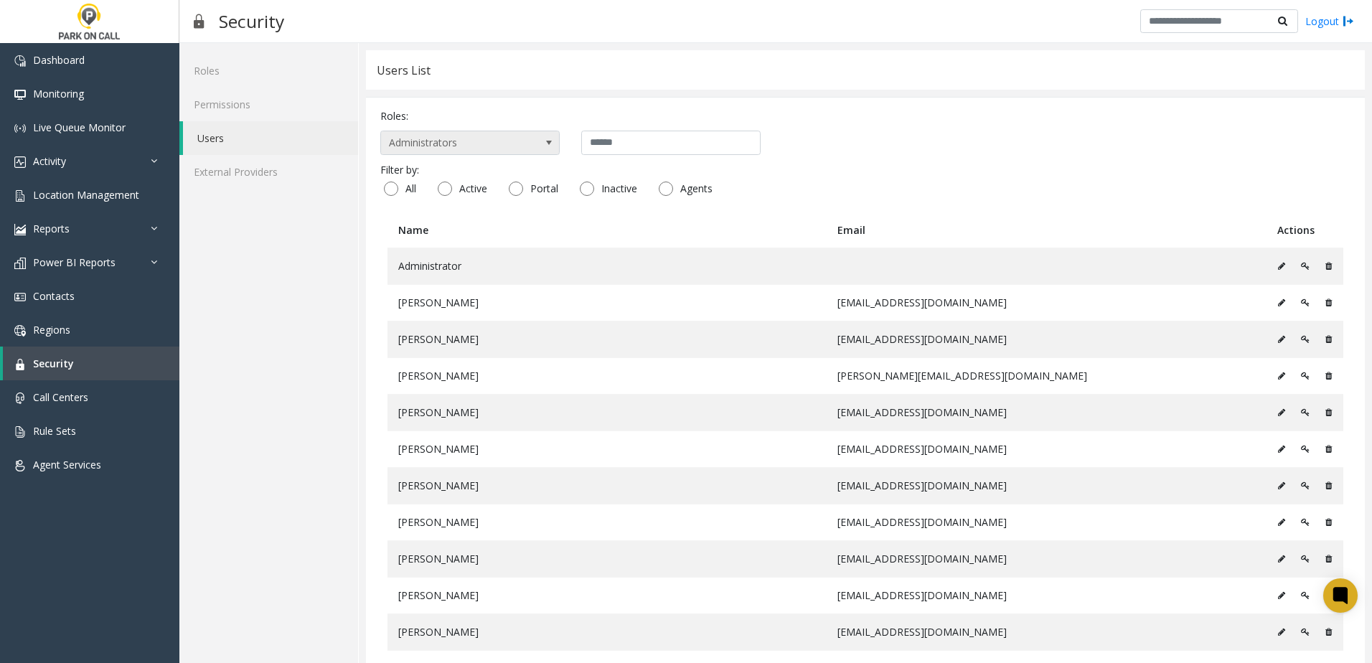
click at [458, 138] on span "Administrators" at bounding box center [452, 142] width 142 height 23
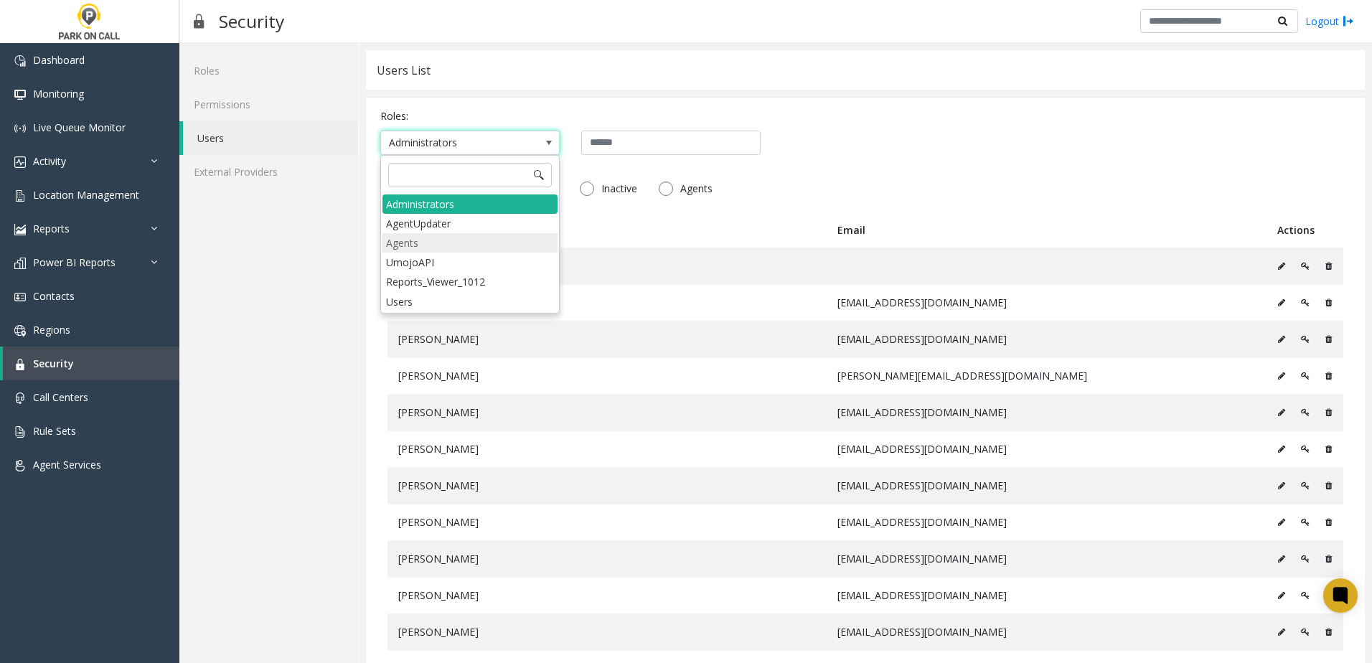
click at [446, 244] on li "Agents" at bounding box center [469, 242] width 175 height 19
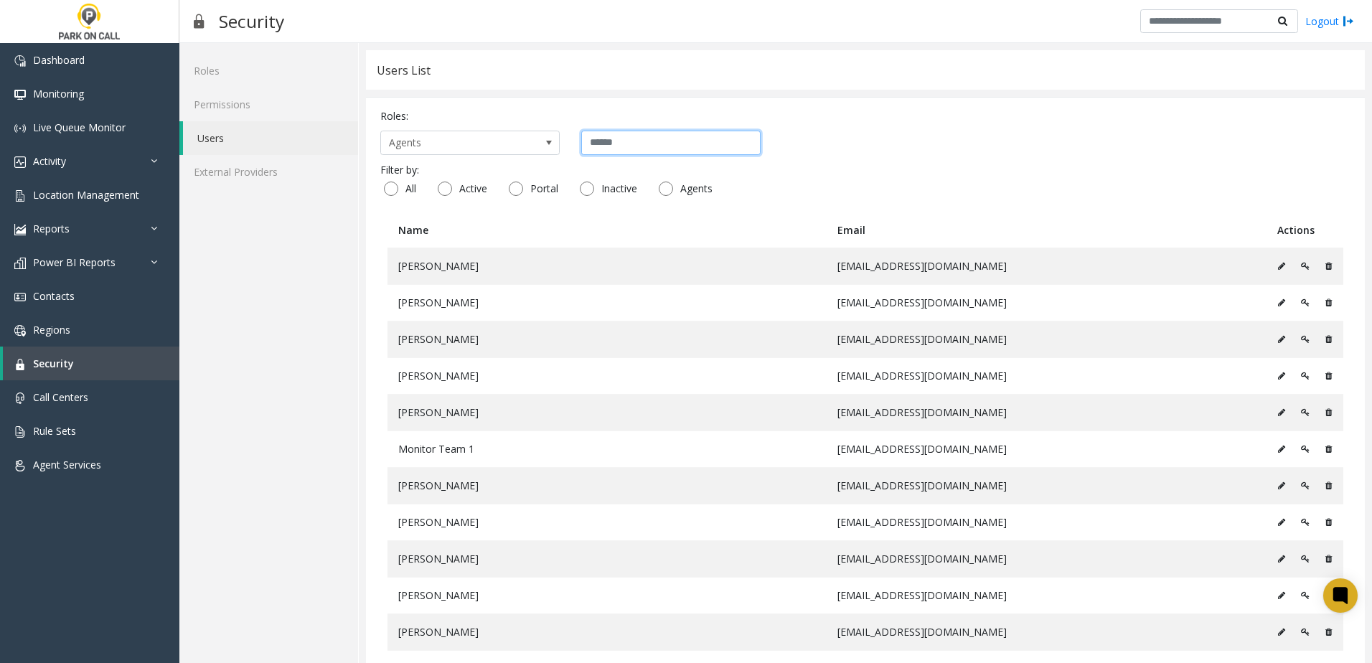
click at [706, 146] on input "text" at bounding box center [670, 143] width 179 height 24
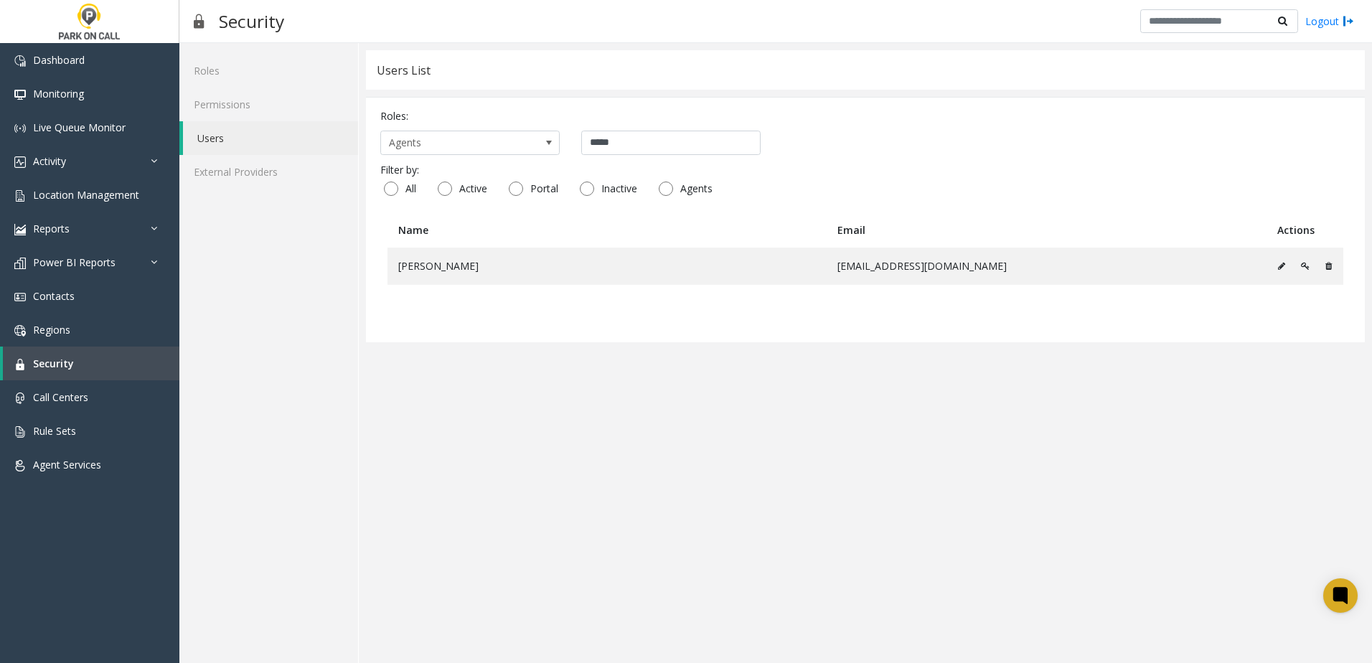
click at [733, 394] on app-users "Users List Roles: Agents ***** Filter by: All Active Portal Inactive Agents Nam…" at bounding box center [865, 353] width 999 height 606
click at [1273, 269] on td at bounding box center [1304, 266] width 77 height 37
click at [1274, 267] on td at bounding box center [1304, 266] width 77 height 37
click at [1274, 266] on td at bounding box center [1304, 266] width 77 height 37
click at [1278, 265] on icon at bounding box center [1281, 266] width 7 height 9
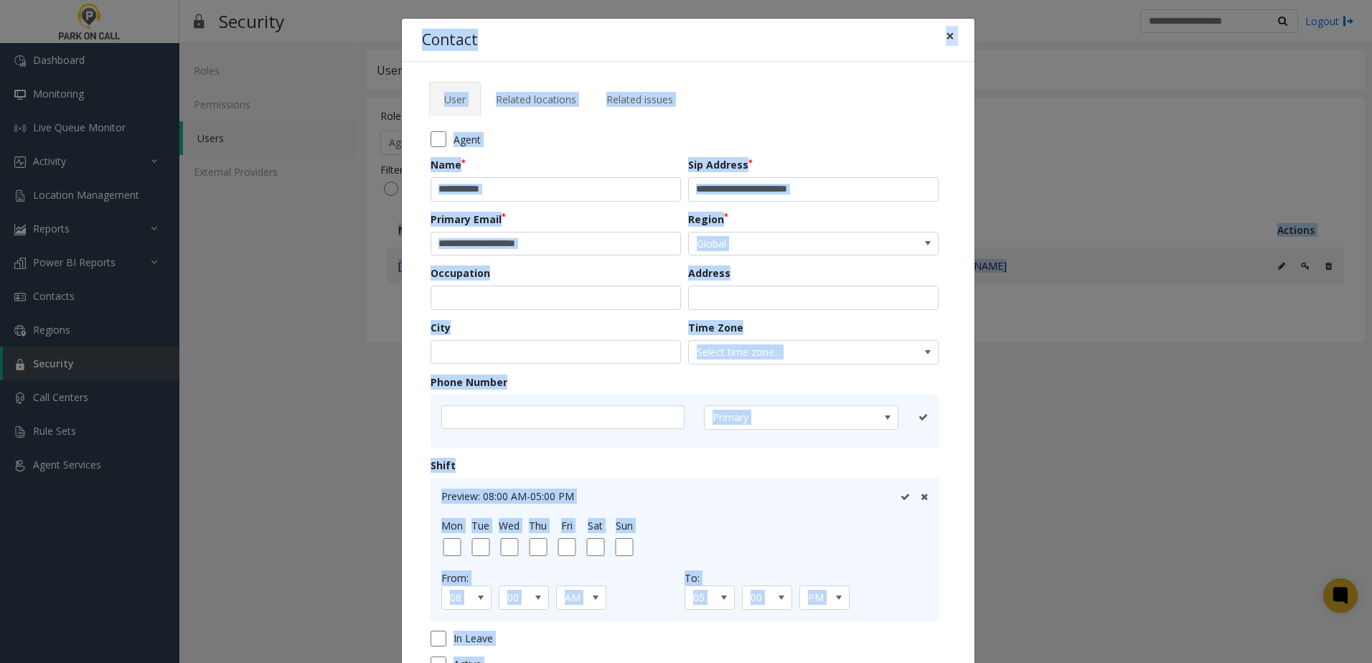
click at [949, 38] on button "×" at bounding box center [950, 36] width 29 height 35
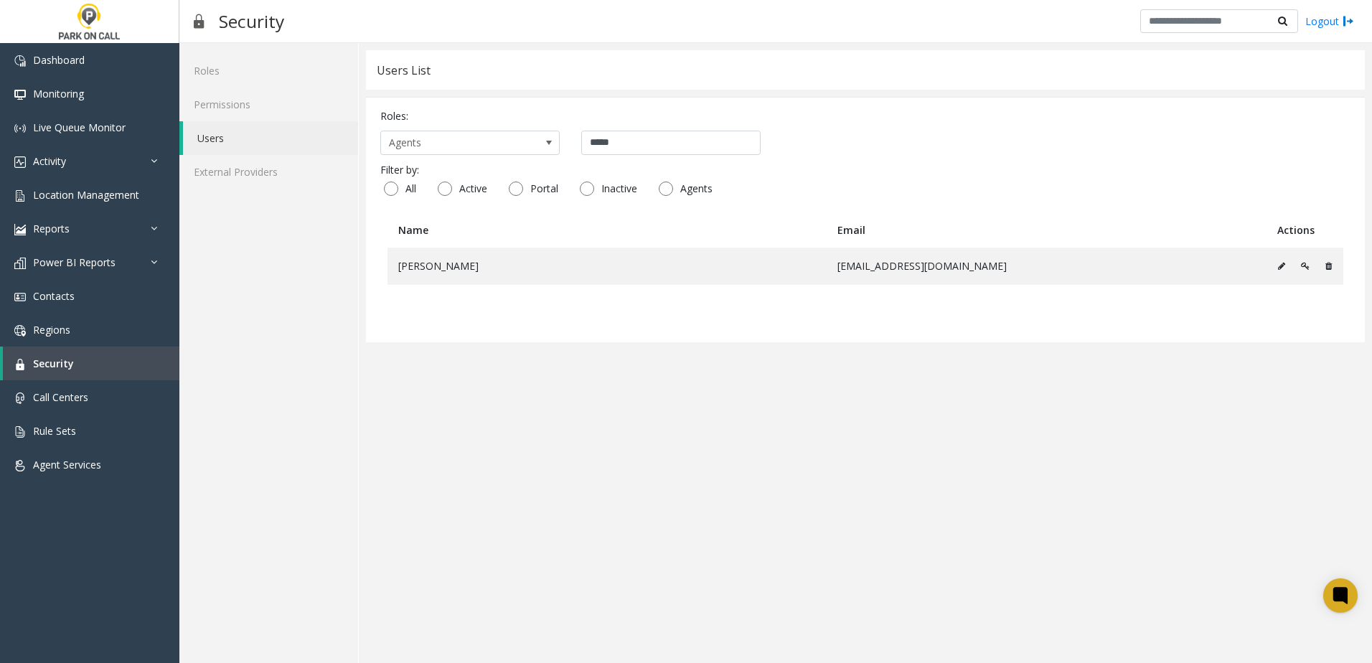
click at [844, 369] on app-users "**********" at bounding box center [865, 353] width 999 height 606
click at [458, 446] on app-users "**********" at bounding box center [865, 353] width 999 height 606
drag, startPoint x: 510, startPoint y: 283, endPoint x: 505, endPoint y: 289, distance: 8.2
click at [509, 283] on td "[PERSON_NAME]" at bounding box center [606, 266] width 439 height 37
drag, startPoint x: 480, startPoint y: 321, endPoint x: 471, endPoint y: 319, distance: 9.8
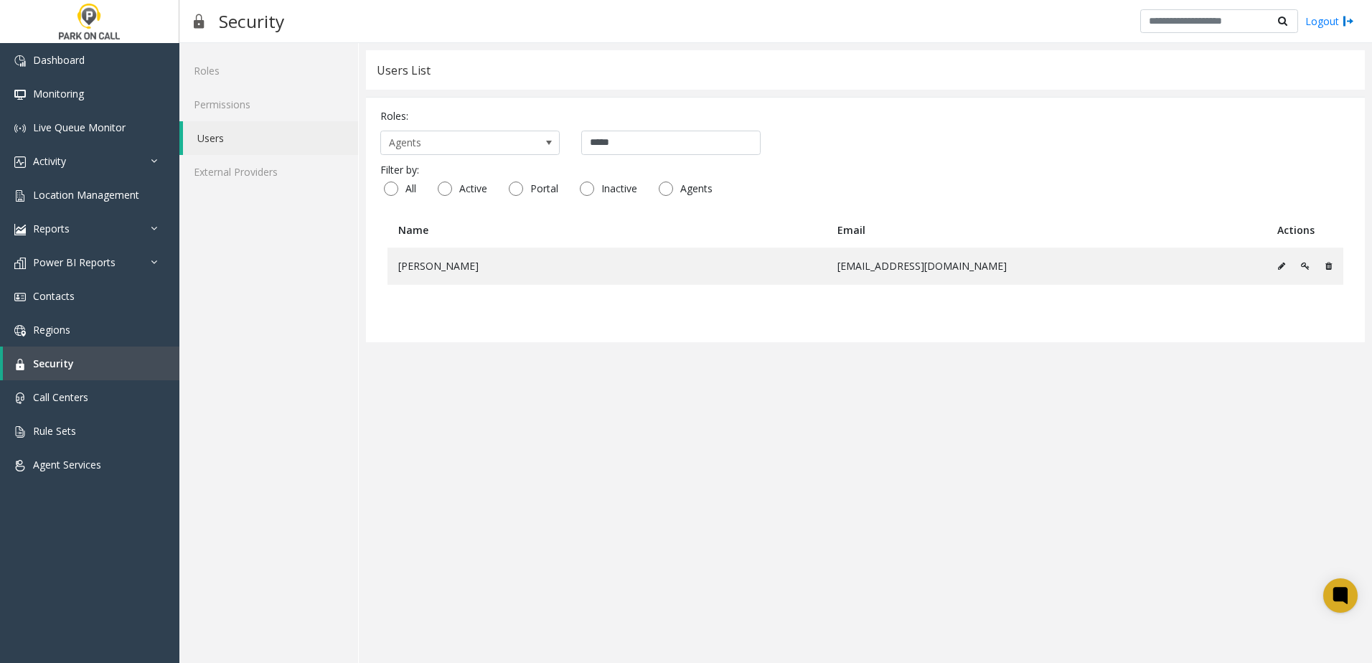
click at [471, 319] on table "Name Email Actions Logan White lwhite@parkoncall.com" at bounding box center [865, 270] width 970 height 116
drag, startPoint x: 676, startPoint y: 141, endPoint x: 469, endPoint y: 150, distance: 206.8
click at [469, 150] on div "Agents *****" at bounding box center [865, 143] width 970 height 24
click at [1278, 268] on icon at bounding box center [1281, 266] width 7 height 9
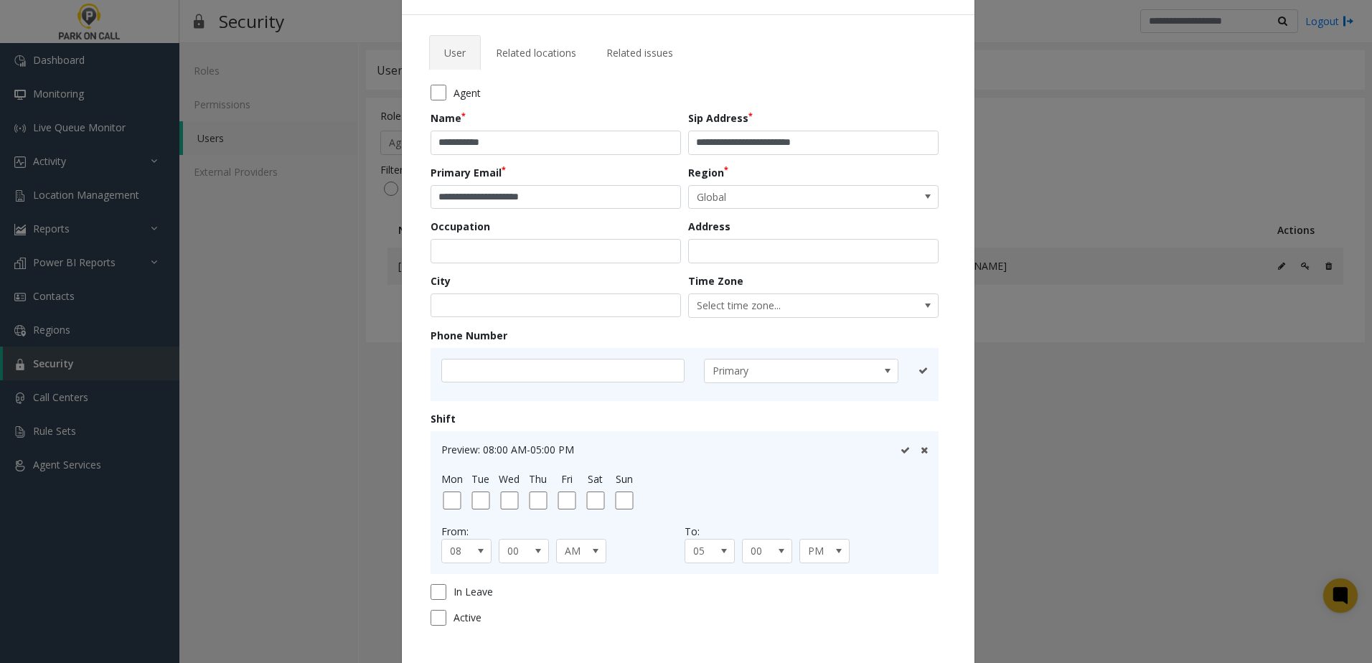
scroll to position [72, 0]
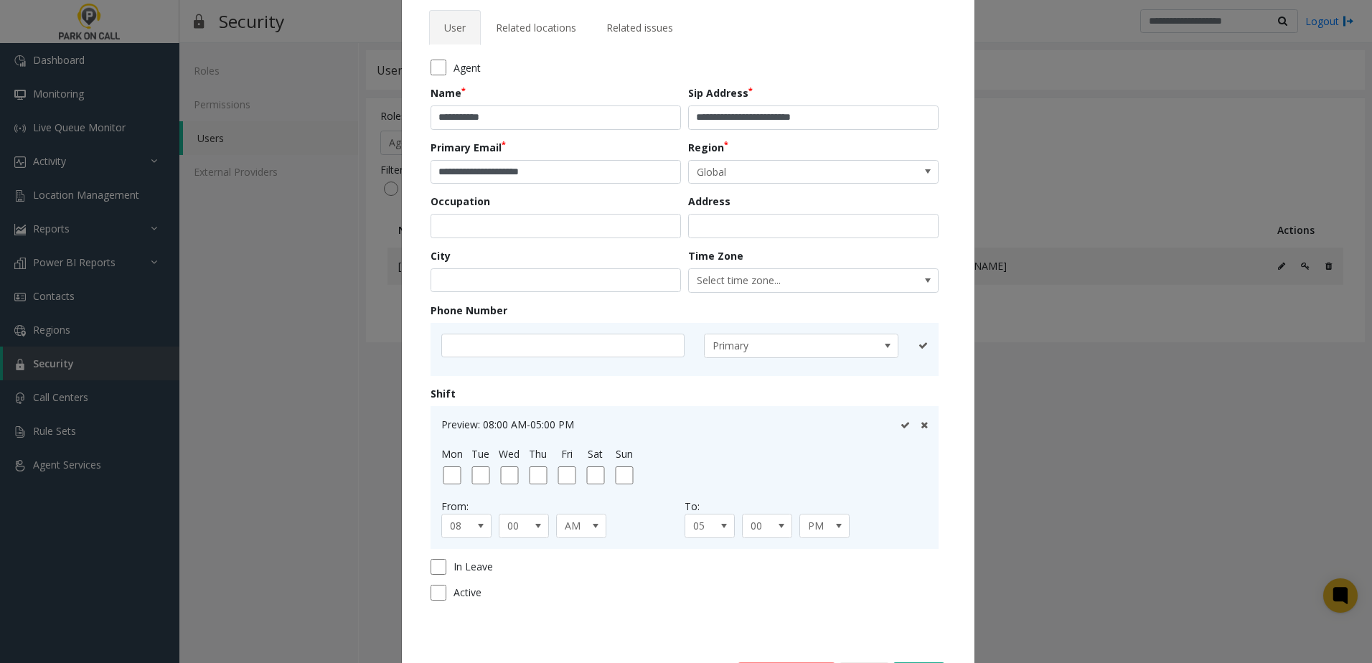
drag, startPoint x: 818, startPoint y: 121, endPoint x: 801, endPoint y: 53, distance: 70.3
click at [801, 53] on tab "**********" at bounding box center [688, 335] width 532 height 580
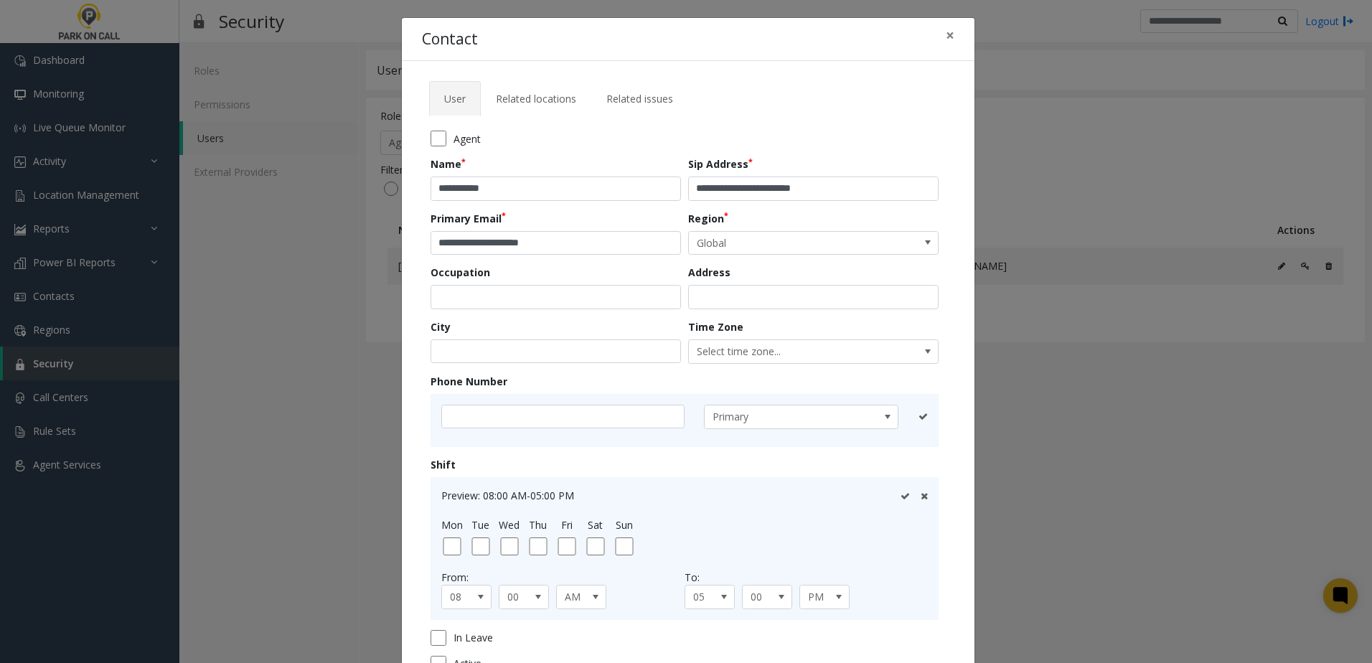
scroll to position [0, 0]
click at [947, 29] on span "×" at bounding box center [950, 36] width 9 height 20
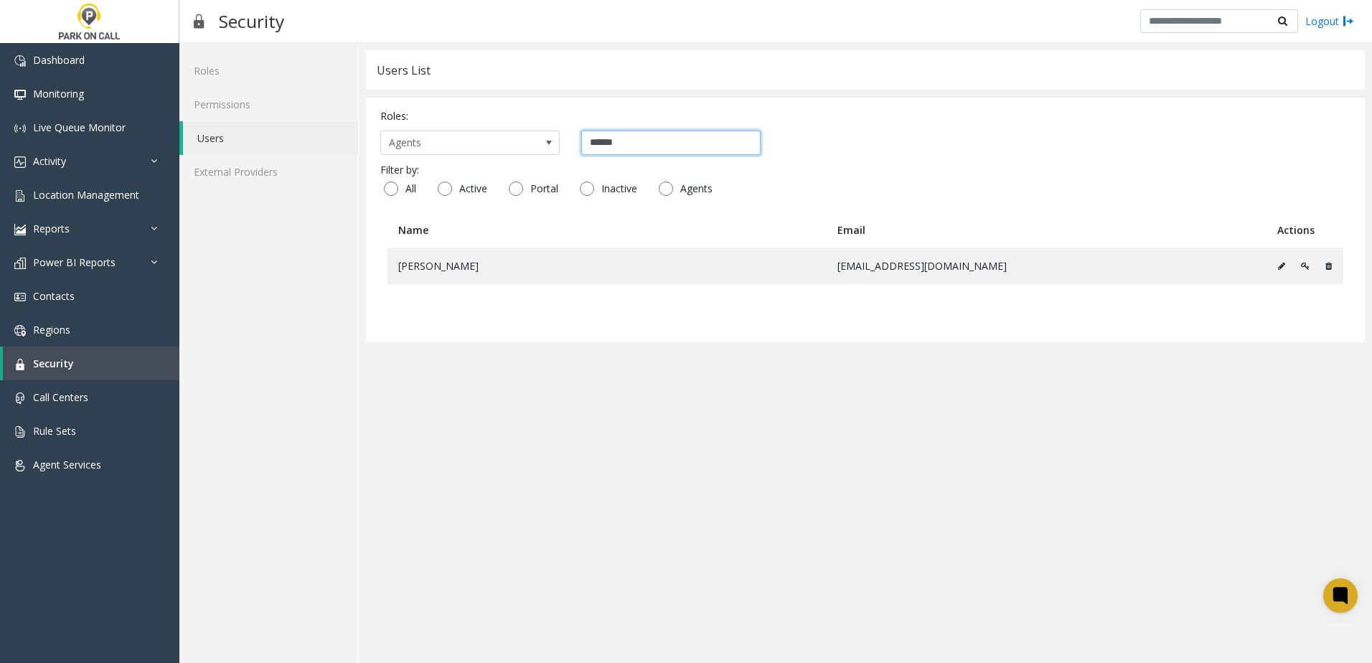
drag, startPoint x: 725, startPoint y: 145, endPoint x: 408, endPoint y: 116, distance: 317.7
click at [408, 116] on div "Roles: Agents ******" at bounding box center [865, 131] width 970 height 47
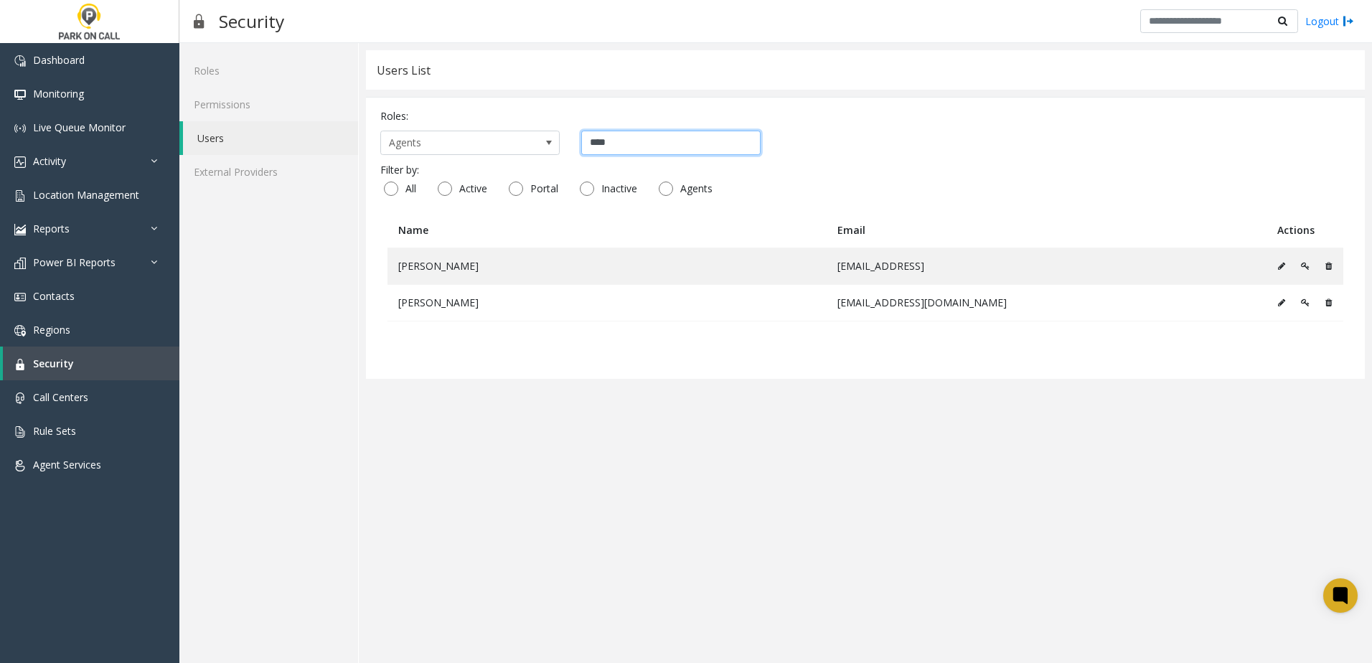
type input "****"
click at [570, 372] on div "Roles: Agents **** Filter by: All Active Portal Inactive Agents Name Email Acti…" at bounding box center [865, 238] width 999 height 282
click at [85, 161] on link "Activity" at bounding box center [89, 161] width 179 height 34
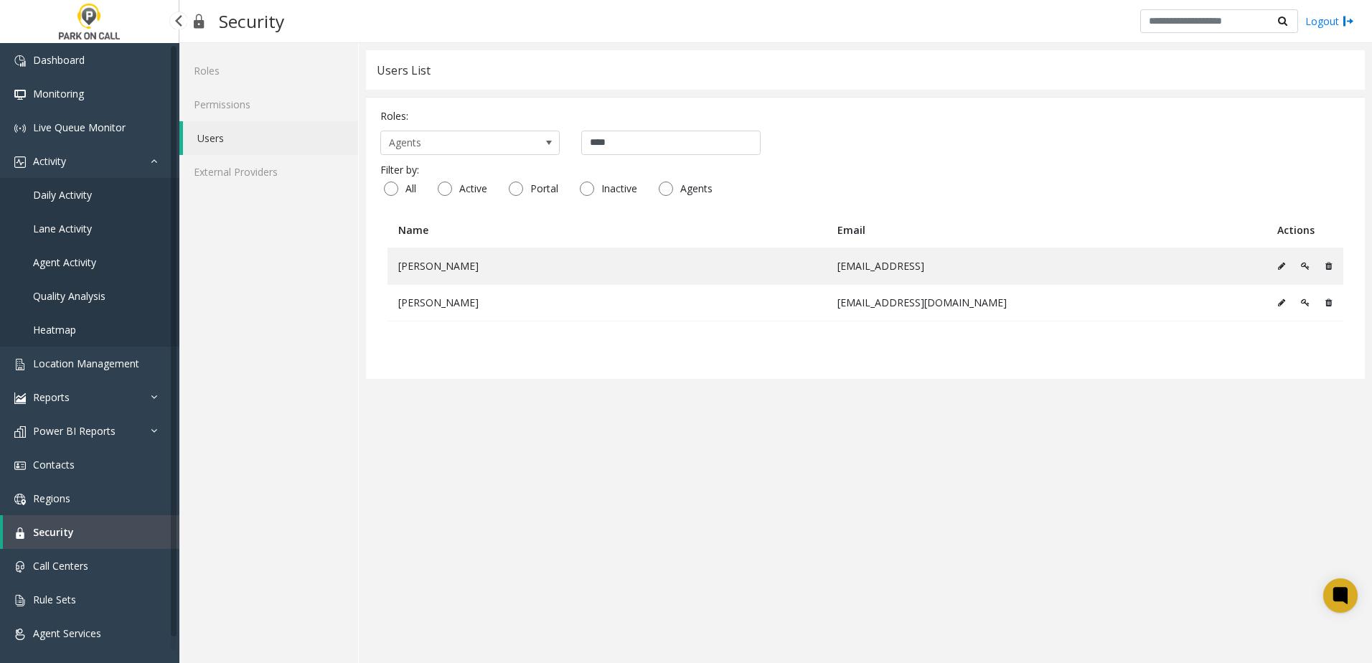
click at [74, 194] on span "Daily Activity" at bounding box center [62, 195] width 59 height 14
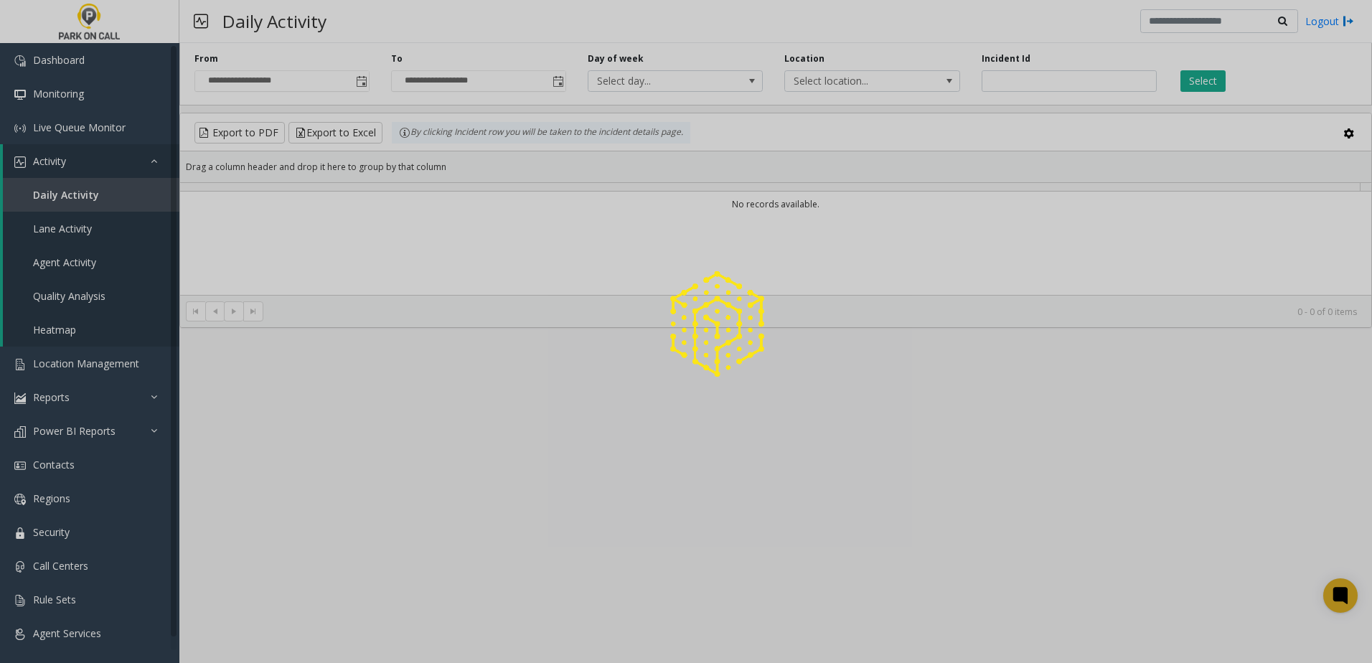
click at [853, 78] on div at bounding box center [686, 331] width 1372 height 663
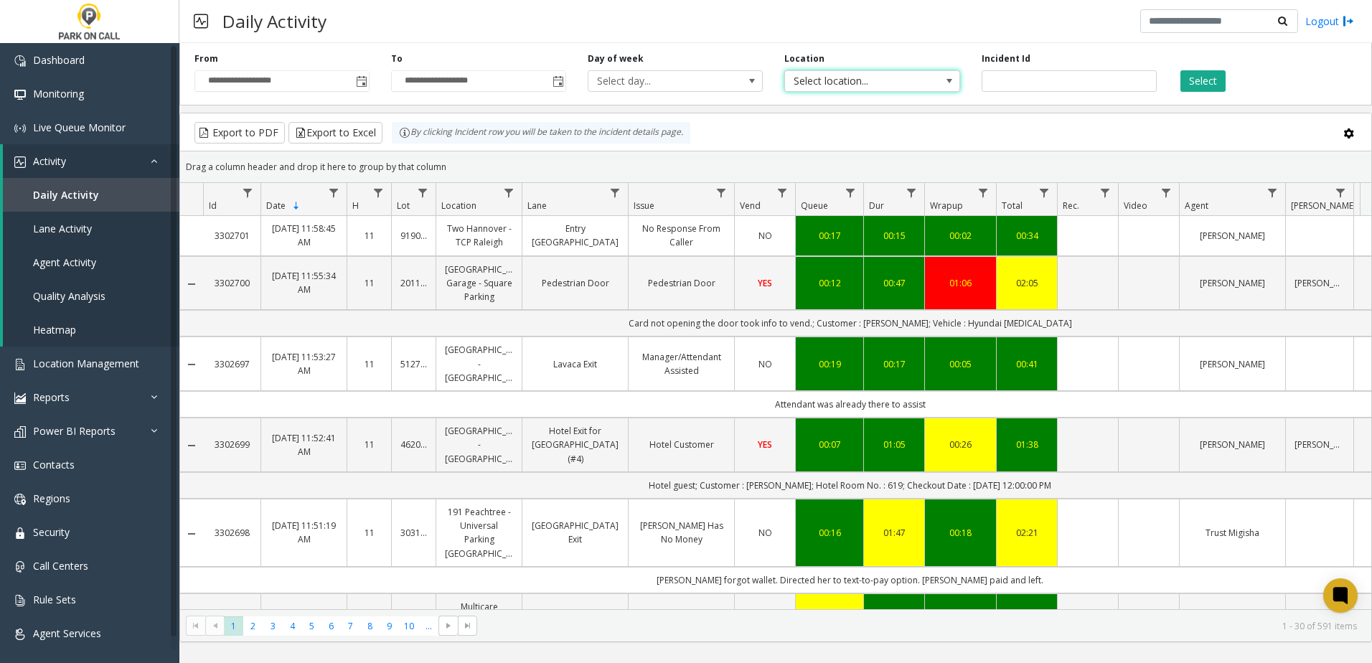
click at [847, 79] on span "Select location..." at bounding box center [854, 81] width 139 height 20
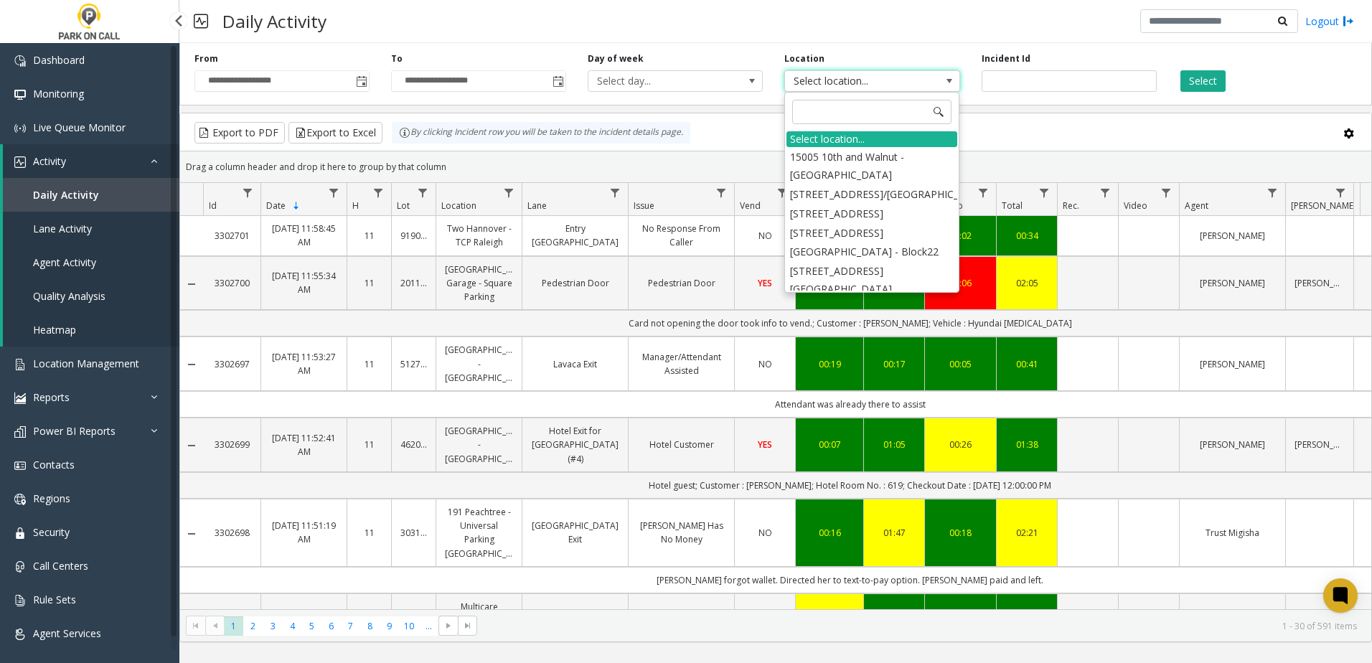
click at [88, 269] on link "Agent Activity" at bounding box center [91, 262] width 176 height 34
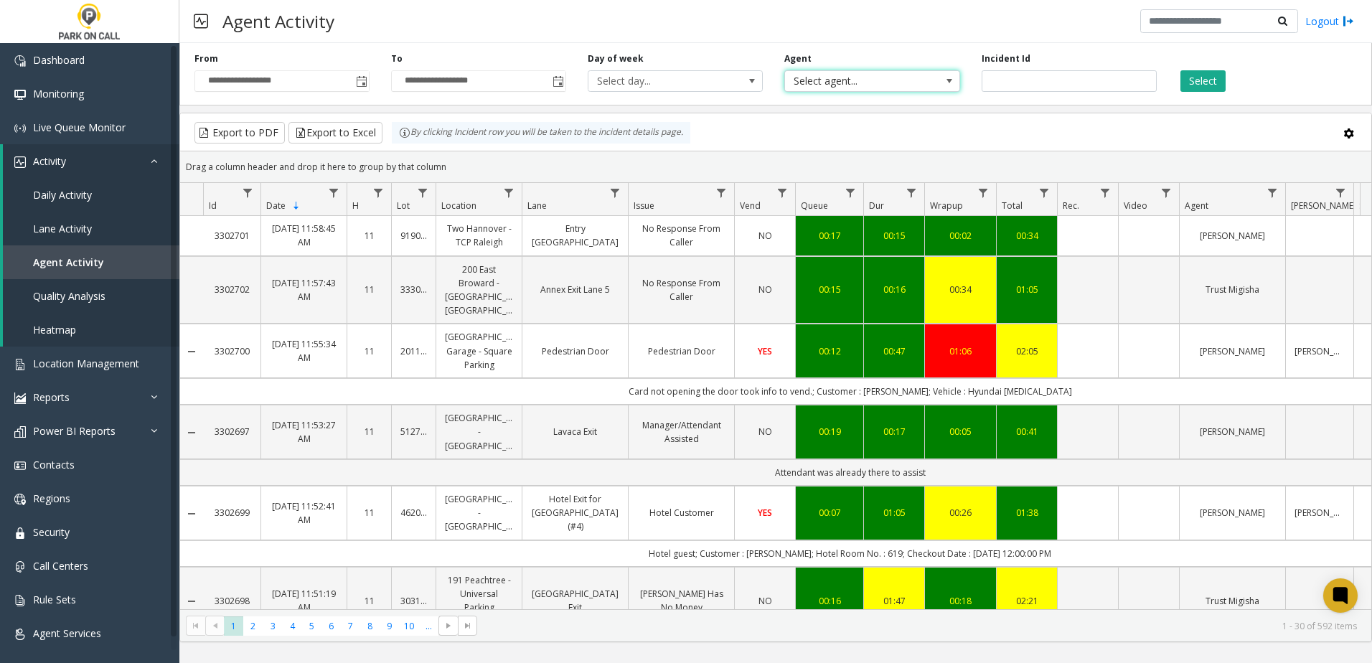
click at [808, 85] on span "Select agent..." at bounding box center [854, 81] width 139 height 20
type input "*****"
click at [794, 166] on li "[PERSON_NAME]" at bounding box center [871, 156] width 171 height 19
click at [1192, 87] on button "Select" at bounding box center [1202, 81] width 45 height 22
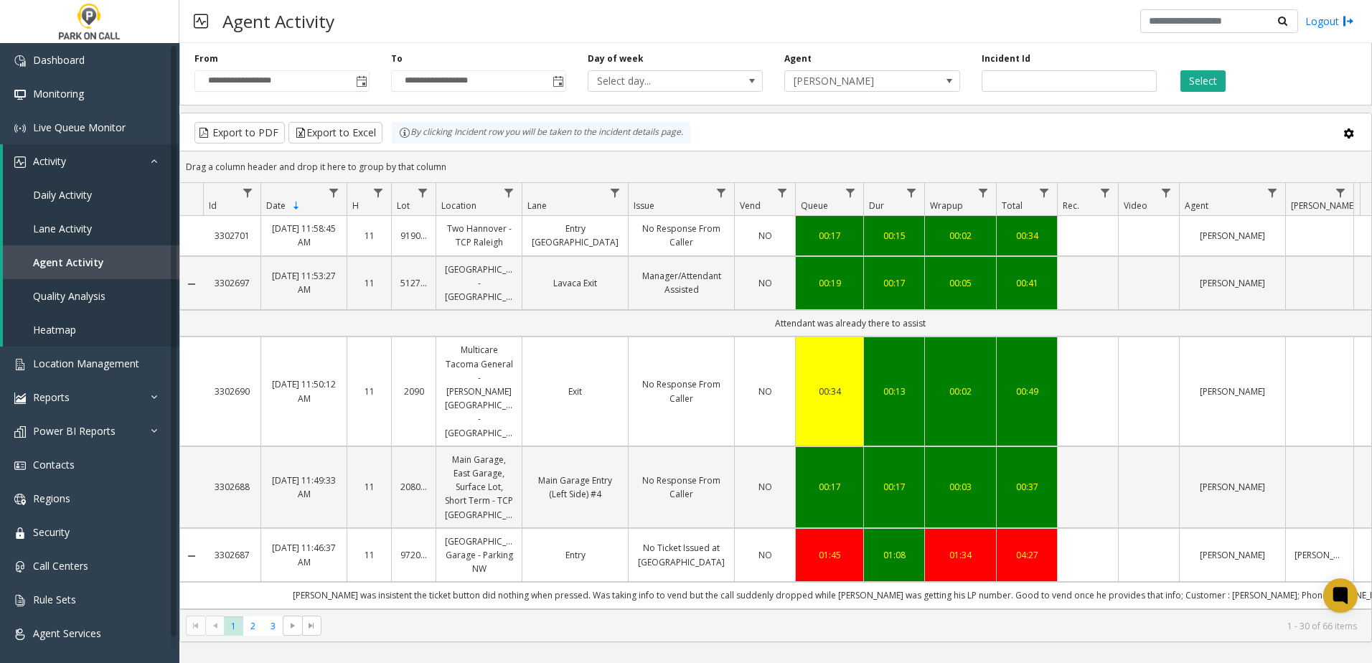
click at [707, 131] on div "Export to PDF Export to Excel By clicking Incident row you will be taken to the…" at bounding box center [775, 133] width 1167 height 22
click at [710, 128] on div "Export to PDF Export to Excel By clicking Incident row you will be taken to the…" at bounding box center [775, 133] width 1167 height 22
click at [47, 636] on span "Agent Services" at bounding box center [67, 633] width 68 height 14
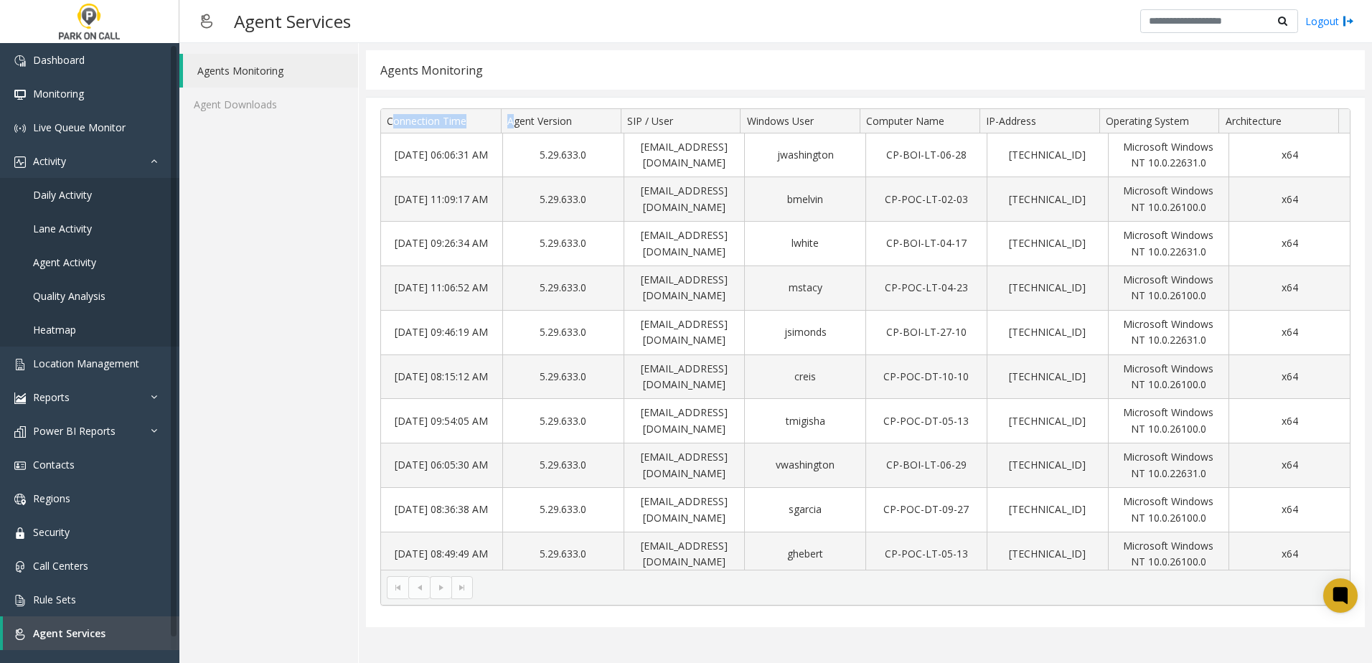
drag, startPoint x: 390, startPoint y: 125, endPoint x: 511, endPoint y: 116, distance: 120.9
click at [511, 116] on tr "Connection Time Agent Version SIP / User Windows User Computer Name IP-Address …" at bounding box center [859, 121] width 957 height 24
drag, startPoint x: 511, startPoint y: 116, endPoint x: 467, endPoint y: 121, distance: 44.1
click at [467, 121] on th "Connection Time" at bounding box center [441, 121] width 120 height 24
drag, startPoint x: 474, startPoint y: 120, endPoint x: 387, endPoint y: 120, distance: 87.5
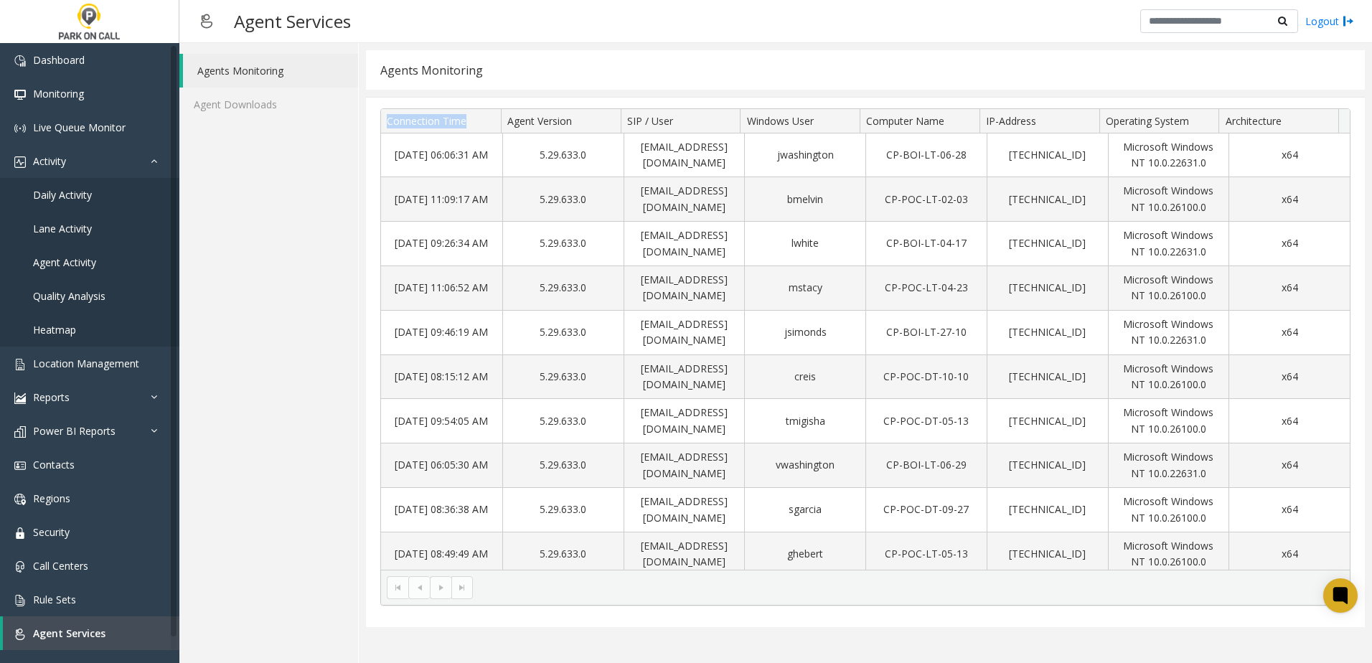
click at [387, 120] on th "Connection Time" at bounding box center [441, 121] width 120 height 24
click at [387, 122] on span "Connection Time" at bounding box center [427, 121] width 80 height 14
drag, startPoint x: 715, startPoint y: 377, endPoint x: 655, endPoint y: 381, distance: 60.4
click at [655, 381] on td "lwhite@thecarpark.com" at bounding box center [683, 377] width 121 height 44
click at [656, 377] on td "lwhite@thecarpark.com" at bounding box center [683, 377] width 121 height 44
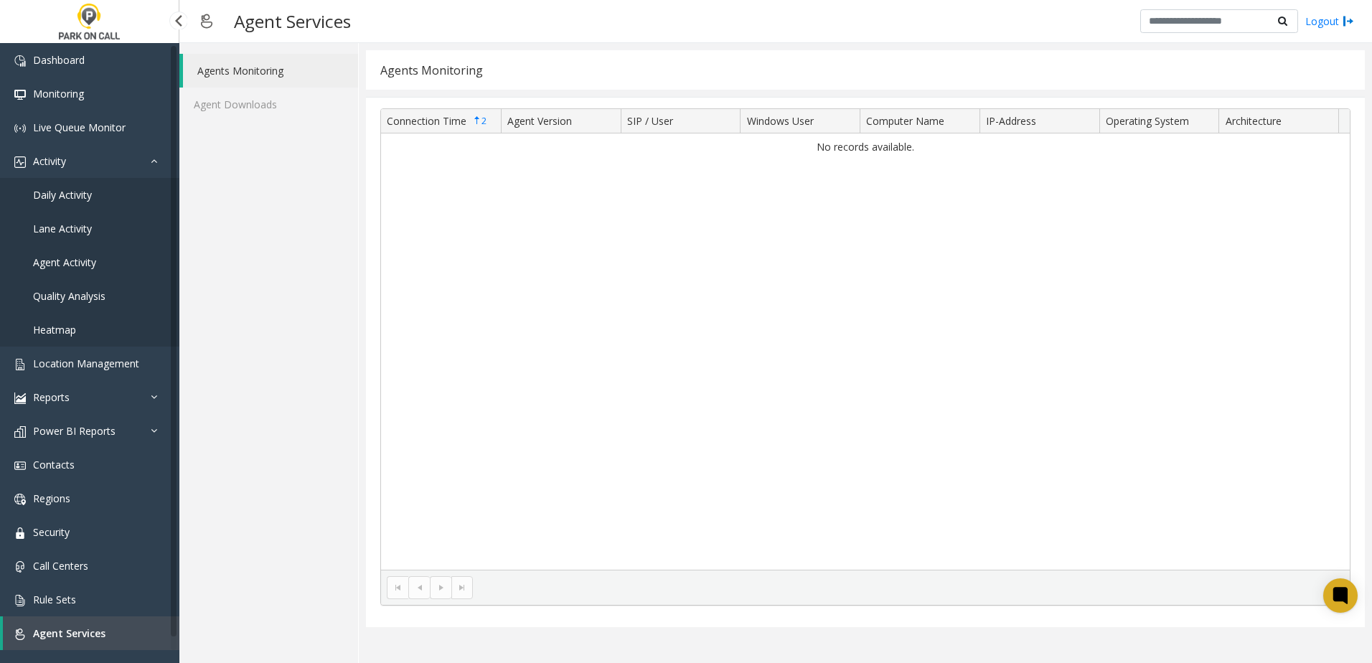
click at [75, 628] on span "Agent Services" at bounding box center [69, 633] width 72 height 14
click at [57, 597] on span "Rule Sets" at bounding box center [54, 600] width 43 height 14
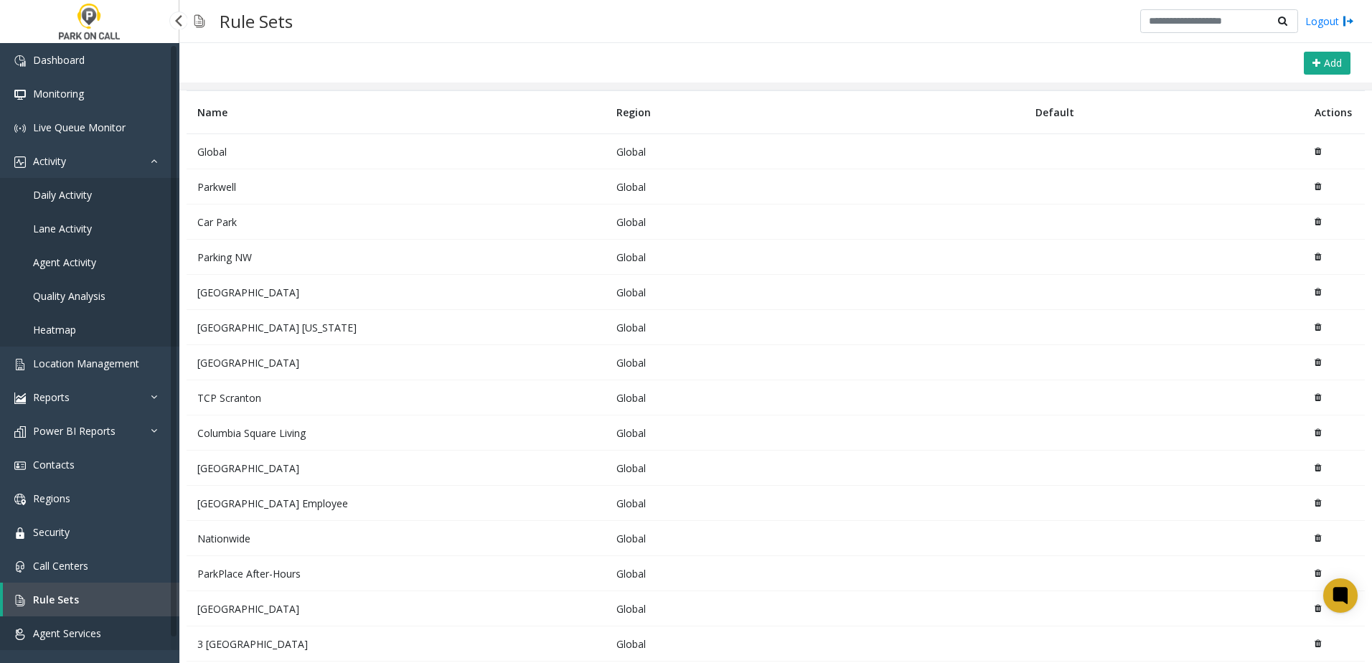
click at [75, 639] on span "Agent Services" at bounding box center [67, 633] width 68 height 14
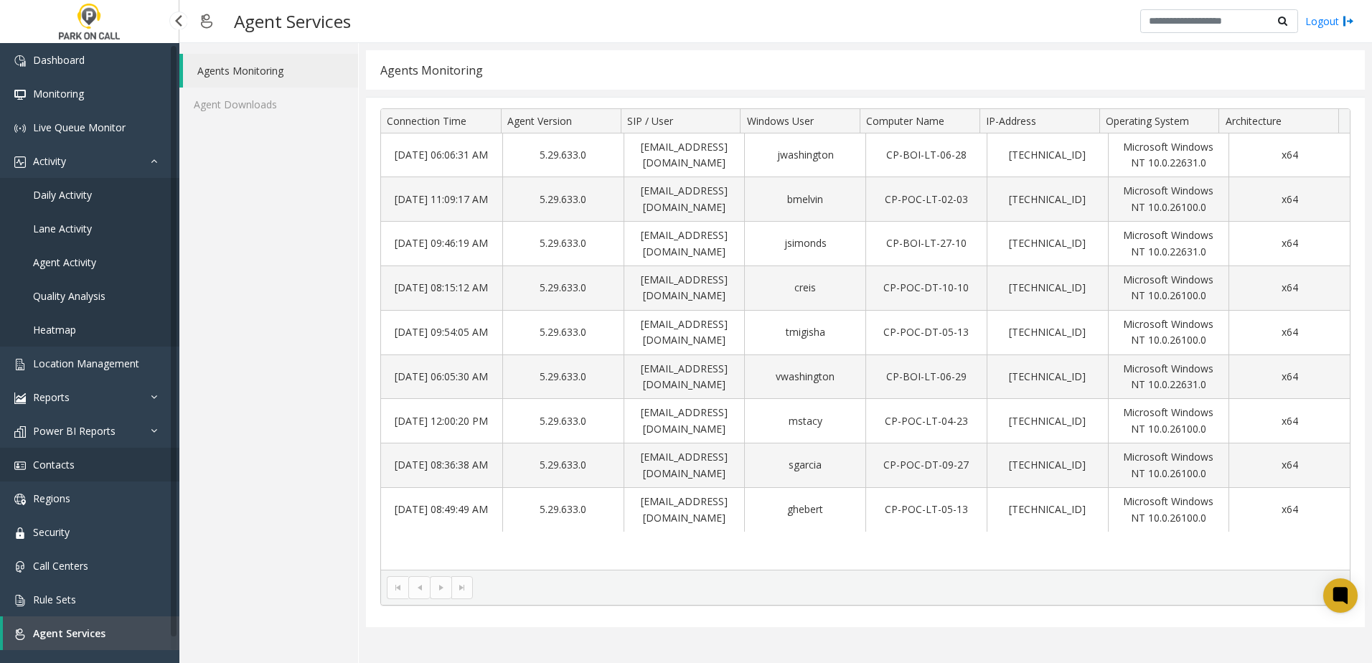
click at [74, 454] on link "Contacts" at bounding box center [89, 465] width 179 height 34
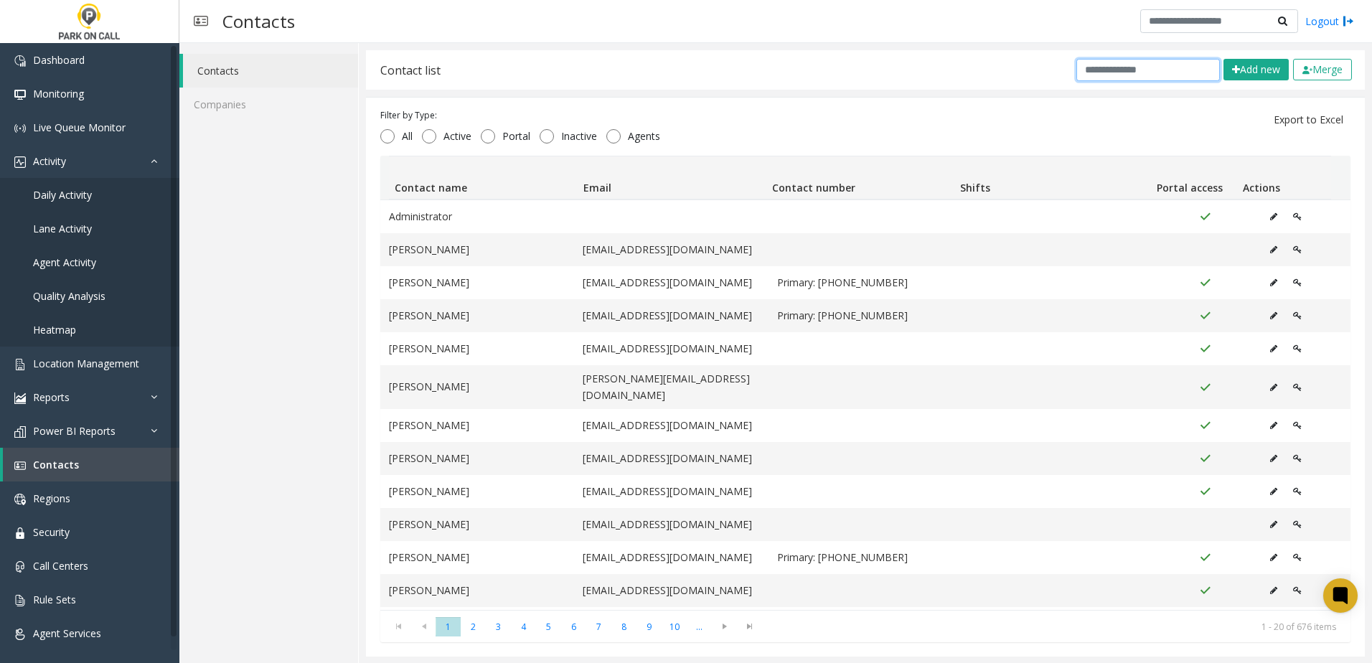
click at [1111, 67] on input "text" at bounding box center [1147, 70] width 143 height 22
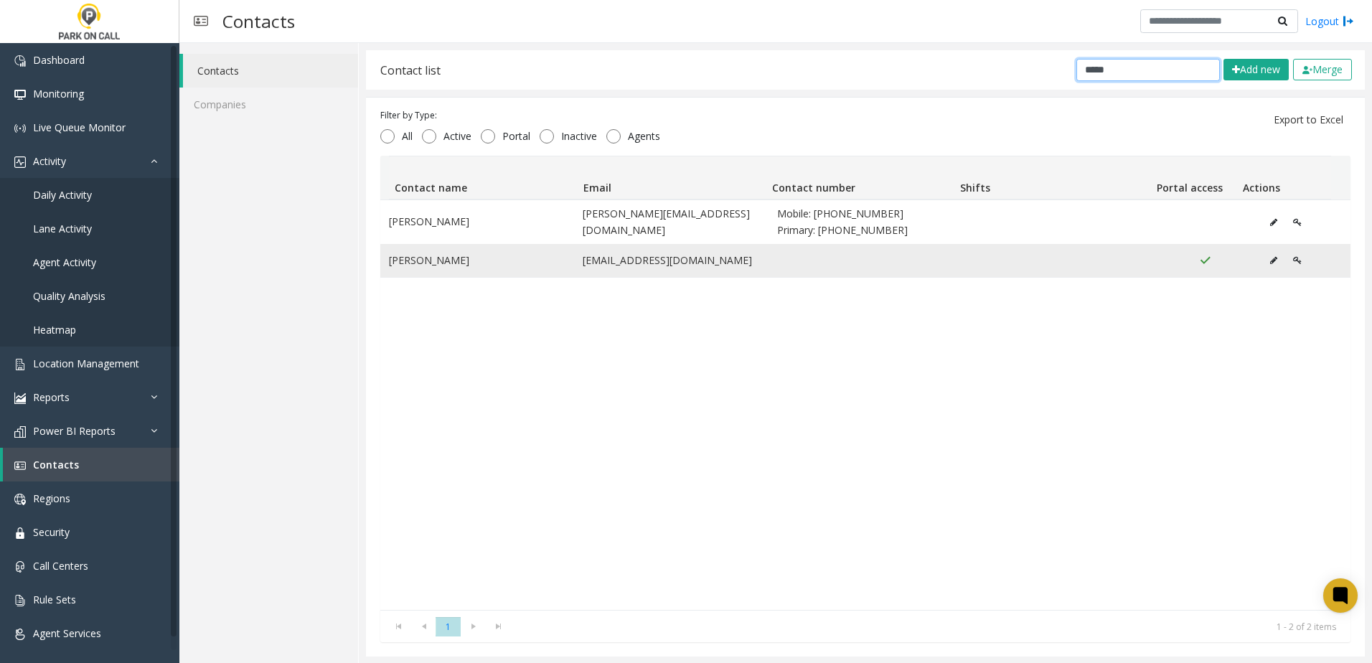
type input "*****"
click at [1270, 258] on icon "Data table" at bounding box center [1273, 260] width 7 height 9
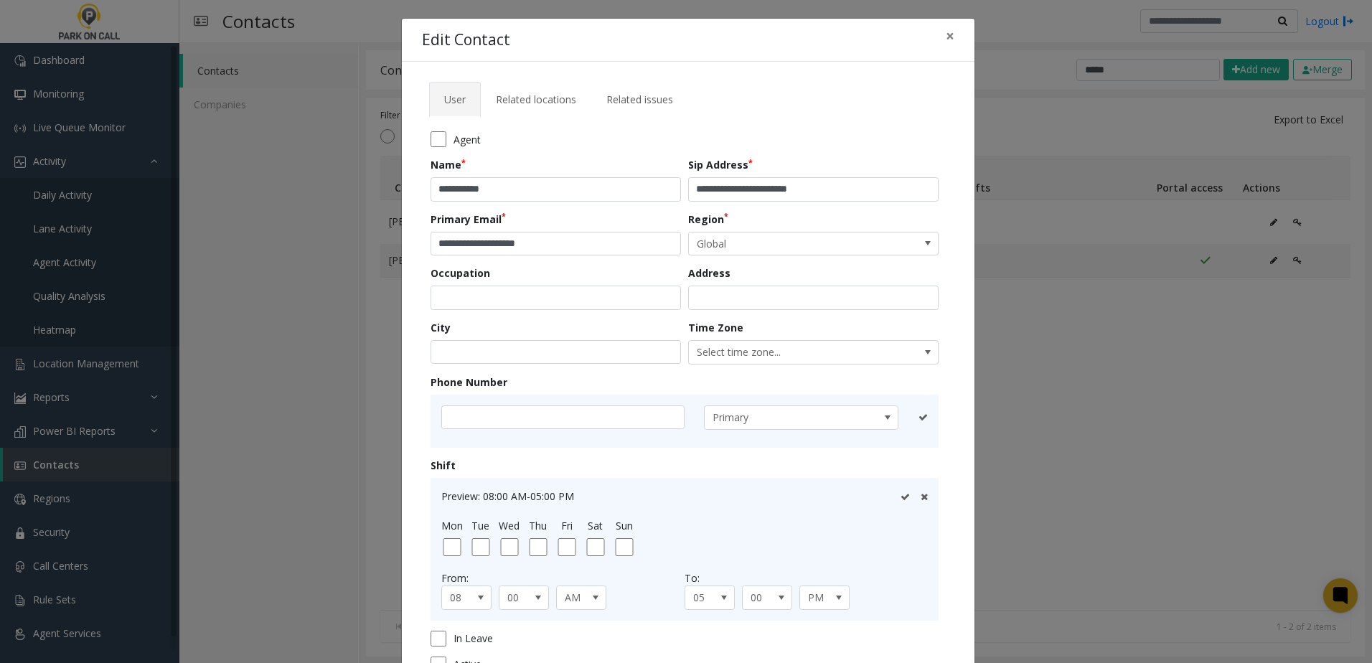
scroll to position [128, 0]
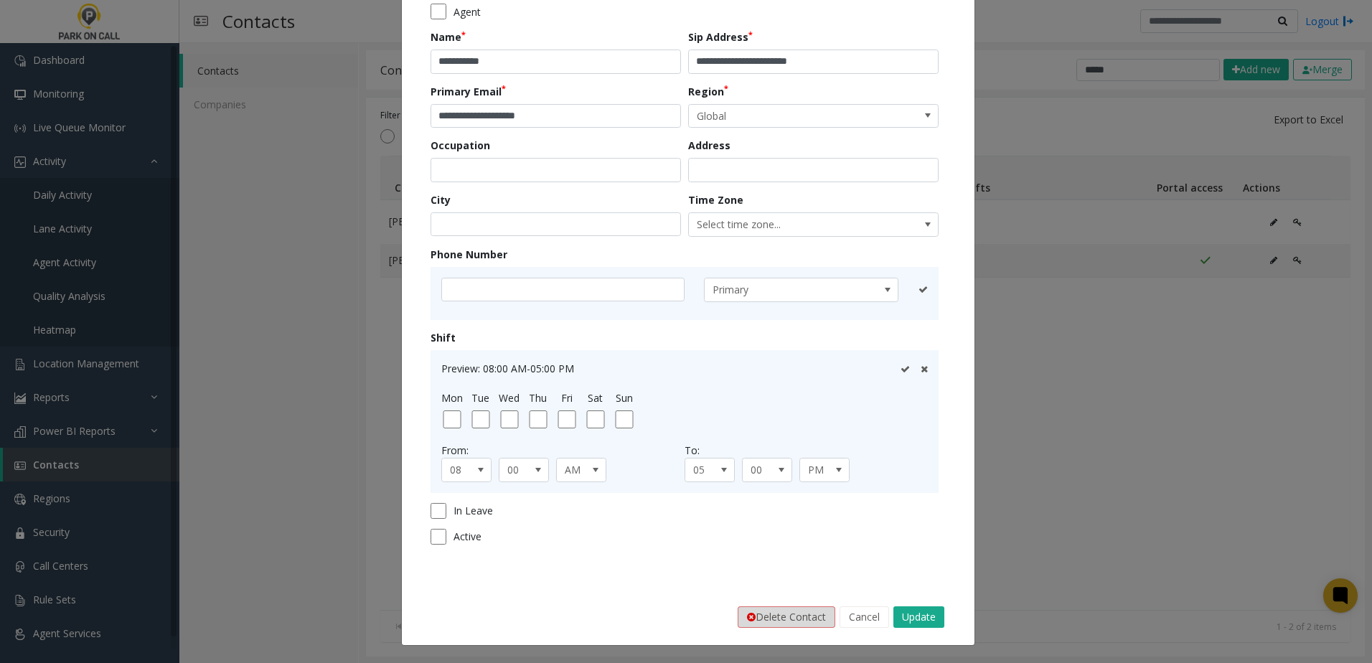
drag, startPoint x: 877, startPoint y: 620, endPoint x: 773, endPoint y: 603, distance: 105.4
click at [876, 620] on button "Cancel" at bounding box center [864, 617] width 50 height 22
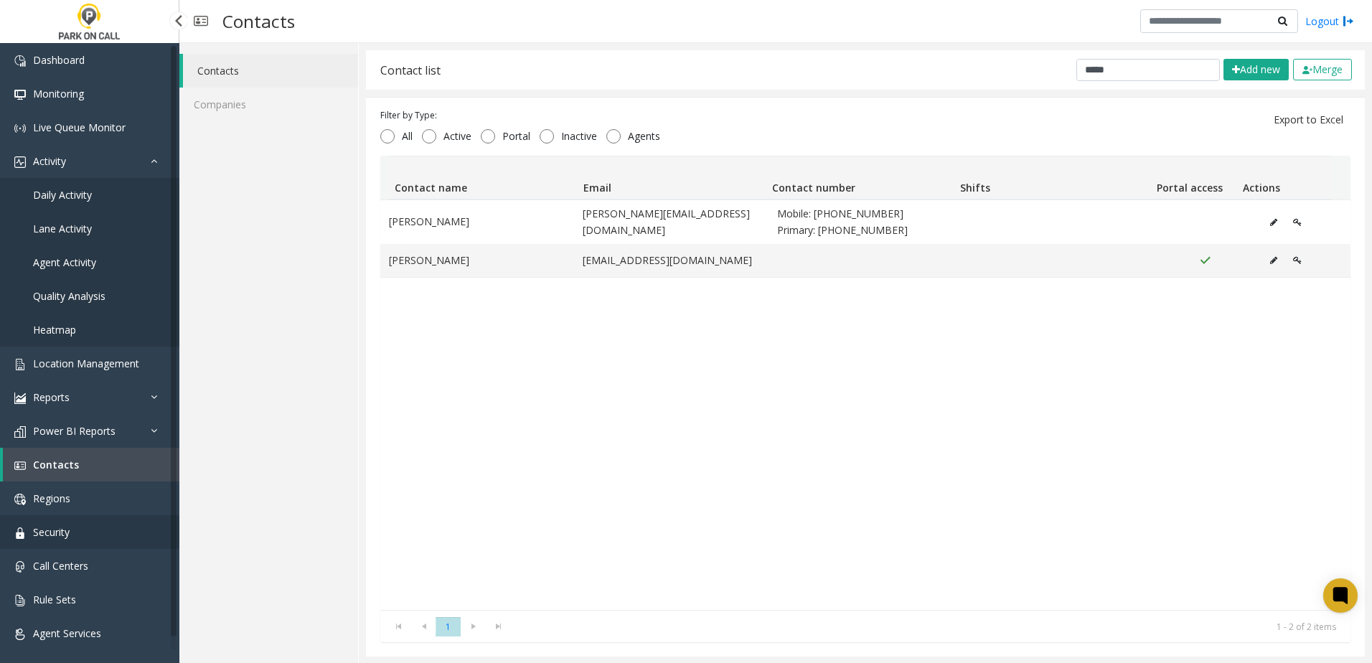
click at [96, 547] on link "Security" at bounding box center [89, 532] width 179 height 34
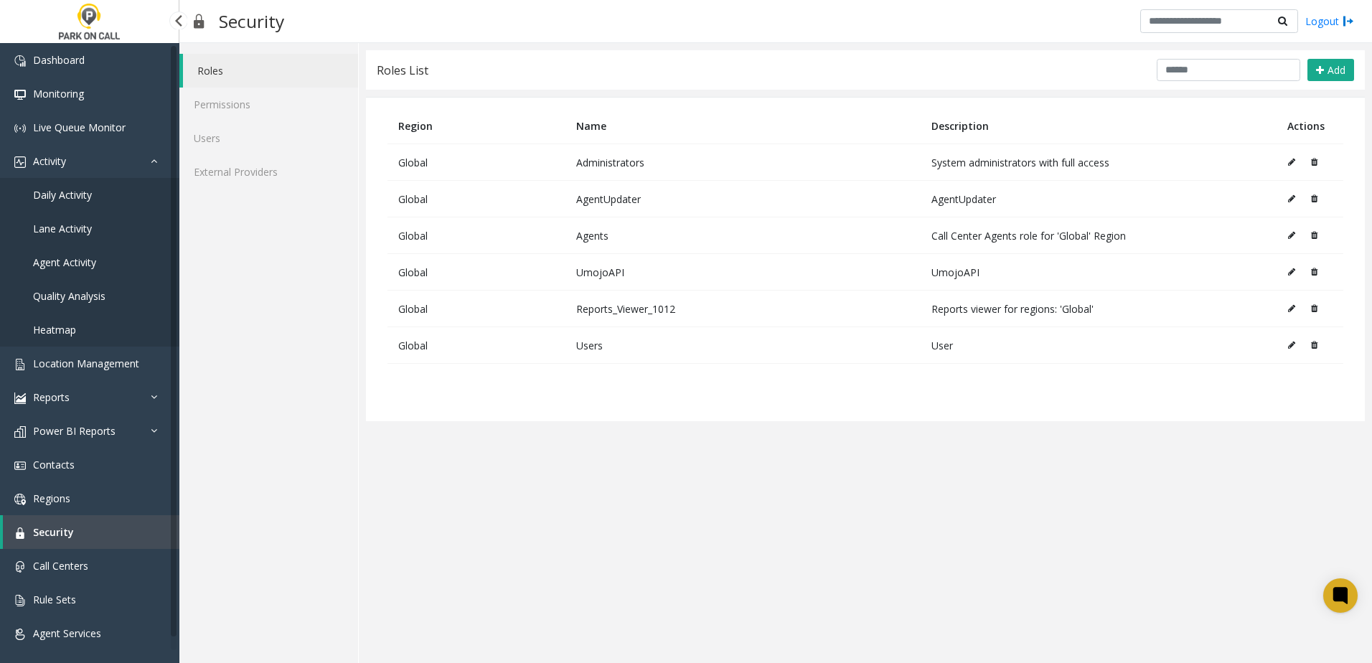
click at [98, 530] on link "Security" at bounding box center [91, 532] width 176 height 34
click at [252, 151] on link "Users" at bounding box center [268, 138] width 179 height 34
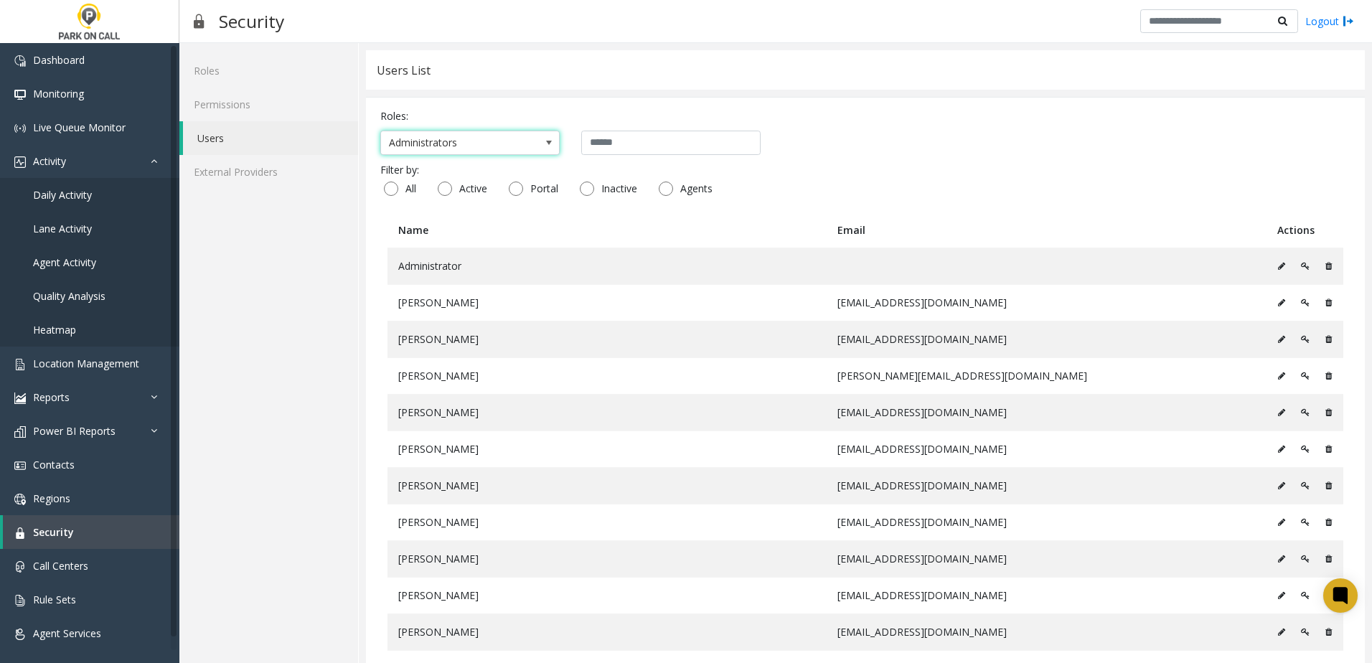
click at [475, 143] on span "Administrators" at bounding box center [452, 142] width 142 height 23
click at [639, 140] on input "text" at bounding box center [670, 143] width 179 height 24
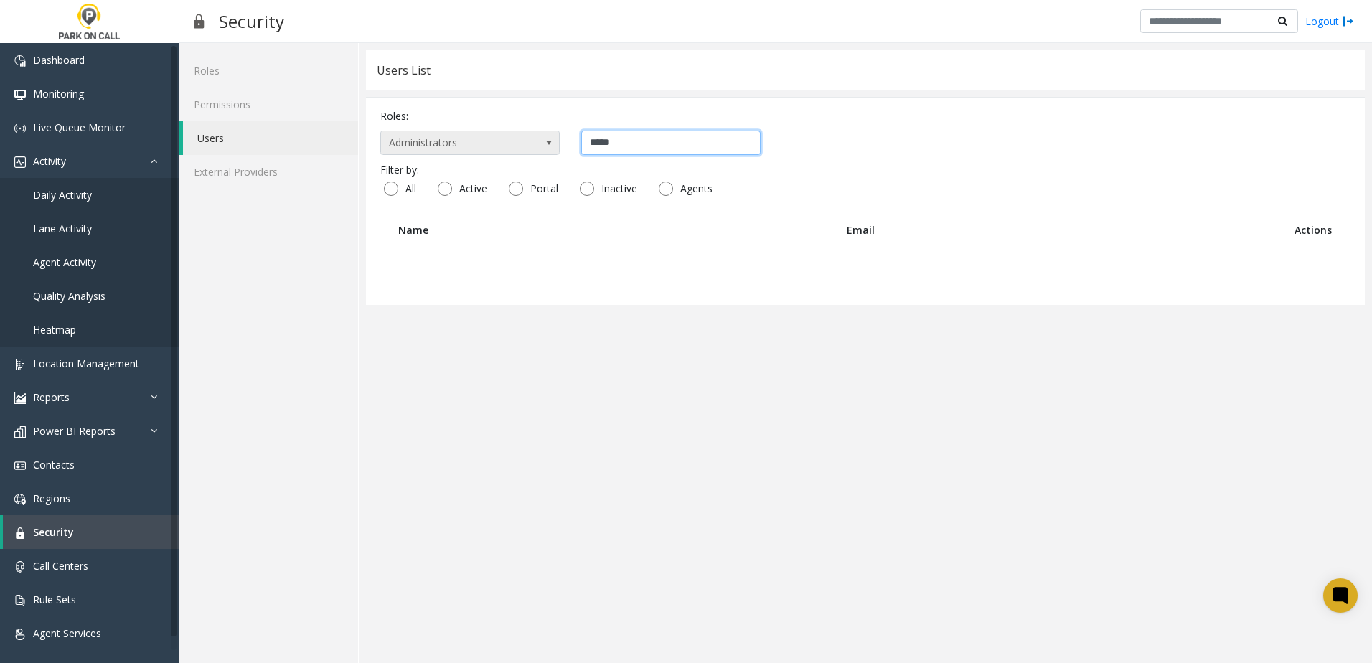
type input "*****"
click at [503, 142] on span "Administrators" at bounding box center [452, 142] width 142 height 23
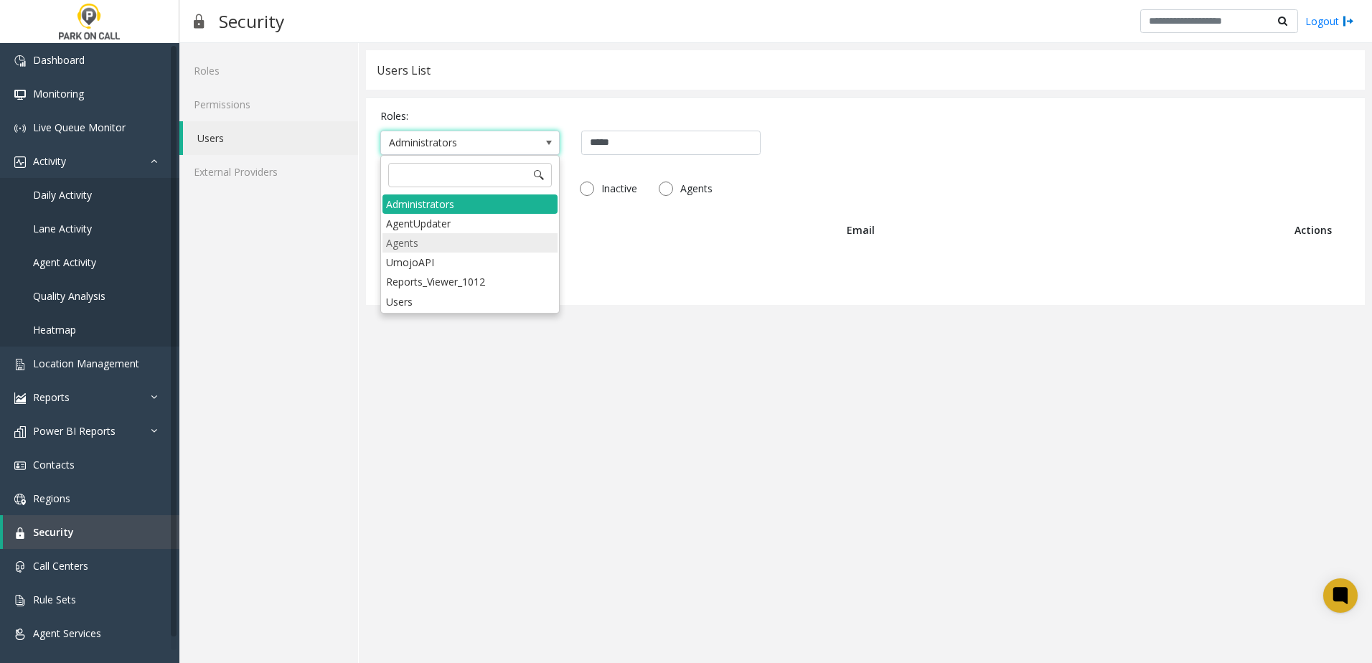
click at [431, 241] on li "Agents" at bounding box center [469, 242] width 175 height 19
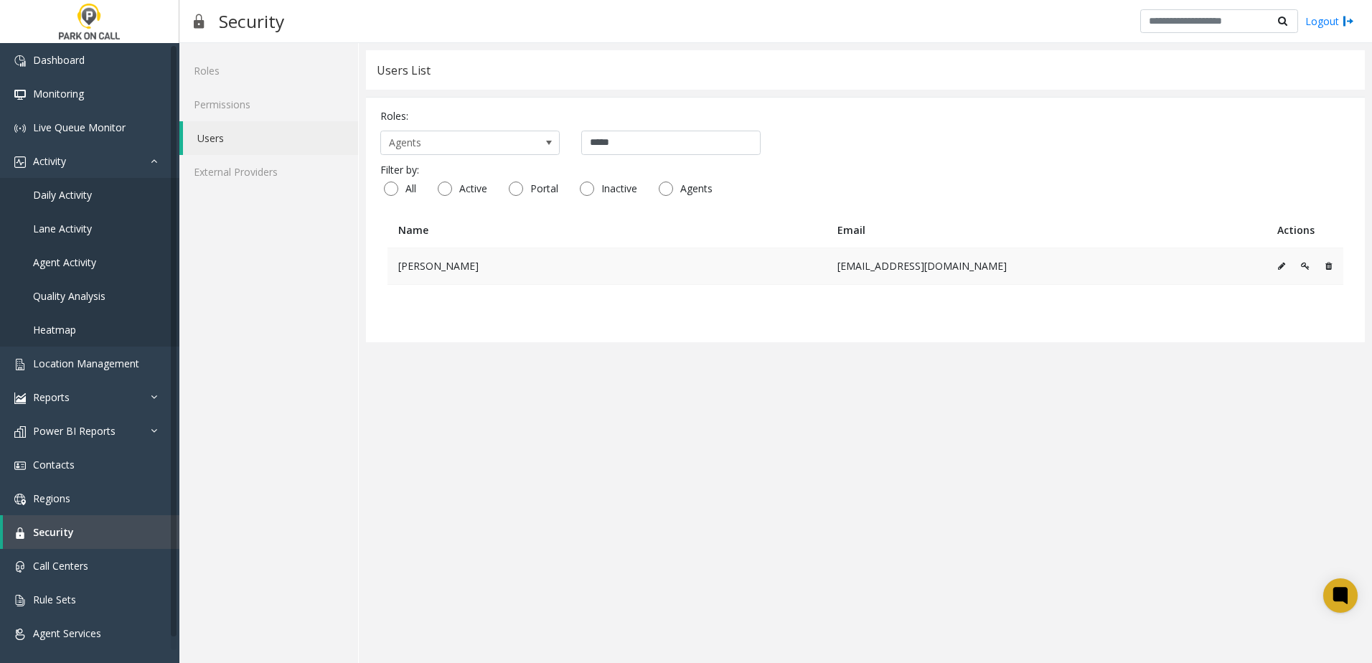
click at [1273, 270] on td at bounding box center [1304, 266] width 77 height 37
click at [1279, 268] on icon at bounding box center [1281, 266] width 7 height 9
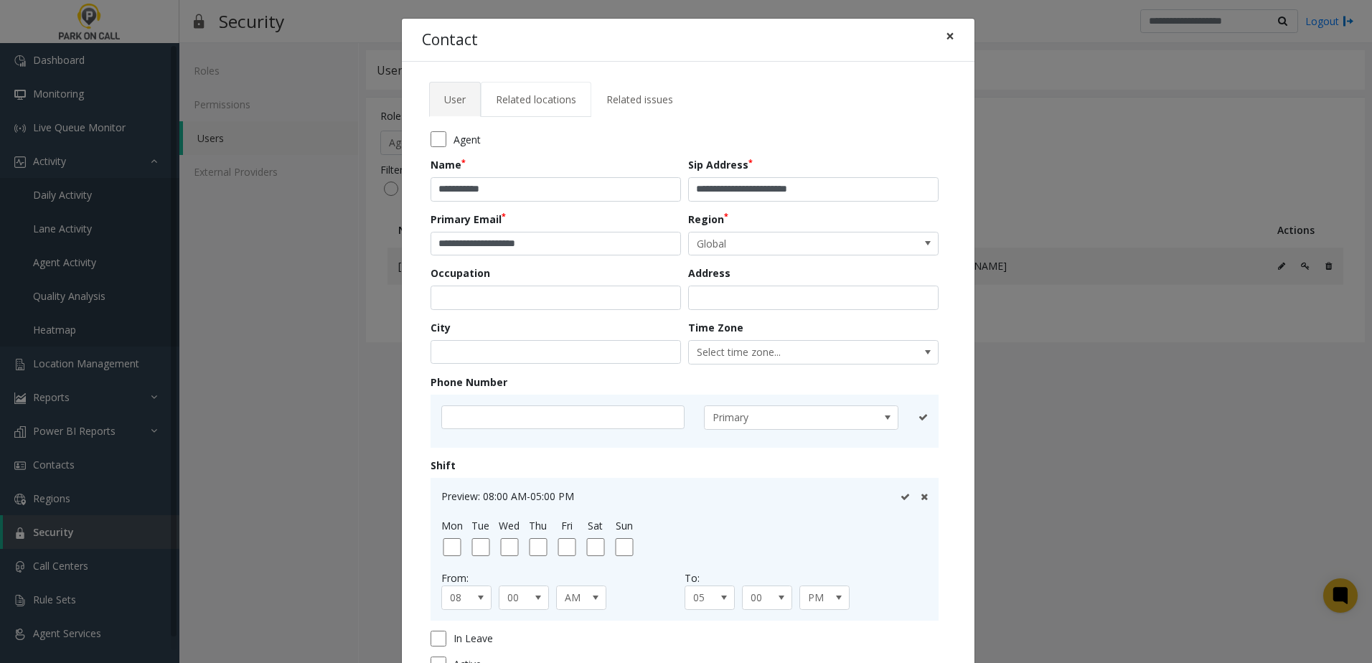
drag, startPoint x: 946, startPoint y: 34, endPoint x: 566, endPoint y: 116, distance: 388.1
click at [648, 50] on div "Contact ×" at bounding box center [688, 41] width 573 height 44
click at [557, 103] on span "Related locations" at bounding box center [536, 100] width 80 height 14
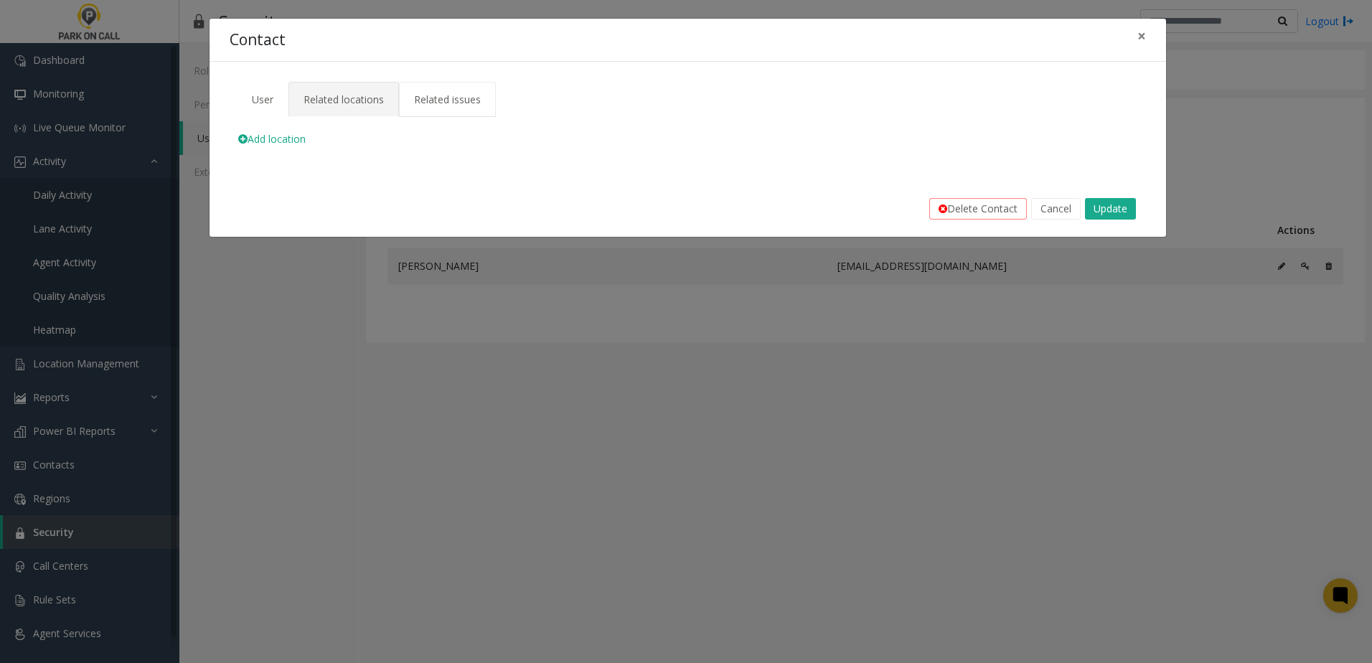
click at [465, 99] on span "Related issues" at bounding box center [447, 100] width 67 height 14
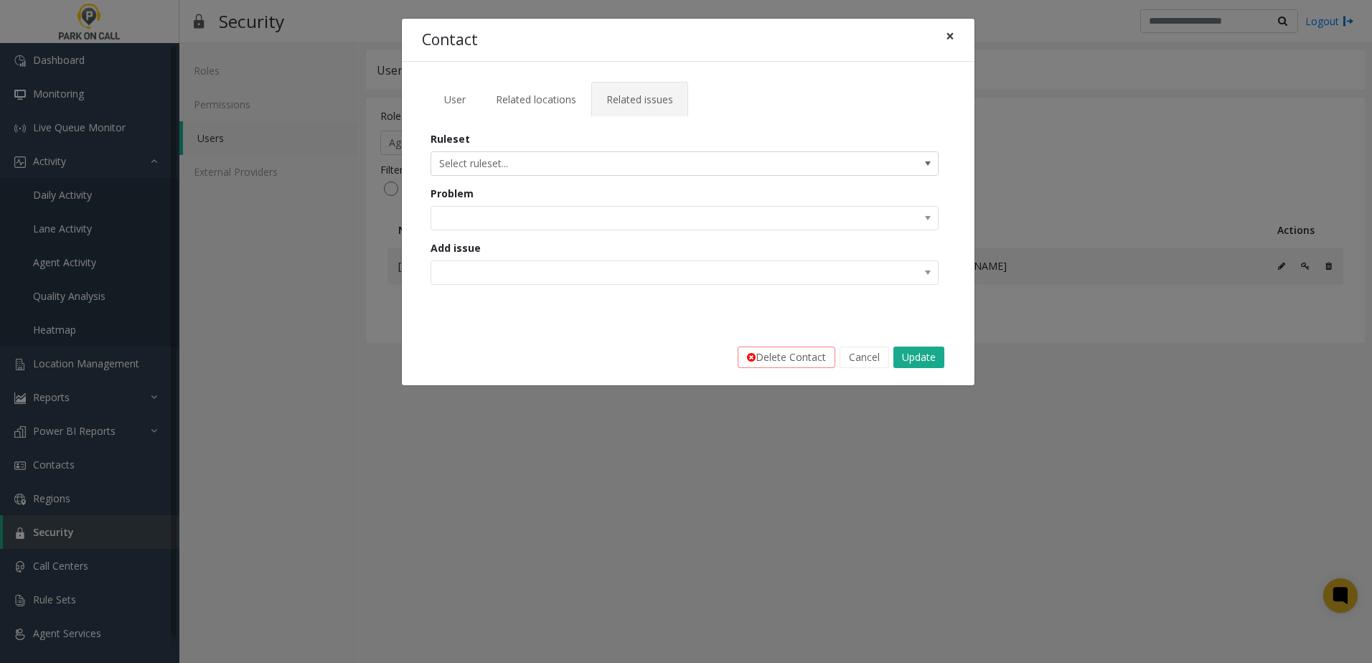
click at [952, 37] on span "×" at bounding box center [950, 36] width 9 height 20
